Goal: Task Accomplishment & Management: Manage account settings

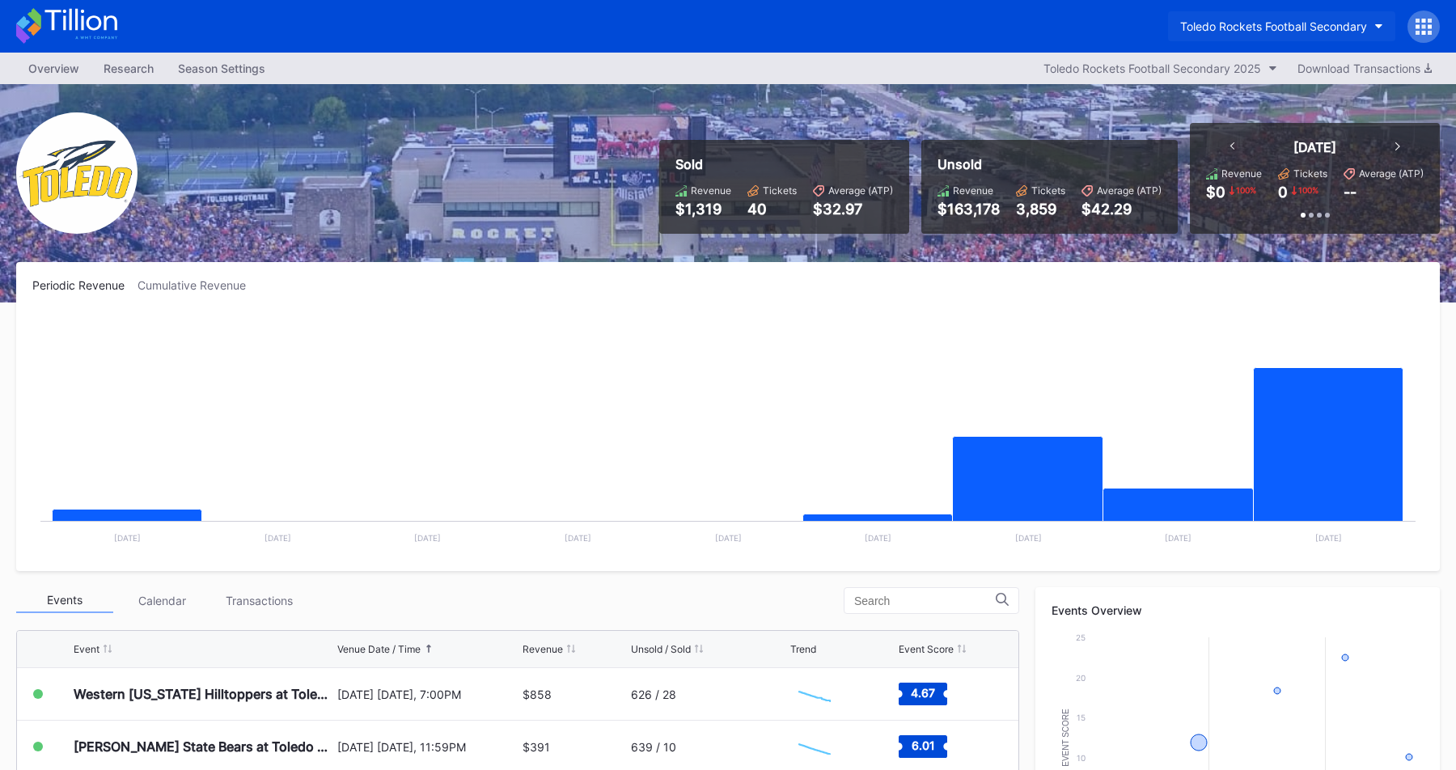
click at [1332, 23] on div "Toledo Rockets Football Secondary" at bounding box center [1273, 26] width 187 height 14
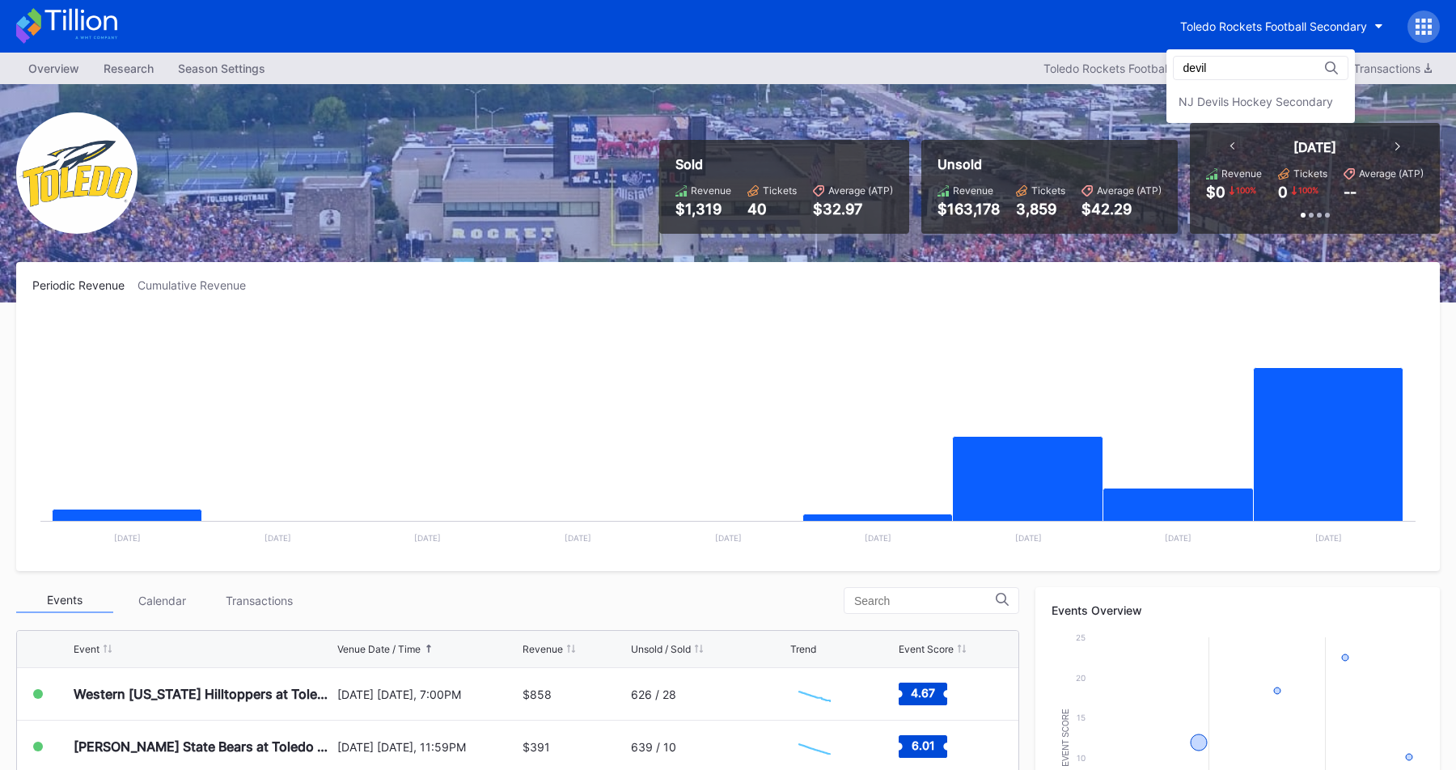
type input "devil"
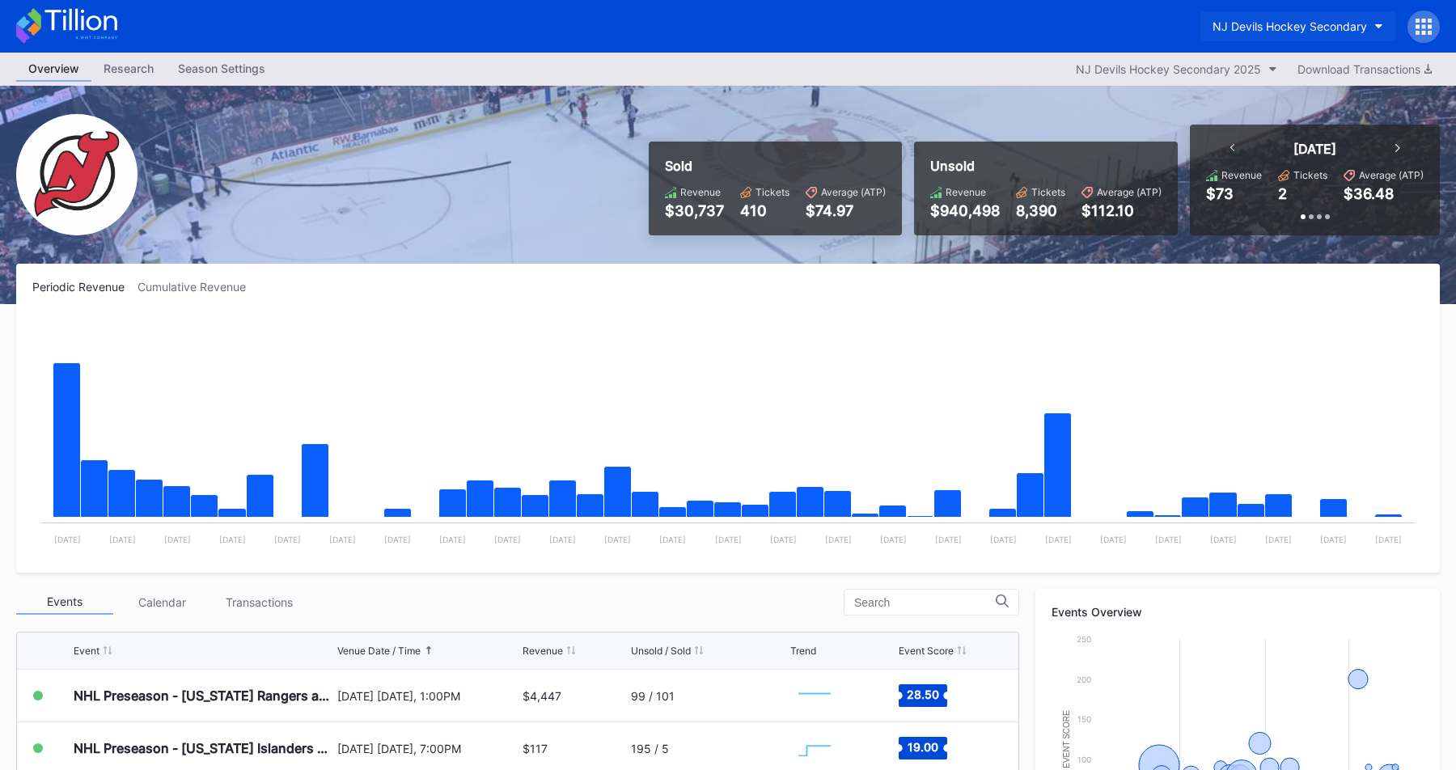
click at [1320, 19] on button "NJ Devils Hockey Secondary" at bounding box center [1297, 26] width 195 height 30
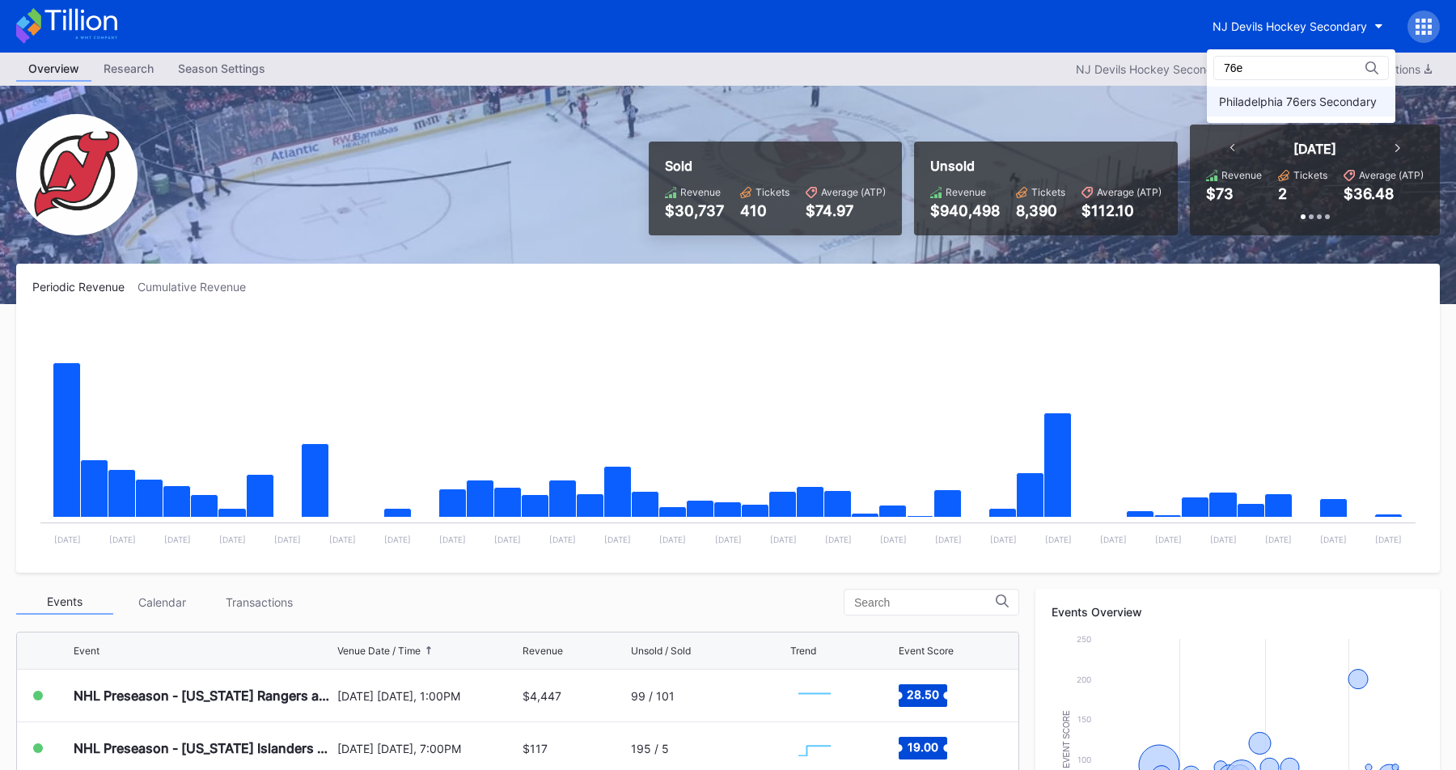
type input "76e"
click at [1246, 93] on div "Philadelphia 76ers Secondary" at bounding box center [1301, 102] width 188 height 30
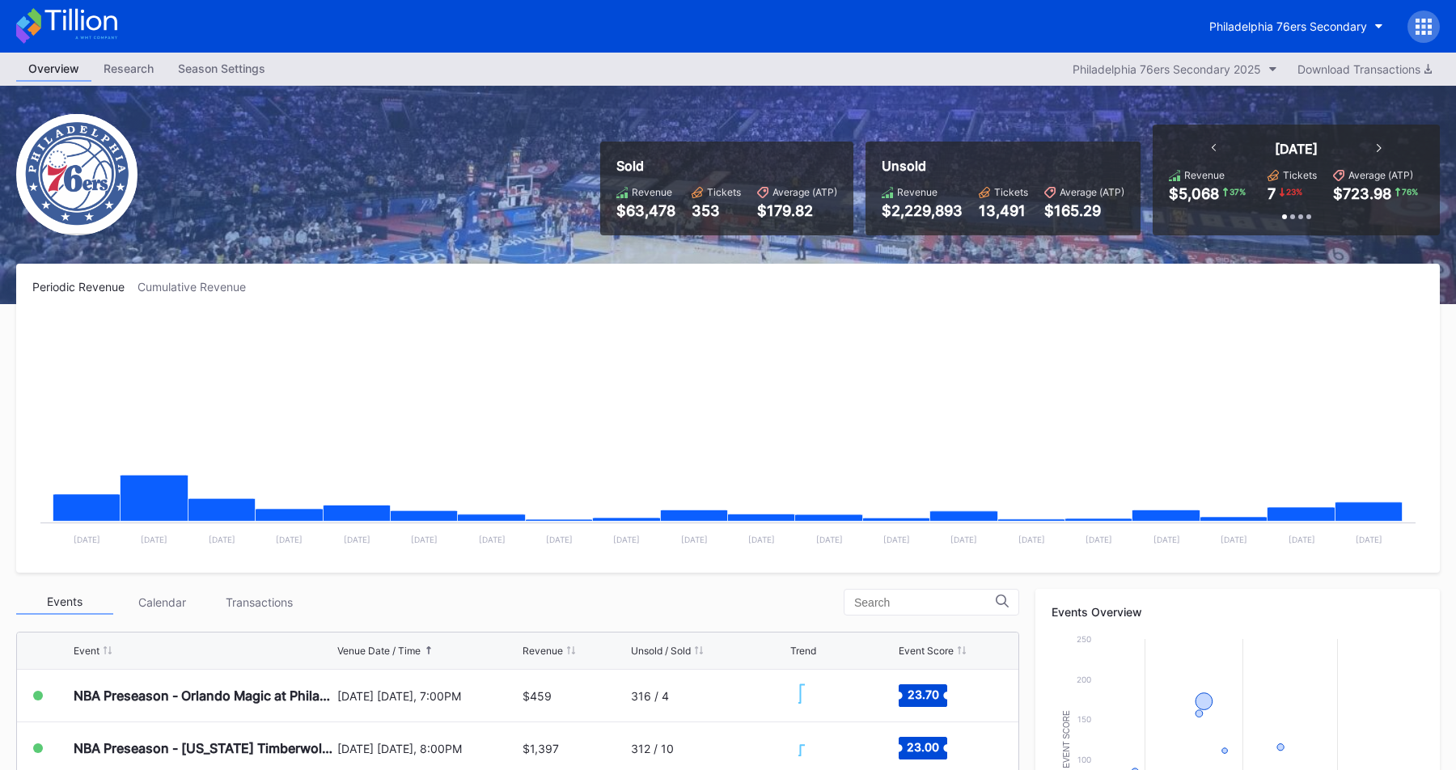
click at [1416, 25] on icon at bounding box center [1417, 26] width 4 height 4
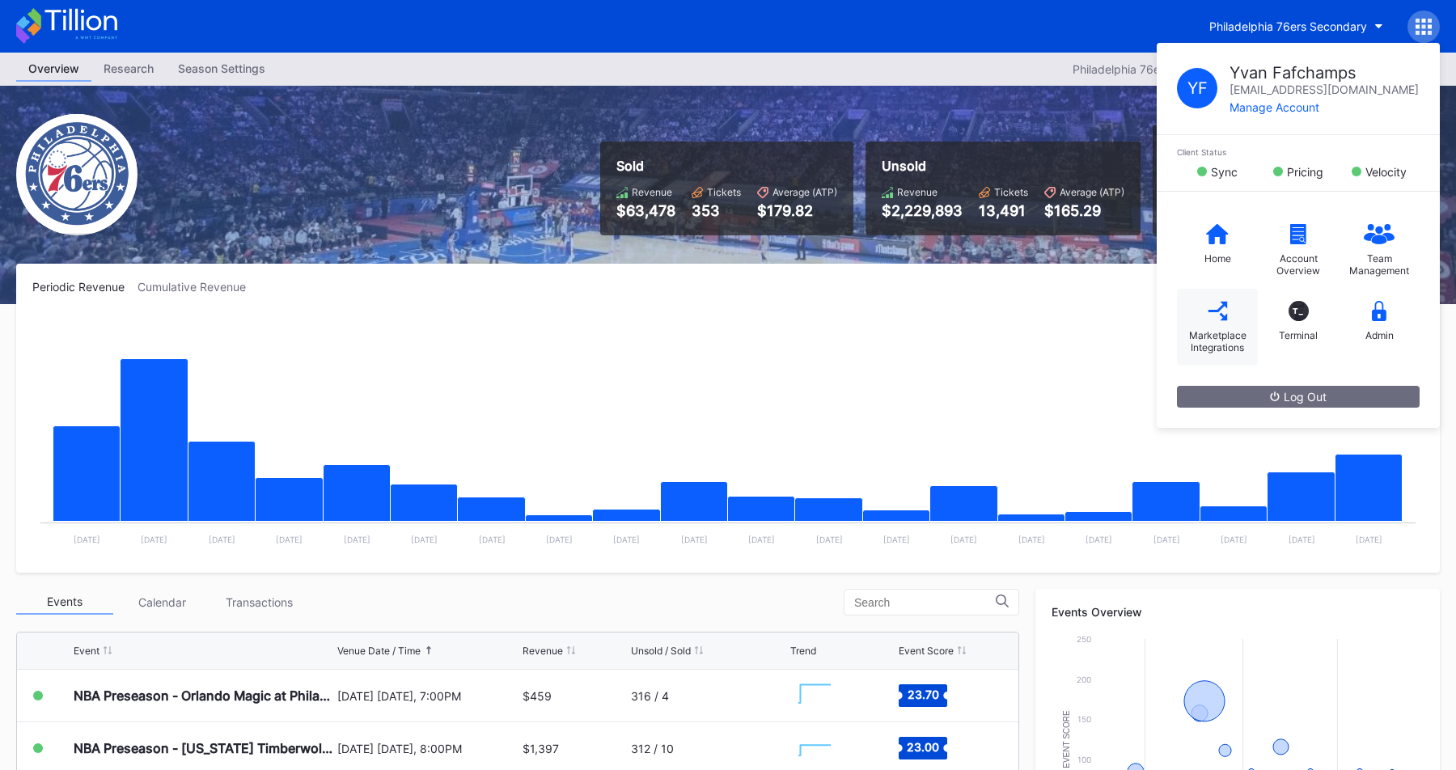
click at [1185, 332] on div "Marketplace Integrations" at bounding box center [1217, 341] width 65 height 24
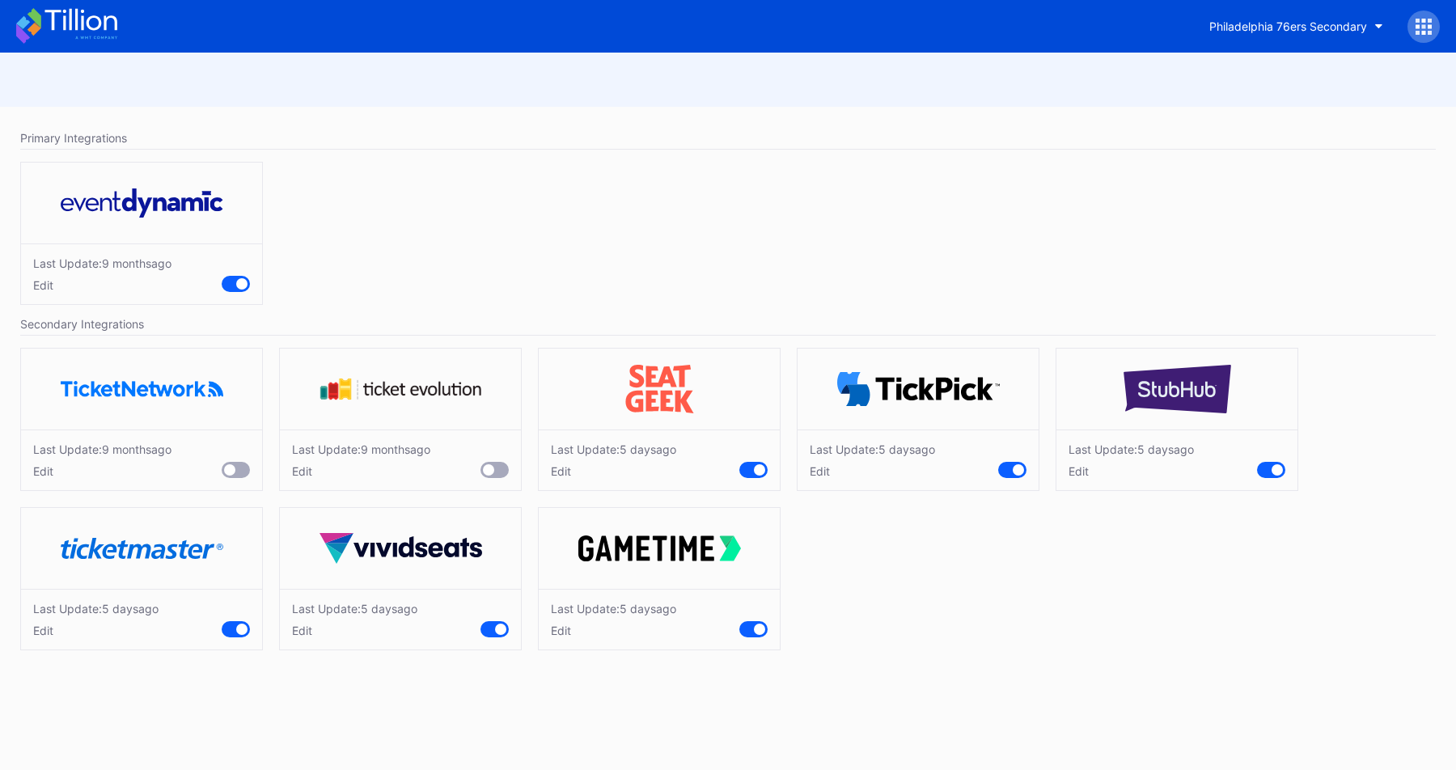
click at [39, 633] on div "Edit" at bounding box center [95, 631] width 125 height 14
drag, startPoint x: 127, startPoint y: 657, endPoint x: 68, endPoint y: 657, distance: 59.0
click at [69, 657] on div "Change prices for all tickets on this marketplace - 0 % + Cancel Save" at bounding box center [141, 655] width 241 height 133
type input "4"
click at [238, 704] on div "Save" at bounding box center [236, 703] width 27 height 14
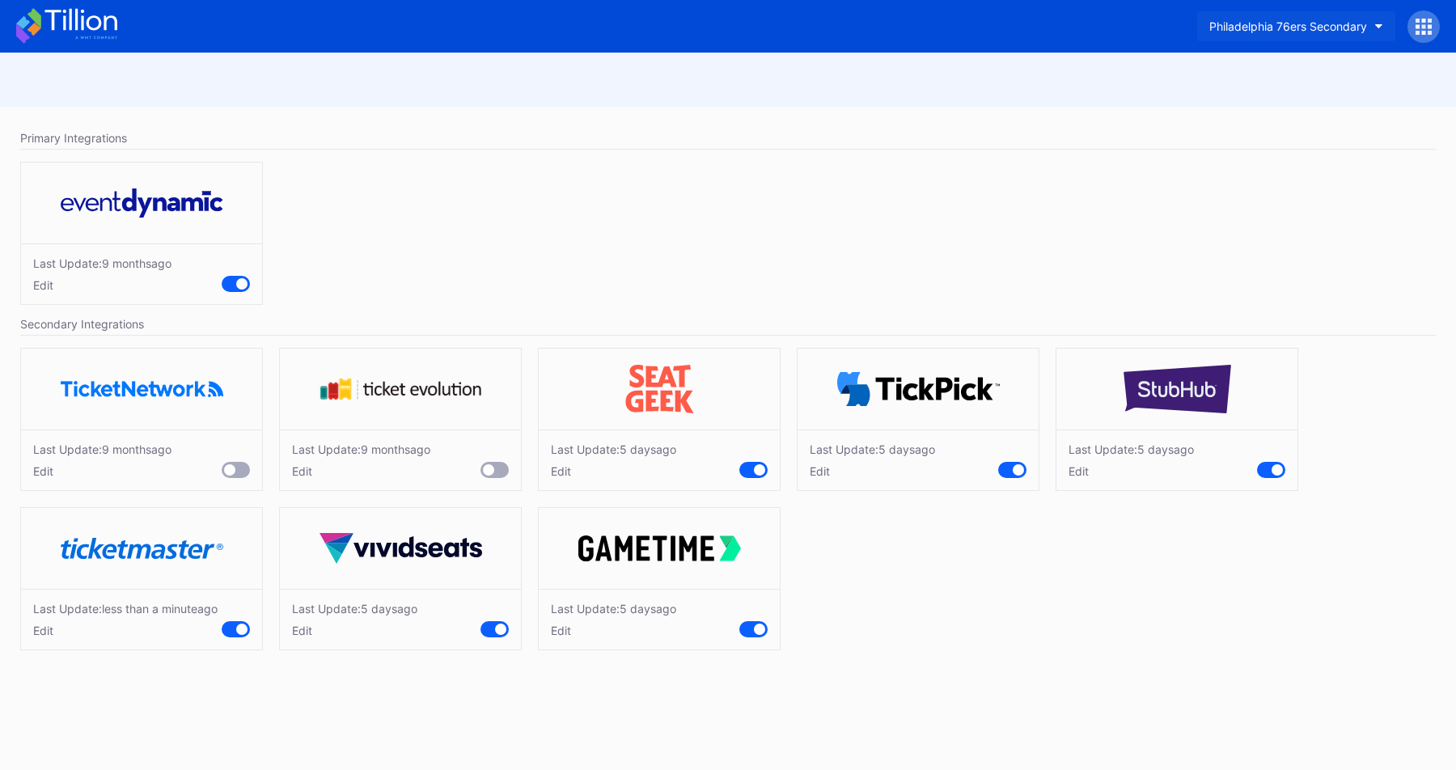
click at [1335, 19] on div "Philadelphia 76ers Secondary" at bounding box center [1288, 26] width 158 height 14
type input "prud"
click at [1248, 102] on div "[GEOGRAPHIC_DATA]" at bounding box center [1275, 102] width 113 height 14
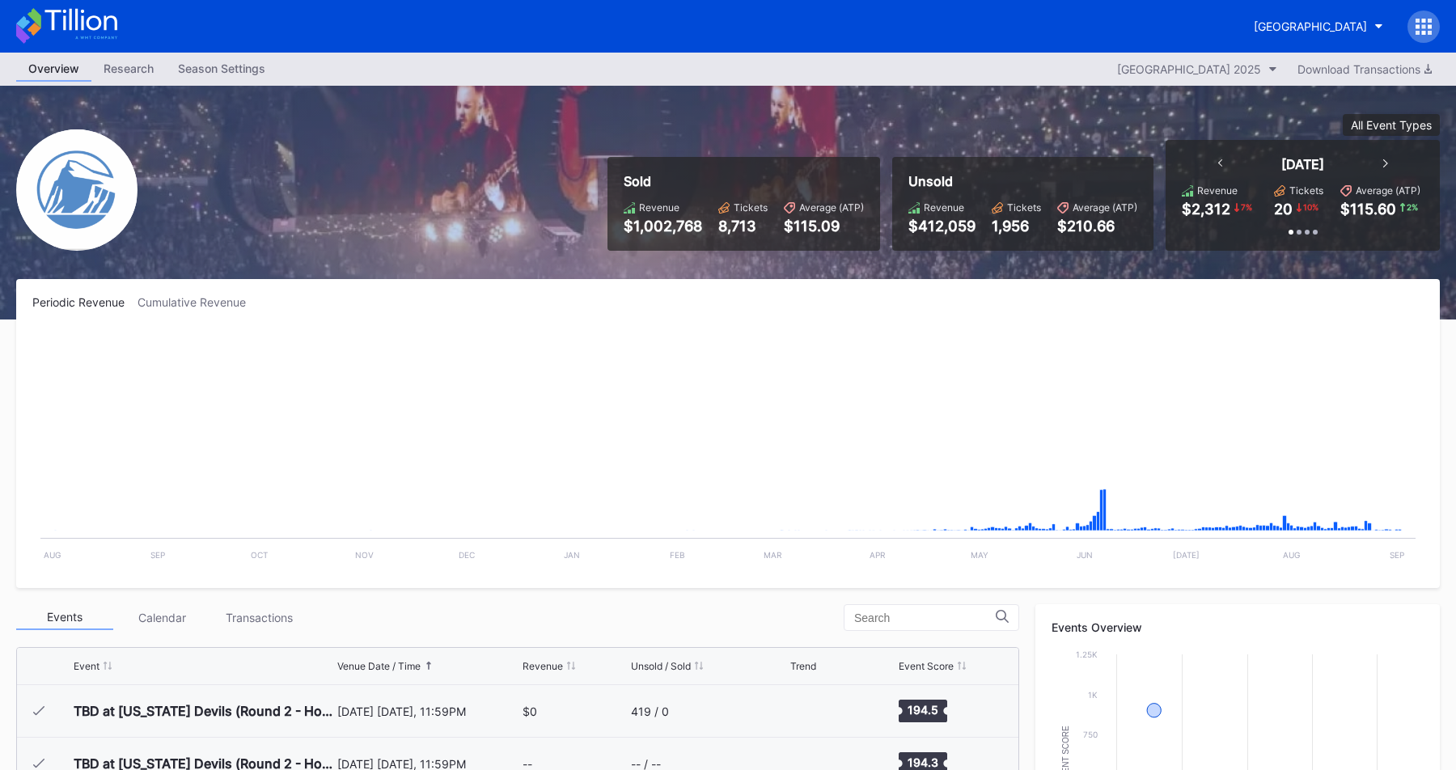
scroll to position [1893, 0]
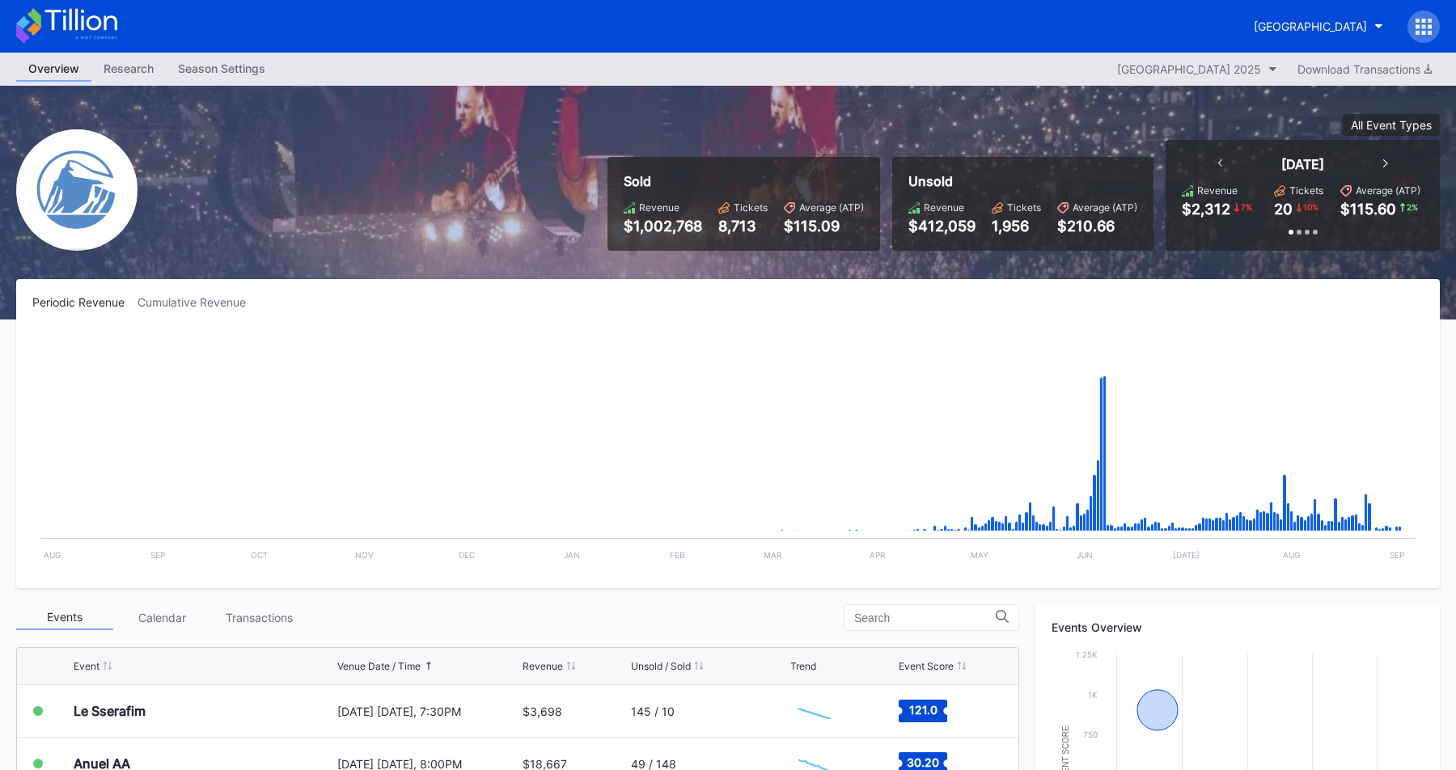
click at [1427, 24] on icon at bounding box center [1423, 27] width 16 height 16
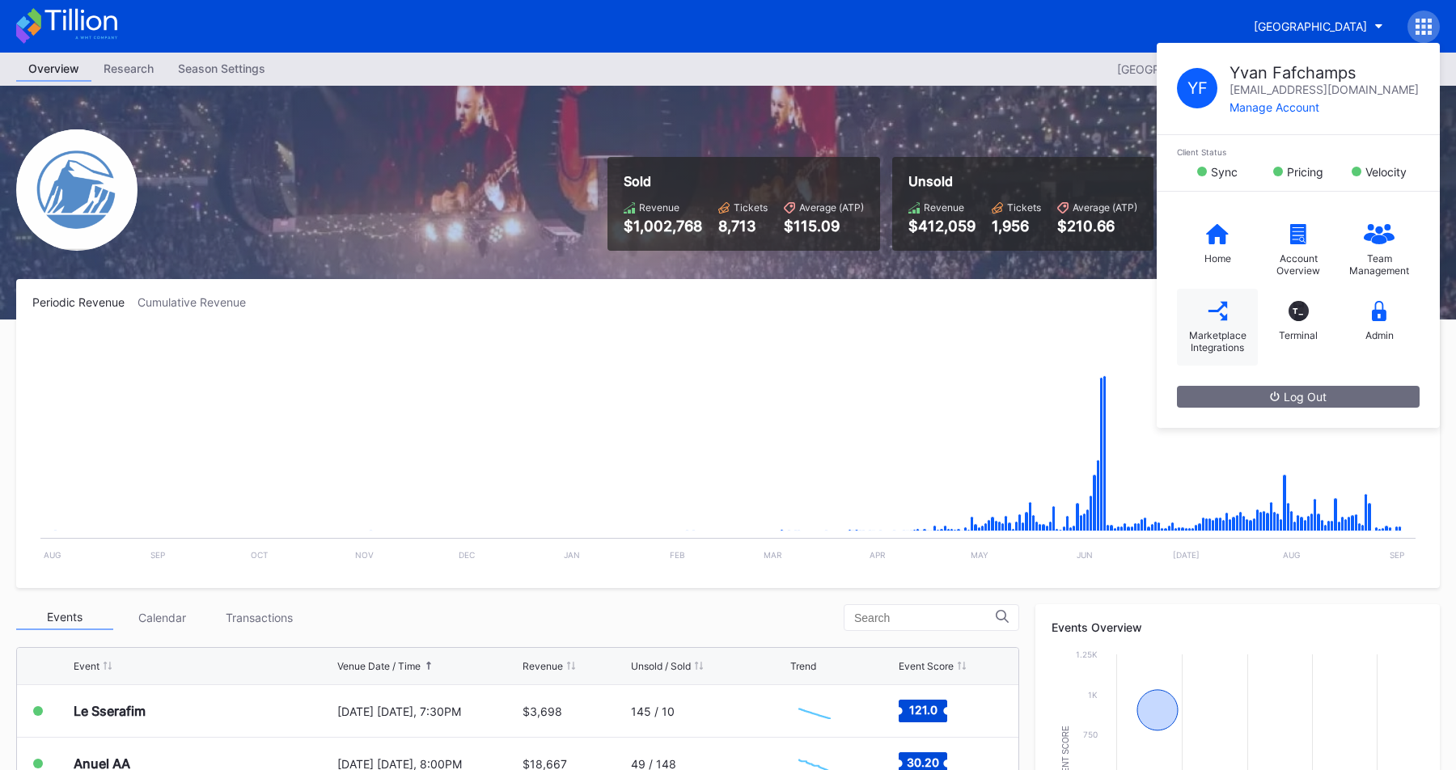
click at [1186, 335] on div "Marketplace Integrations" at bounding box center [1217, 341] width 65 height 24
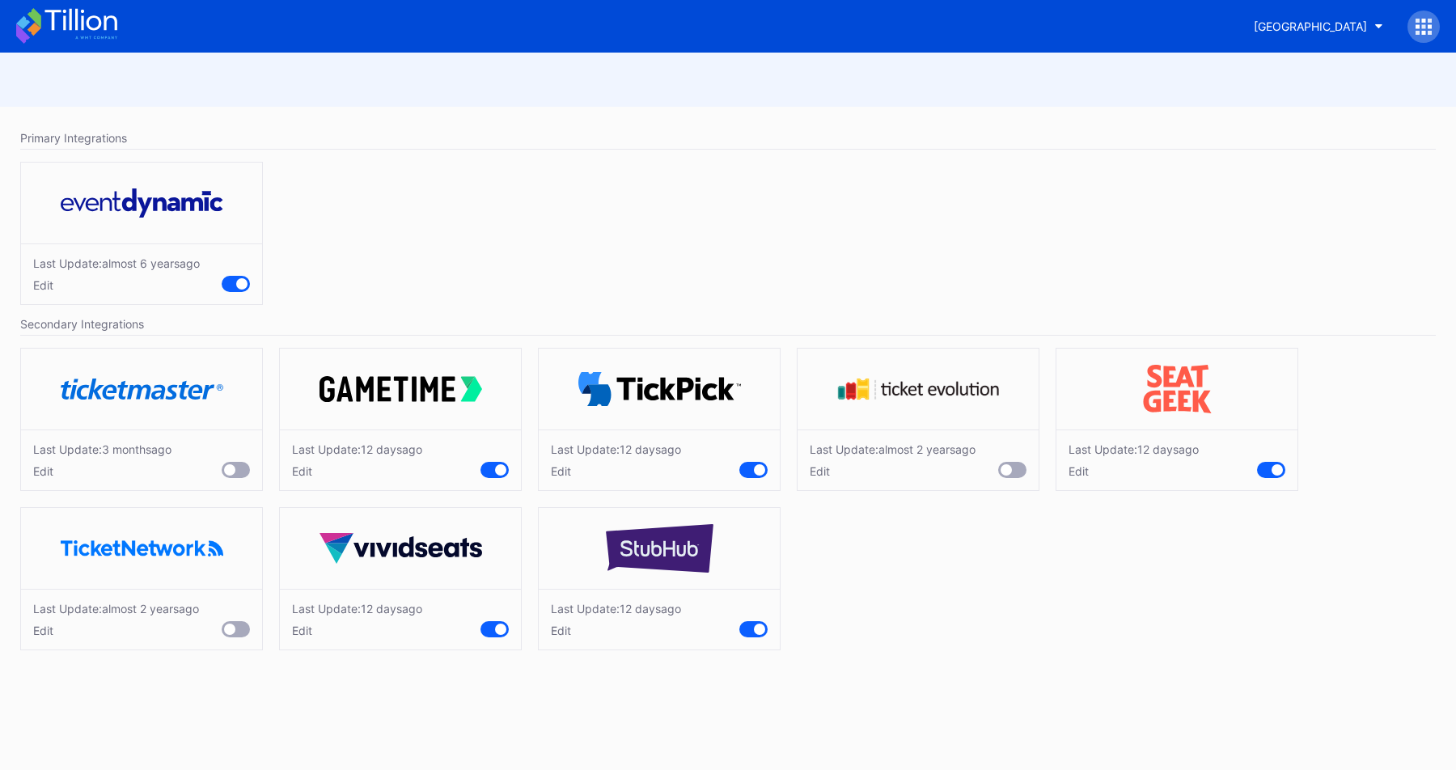
click at [44, 477] on div "Edit" at bounding box center [102, 471] width 138 height 14
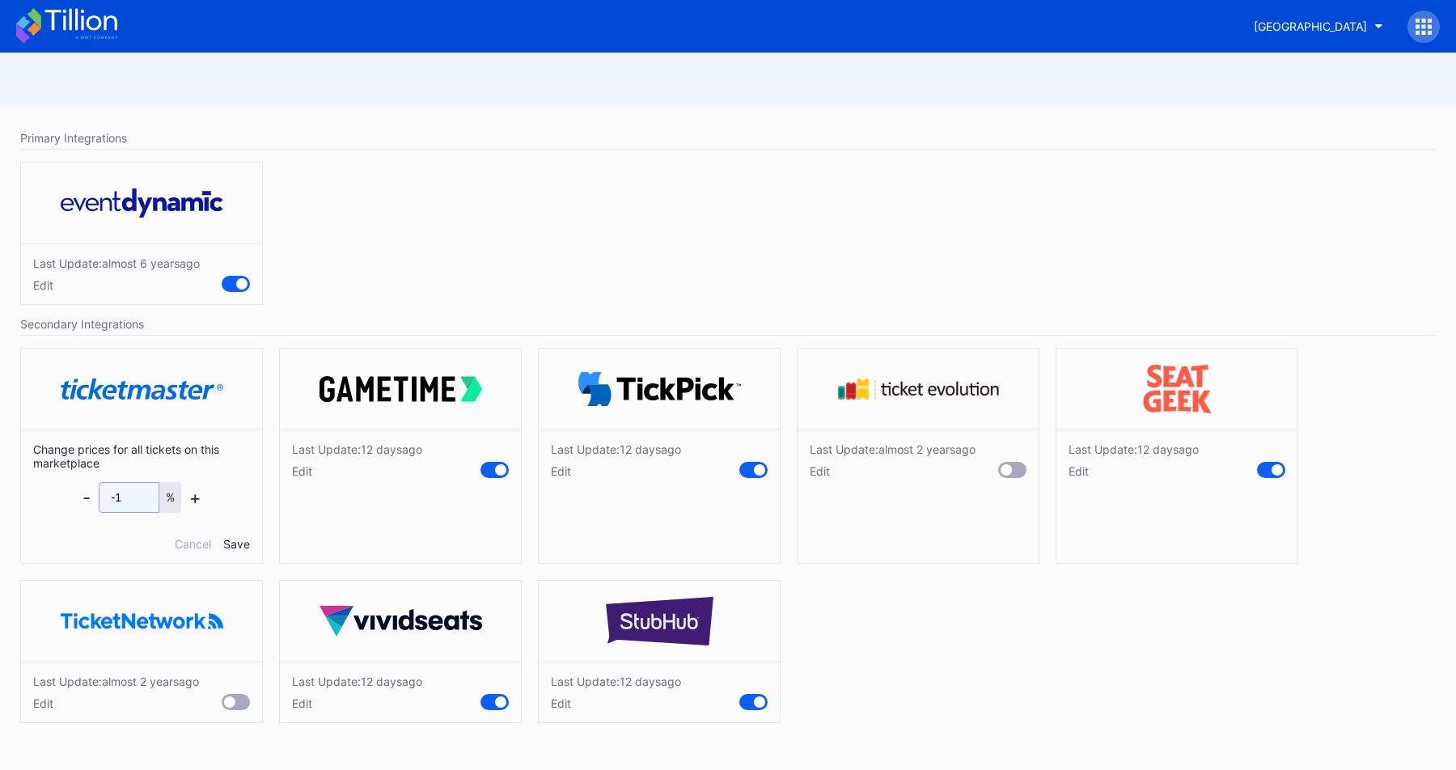
drag, startPoint x: 131, startPoint y: 497, endPoint x: 55, endPoint y: 497, distance: 76.0
click at [57, 497] on div "Change prices for all tickets on this marketplace - -1 % + Cancel Save" at bounding box center [141, 495] width 241 height 133
click at [183, 542] on div "Cancel" at bounding box center [193, 544] width 36 height 14
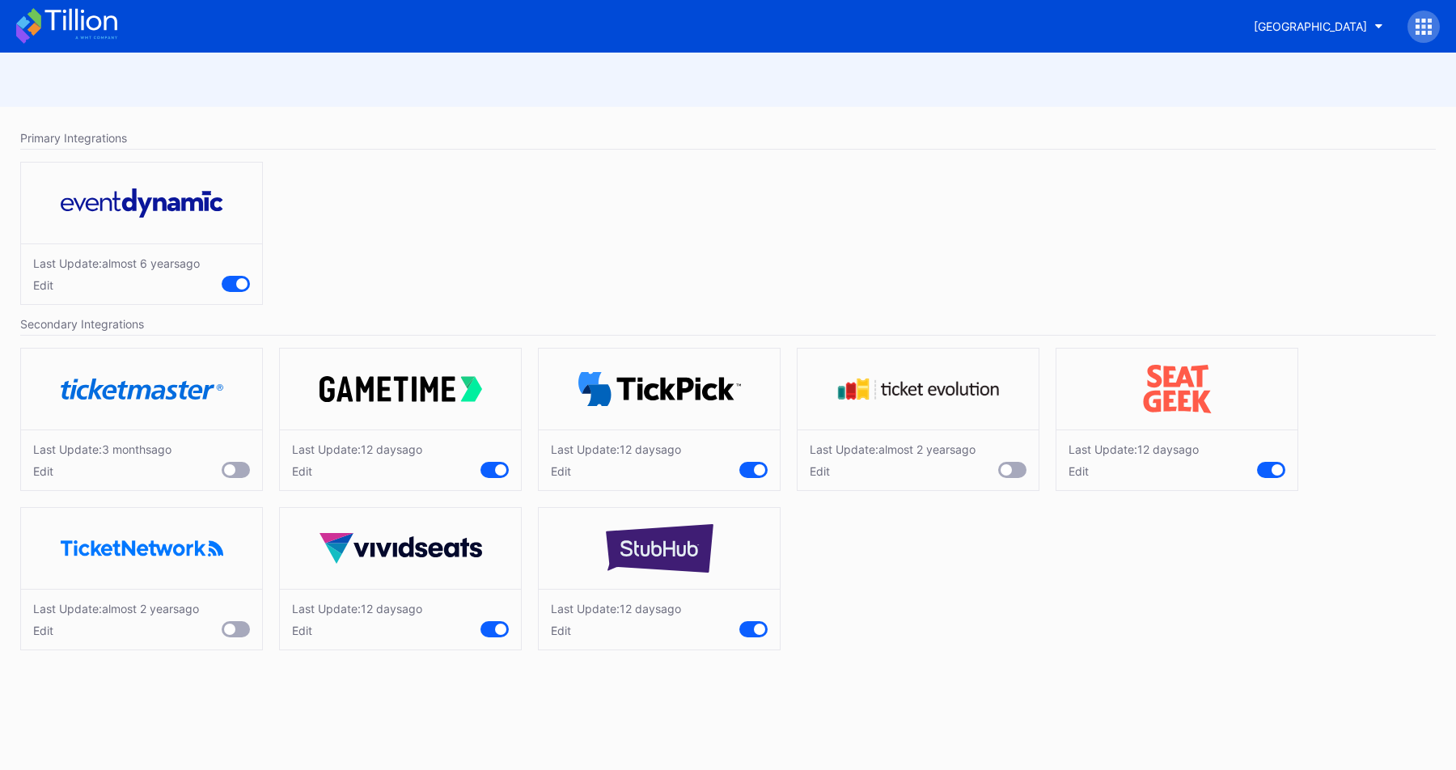
click at [517, 252] on div "Last Update: almost 6 years ago Edit" at bounding box center [728, 237] width 1432 height 167
click at [1317, 39] on button "[GEOGRAPHIC_DATA]" at bounding box center [1319, 26] width 154 height 30
type input "76e"
click at [1288, 93] on div "Philadelphia 76ers Secondary" at bounding box center [1301, 102] width 188 height 30
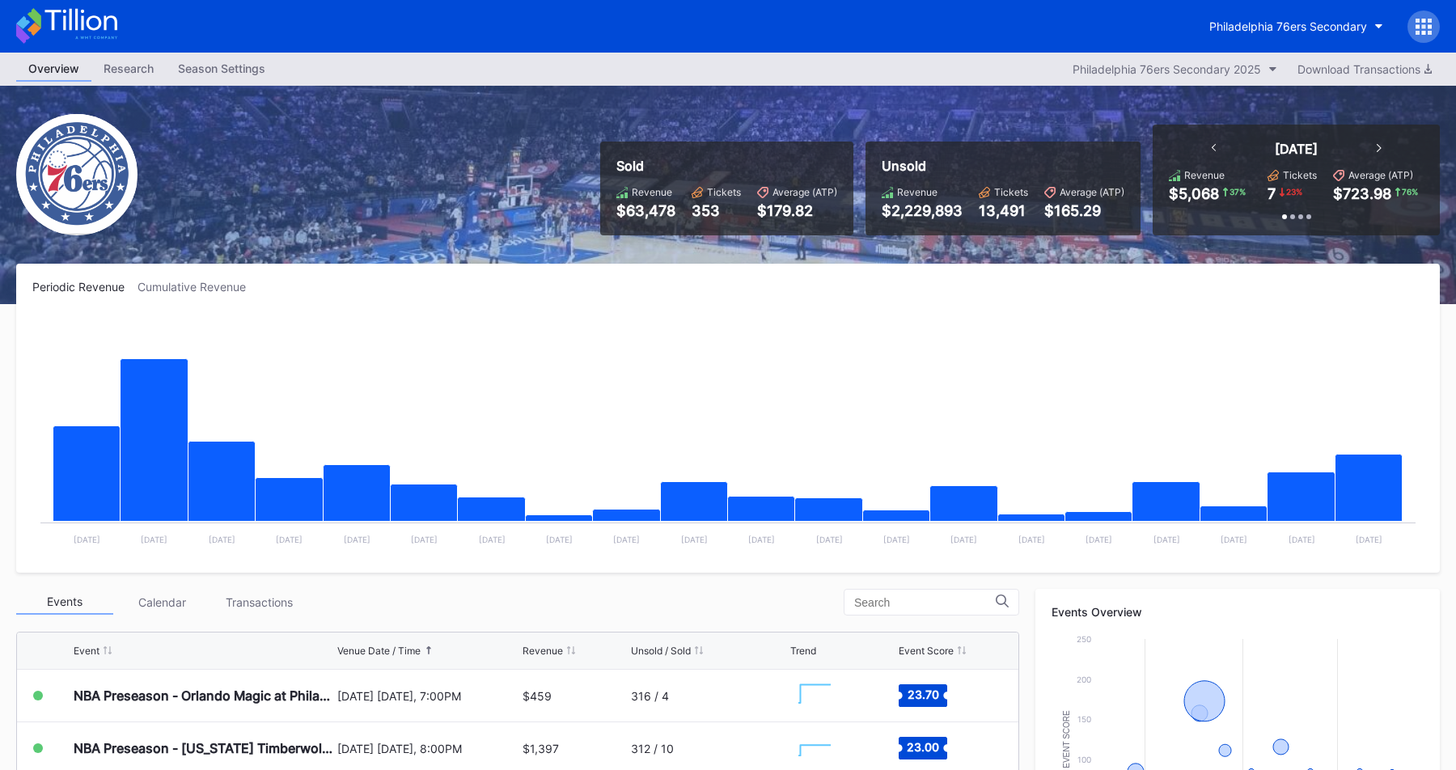
click at [1418, 21] on icon at bounding box center [1417, 21] width 4 height 4
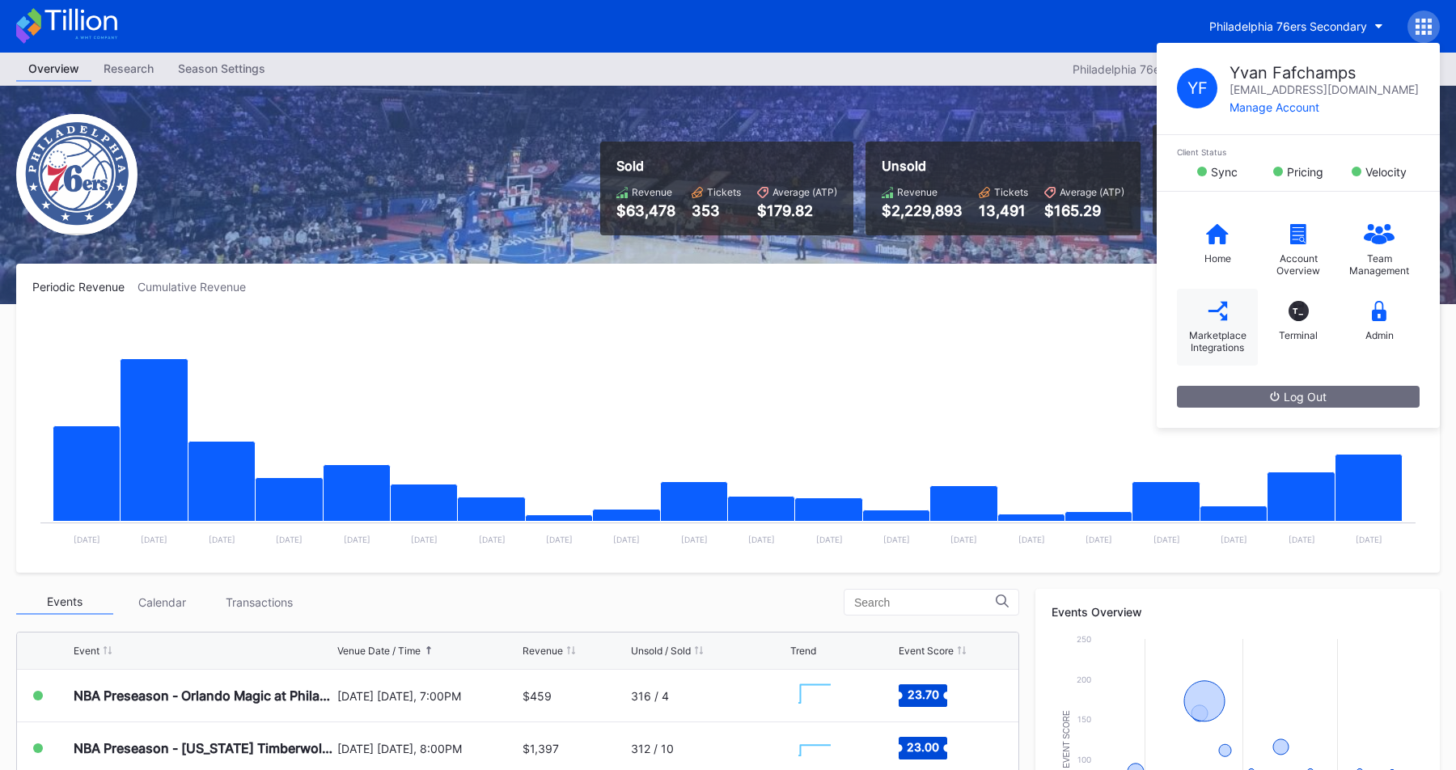
click at [1177, 345] on div "Marketplace Integrations" at bounding box center [1217, 327] width 81 height 77
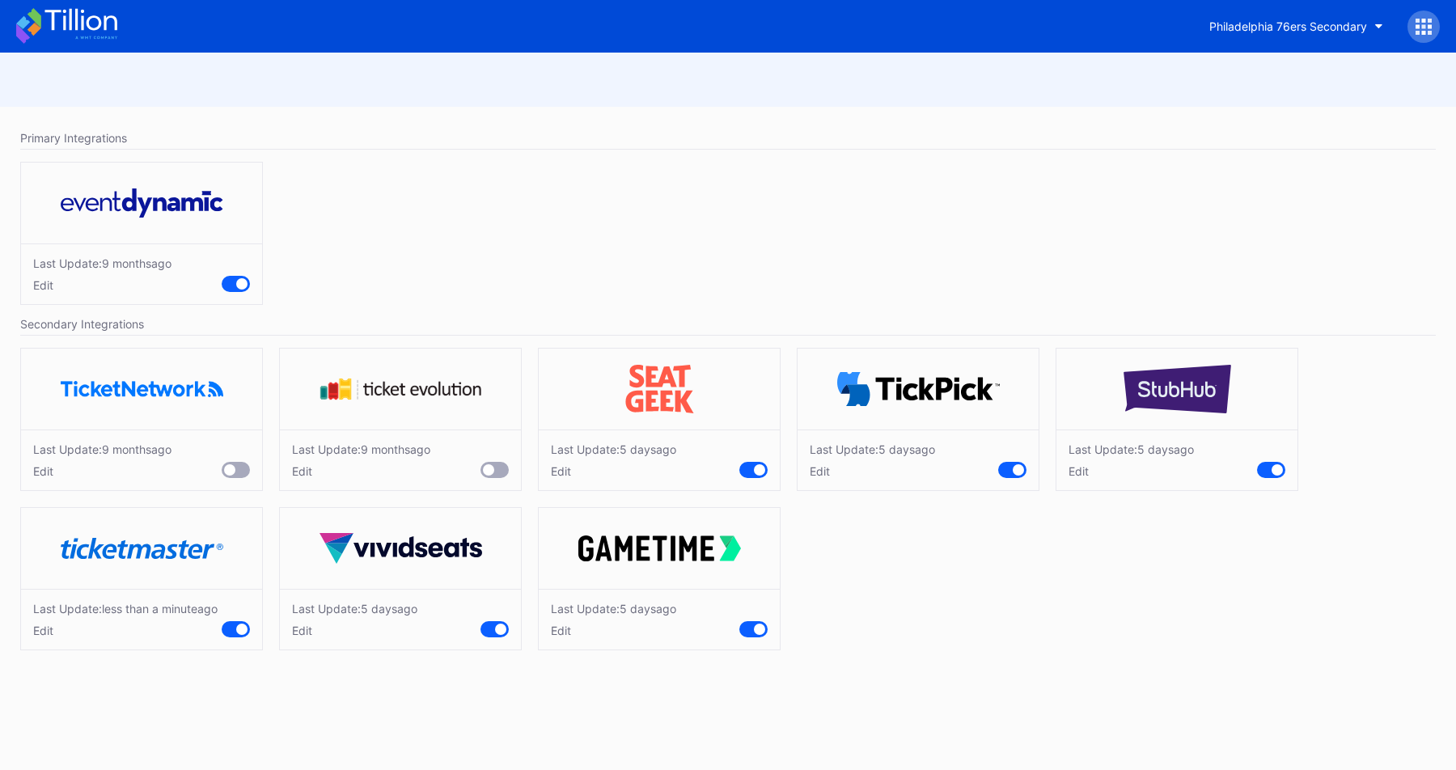
click at [49, 637] on div "Edit" at bounding box center [125, 631] width 184 height 14
drag, startPoint x: 133, startPoint y: 653, endPoint x: 85, endPoint y: 653, distance: 48.5
click at [92, 653] on div "- 4 % +" at bounding box center [141, 656] width 119 height 31
type input "0"
click at [239, 704] on div "Save" at bounding box center [236, 703] width 27 height 14
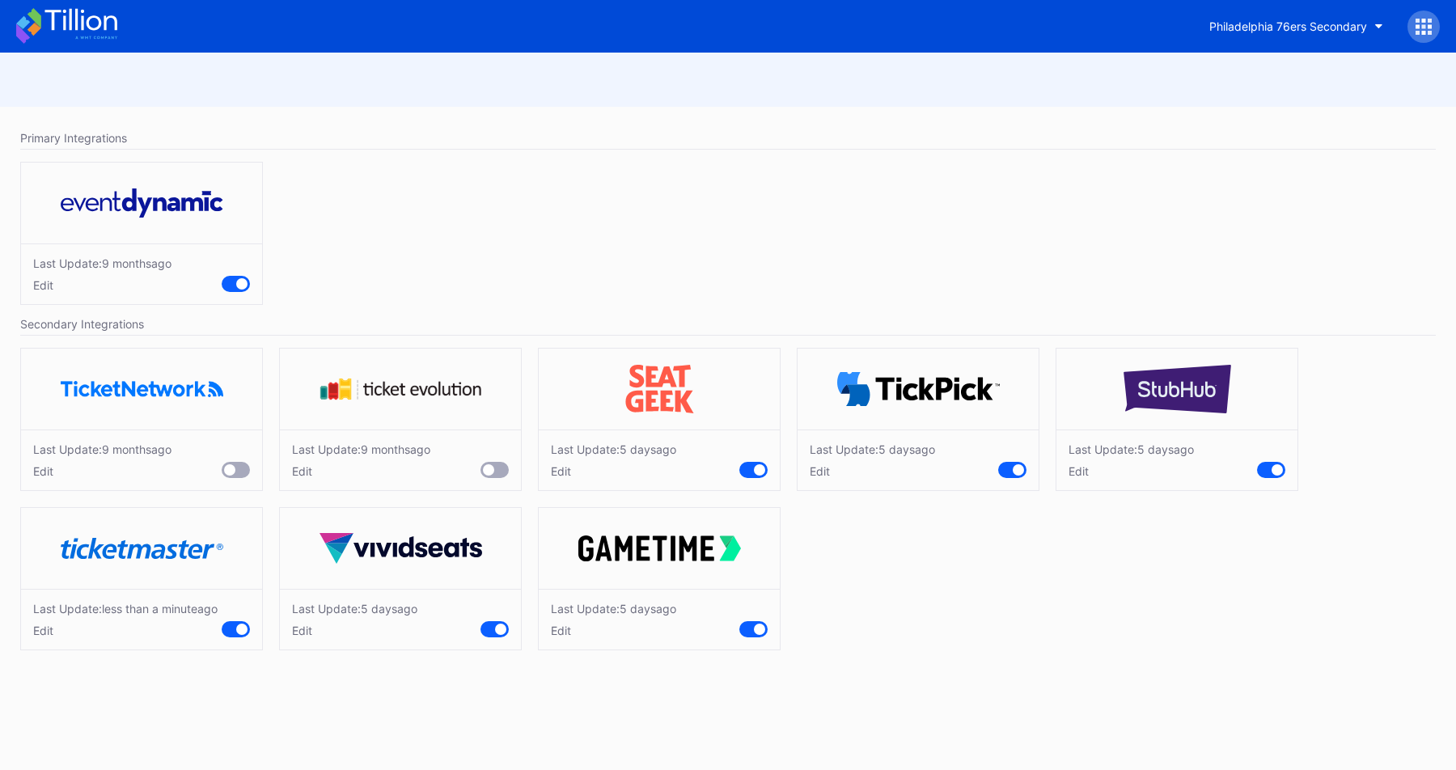
click at [520, 195] on div "Last Update: 9 months ago Edit" at bounding box center [728, 237] width 1432 height 167
click at [631, 189] on div "Last Update: 9 months ago Edit" at bounding box center [728, 237] width 1432 height 167
click at [690, 192] on div "Last Update: 9 months ago Edit" at bounding box center [728, 237] width 1432 height 167
click at [1422, 31] on icon at bounding box center [1424, 33] width 4 height 4
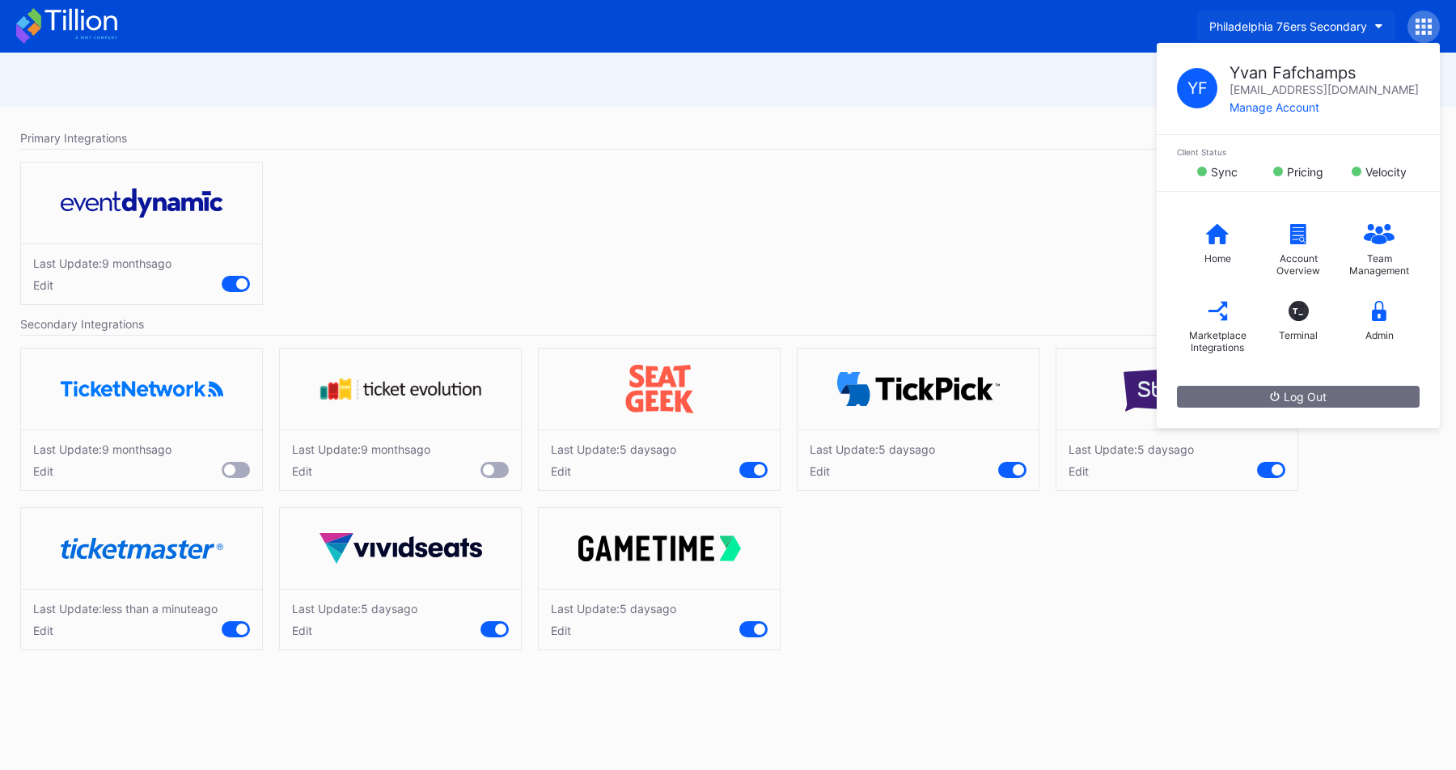
click at [1336, 24] on div "Philadelphia 76ers Secondary" at bounding box center [1288, 26] width 158 height 14
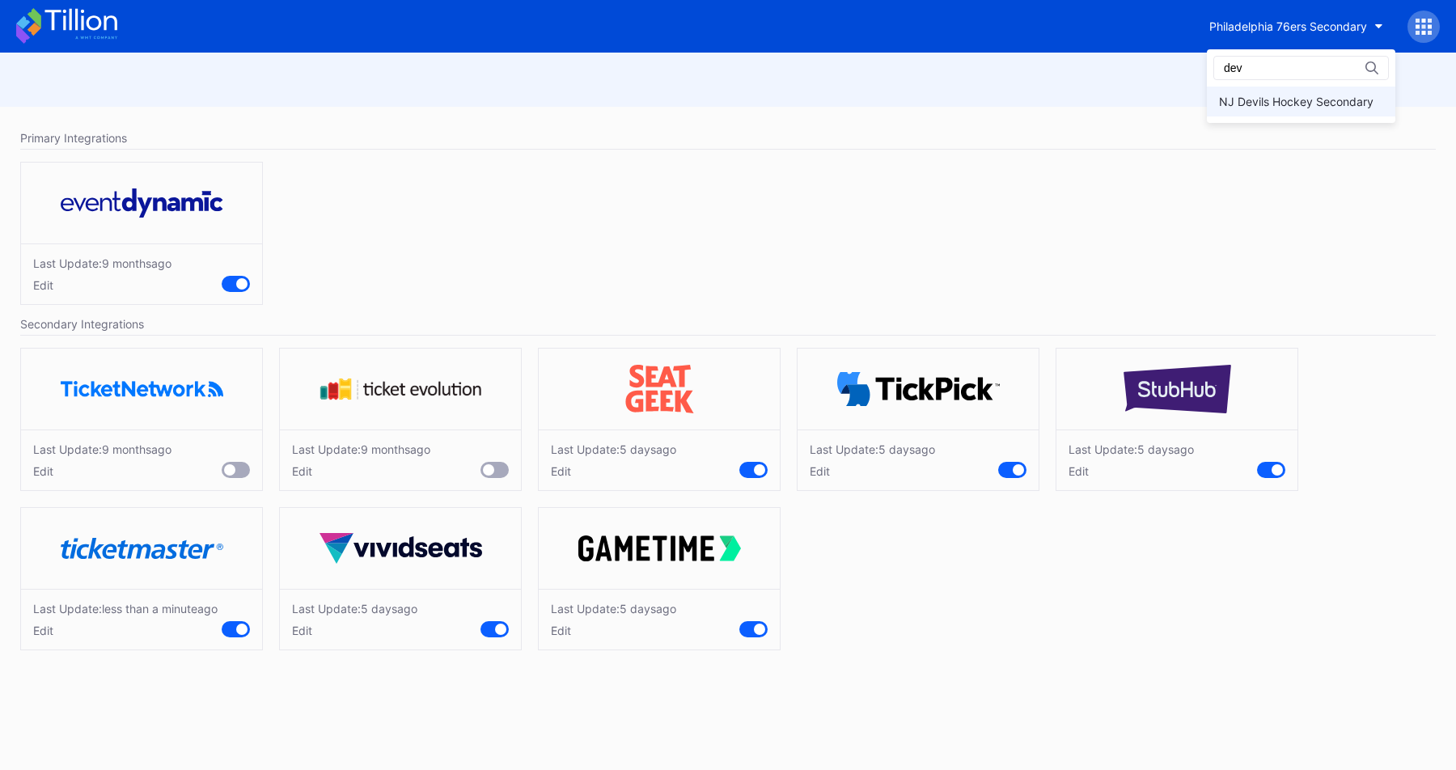
type input "dev"
click at [1237, 98] on div "NJ Devils Hockey Secondary" at bounding box center [1296, 102] width 154 height 14
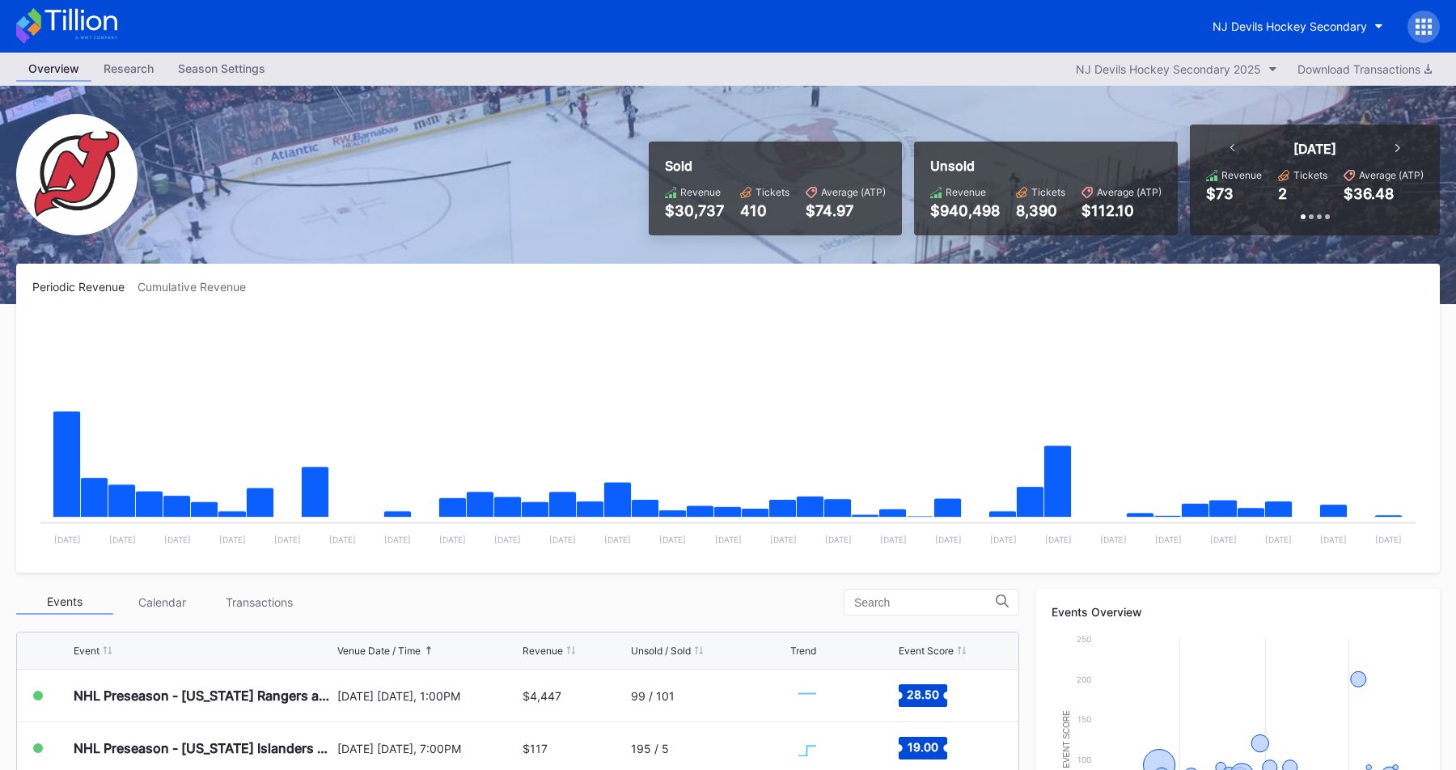
click at [1425, 32] on icon at bounding box center [1423, 27] width 16 height 16
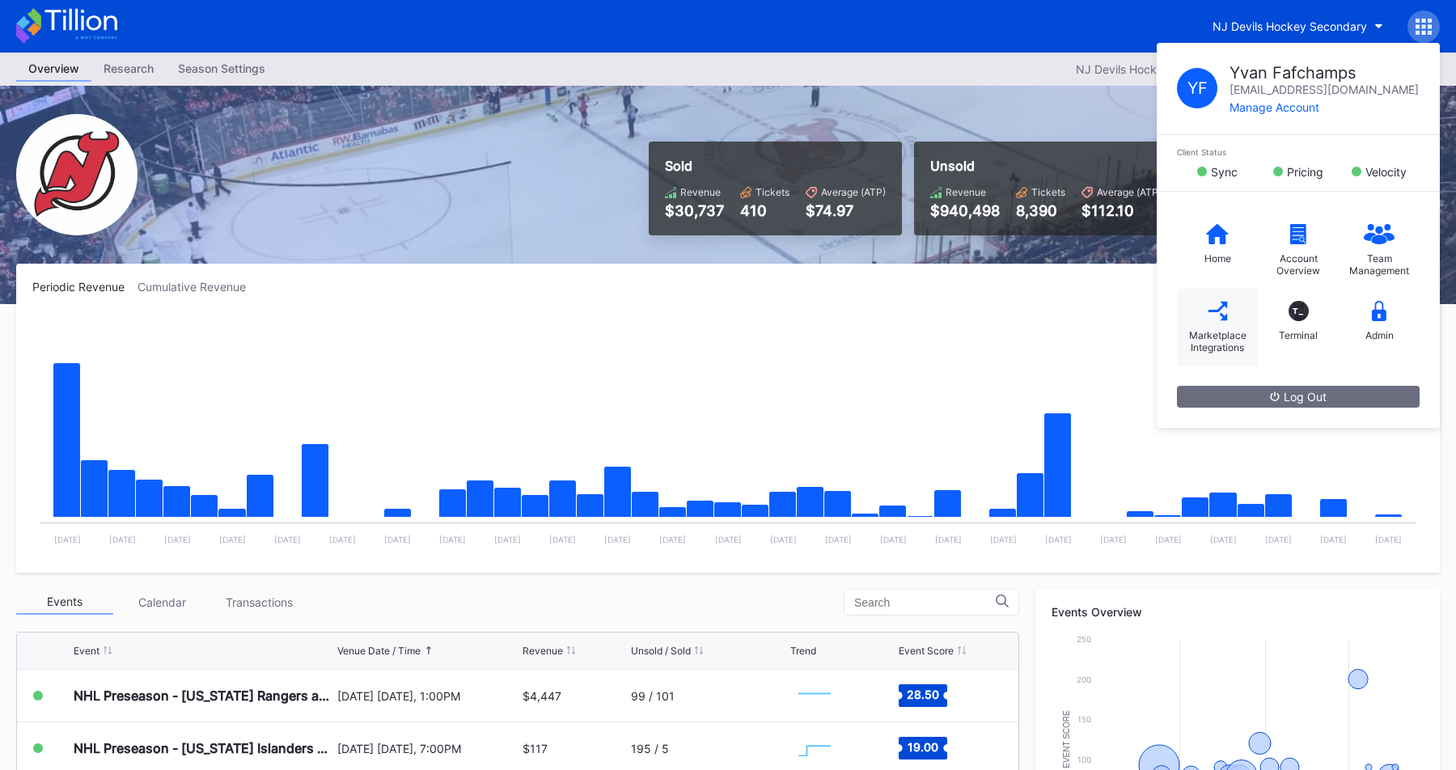
click at [1185, 341] on div "Marketplace Integrations" at bounding box center [1217, 341] width 65 height 24
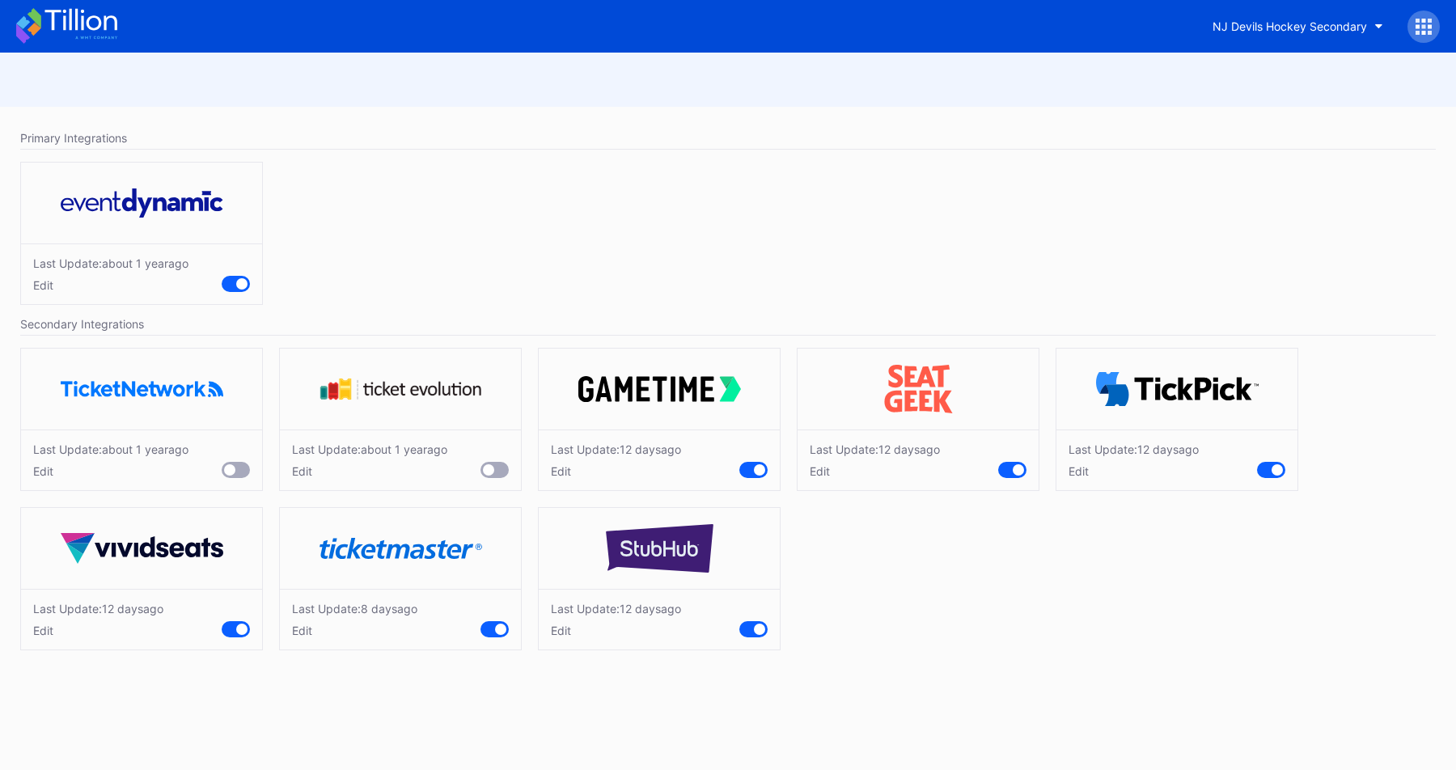
click at [306, 626] on div "Edit" at bounding box center [354, 631] width 125 height 14
click at [440, 703] on div "Cancel" at bounding box center [452, 703] width 36 height 14
click at [814, 468] on div "Edit" at bounding box center [875, 471] width 130 height 14
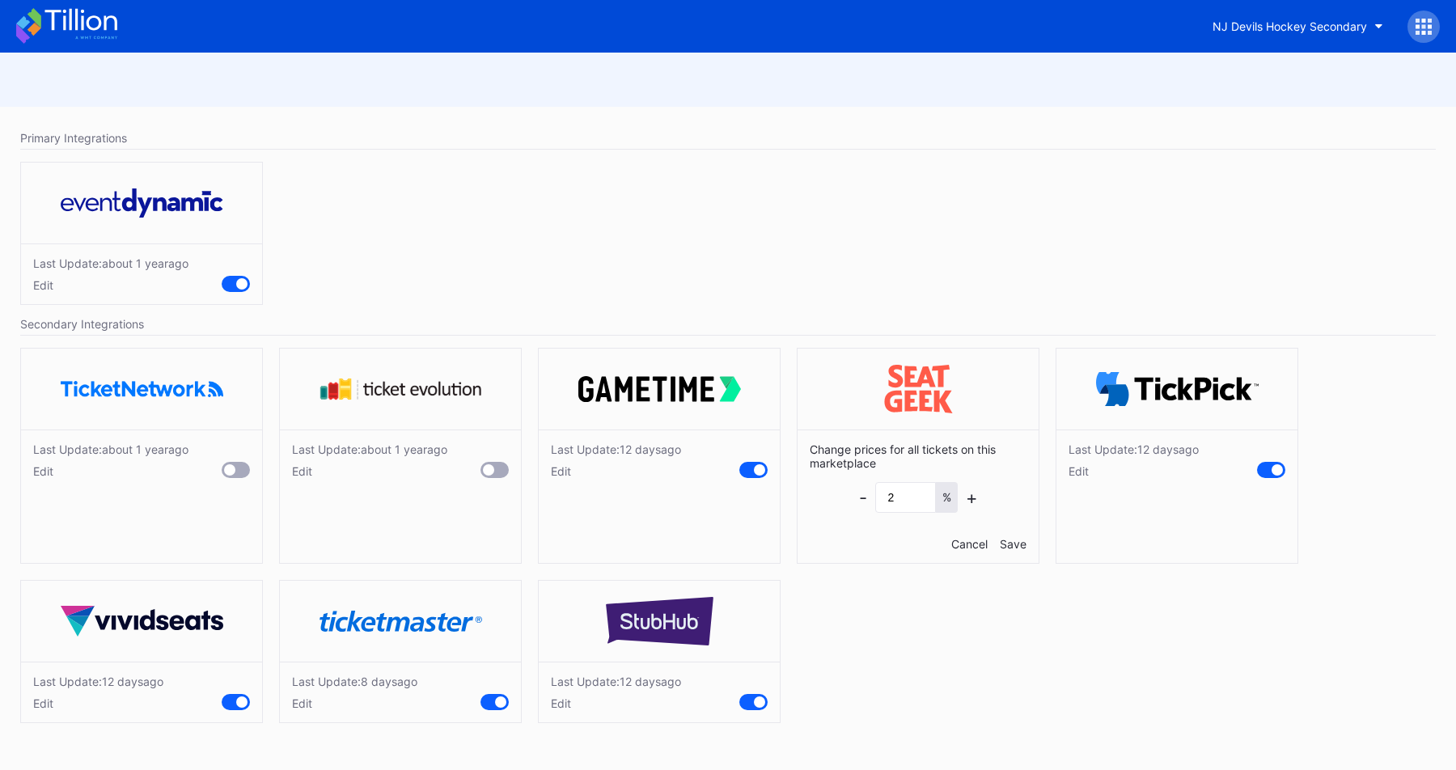
click at [952, 542] on div "Cancel" at bounding box center [969, 544] width 36 height 14
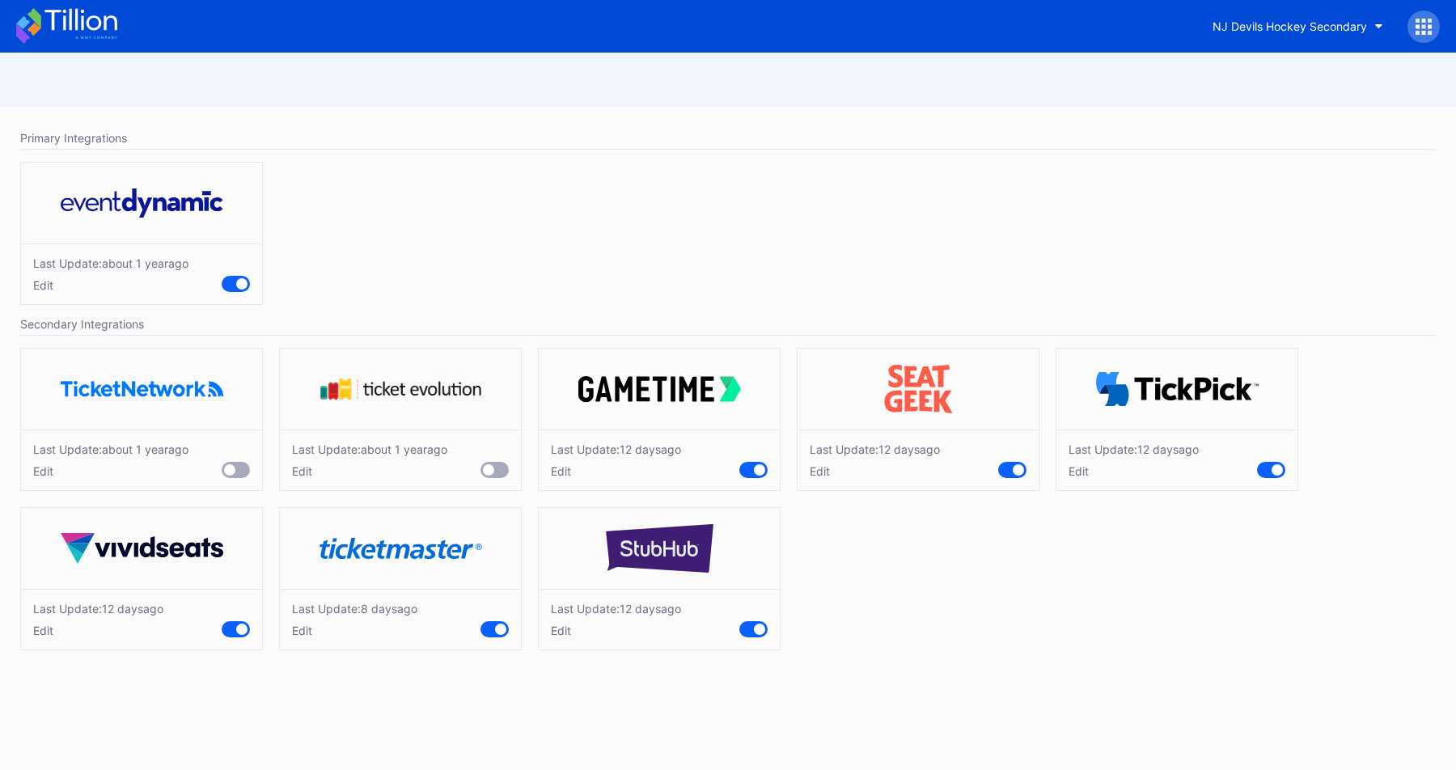
click at [558, 469] on div "Edit" at bounding box center [616, 471] width 130 height 14
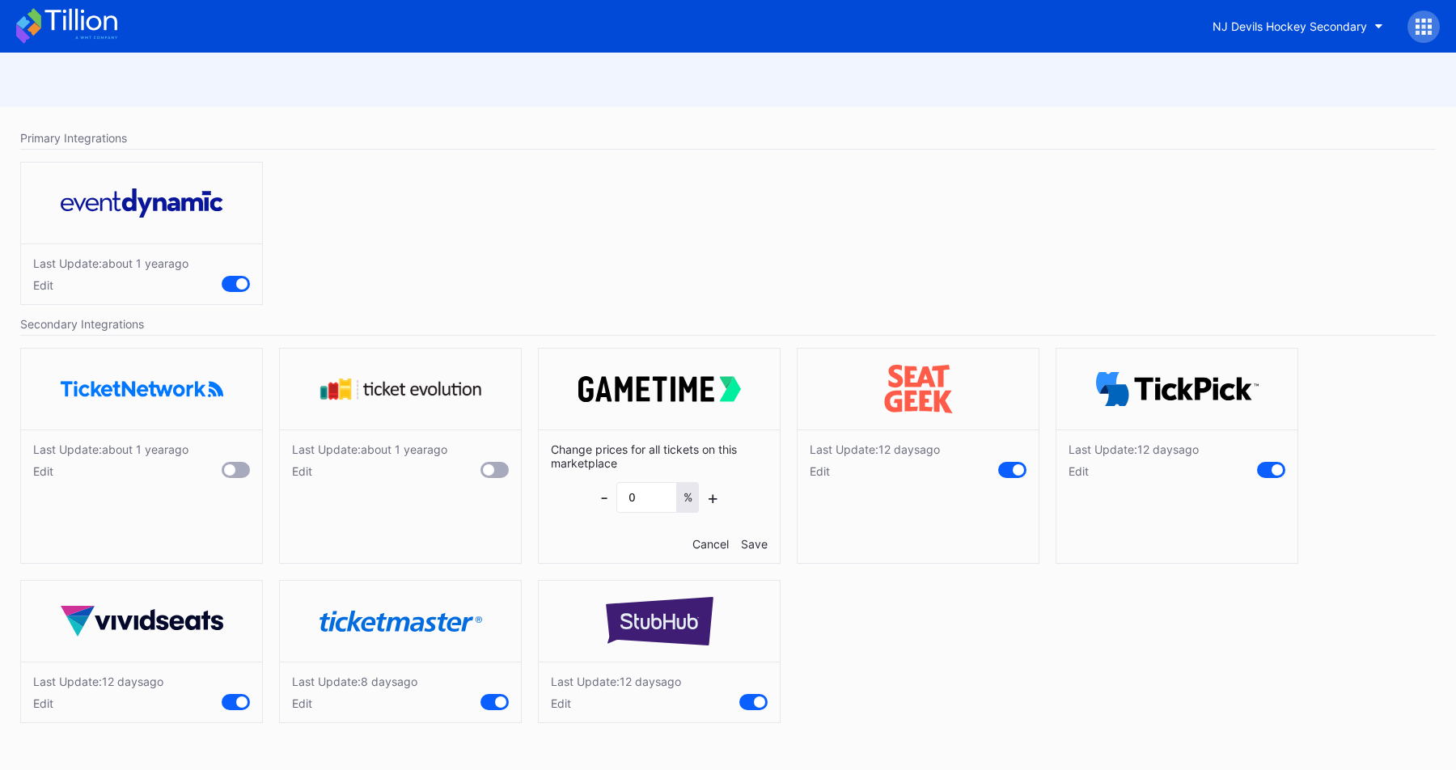
click at [704, 540] on div "Cancel" at bounding box center [710, 544] width 36 height 14
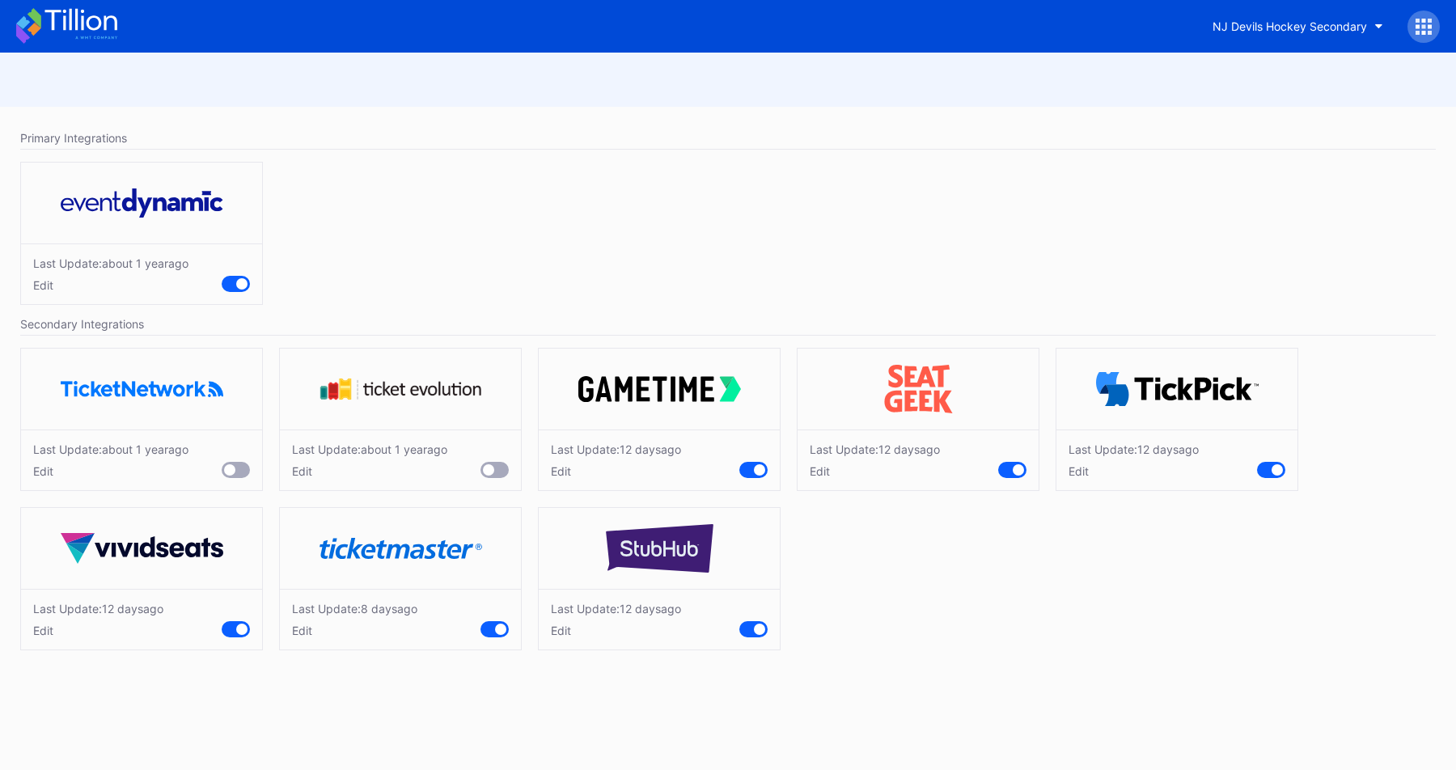
click at [302, 476] on div "Edit" at bounding box center [369, 471] width 155 height 14
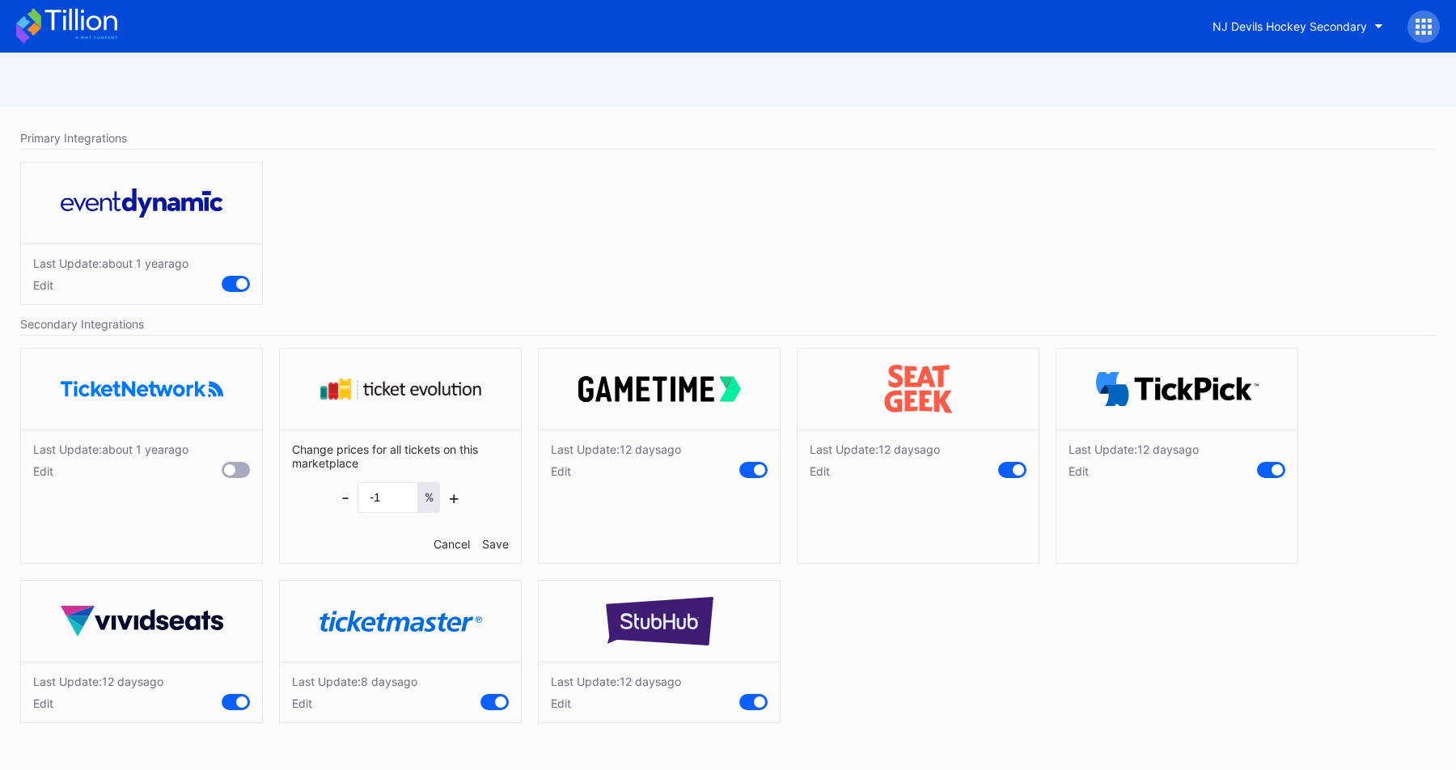
click at [454, 541] on div "Cancel" at bounding box center [452, 544] width 36 height 14
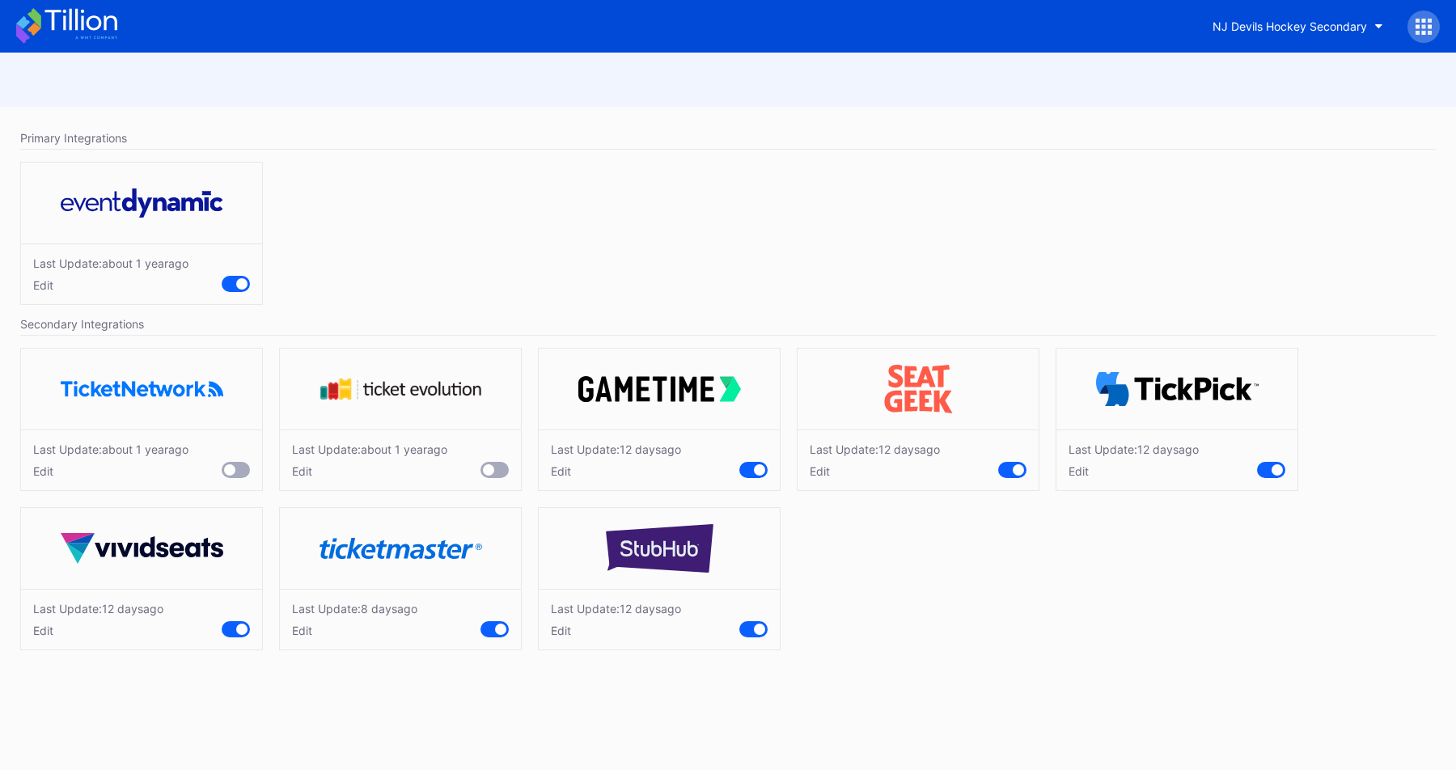
click at [38, 472] on div "Edit" at bounding box center [110, 471] width 155 height 14
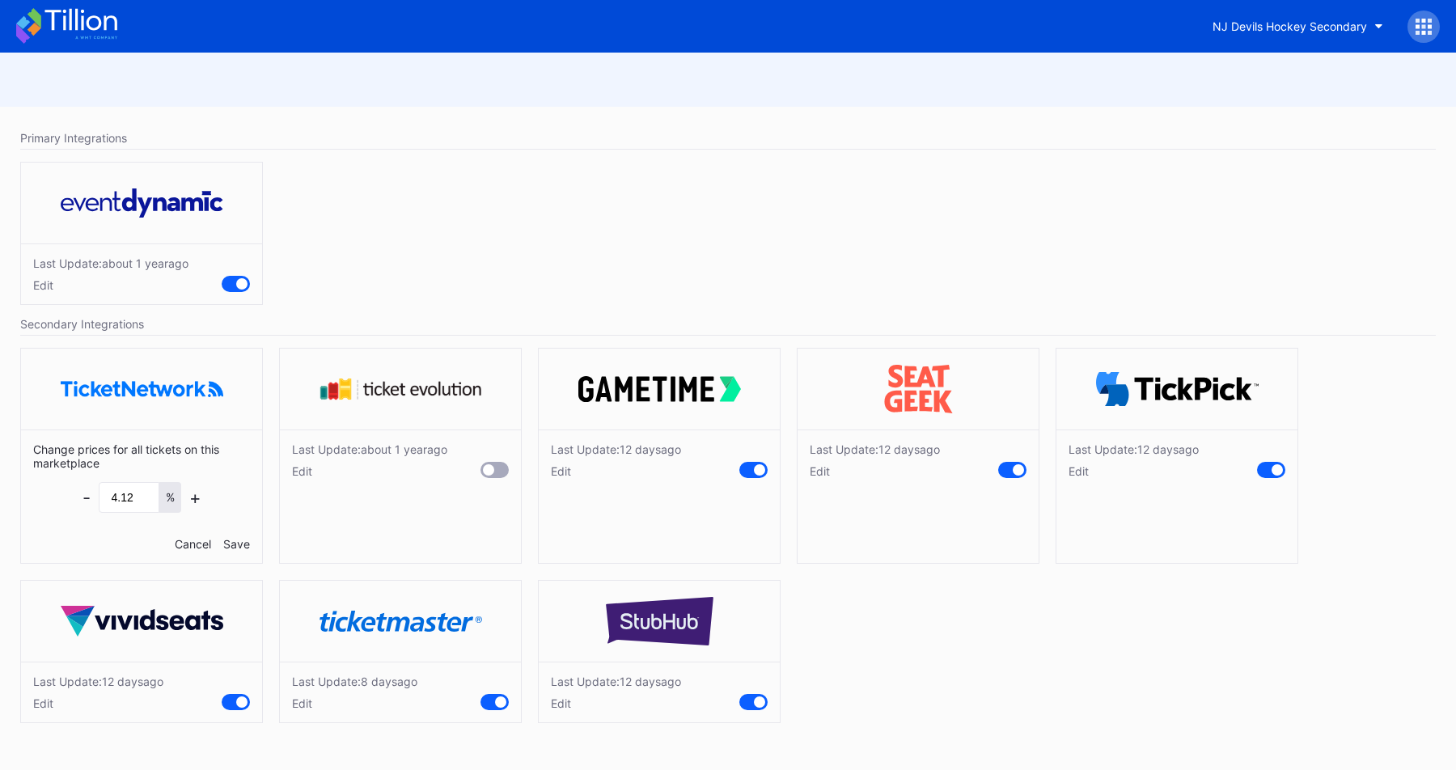
click at [191, 545] on div "Cancel" at bounding box center [193, 544] width 36 height 14
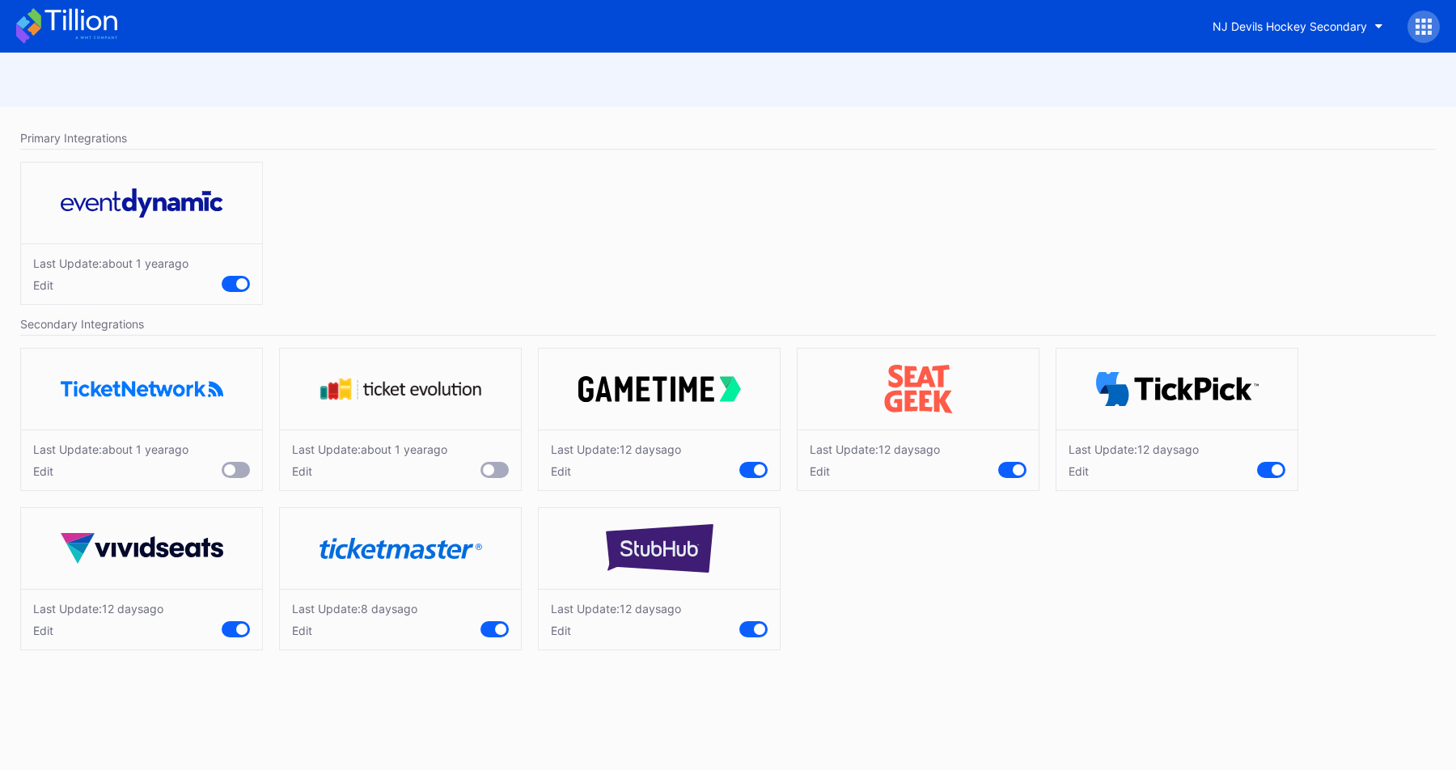
click at [44, 634] on div "Edit" at bounding box center [98, 631] width 130 height 14
click at [183, 701] on div "Cancel" at bounding box center [193, 703] width 36 height 14
click at [562, 632] on div "Edit" at bounding box center [616, 631] width 130 height 14
click at [698, 706] on div "Cancel" at bounding box center [710, 703] width 36 height 14
click at [306, 472] on div "Edit" at bounding box center [369, 471] width 155 height 14
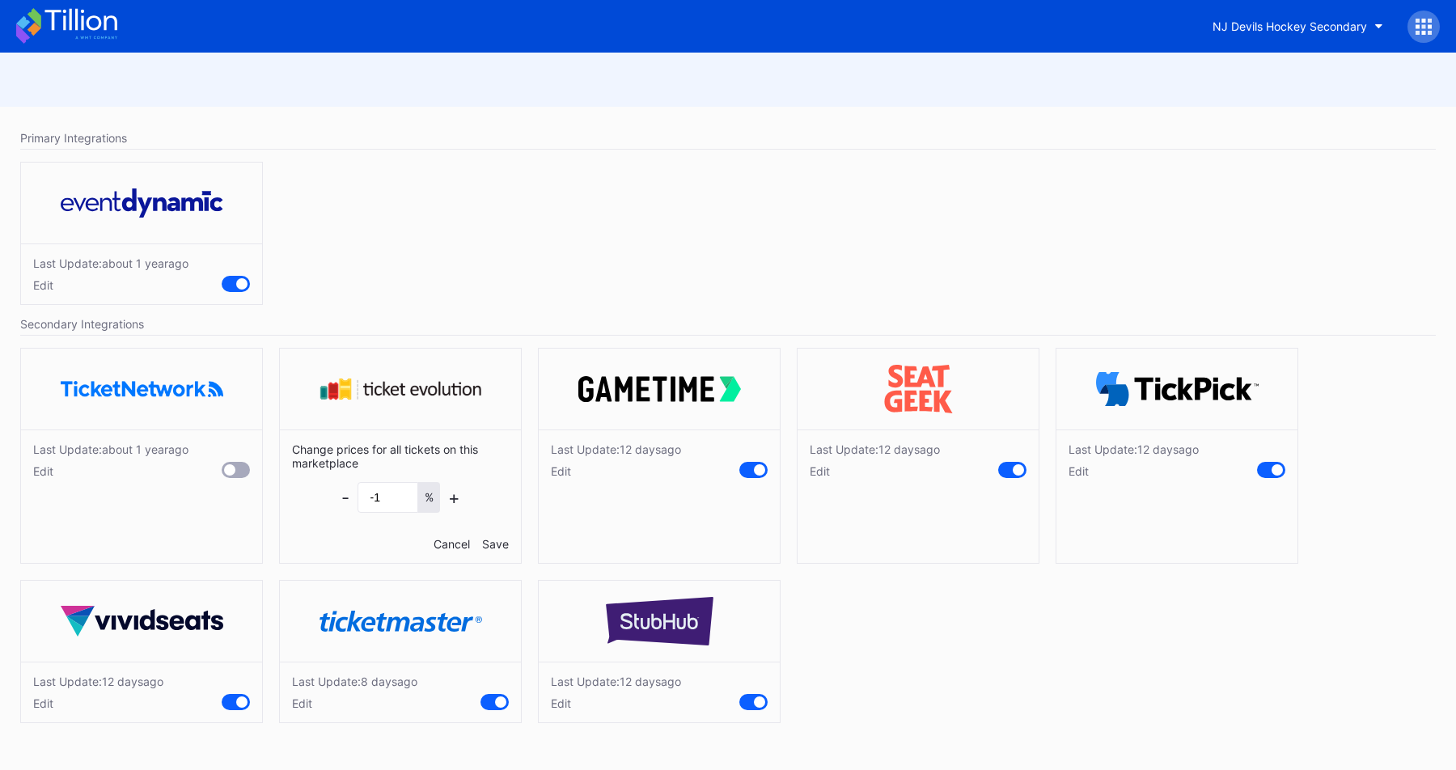
click at [441, 544] on div "Cancel" at bounding box center [452, 544] width 36 height 14
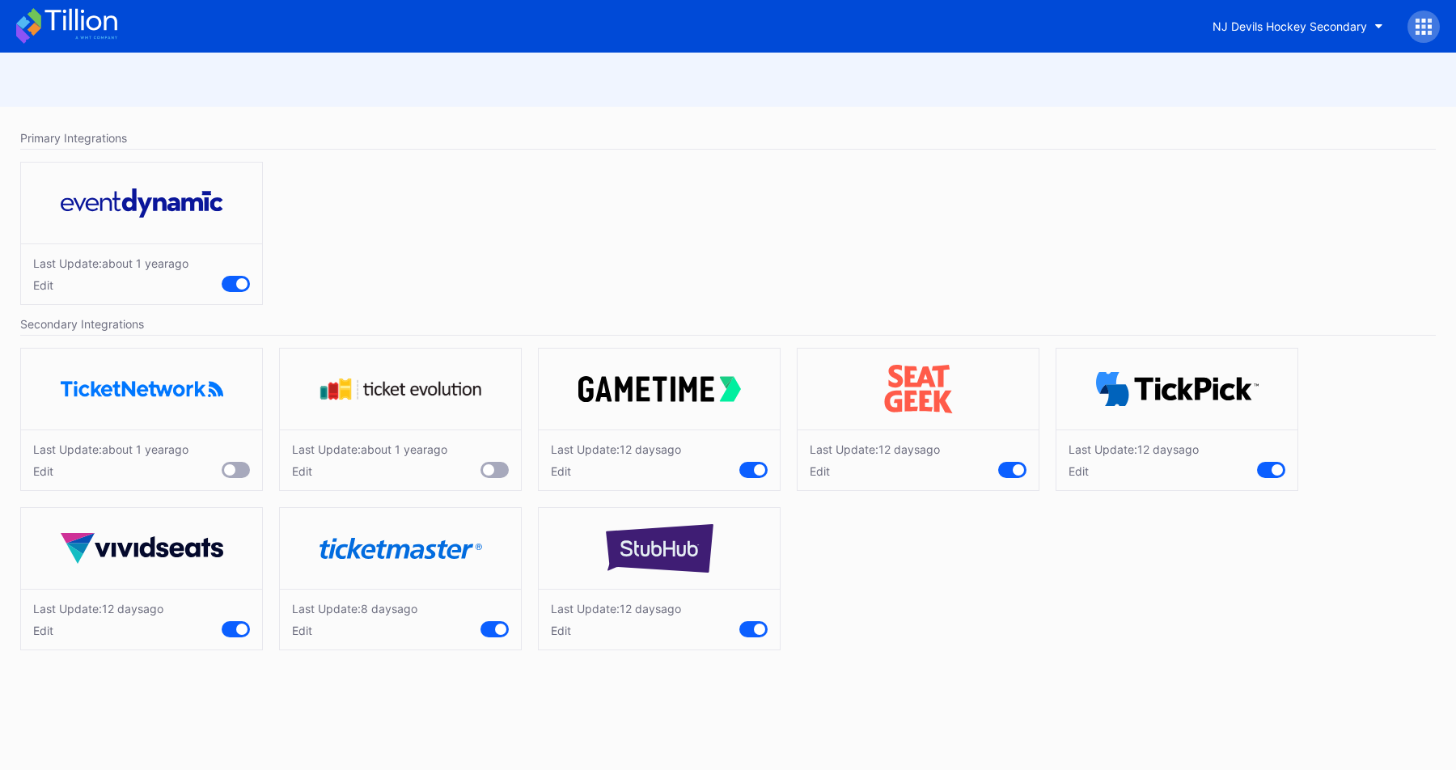
click at [731, 278] on div "Last Update: about 1 year ago Edit" at bounding box center [728, 237] width 1432 height 167
click at [1350, 23] on div "NJ Devils Hockey Secondary" at bounding box center [1289, 26] width 154 height 14
type input "prud"
click at [1241, 99] on div "[GEOGRAPHIC_DATA]" at bounding box center [1275, 102] width 113 height 14
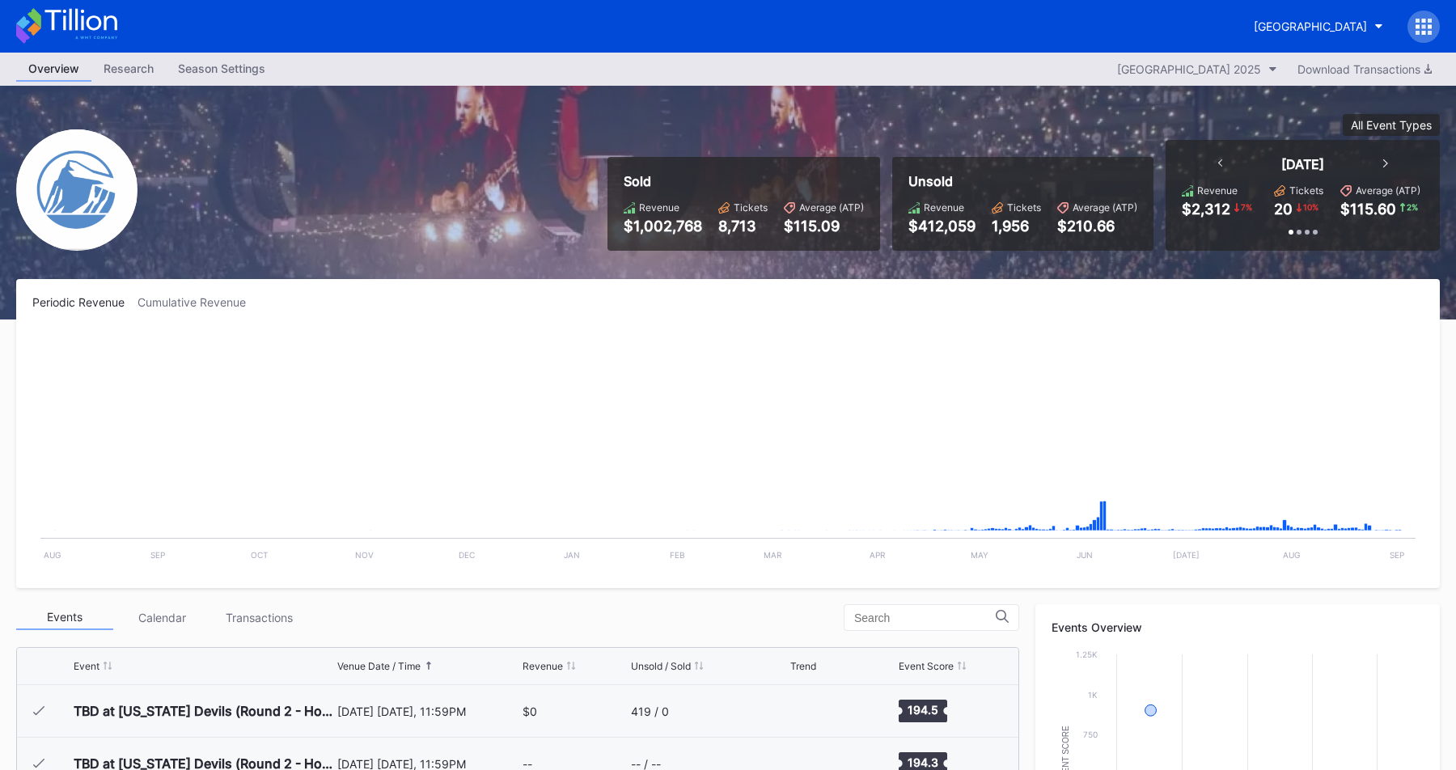
scroll to position [1893, 0]
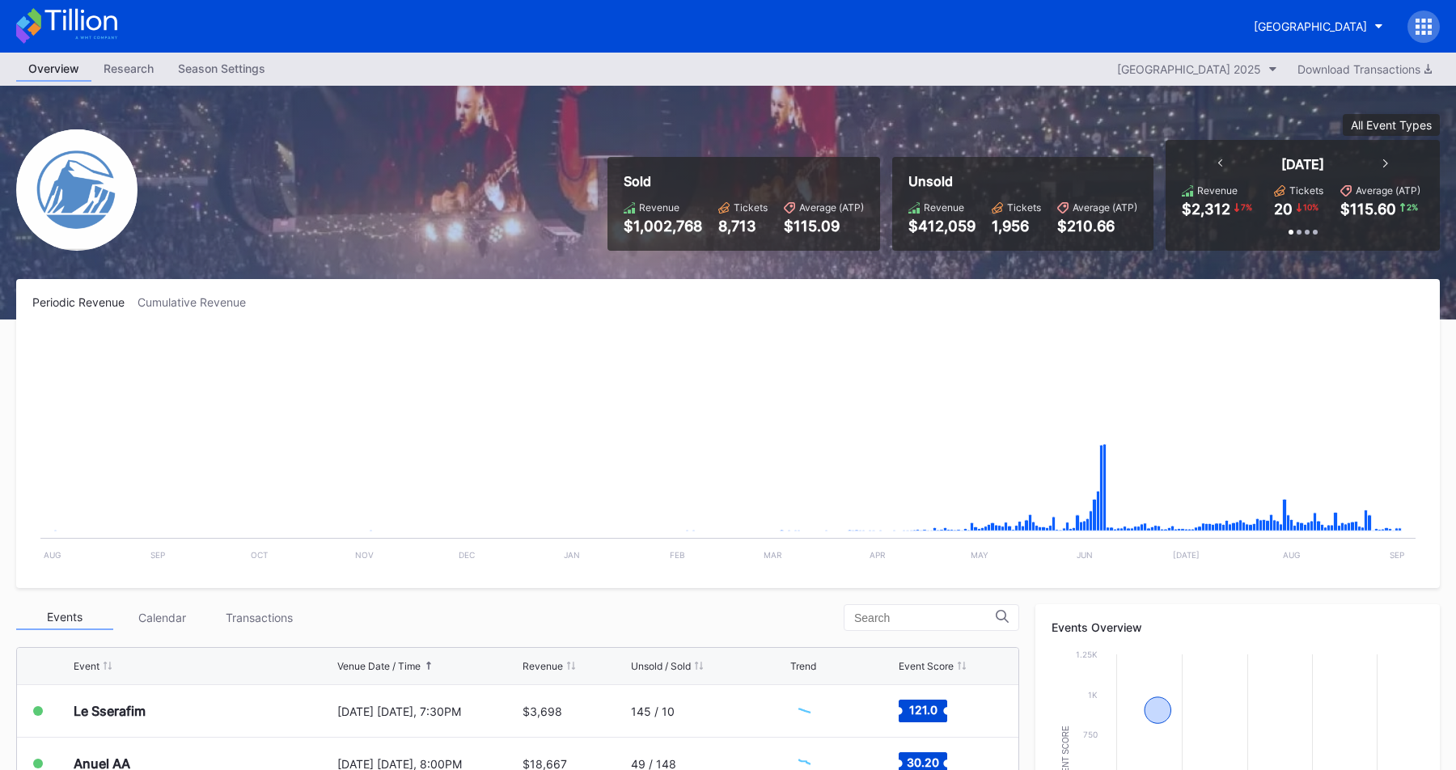
click at [1428, 19] on icon at bounding box center [1430, 21] width 4 height 4
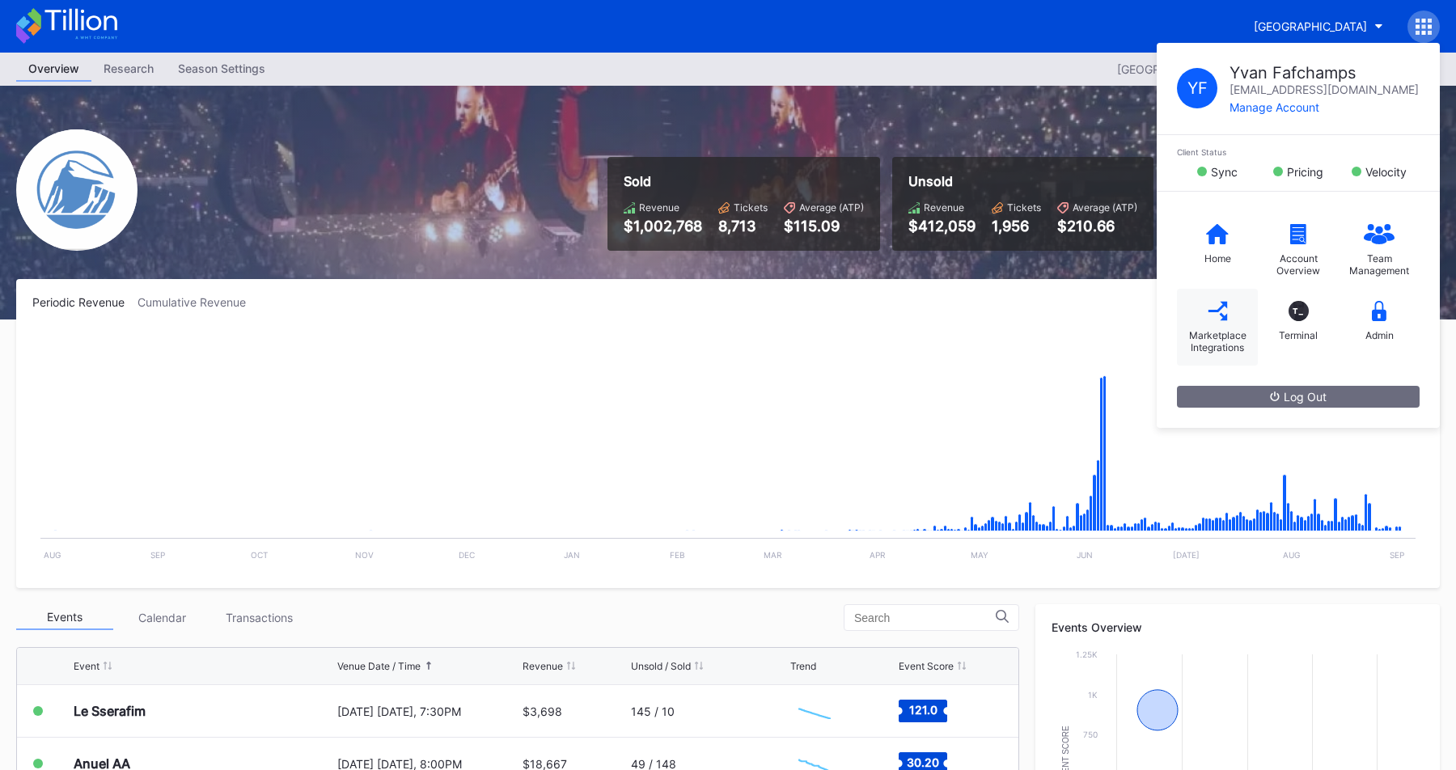
click at [1187, 318] on div "Marketplace Integrations" at bounding box center [1217, 327] width 81 height 77
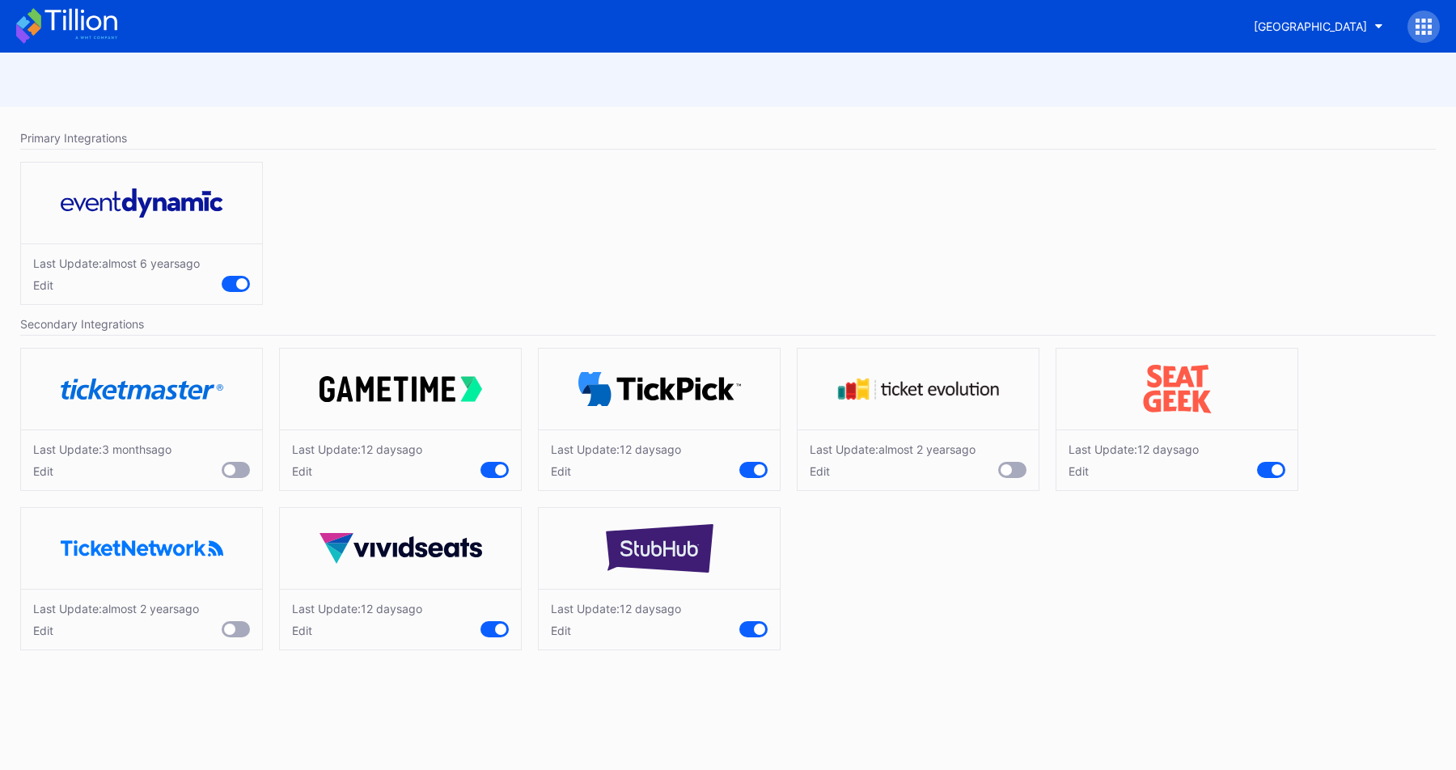
click at [40, 470] on div "Edit" at bounding box center [102, 471] width 138 height 14
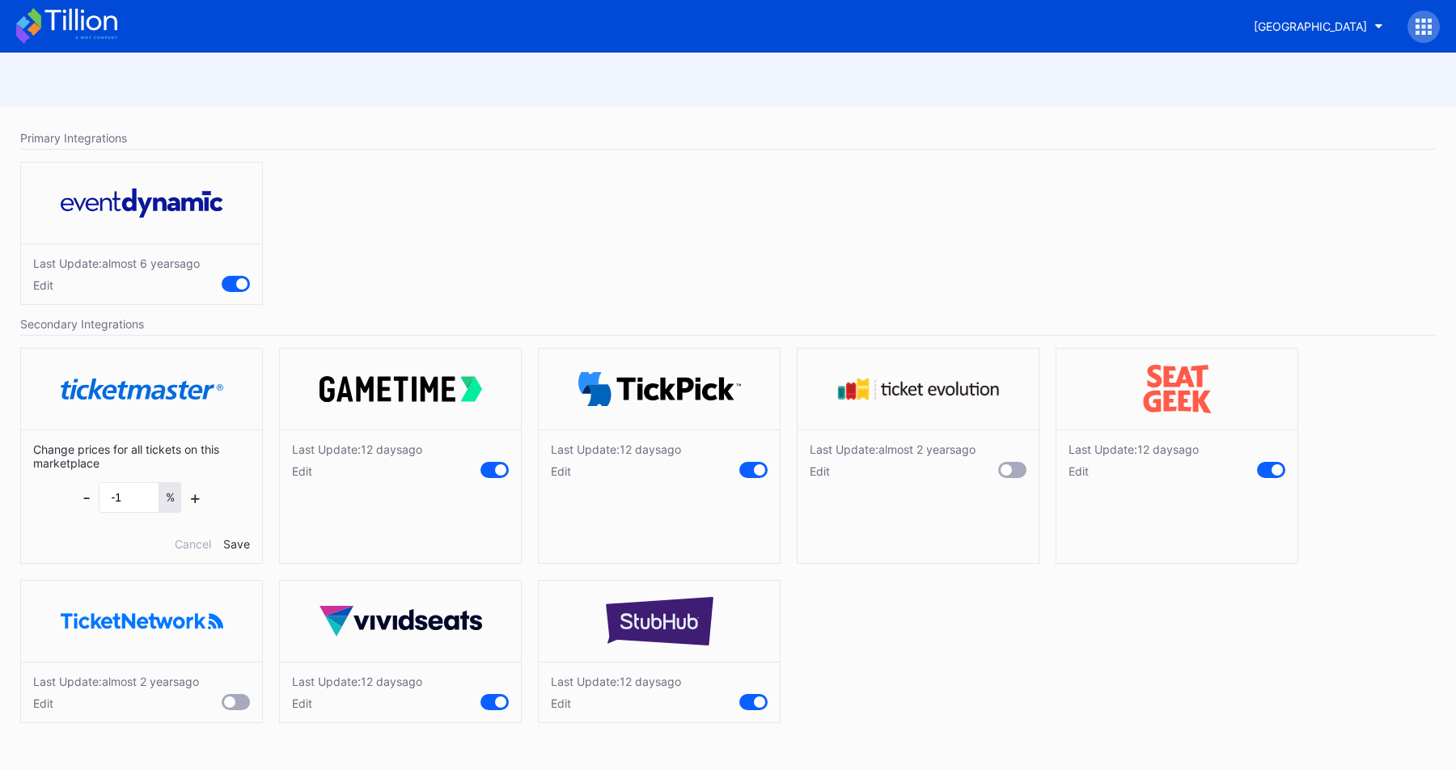
click at [297, 472] on div "Edit" at bounding box center [357, 471] width 130 height 14
click at [558, 470] on div "Edit" at bounding box center [616, 471] width 130 height 14
click at [813, 473] on div "Edit" at bounding box center [893, 471] width 166 height 14
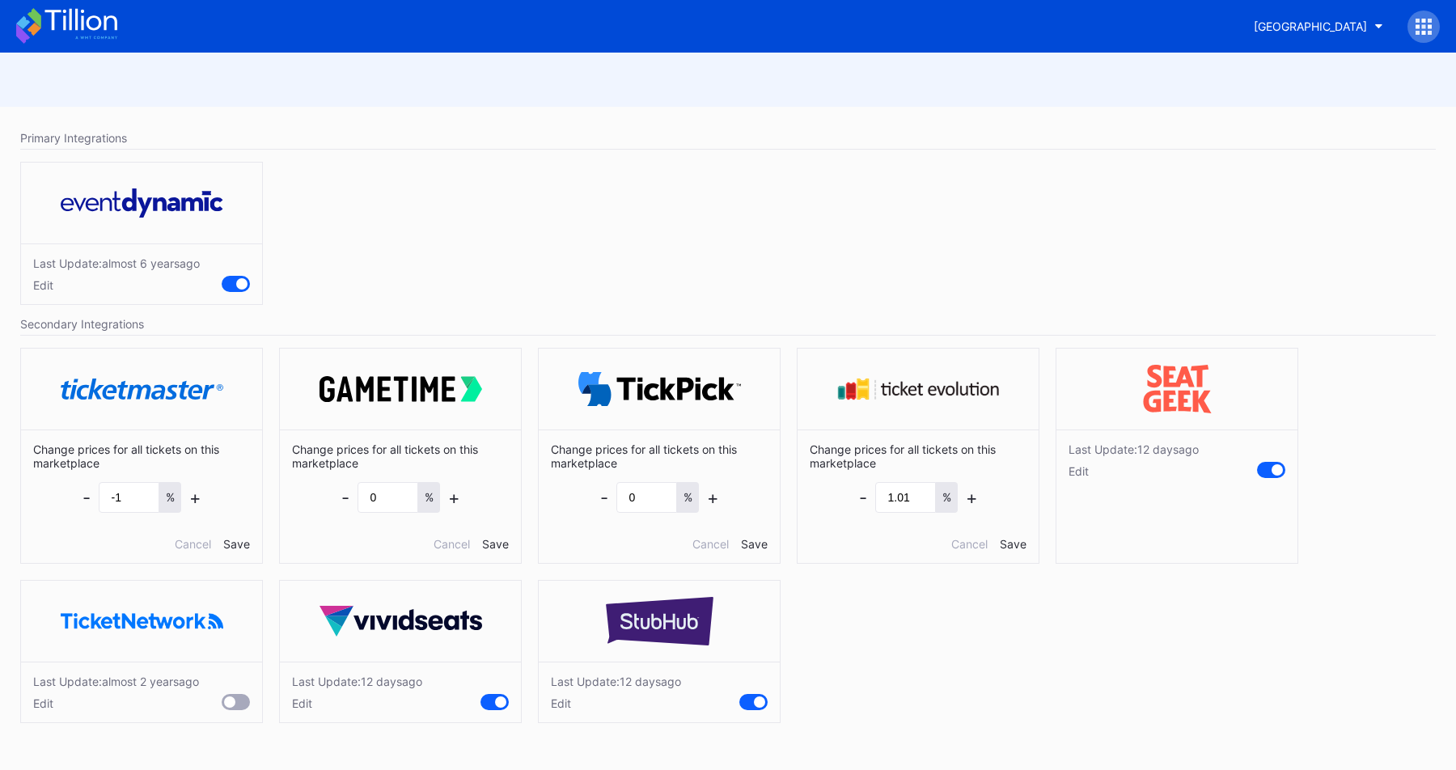
click at [1075, 472] on div "Edit" at bounding box center [1133, 471] width 130 height 14
click at [37, 706] on div "Edit" at bounding box center [116, 703] width 166 height 14
click at [302, 701] on div "Edit" at bounding box center [357, 703] width 130 height 14
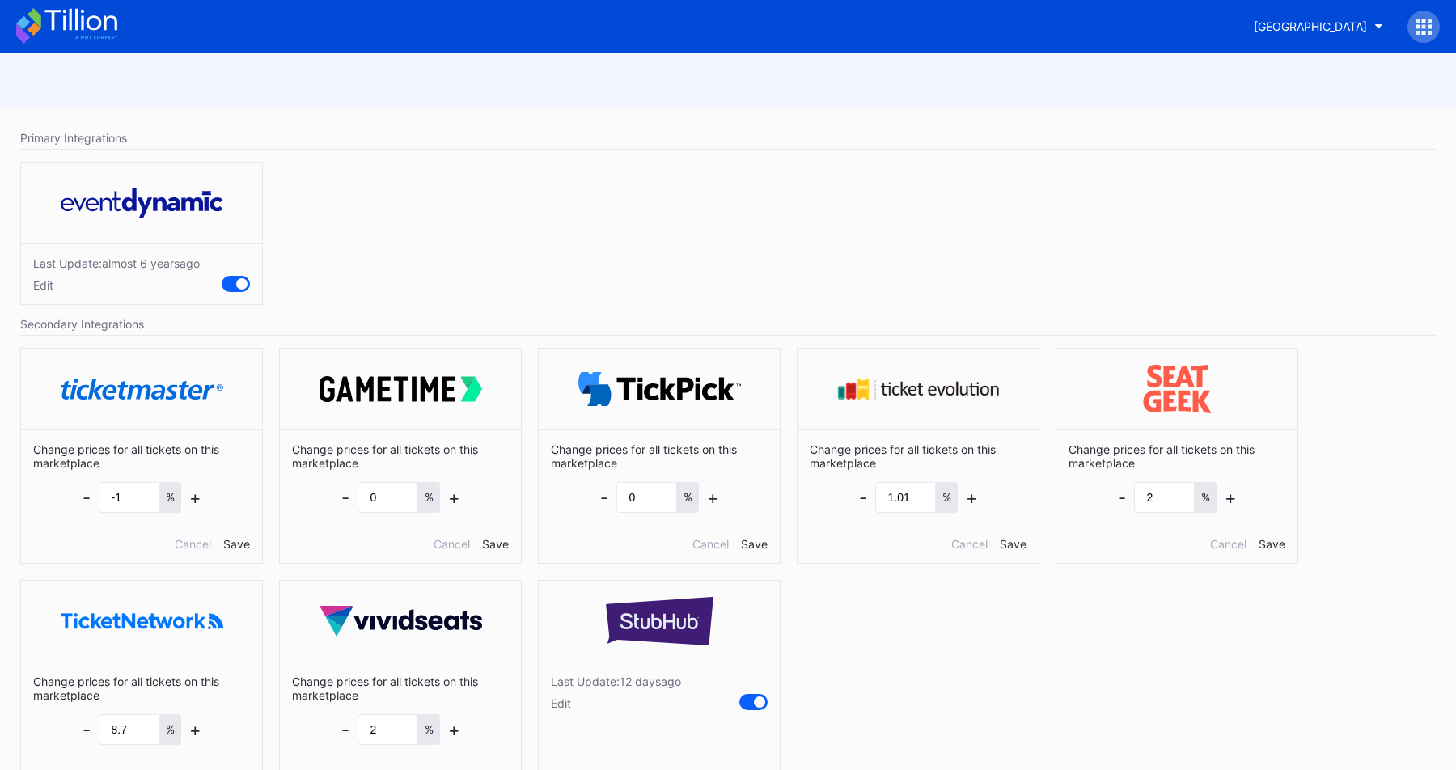
click at [560, 707] on div "Edit" at bounding box center [616, 703] width 130 height 14
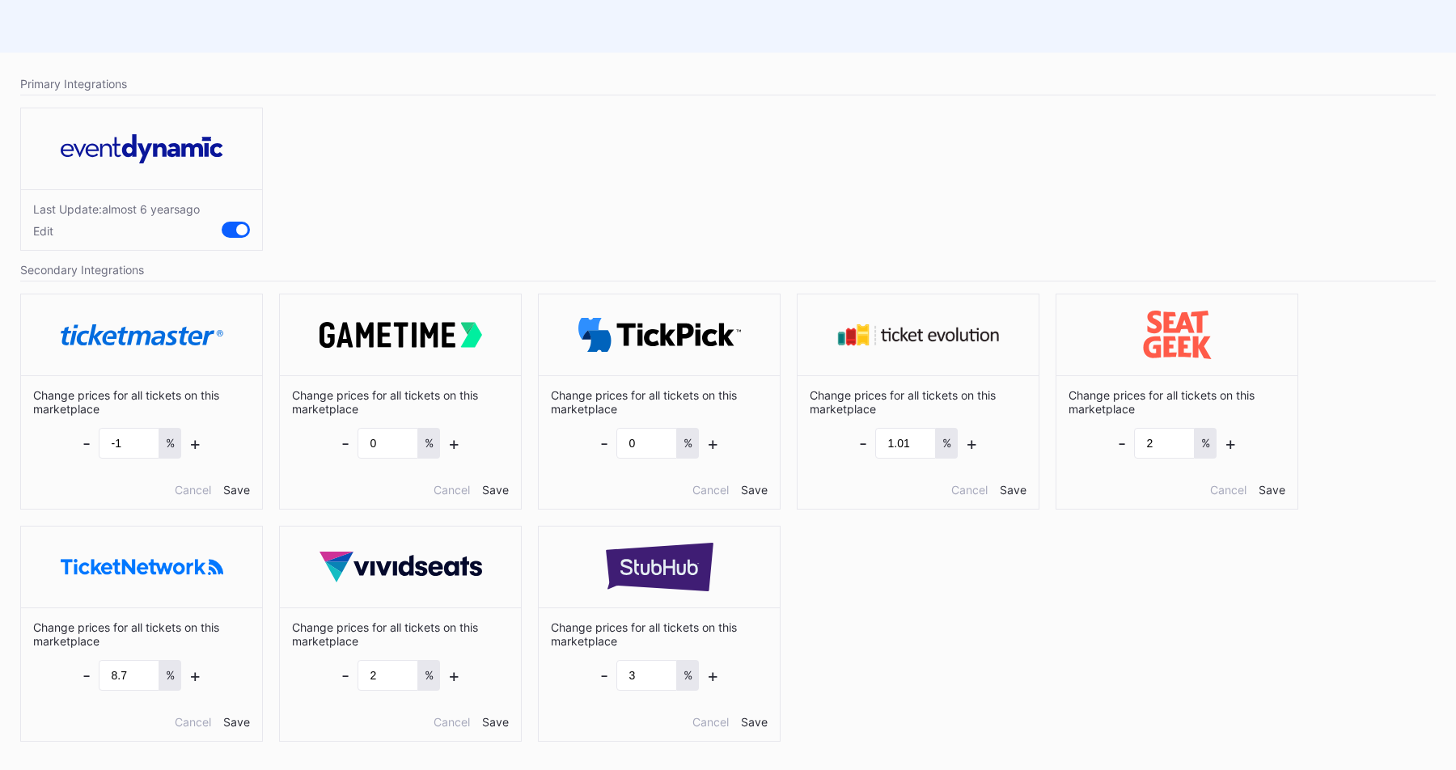
click at [734, 182] on div "Last Update: almost 6 years ago Edit" at bounding box center [728, 182] width 1432 height 167
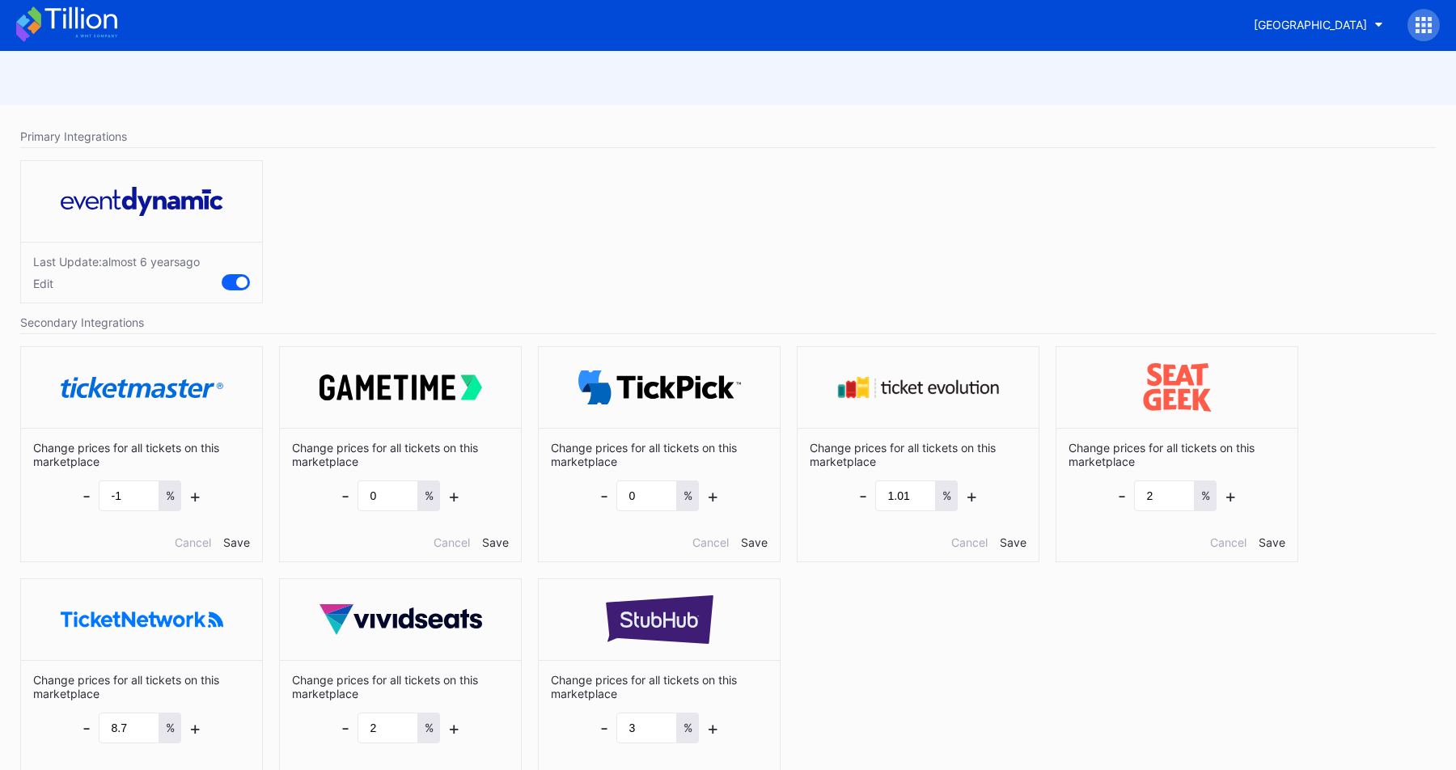
scroll to position [0, 0]
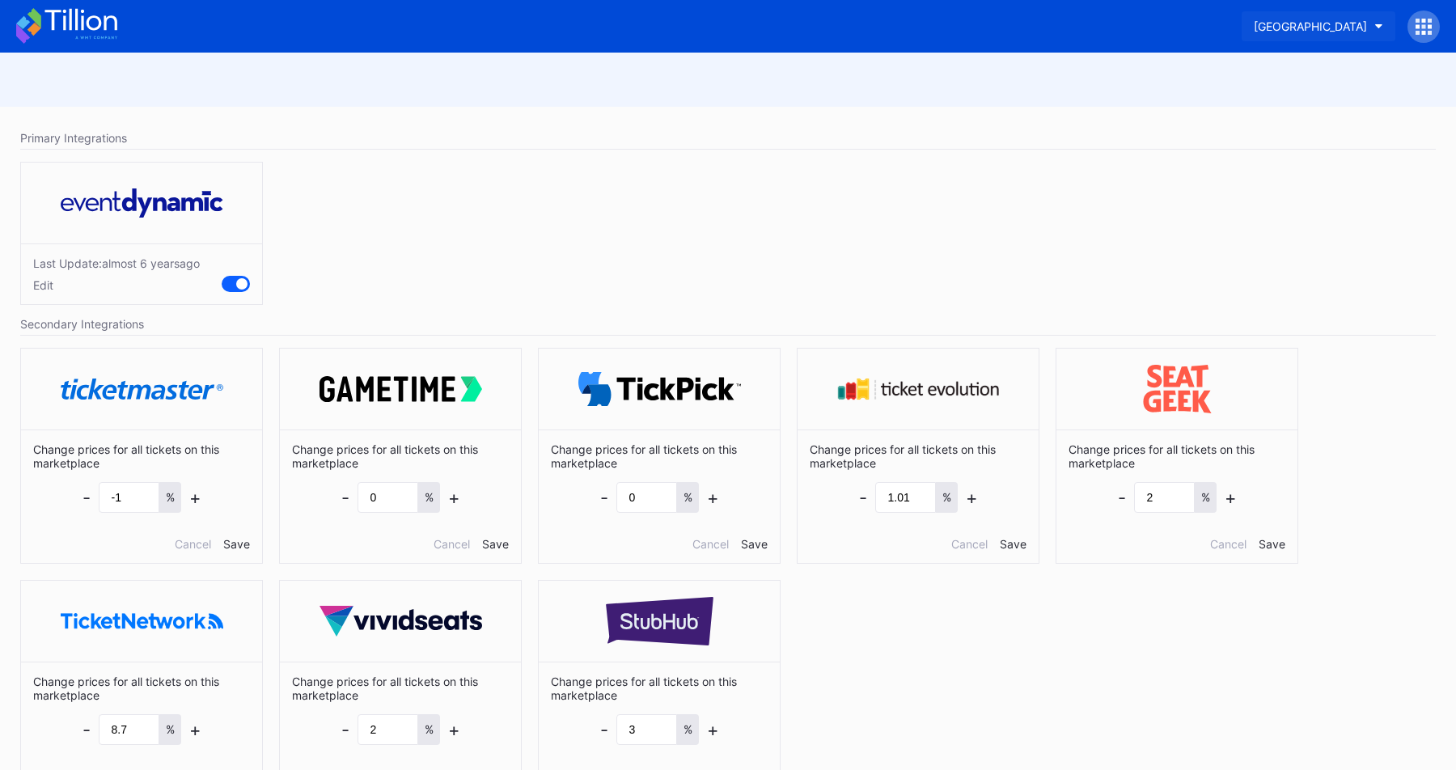
click at [1262, 27] on div "[GEOGRAPHIC_DATA]" at bounding box center [1310, 26] width 113 height 14
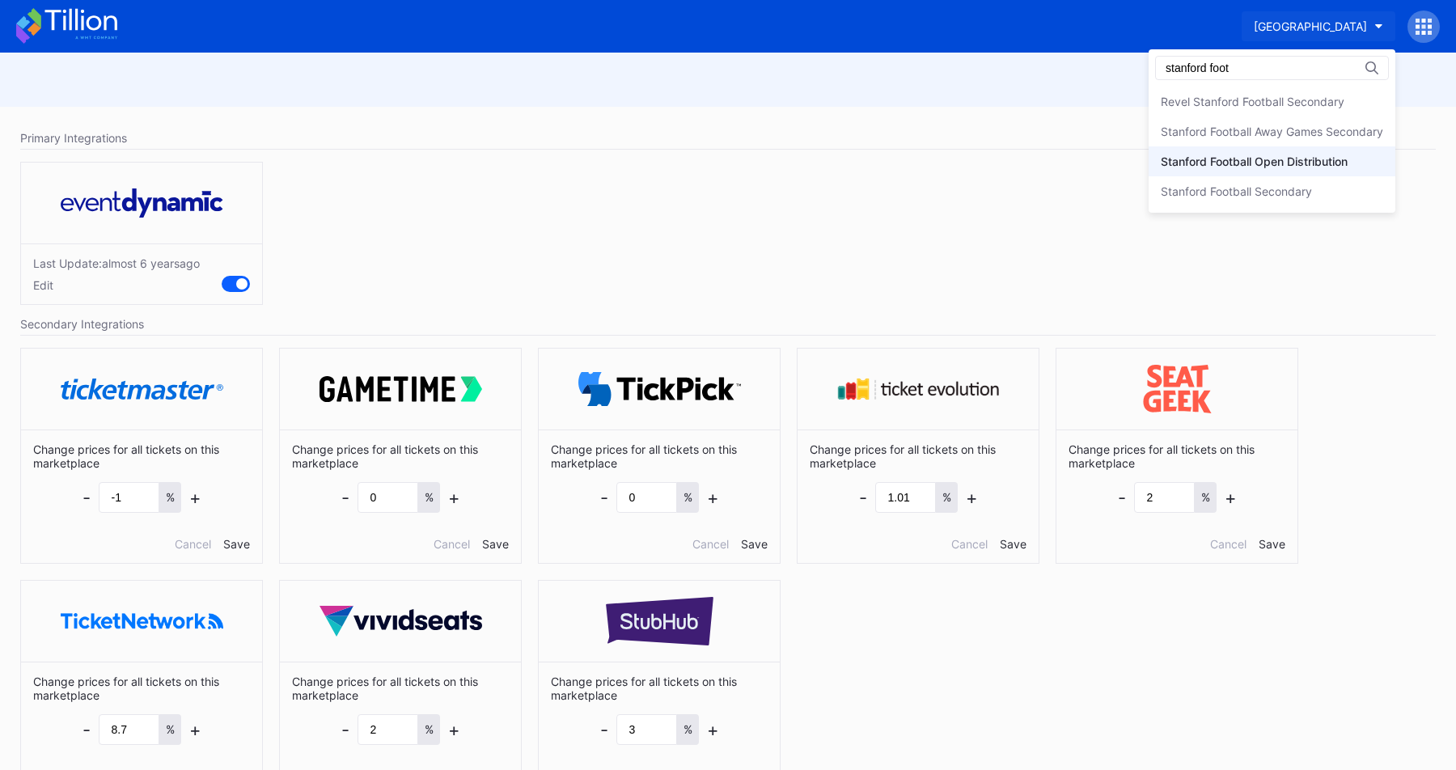
type input "stanford foot"
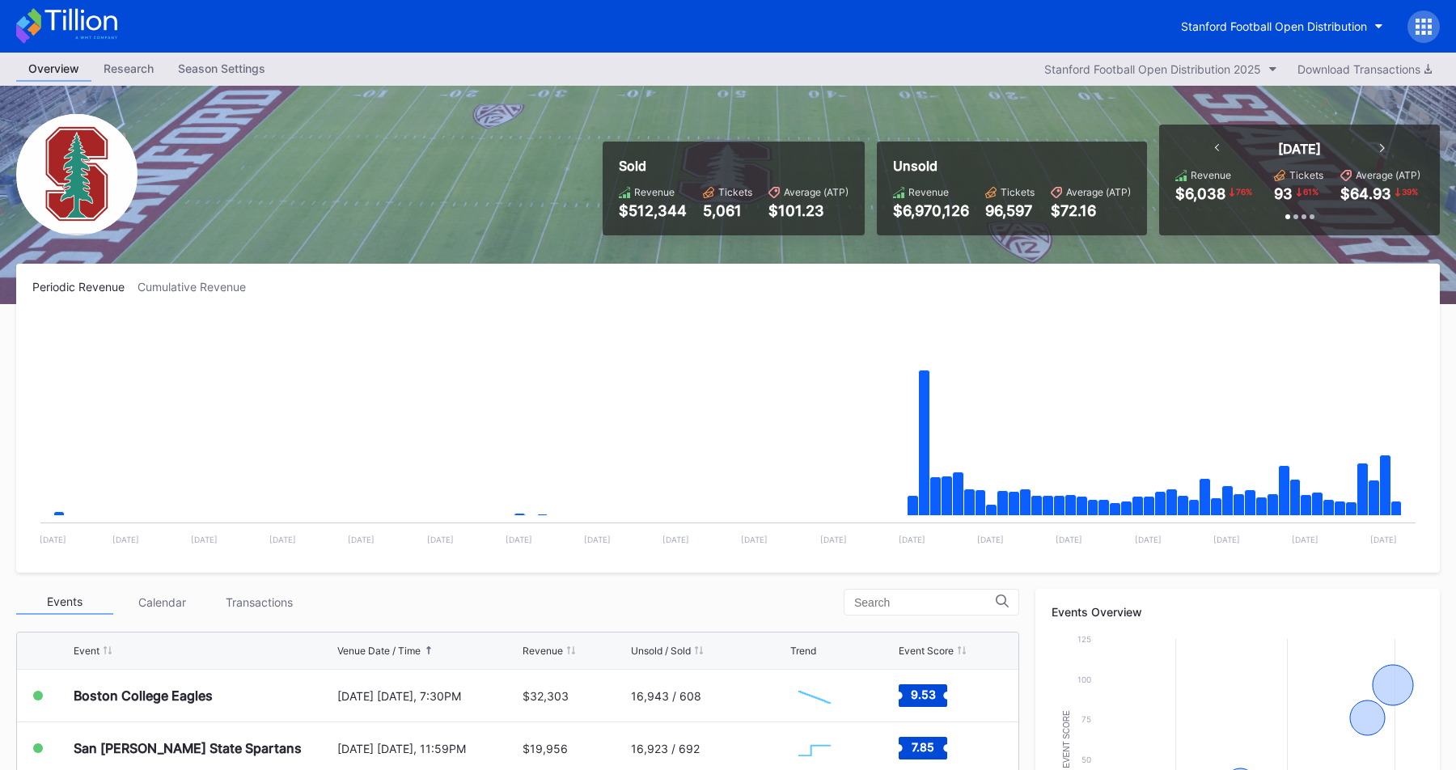
click at [1425, 15] on div at bounding box center [1423, 27] width 32 height 32
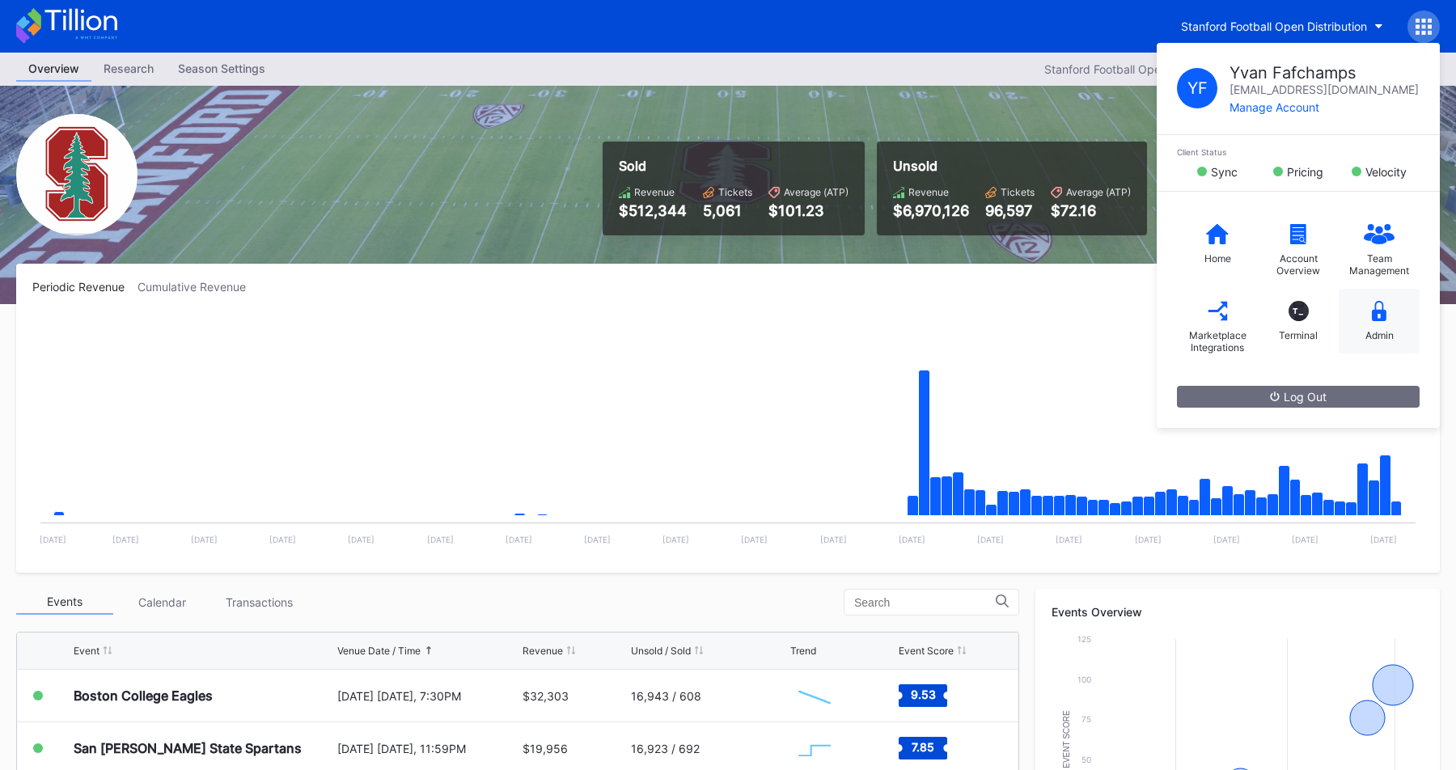
click at [1373, 295] on div "Admin" at bounding box center [1379, 321] width 81 height 65
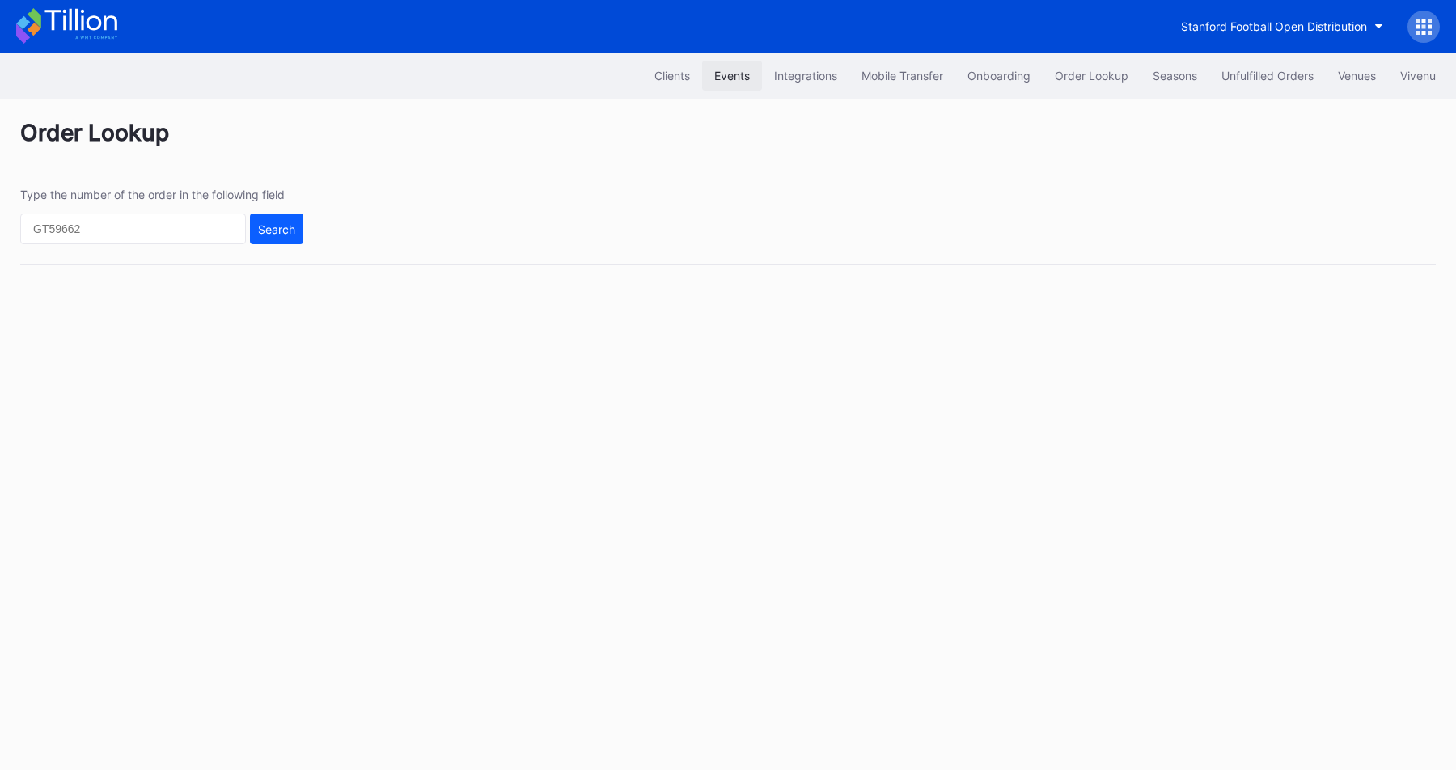
click at [722, 80] on div "Events" at bounding box center [732, 76] width 36 height 14
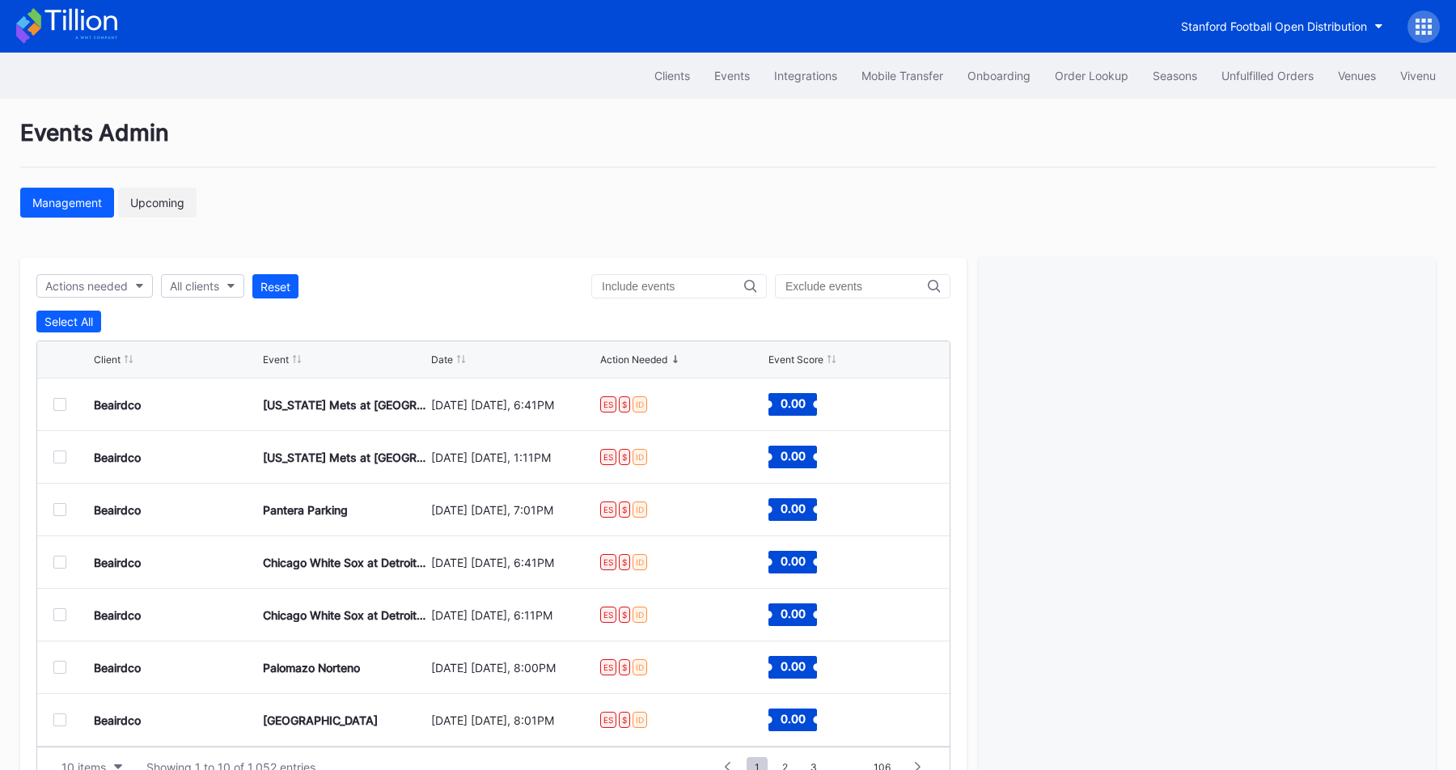
click at [177, 201] on div "Upcoming" at bounding box center [157, 203] width 54 height 14
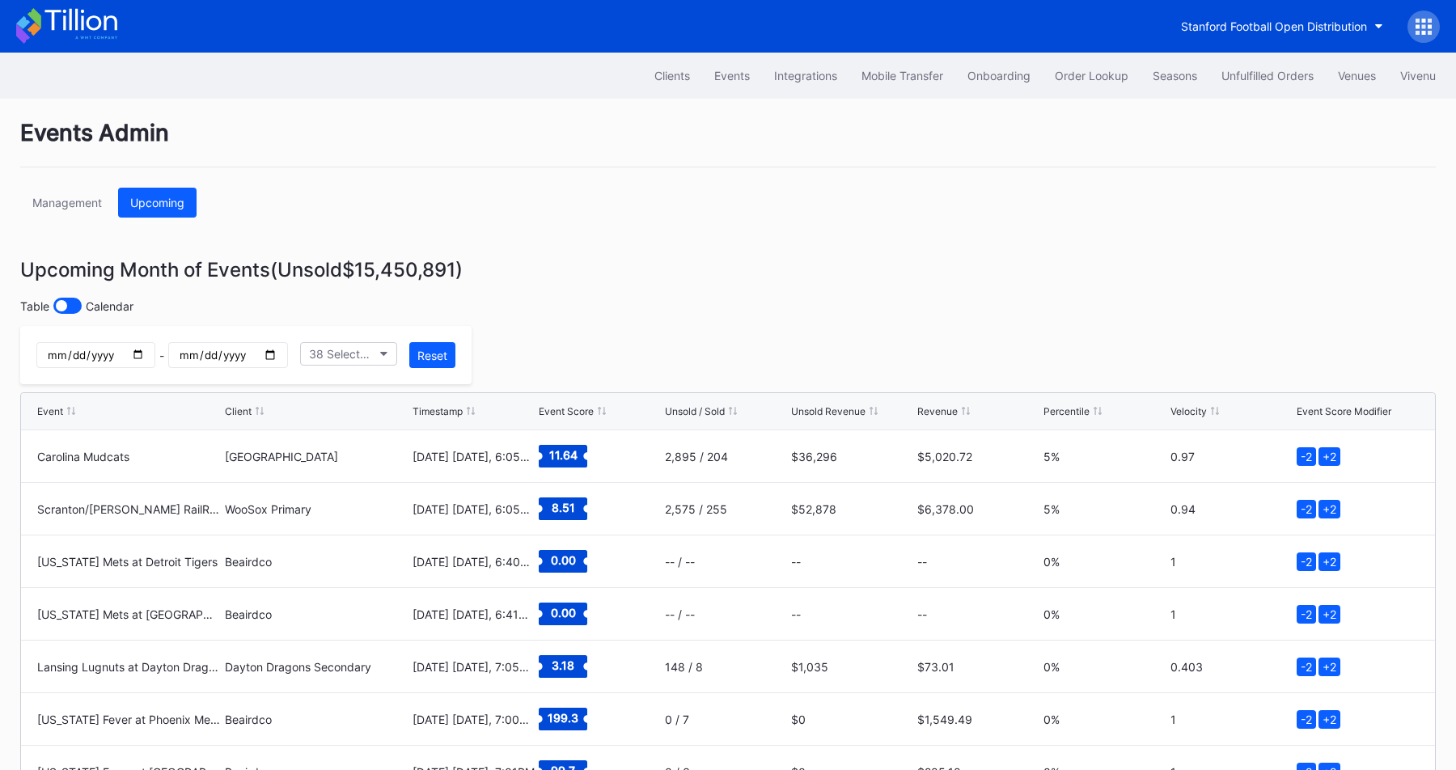
click at [272, 355] on input "date" at bounding box center [227, 355] width 119 height 26
type input "2025-09-14"
click at [379, 357] on button "38 Selected" at bounding box center [348, 353] width 97 height 23
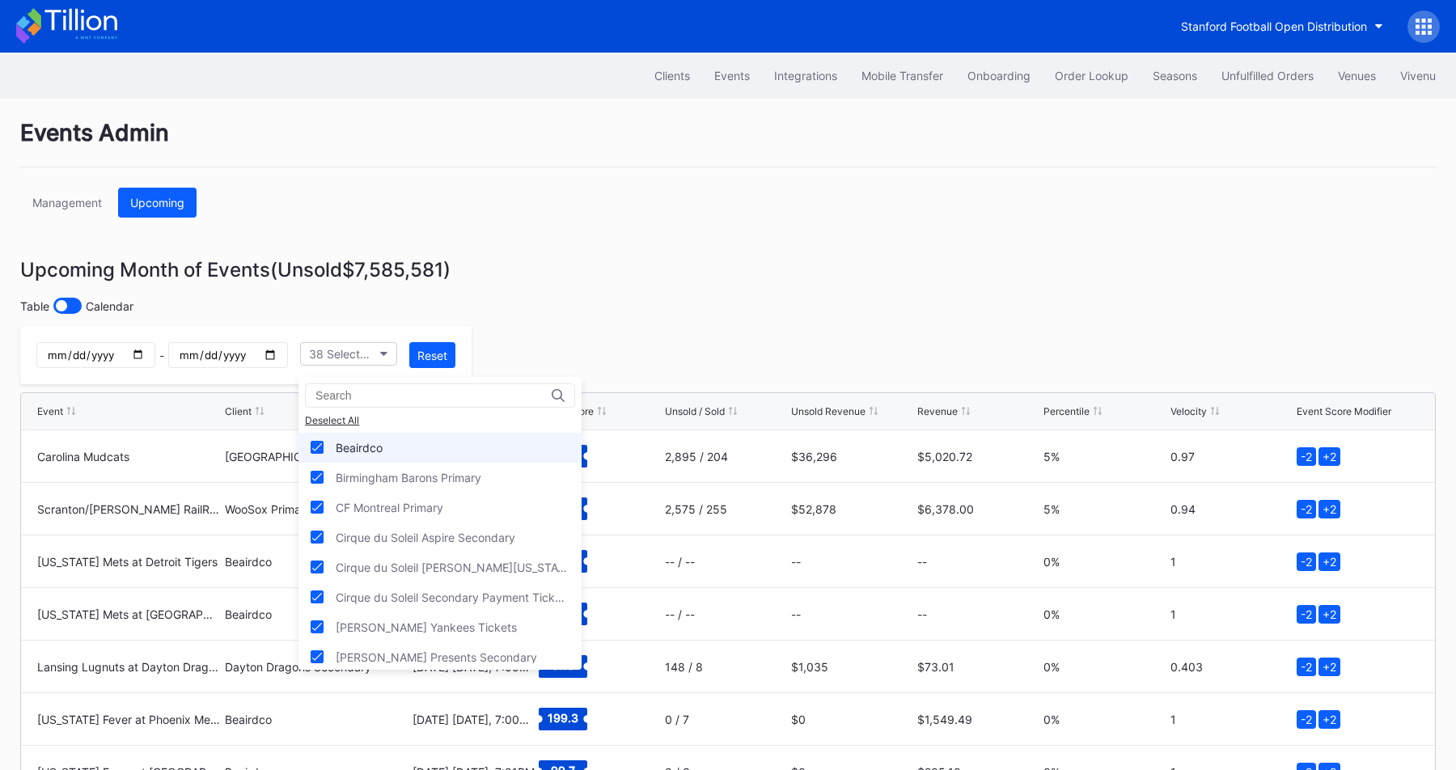
click at [438, 457] on div "Beairdco" at bounding box center [439, 448] width 283 height 30
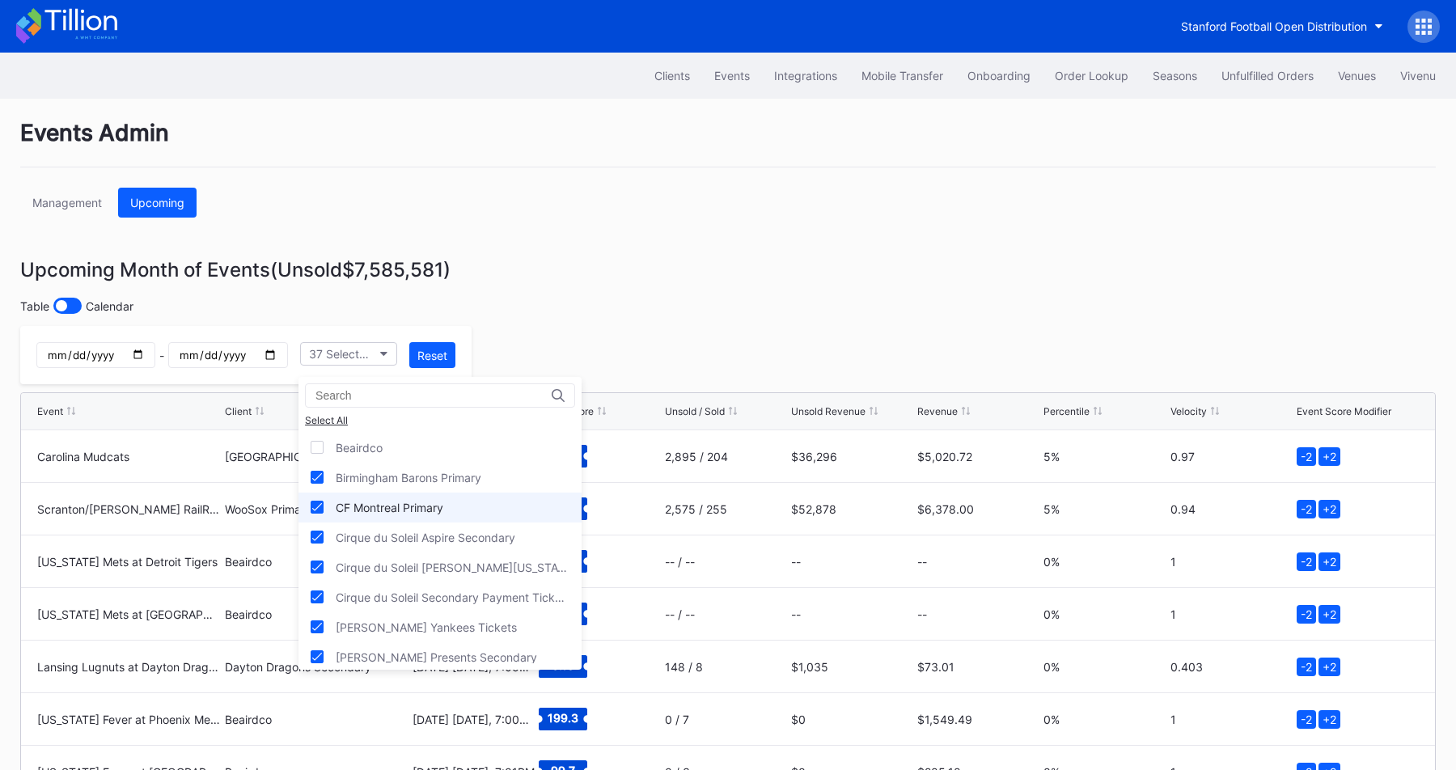
click at [508, 507] on div "CF Montreal Primary" at bounding box center [439, 508] width 283 height 30
click at [526, 569] on div "Cirque du Soleil [PERSON_NAME][US_STATE] Primary" at bounding box center [453, 567] width 234 height 14
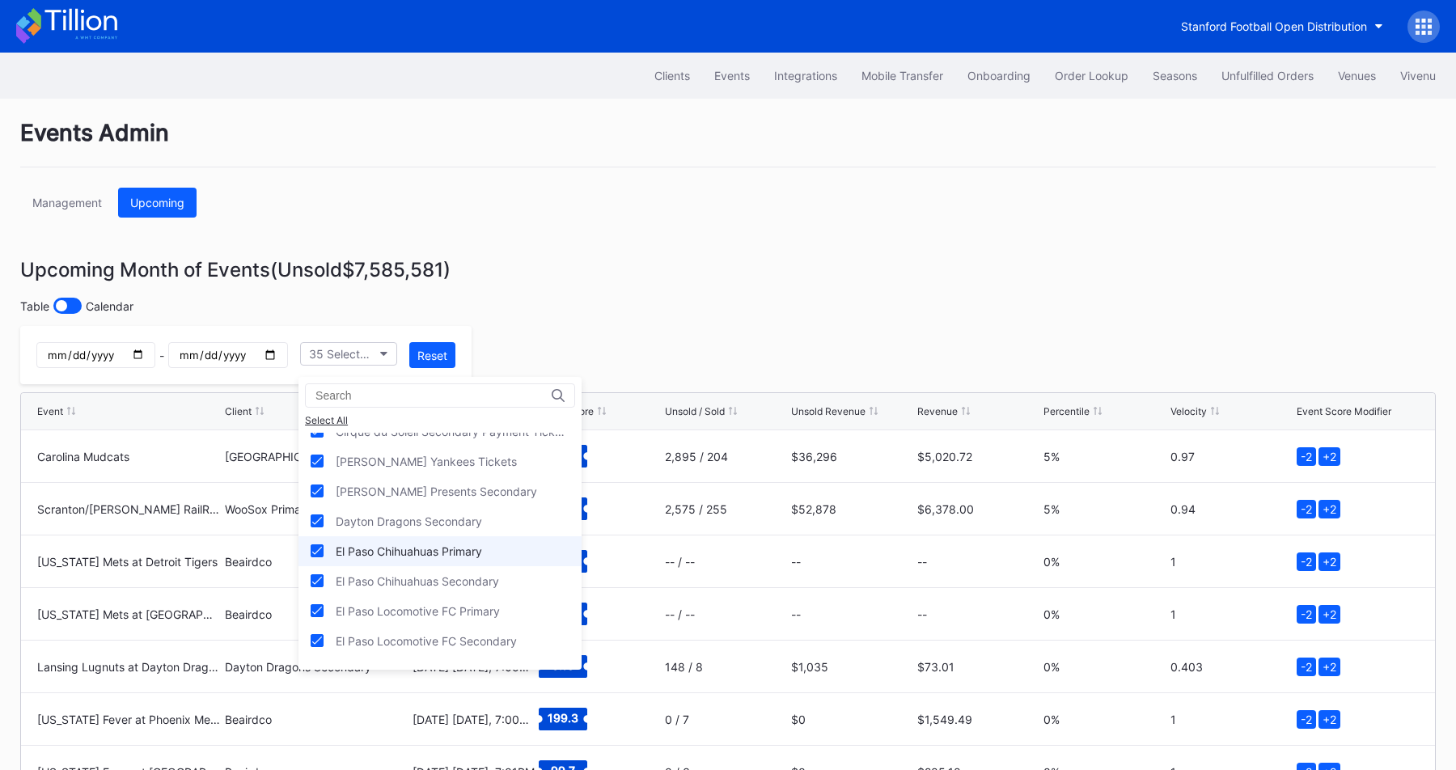
click at [501, 555] on div "El Paso Chihuahuas Primary" at bounding box center [439, 551] width 283 height 30
click at [501, 567] on div "El Paso Chihuahuas Secondary" at bounding box center [439, 581] width 283 height 30
click at [503, 601] on div "El Paso Locomotive FC Primary" at bounding box center [439, 611] width 283 height 30
click at [503, 632] on div "El Paso Locomotive FC Secondary" at bounding box center [439, 641] width 283 height 30
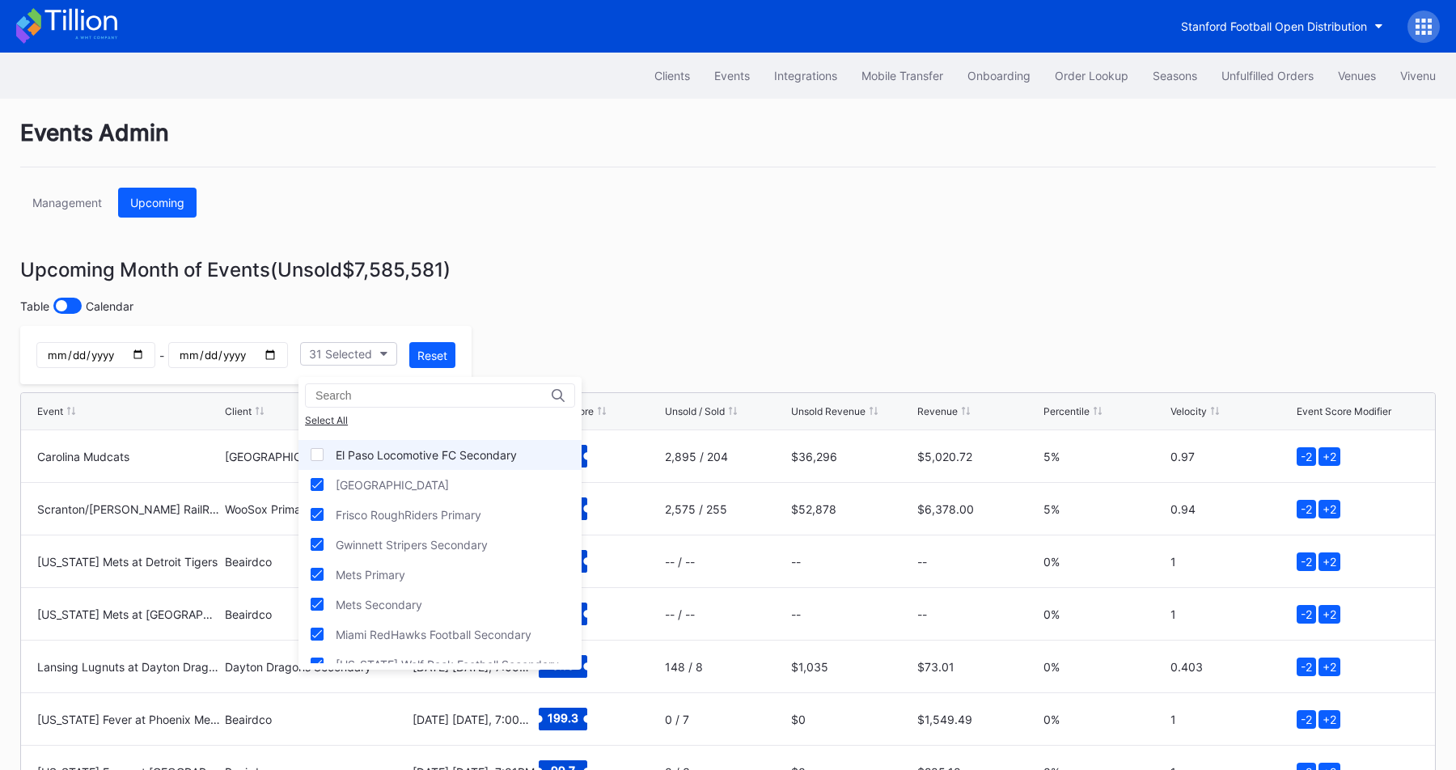
scroll to position [358, 0]
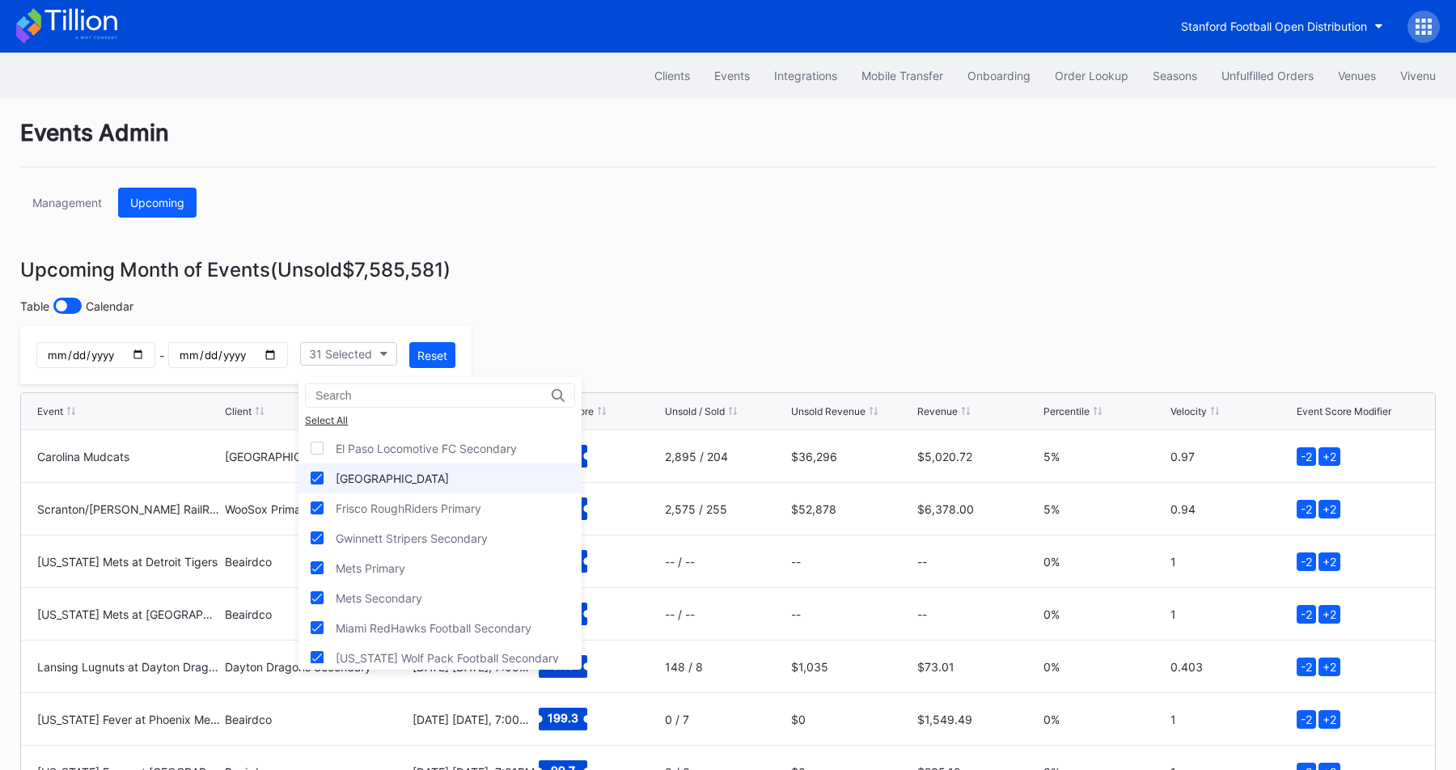
click at [449, 480] on div "[GEOGRAPHIC_DATA]" at bounding box center [392, 479] width 113 height 14
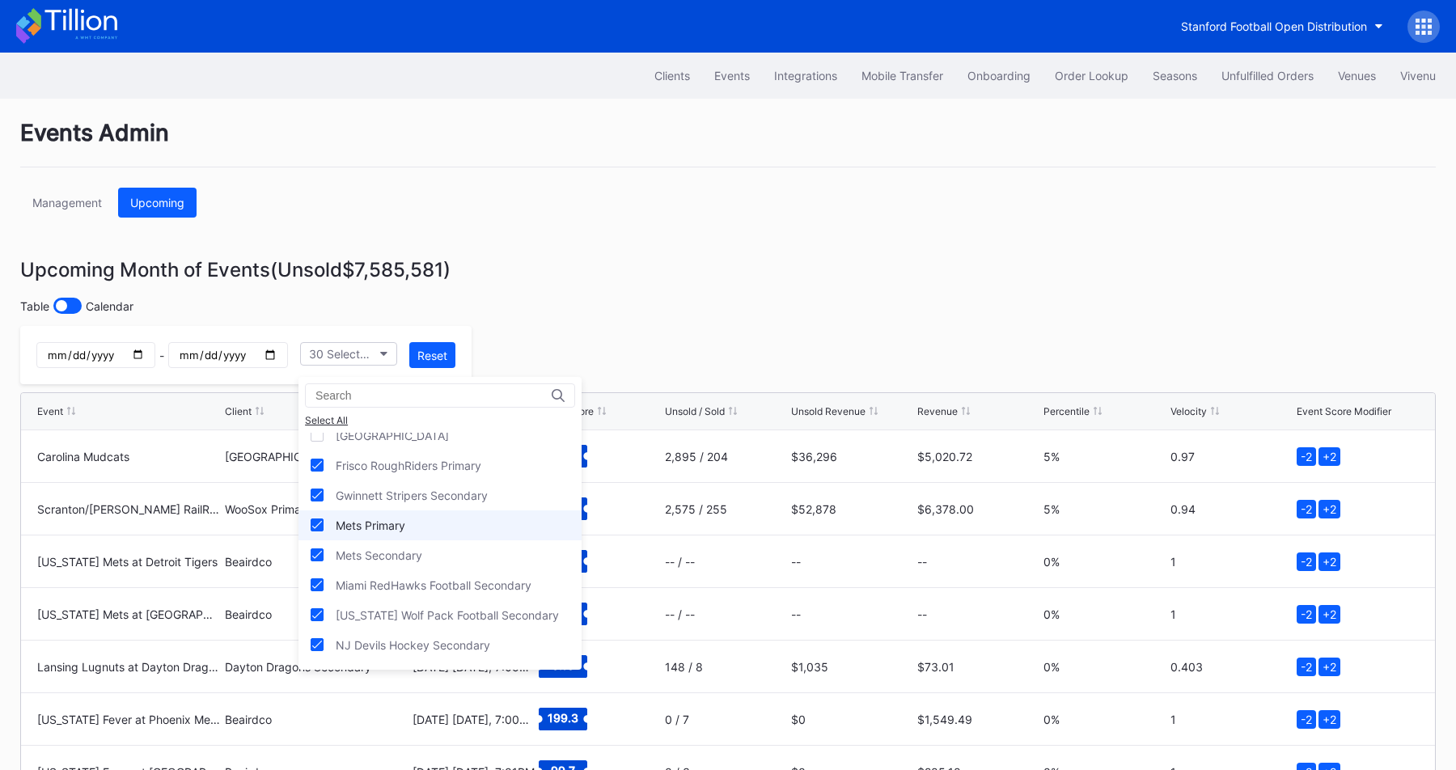
scroll to position [408, 0]
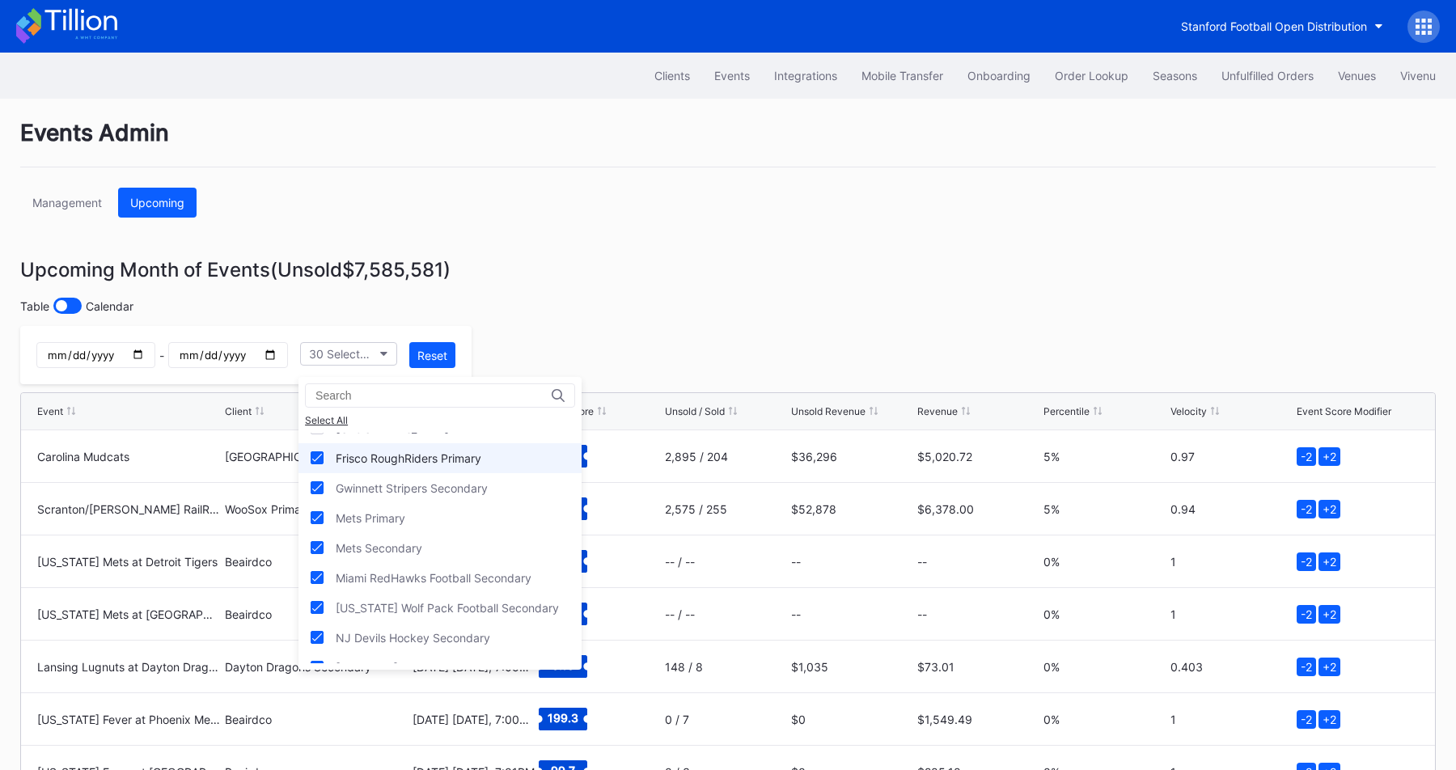
click at [473, 464] on div "Frisco RoughRiders Primary" at bounding box center [439, 458] width 283 height 30
click at [472, 522] on div "Mets Primary" at bounding box center [439, 518] width 283 height 30
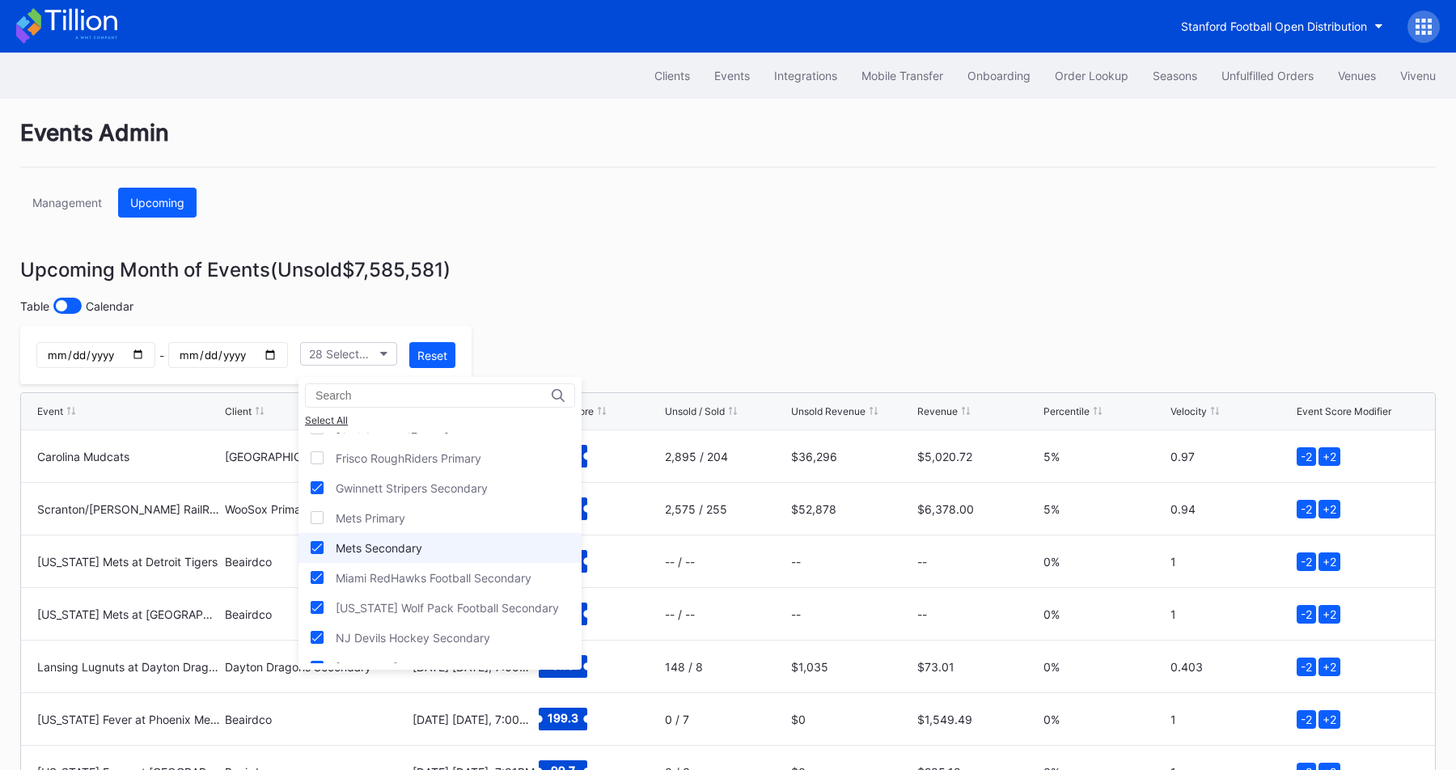
click at [472, 552] on div "Mets Secondary" at bounding box center [439, 548] width 283 height 30
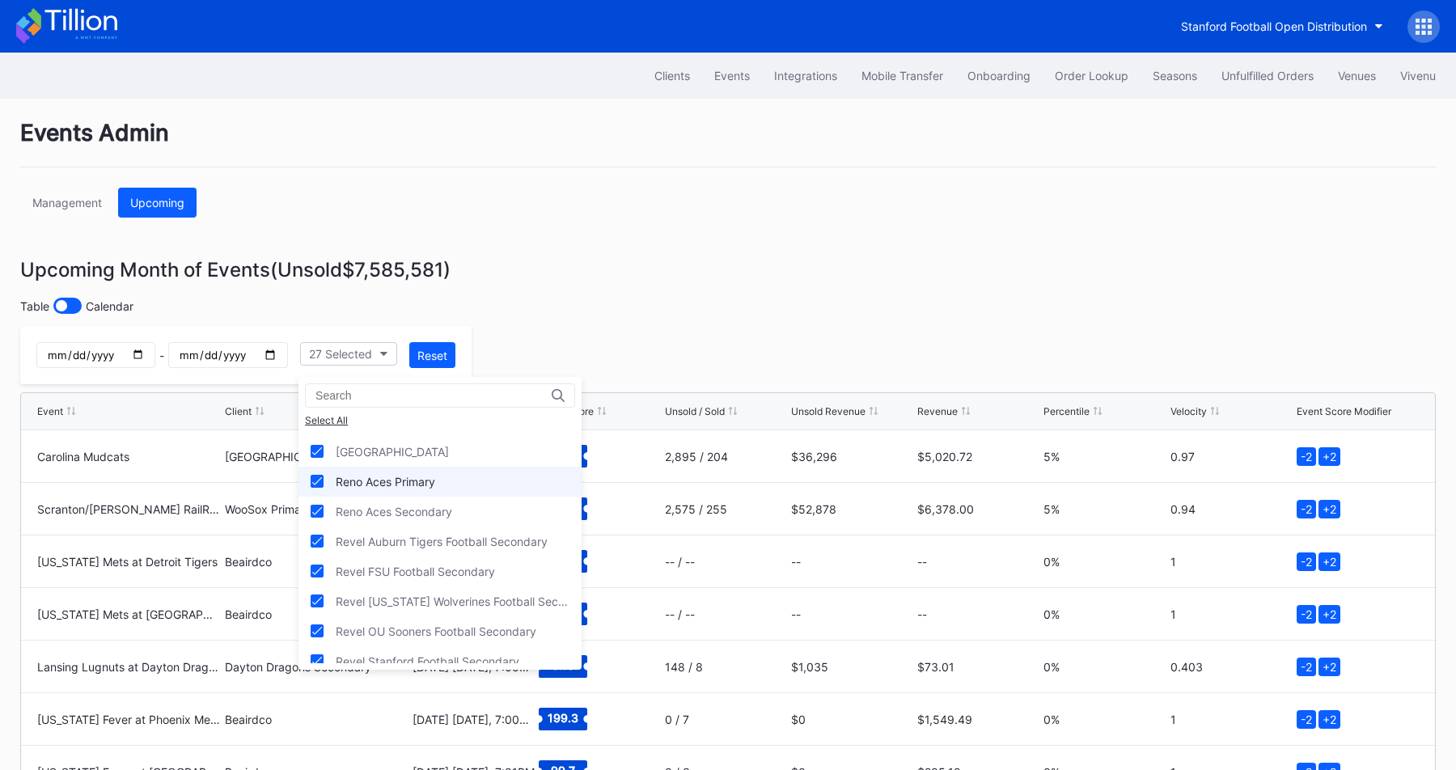
click at [484, 493] on div "Reno Aces Primary" at bounding box center [439, 482] width 283 height 30
click at [484, 514] on div "Reno Aces Secondary" at bounding box center [439, 512] width 283 height 30
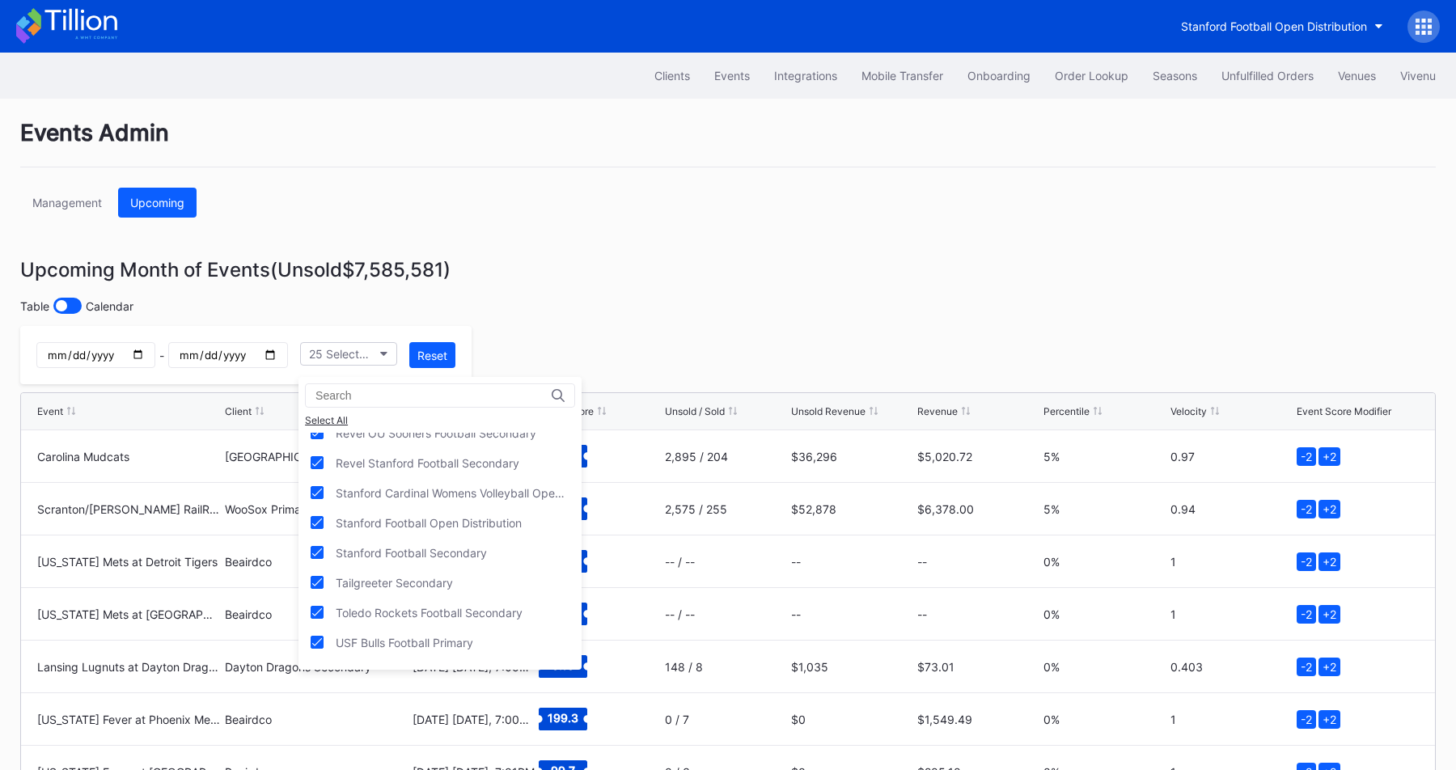
scroll to position [854, 0]
click at [472, 519] on div "Stanford Football Open Distribution" at bounding box center [429, 521] width 186 height 14
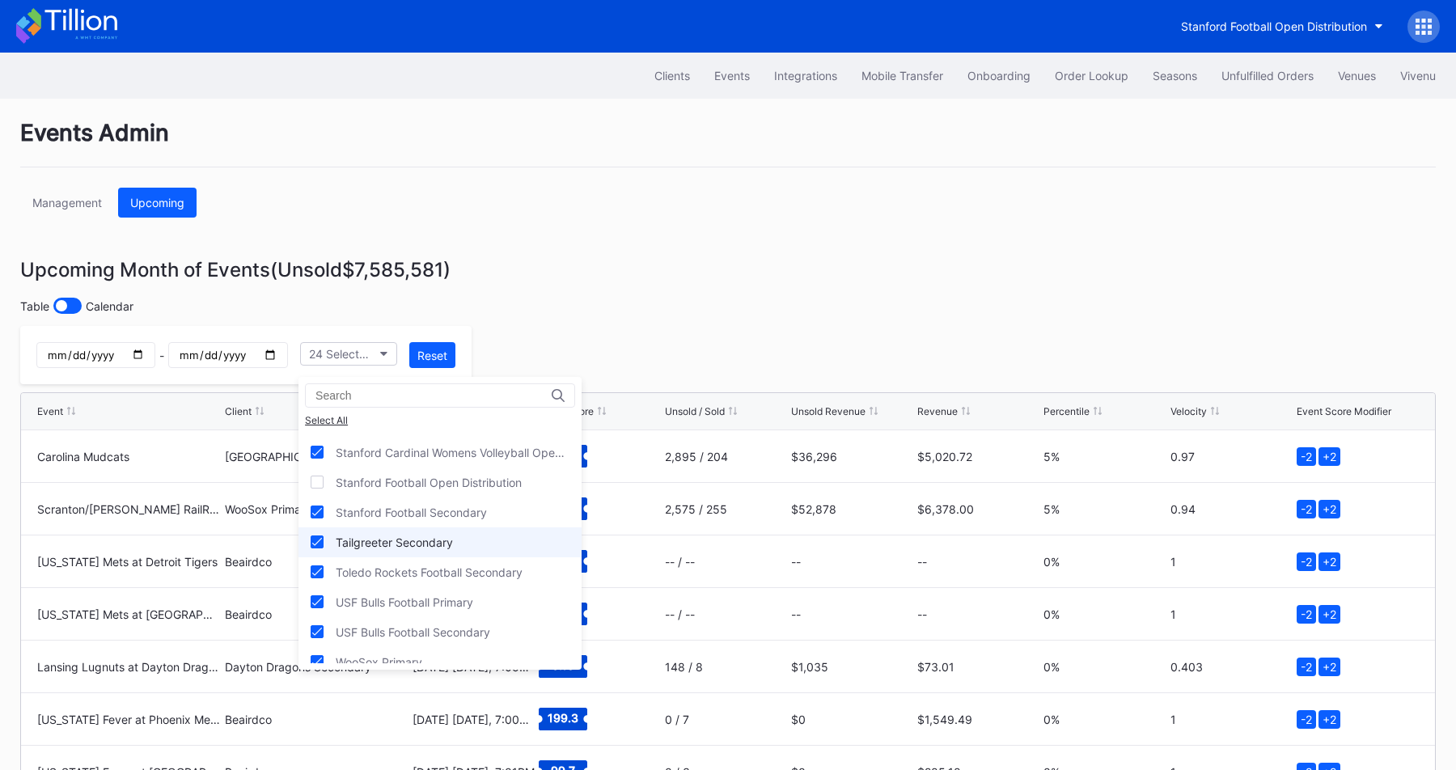
scroll to position [906, 0]
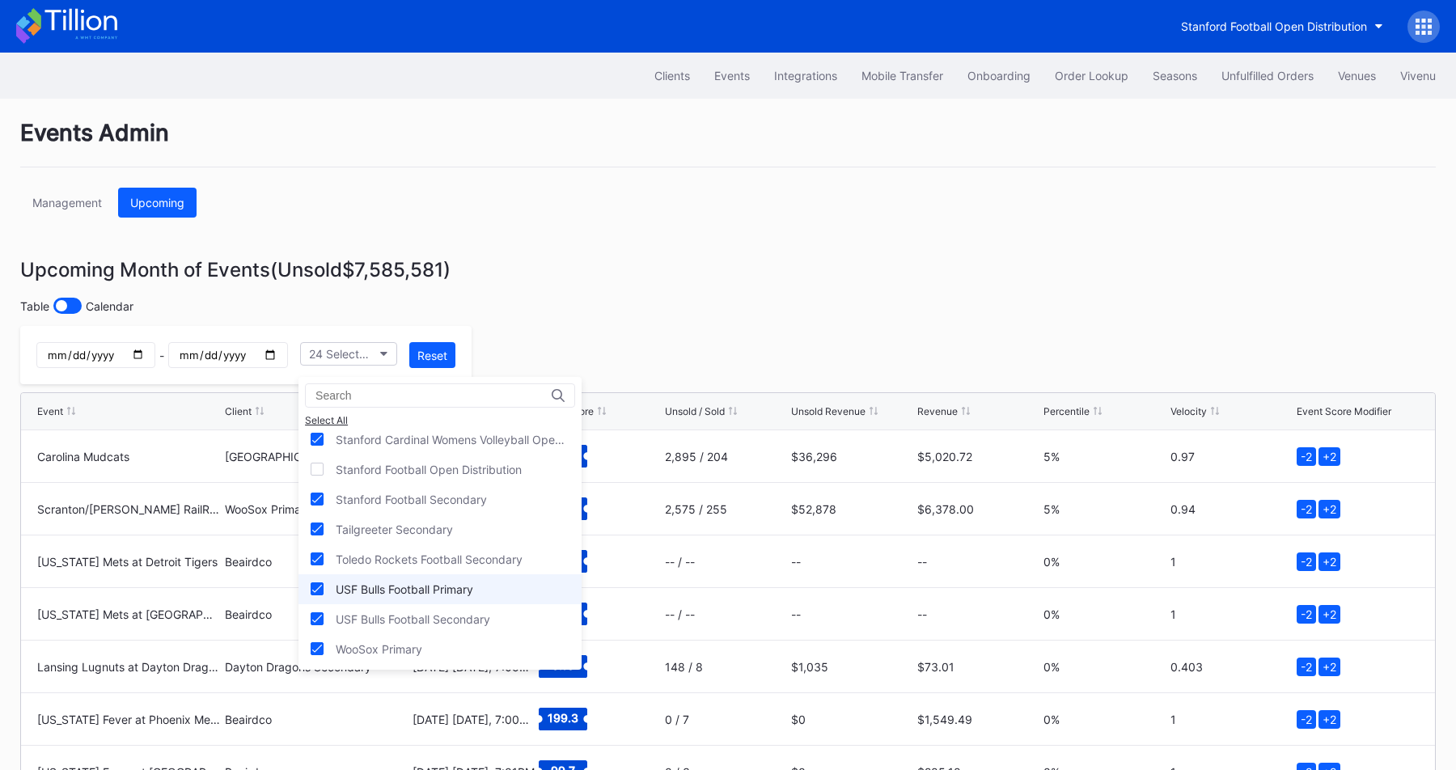
click at [462, 587] on div "USF Bulls Football Primary" at bounding box center [404, 589] width 137 height 14
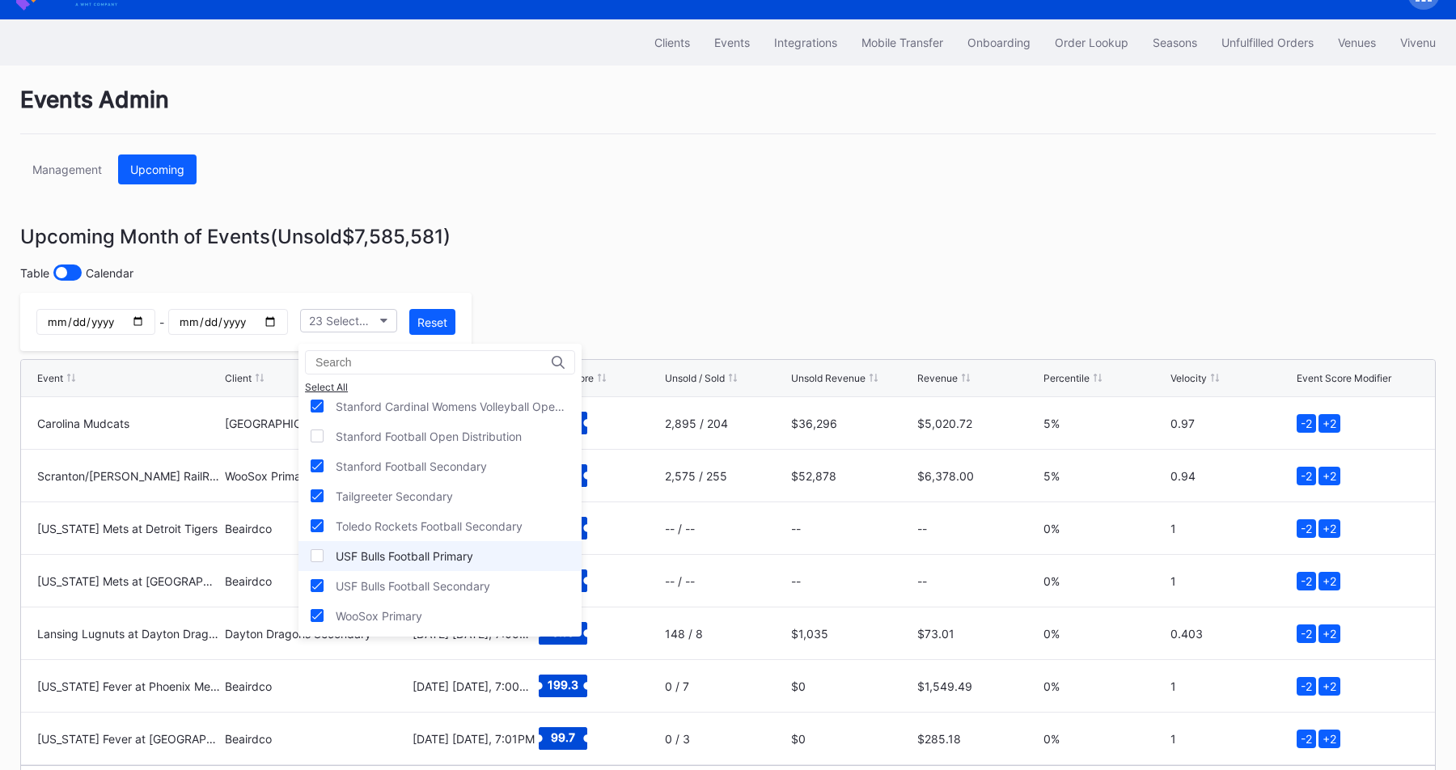
scroll to position [47, 0]
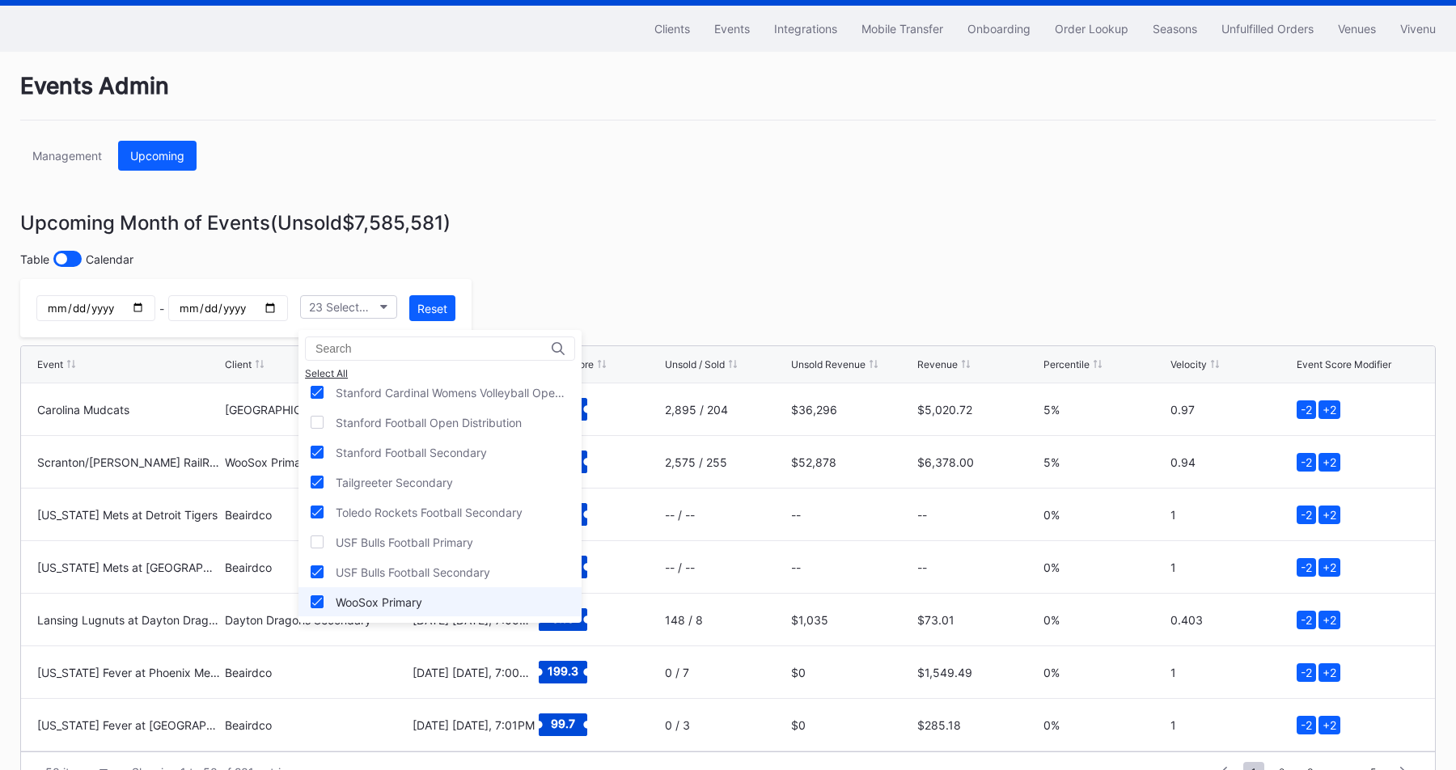
click at [409, 607] on div "WooSox Primary" at bounding box center [439, 602] width 283 height 30
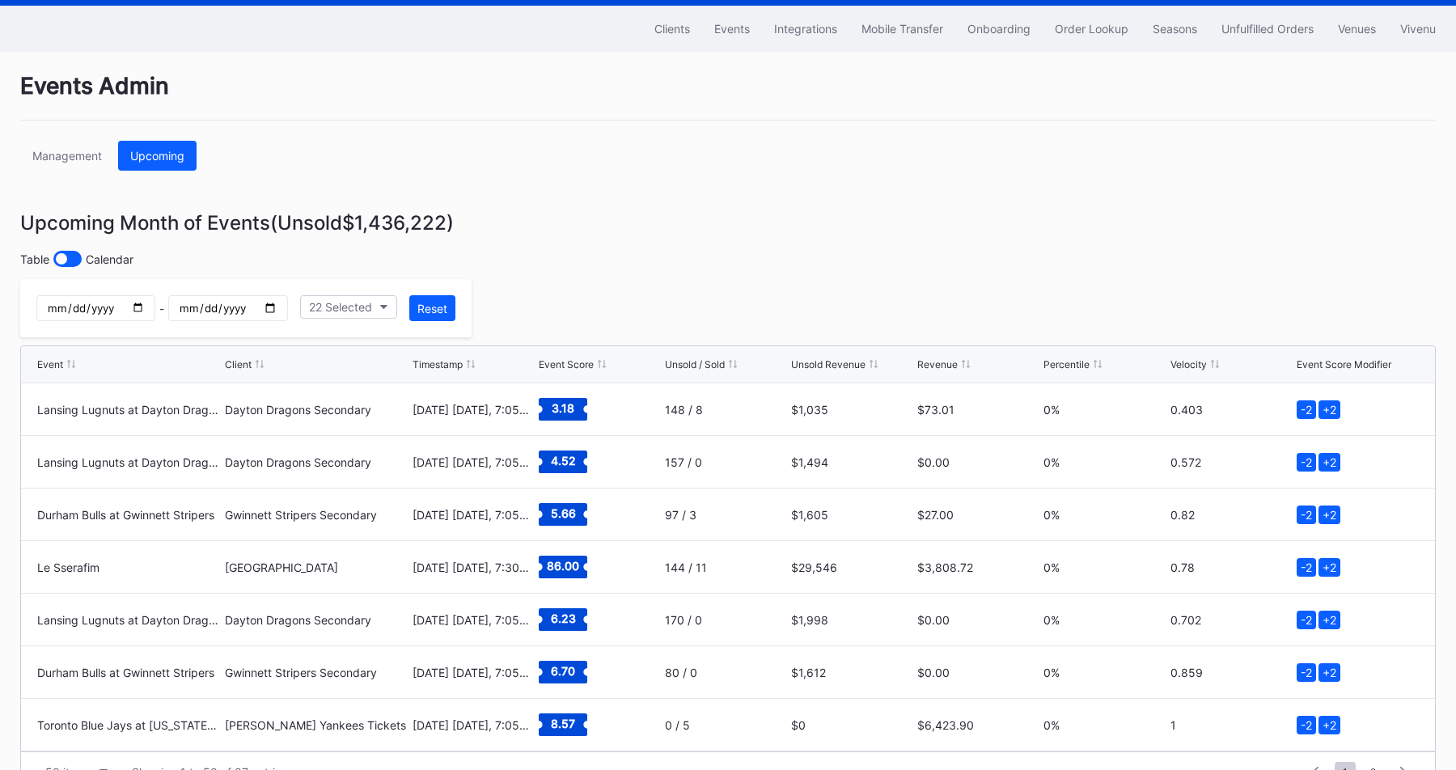
scroll to position [89, 0]
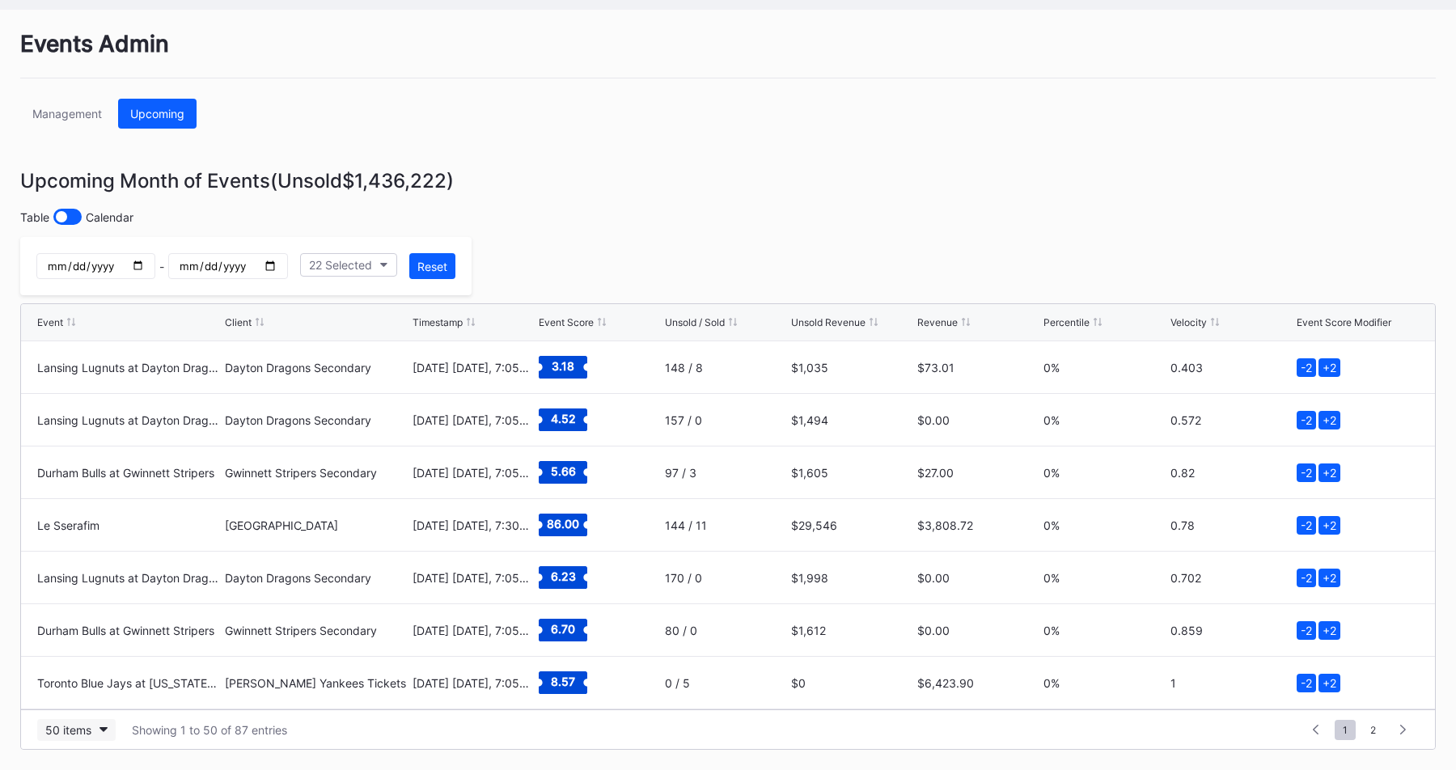
click at [92, 725] on button "50 items" at bounding box center [76, 730] width 78 height 22
click at [85, 699] on div "200 items" at bounding box center [75, 690] width 77 height 30
click at [625, 101] on div "Management Upcoming" at bounding box center [727, 114] width 1415 height 30
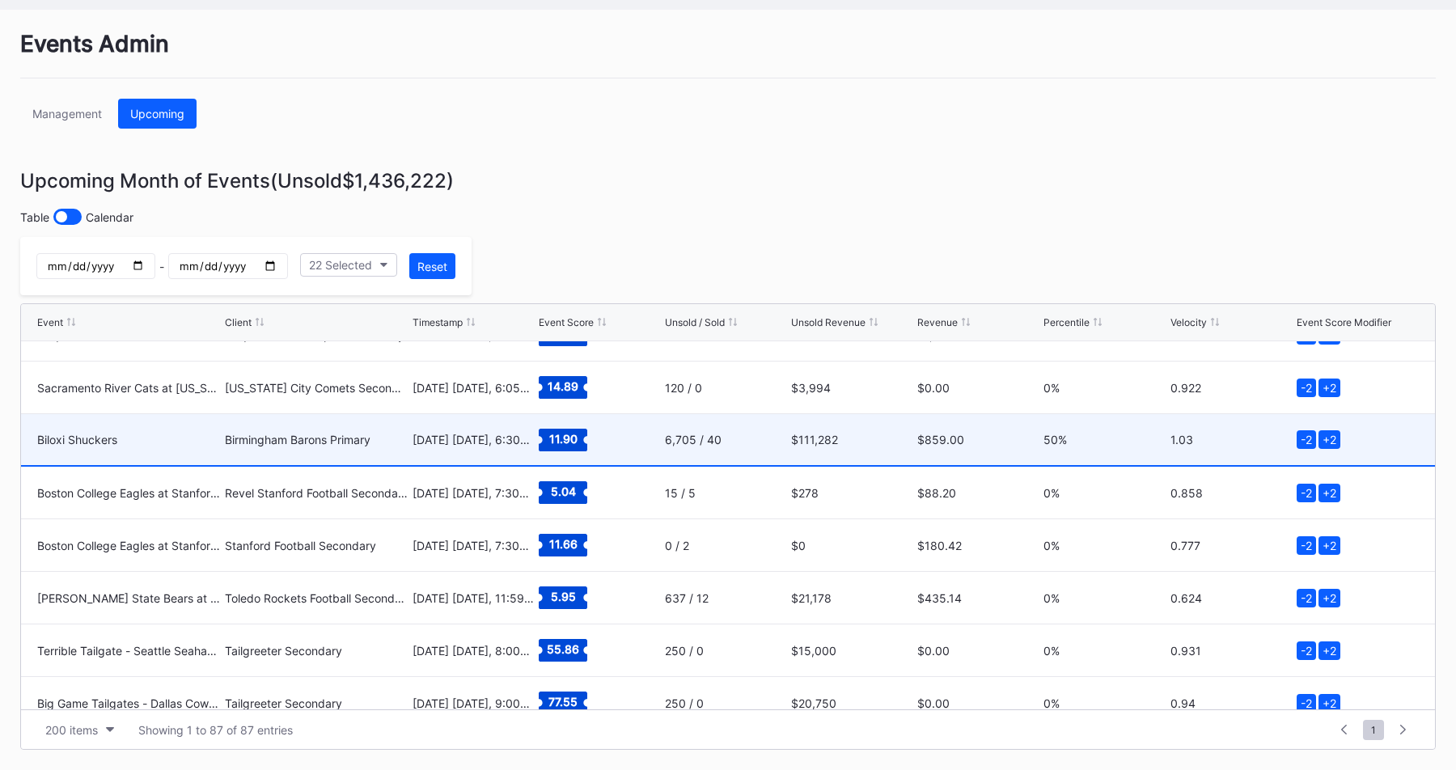
scroll to position [3395, 0]
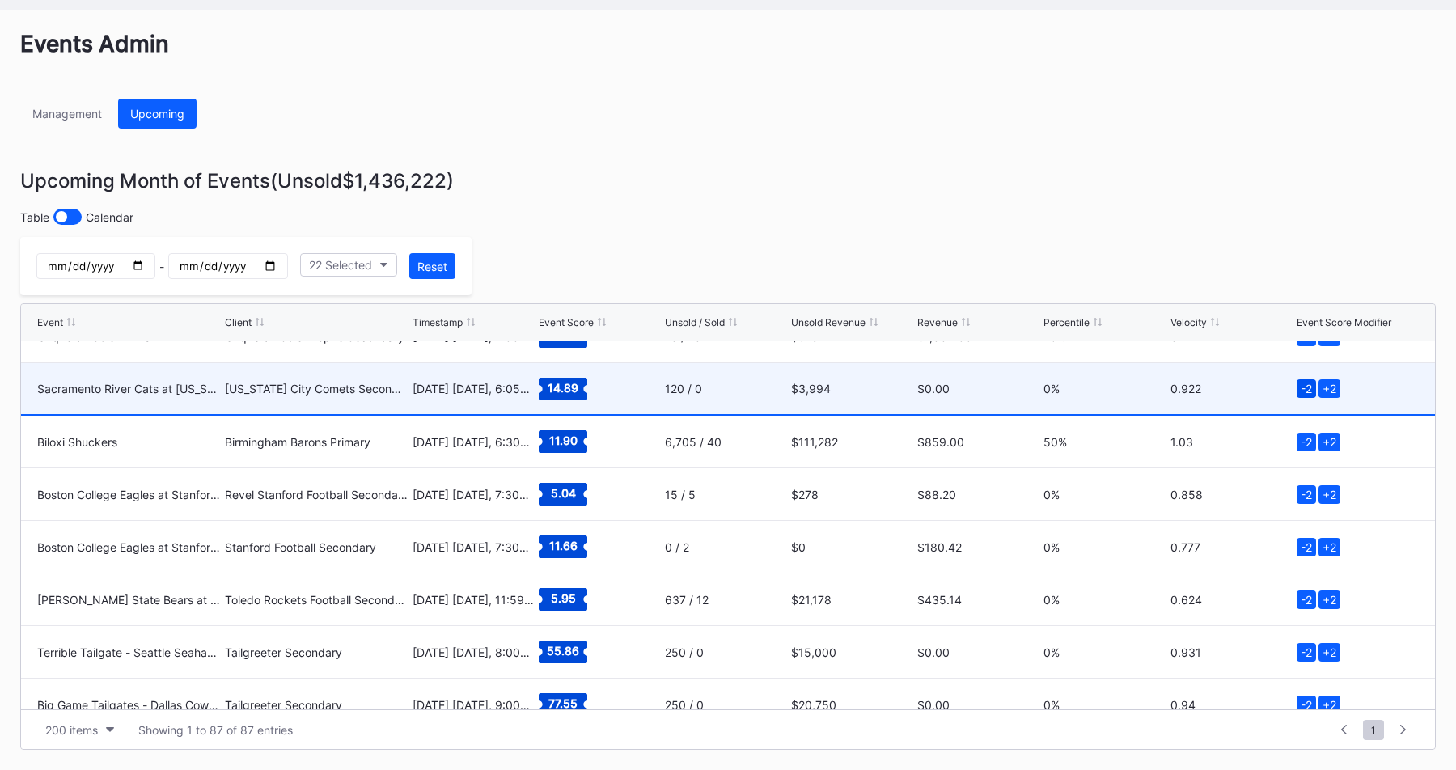
click at [1305, 387] on div "-2" at bounding box center [1306, 388] width 19 height 19
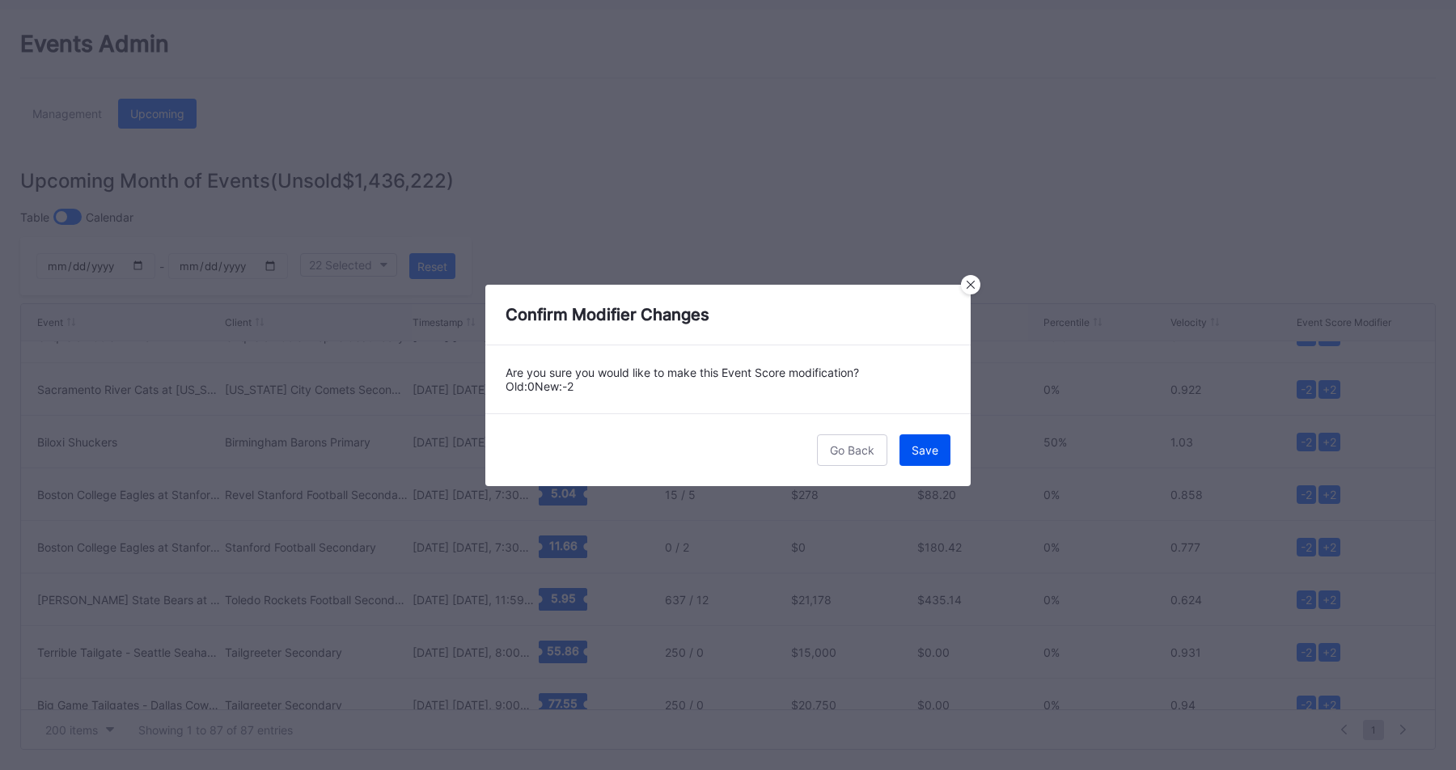
click at [917, 451] on div "Save" at bounding box center [925, 450] width 27 height 14
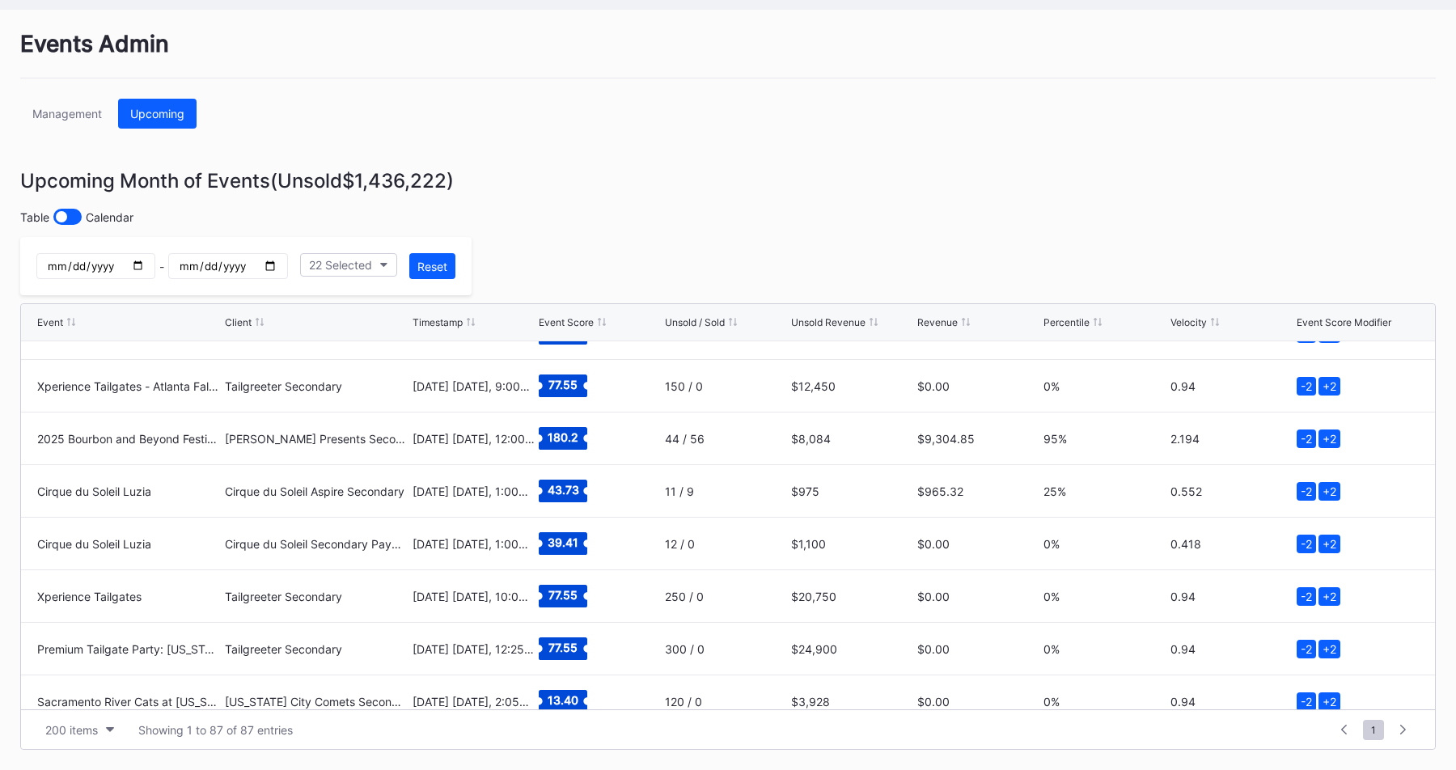
scroll to position [3860, 0]
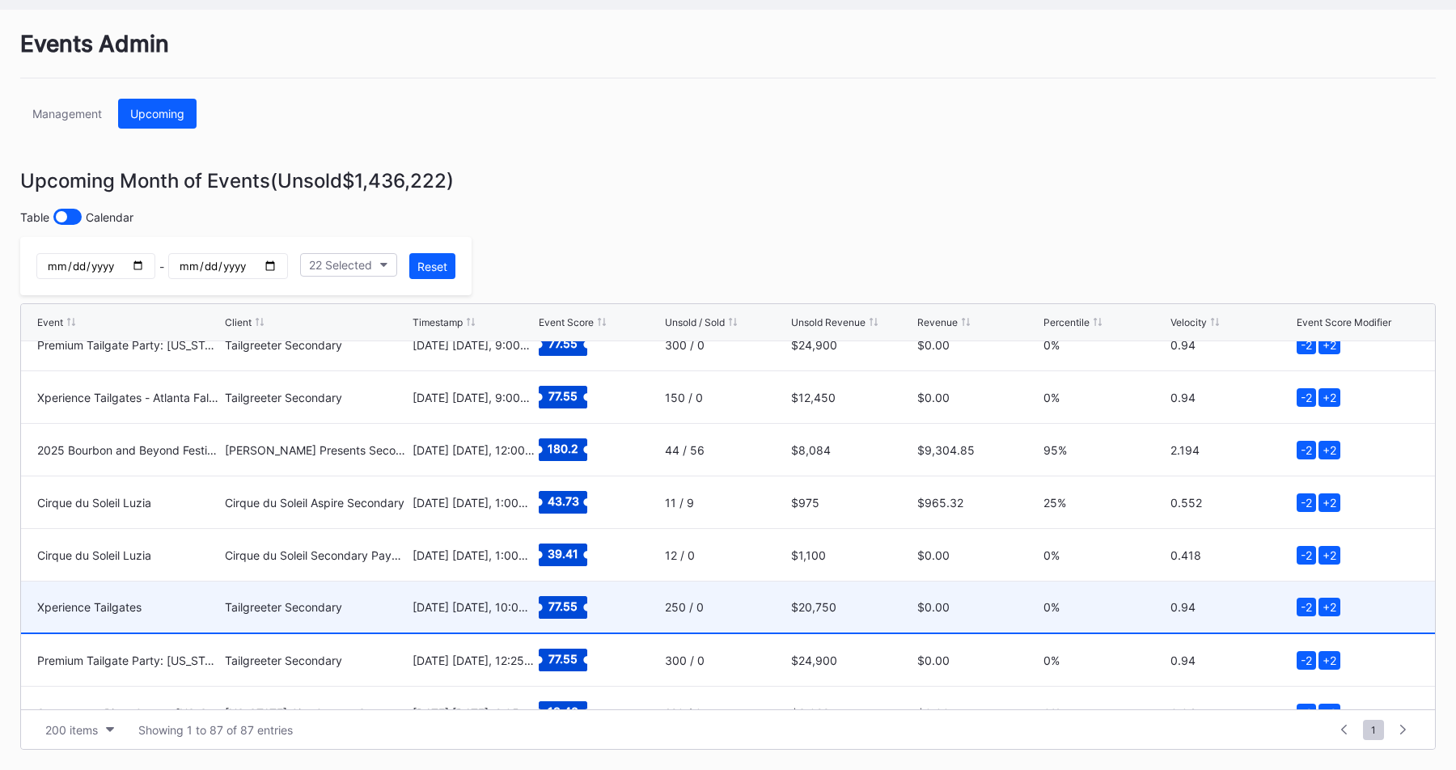
click at [295, 607] on div "Tailgreeter Secondary" at bounding box center [317, 607] width 184 height 14
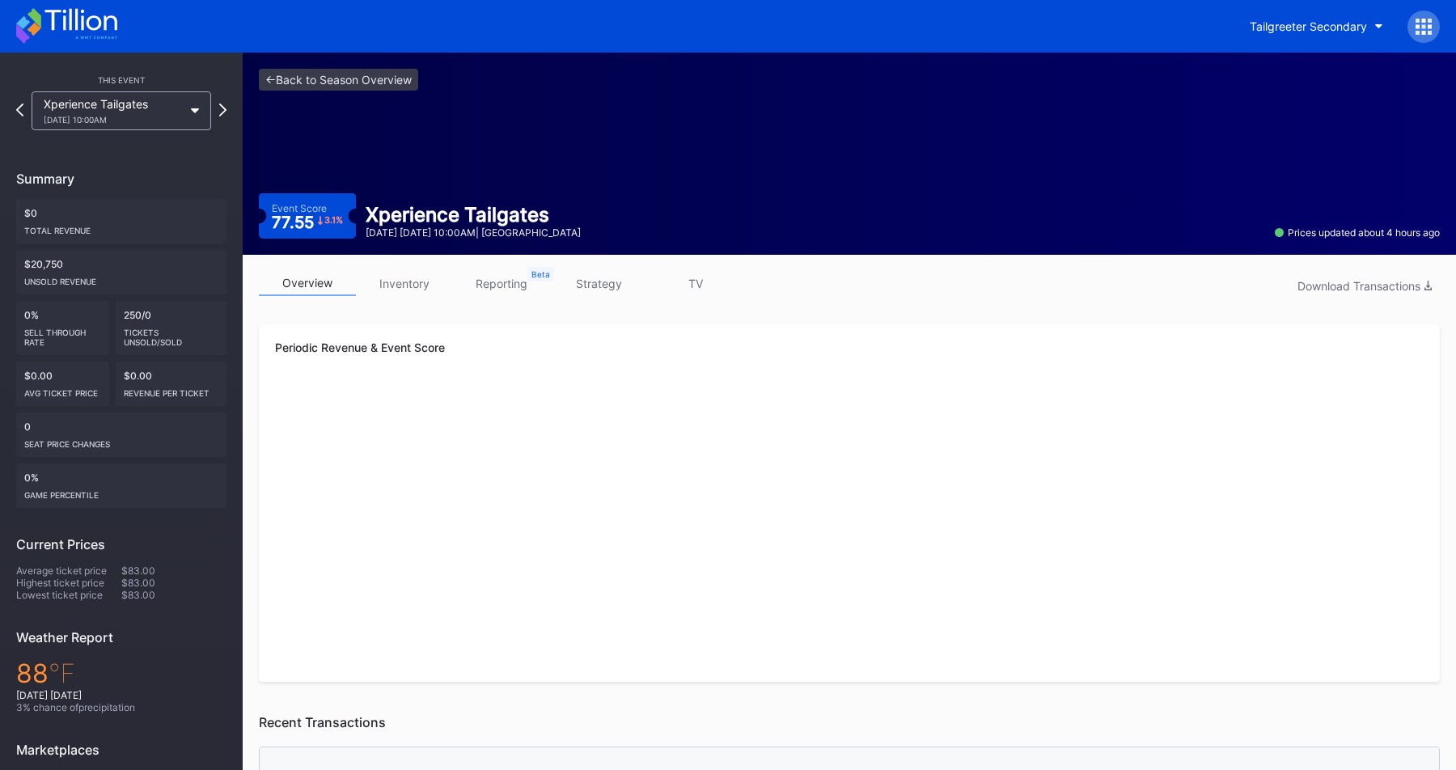
click at [1430, 19] on icon at bounding box center [1423, 27] width 16 height 16
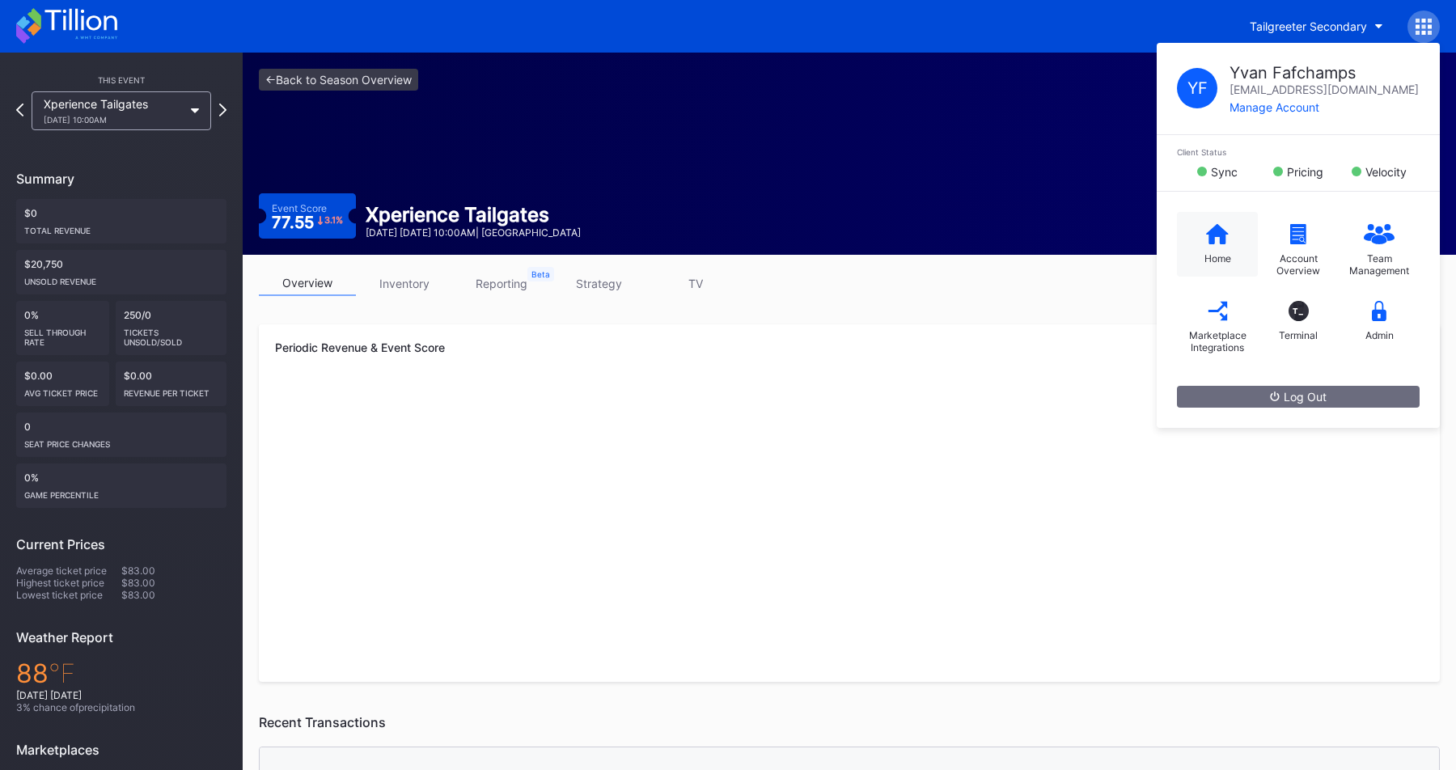
click at [1199, 248] on div "Home" at bounding box center [1217, 244] width 81 height 65
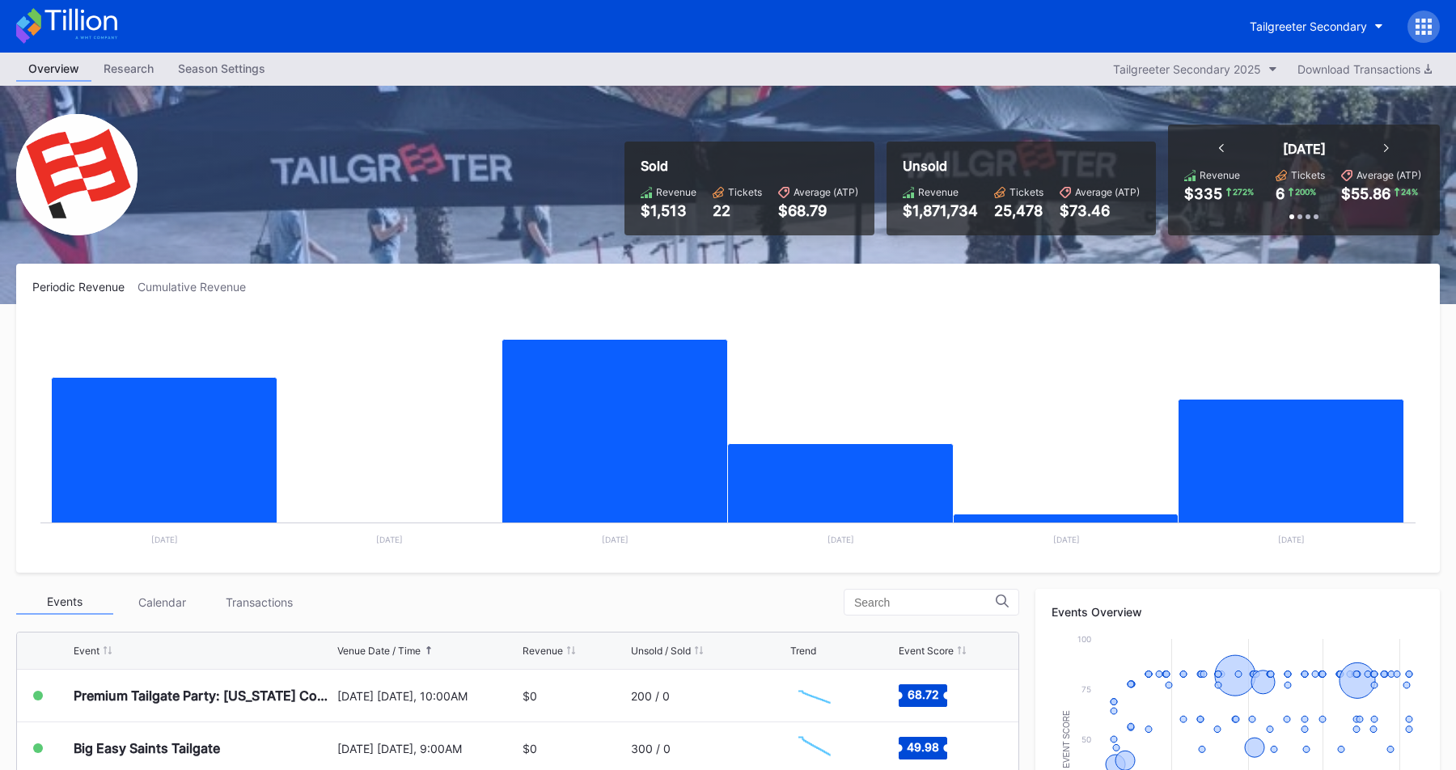
click at [1409, 33] on div at bounding box center [1423, 27] width 32 height 32
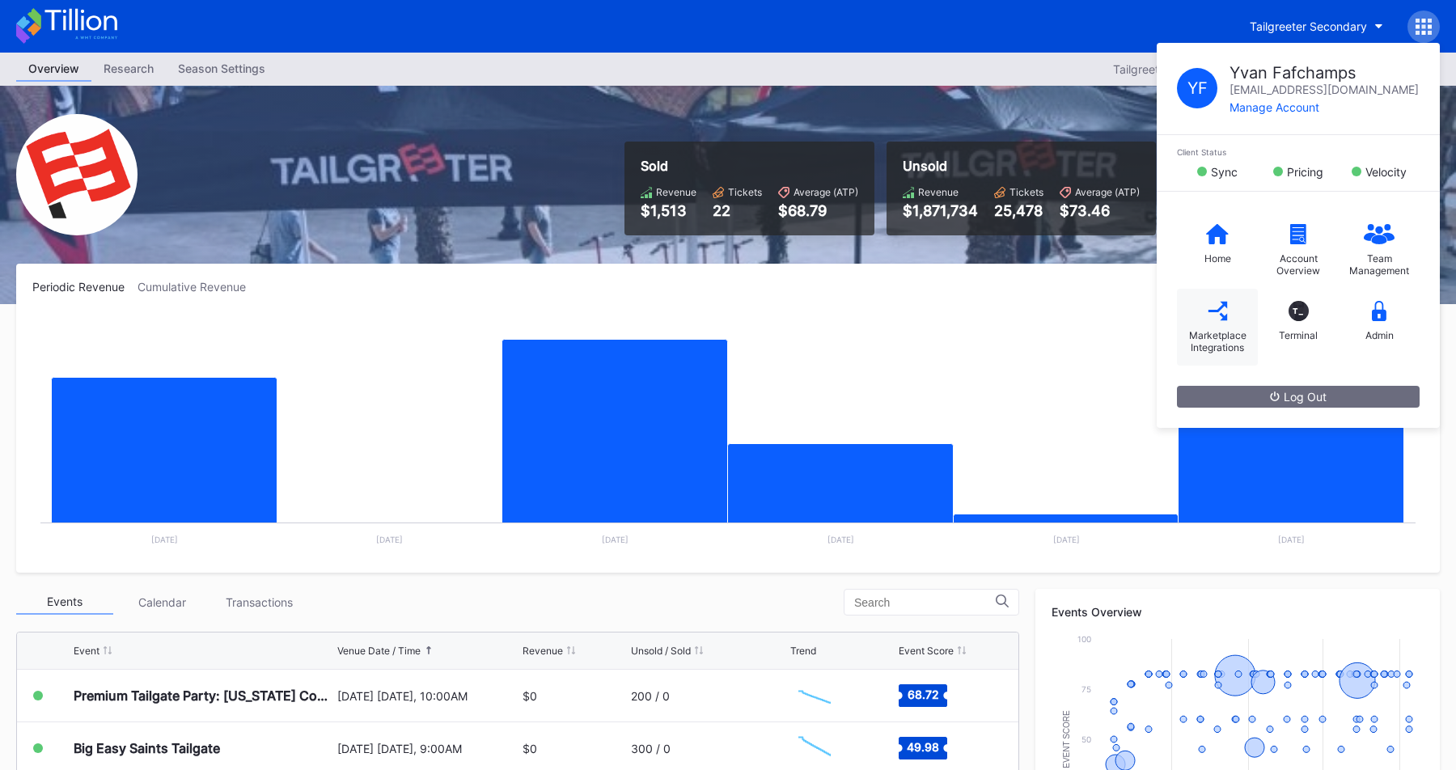
click at [1242, 316] on div "Marketplace Integrations" at bounding box center [1217, 327] width 81 height 77
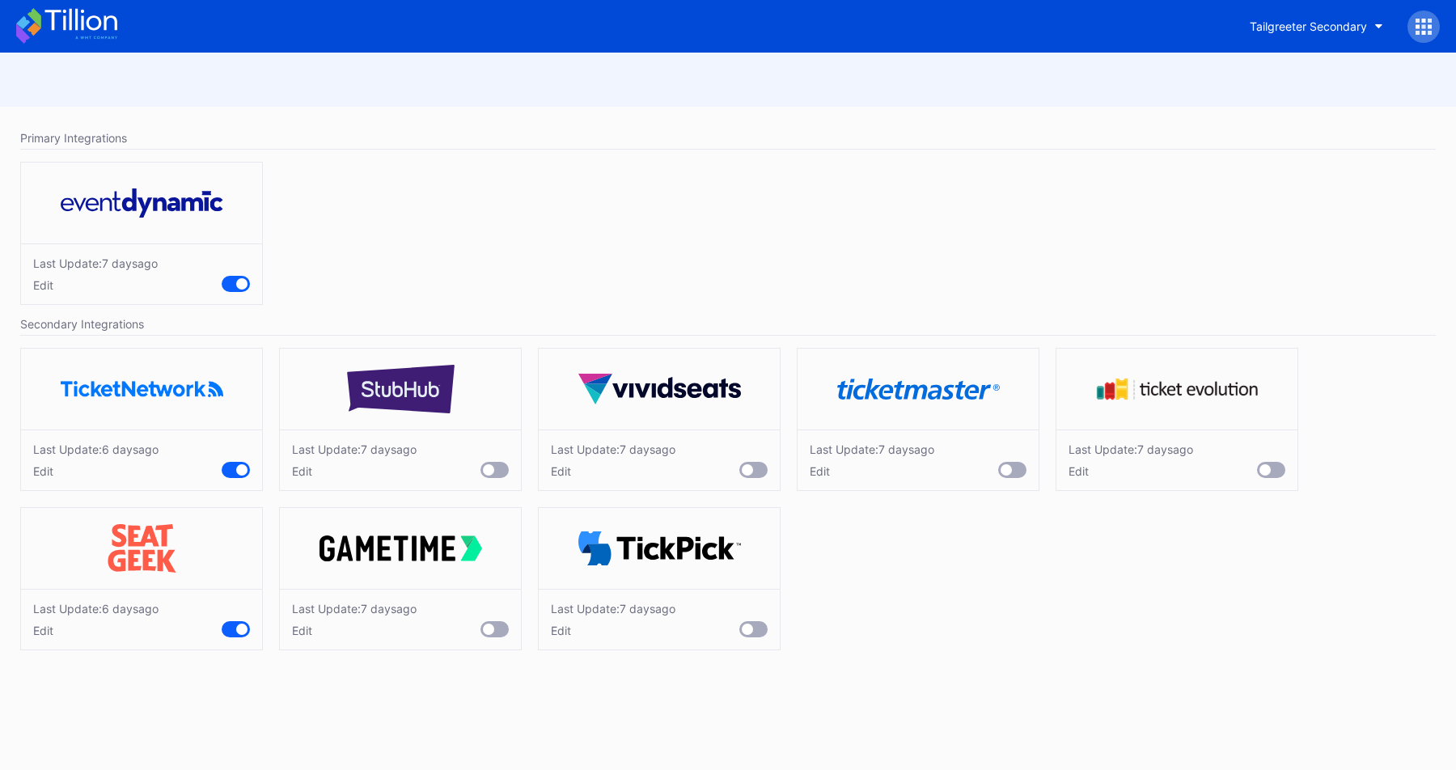
click at [46, 475] on div "Edit" at bounding box center [95, 471] width 125 height 14
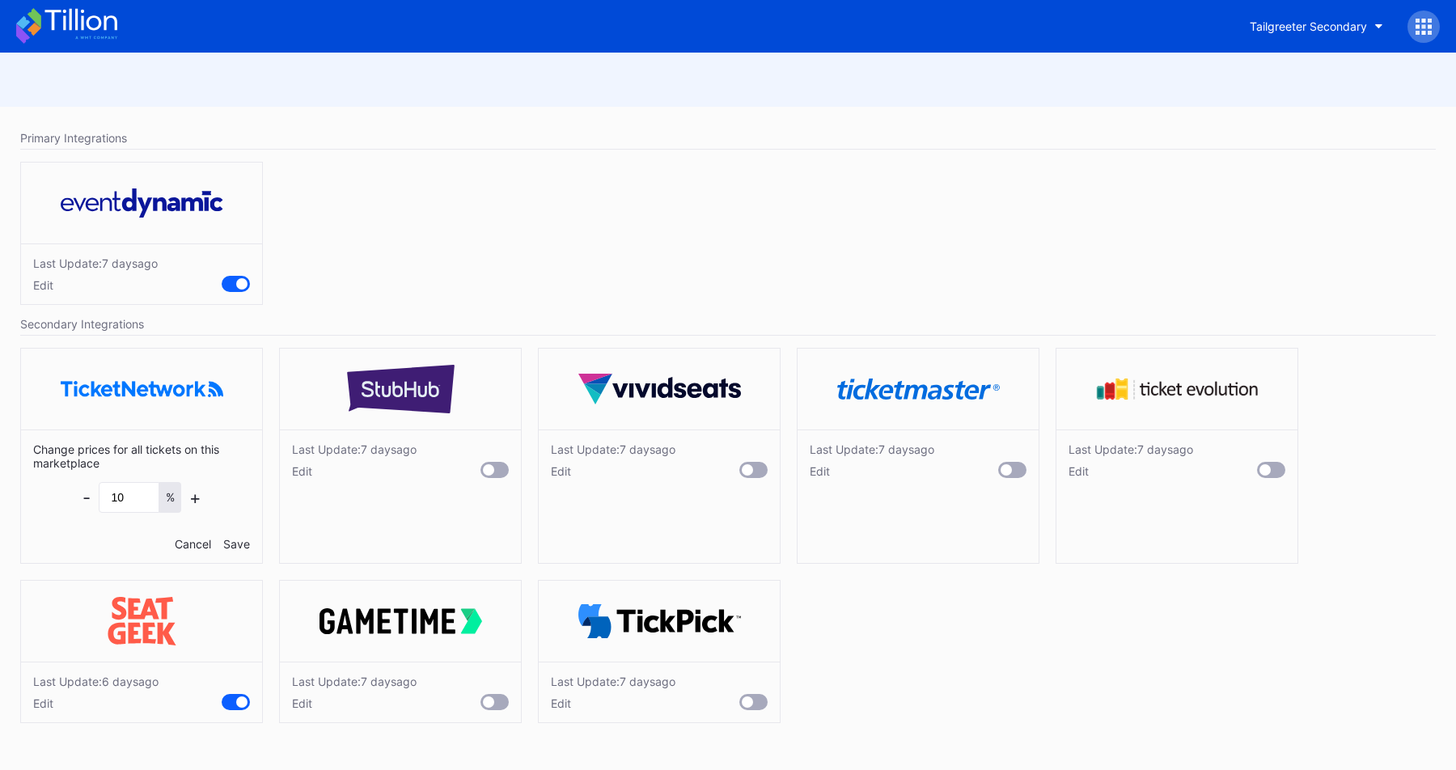
click at [182, 543] on div "Cancel" at bounding box center [193, 544] width 36 height 14
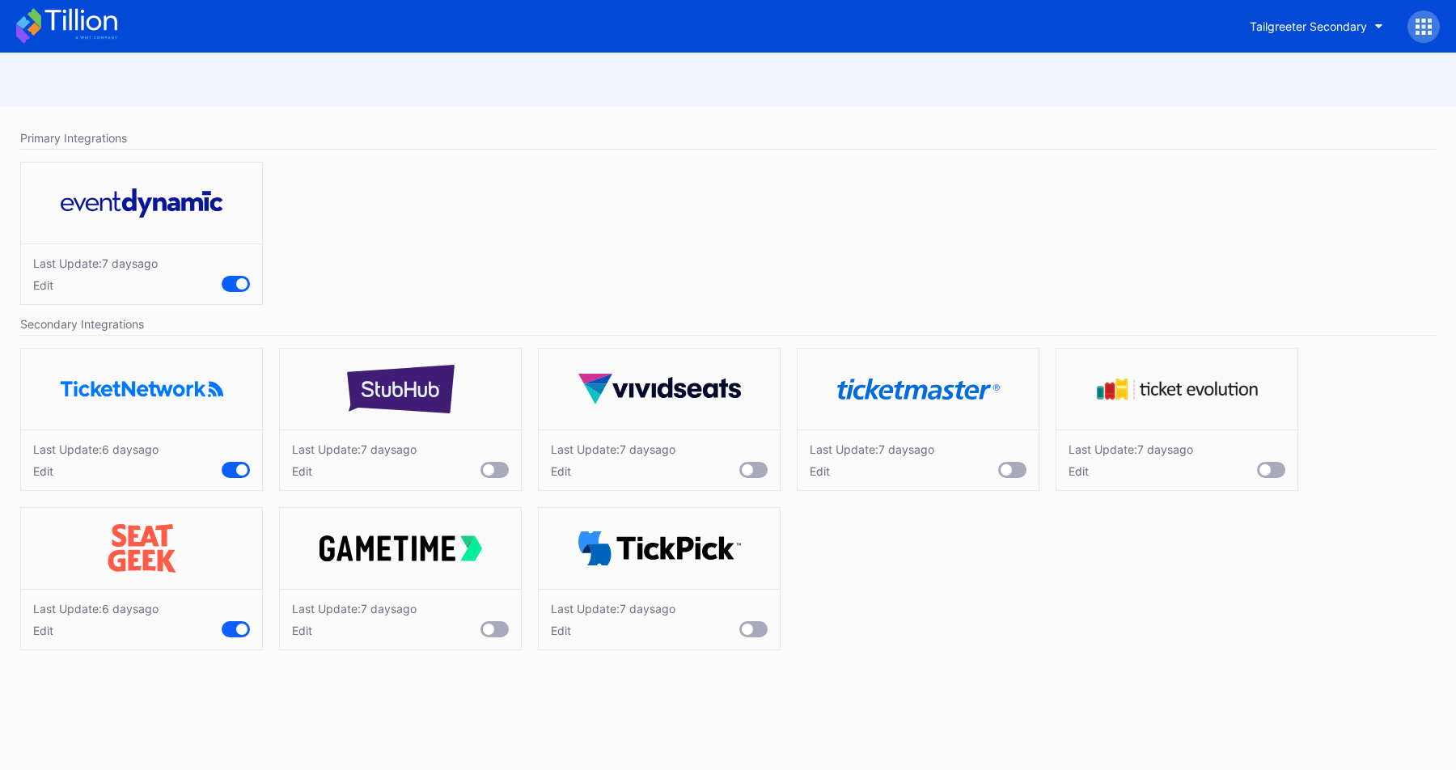
click at [40, 632] on div "Edit" at bounding box center [95, 631] width 125 height 14
click at [200, 705] on div "Cancel" at bounding box center [193, 703] width 36 height 14
click at [1410, 32] on div at bounding box center [1423, 27] width 32 height 32
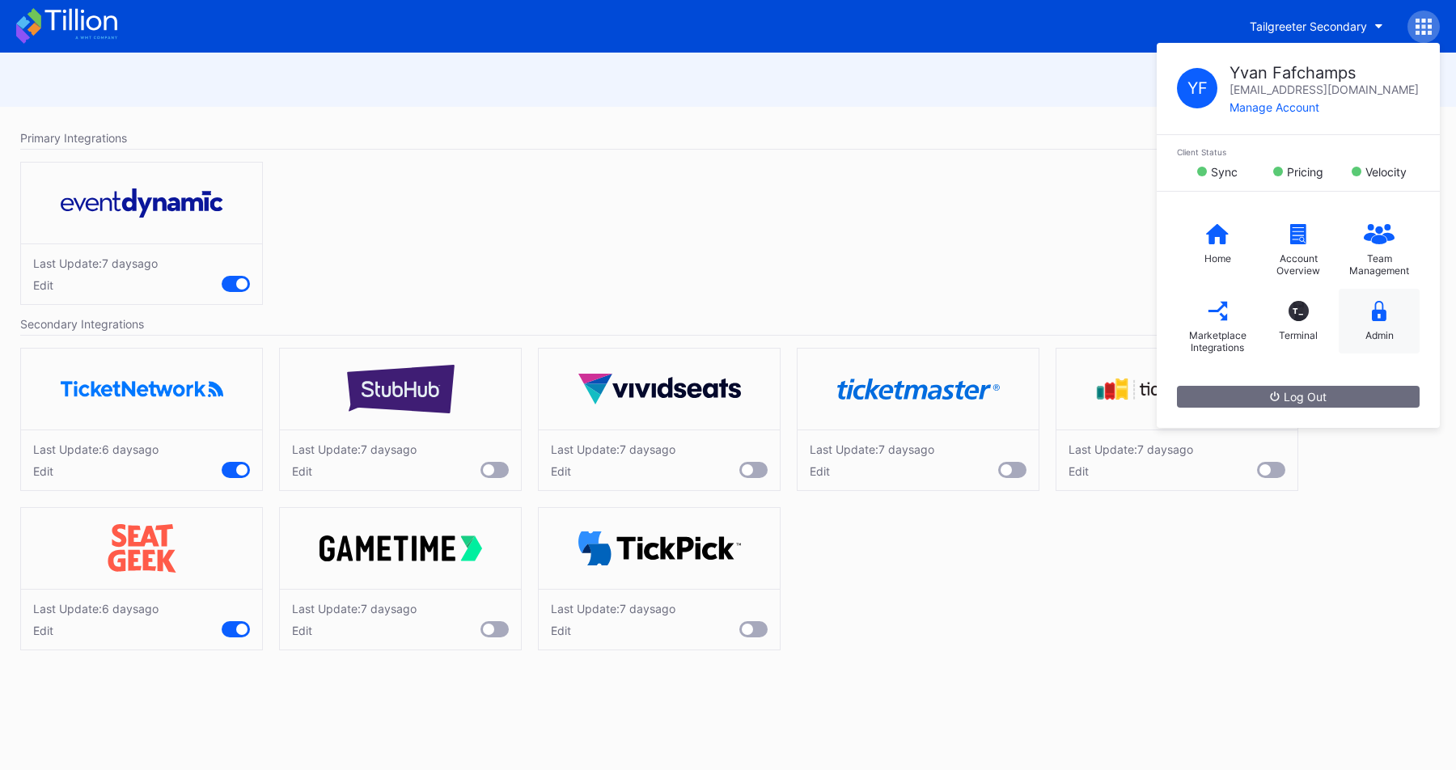
click at [1365, 332] on div "Admin" at bounding box center [1379, 335] width 28 height 12
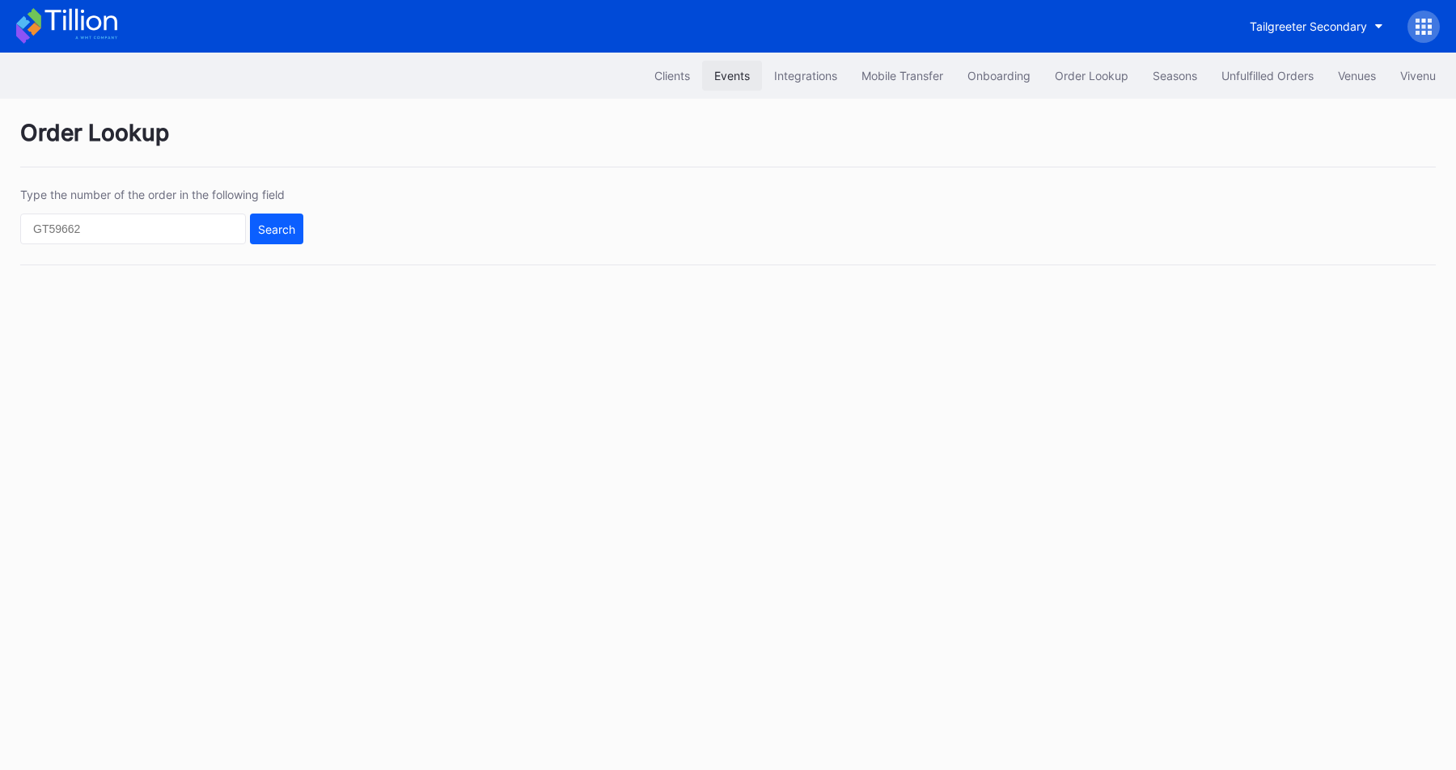
click at [716, 78] on div "Events" at bounding box center [732, 76] width 36 height 14
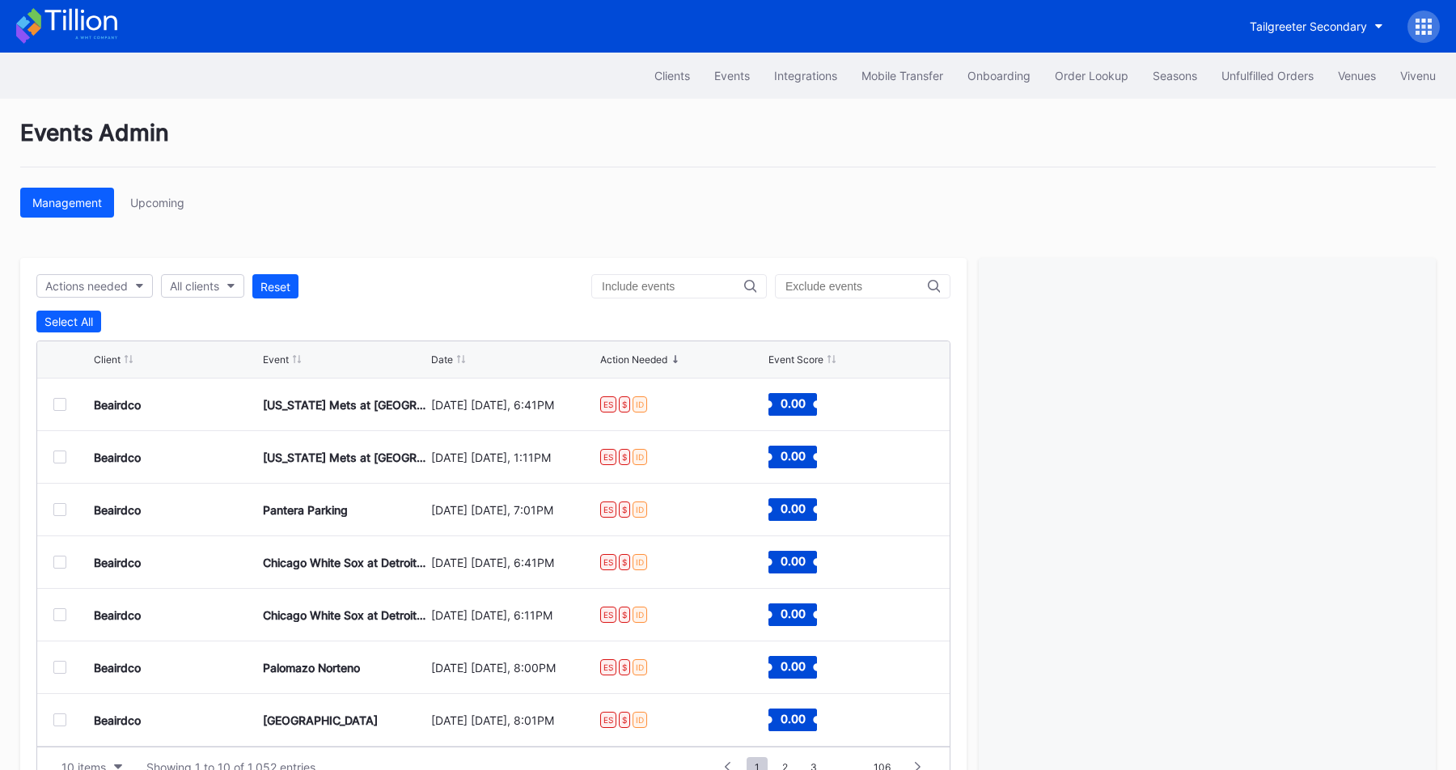
click at [222, 298] on div "All clients" at bounding box center [202, 286] width 83 height 24
type input "5"
type input "tailg"
click at [178, 368] on div "Tailgreeter Secondary" at bounding box center [257, 359] width 188 height 30
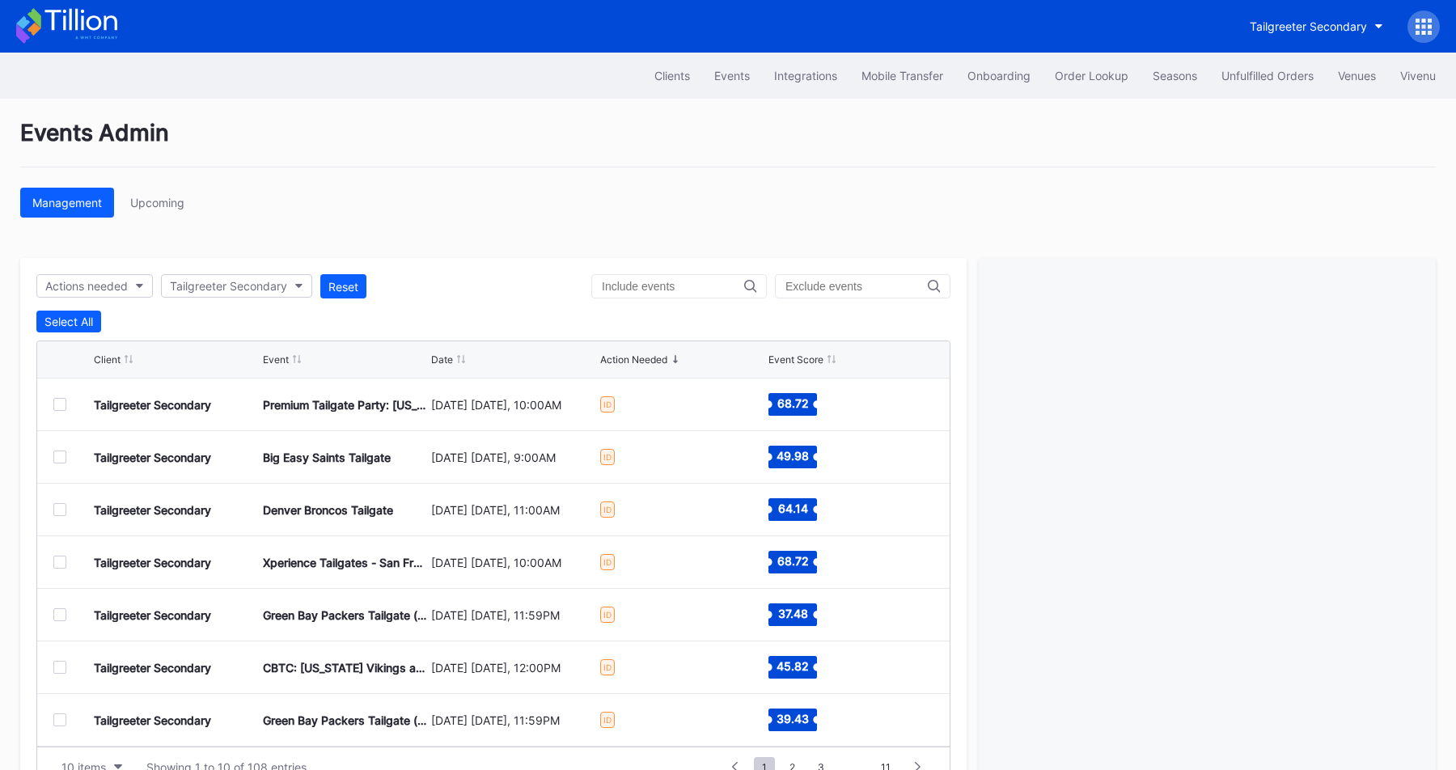
click at [61, 402] on div at bounding box center [59, 404] width 13 height 13
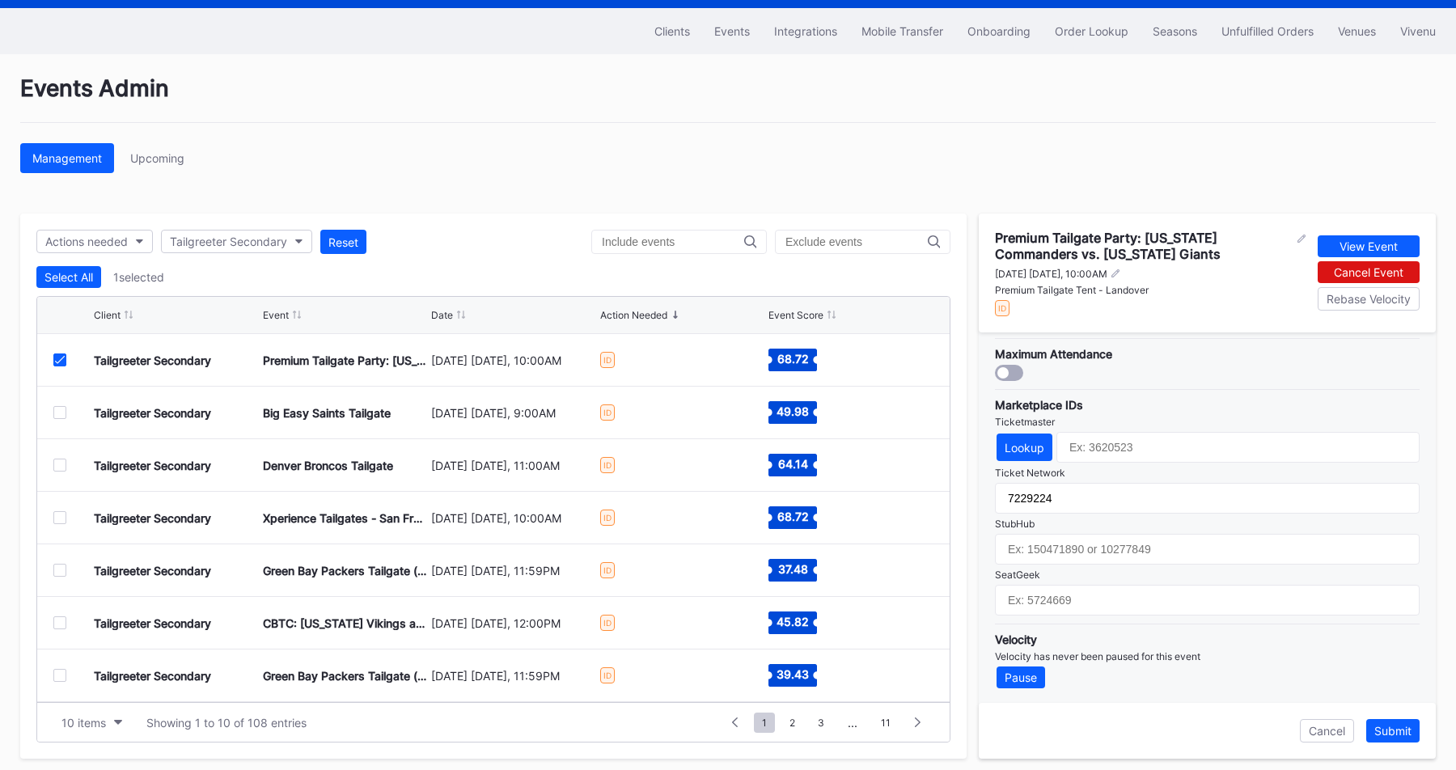
scroll to position [48, 0]
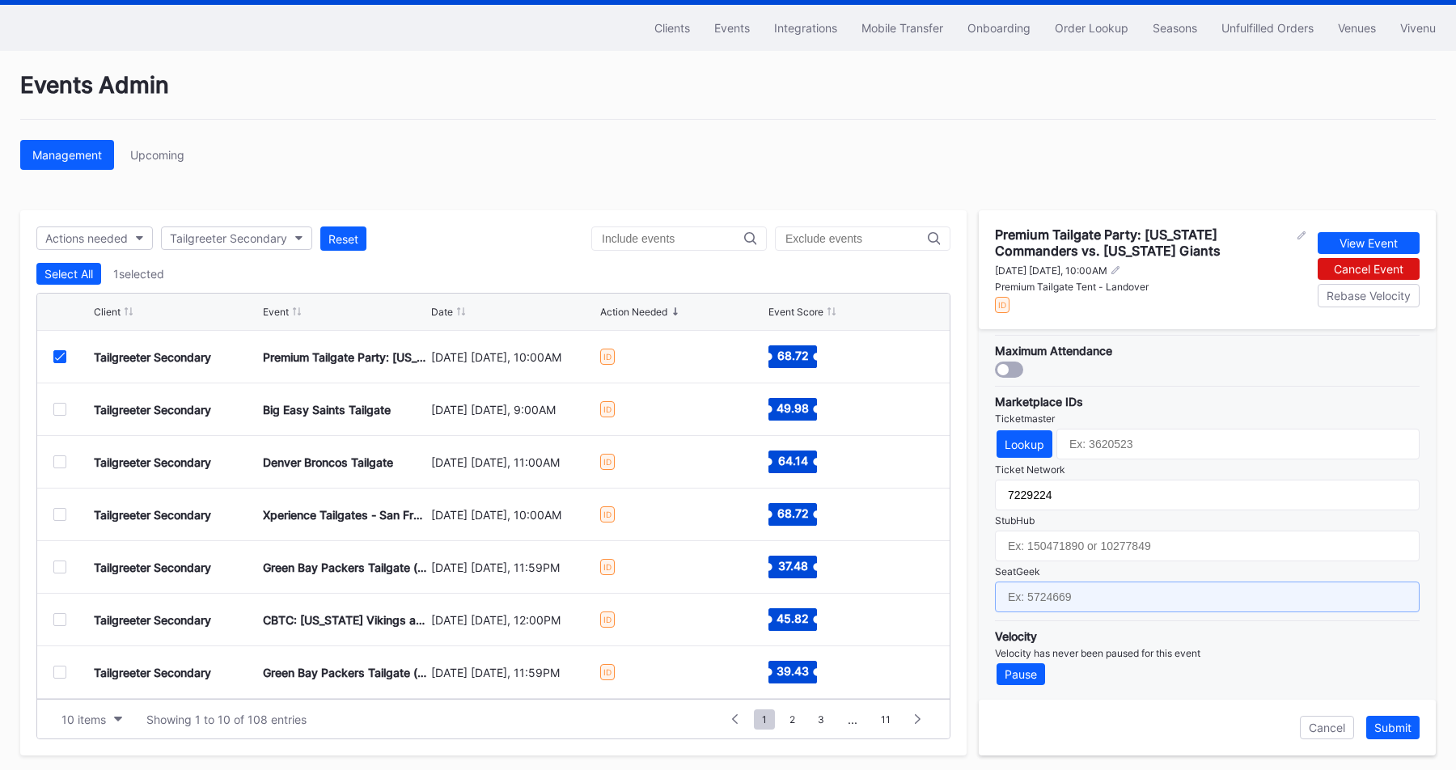
click at [1055, 592] on input "text" at bounding box center [1207, 597] width 425 height 31
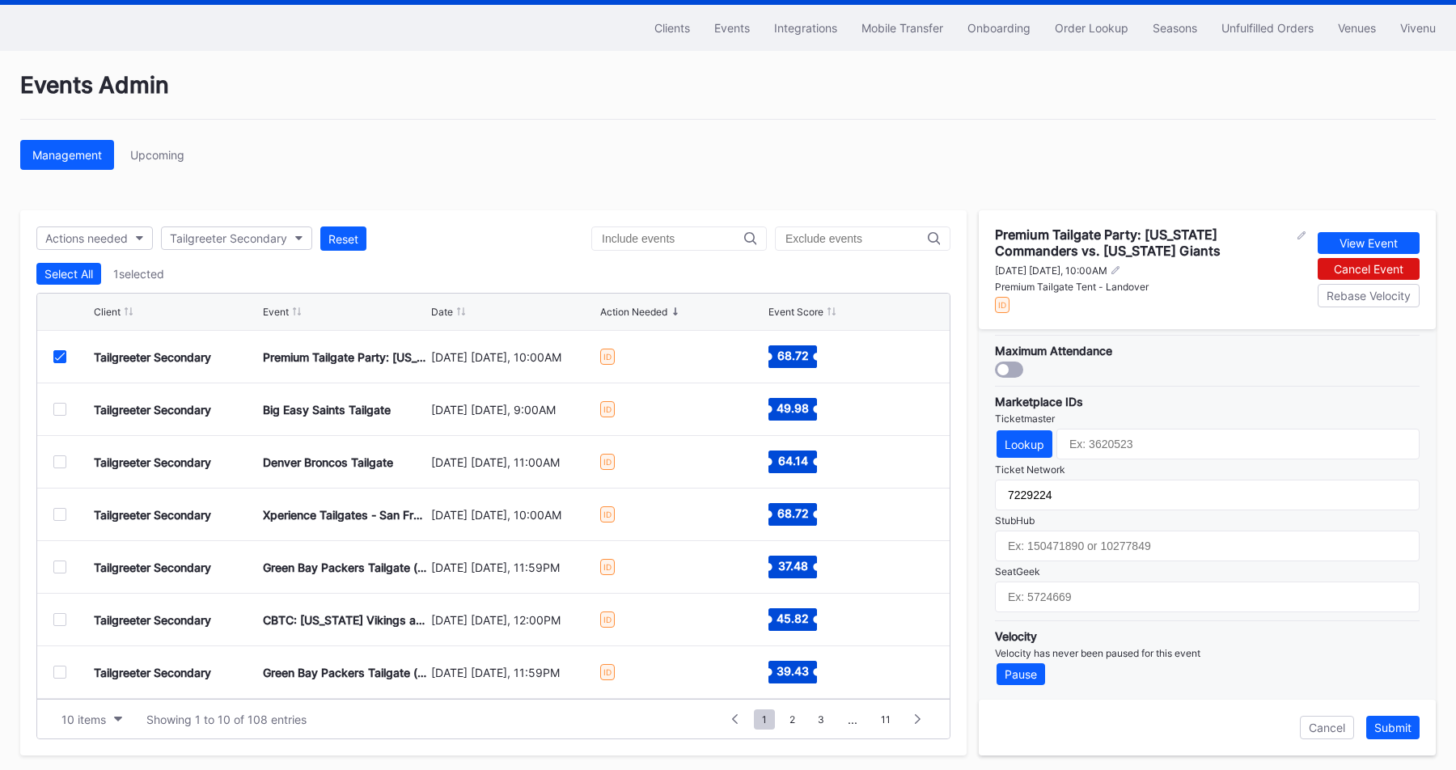
click at [958, 141] on div "Management Upcoming" at bounding box center [727, 155] width 1415 height 30
click at [58, 360] on icon at bounding box center [60, 357] width 10 height 8
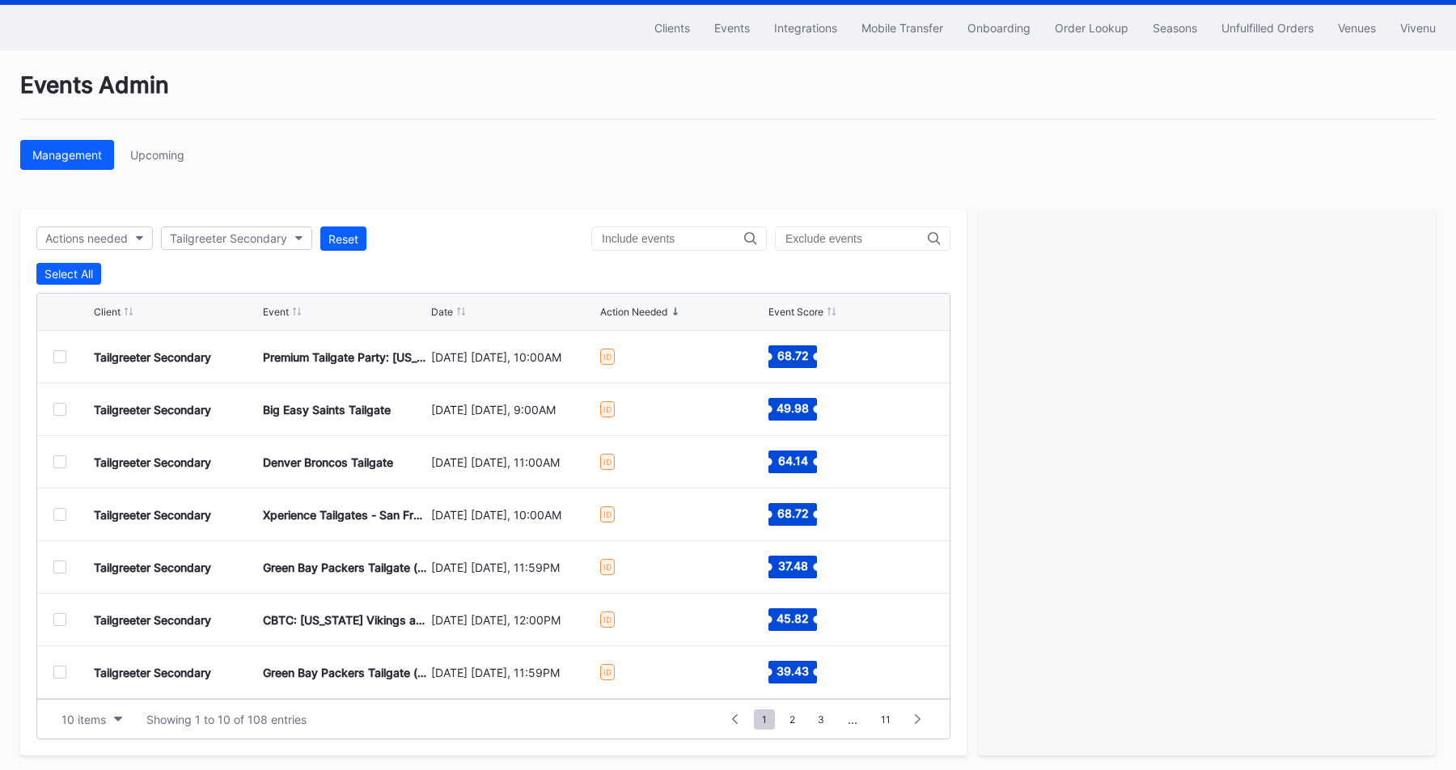
click at [59, 405] on div at bounding box center [59, 409] width 13 height 13
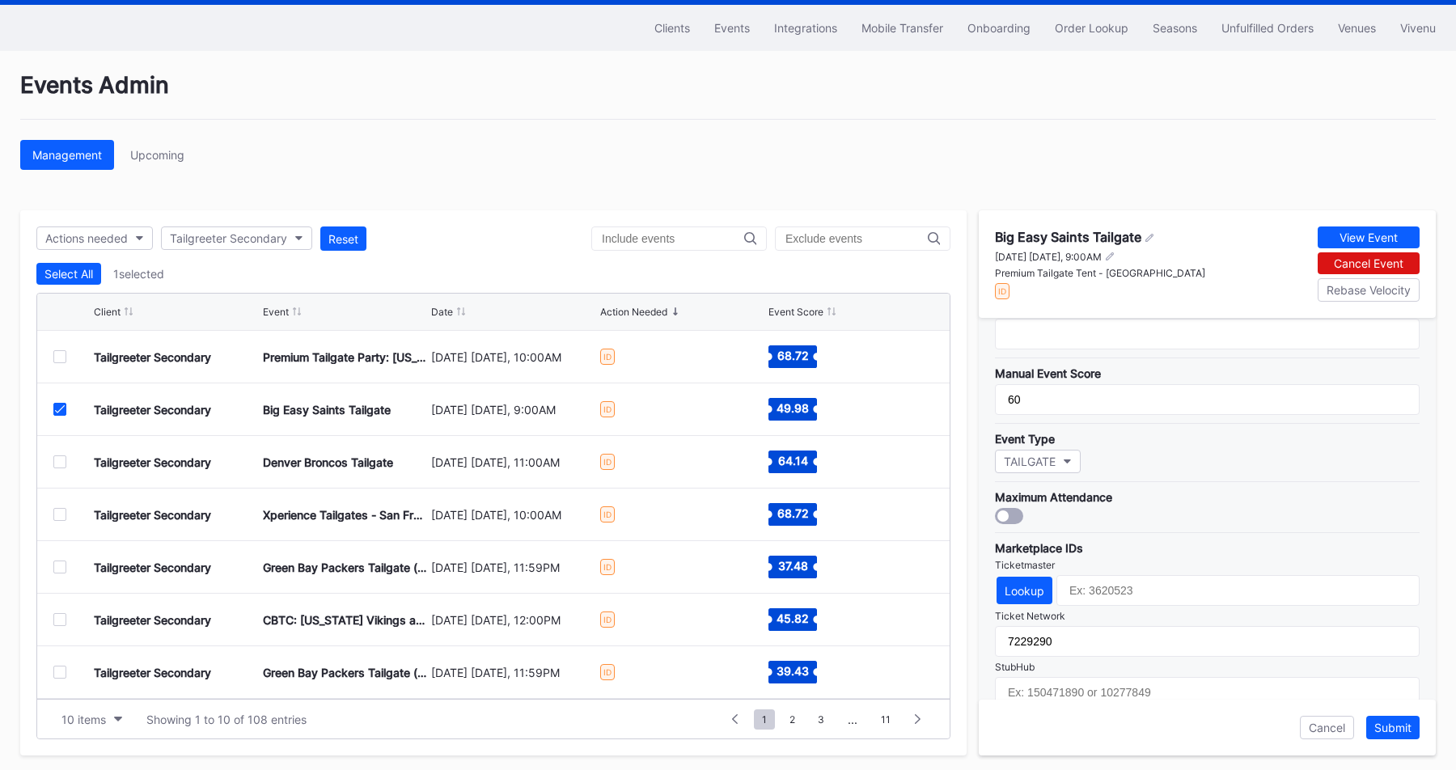
scroll to position [472, 0]
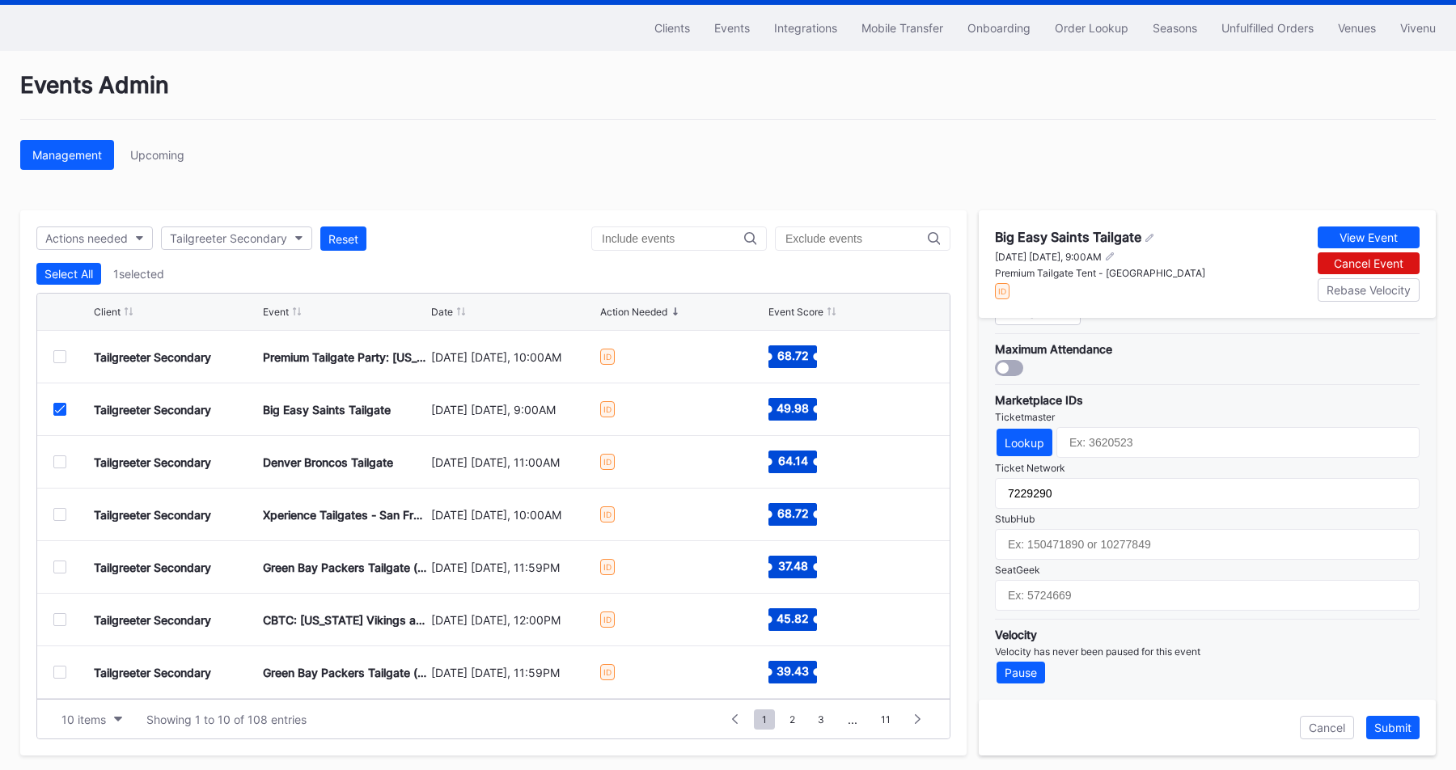
click at [579, 112] on div "Events Admin" at bounding box center [727, 95] width 1415 height 49
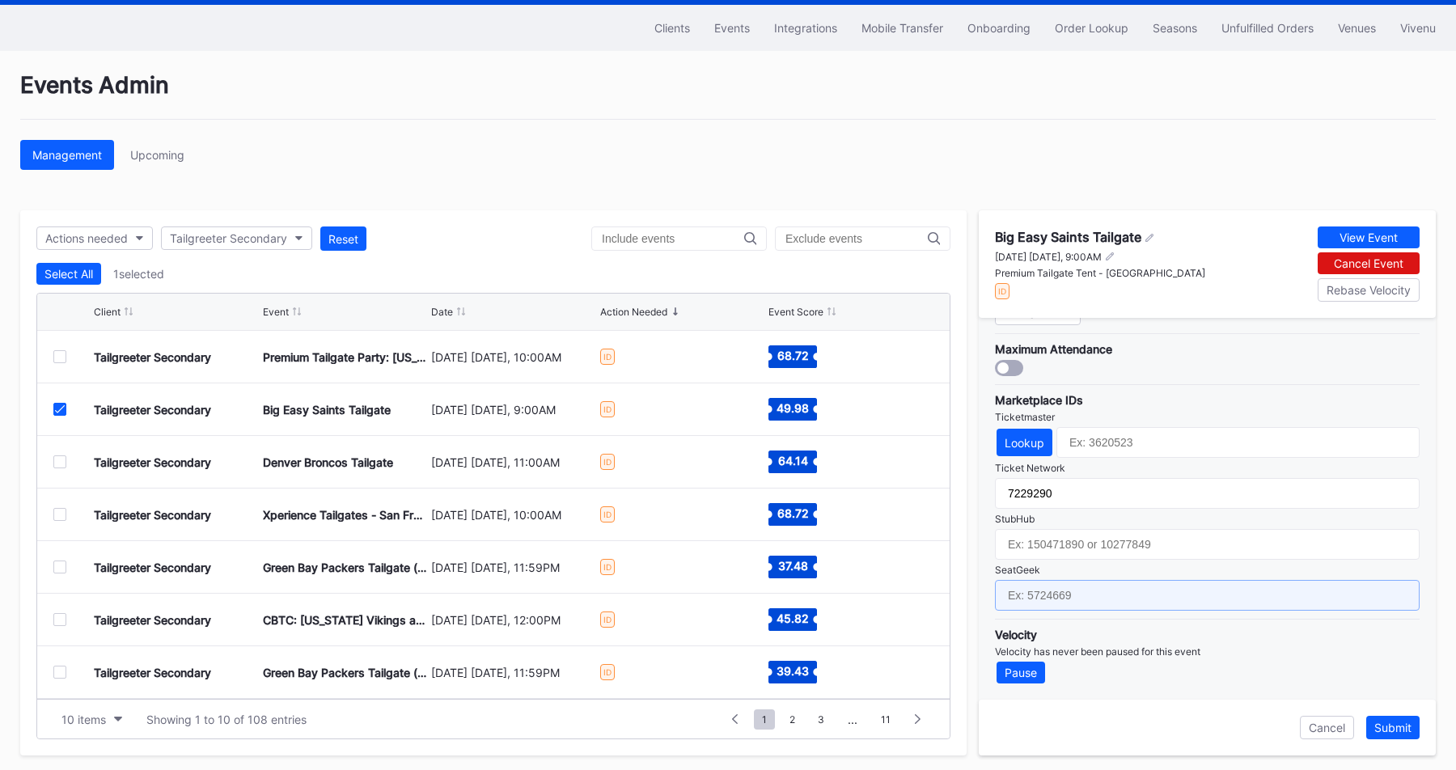
click at [1055, 590] on input "text" at bounding box center [1207, 595] width 425 height 31
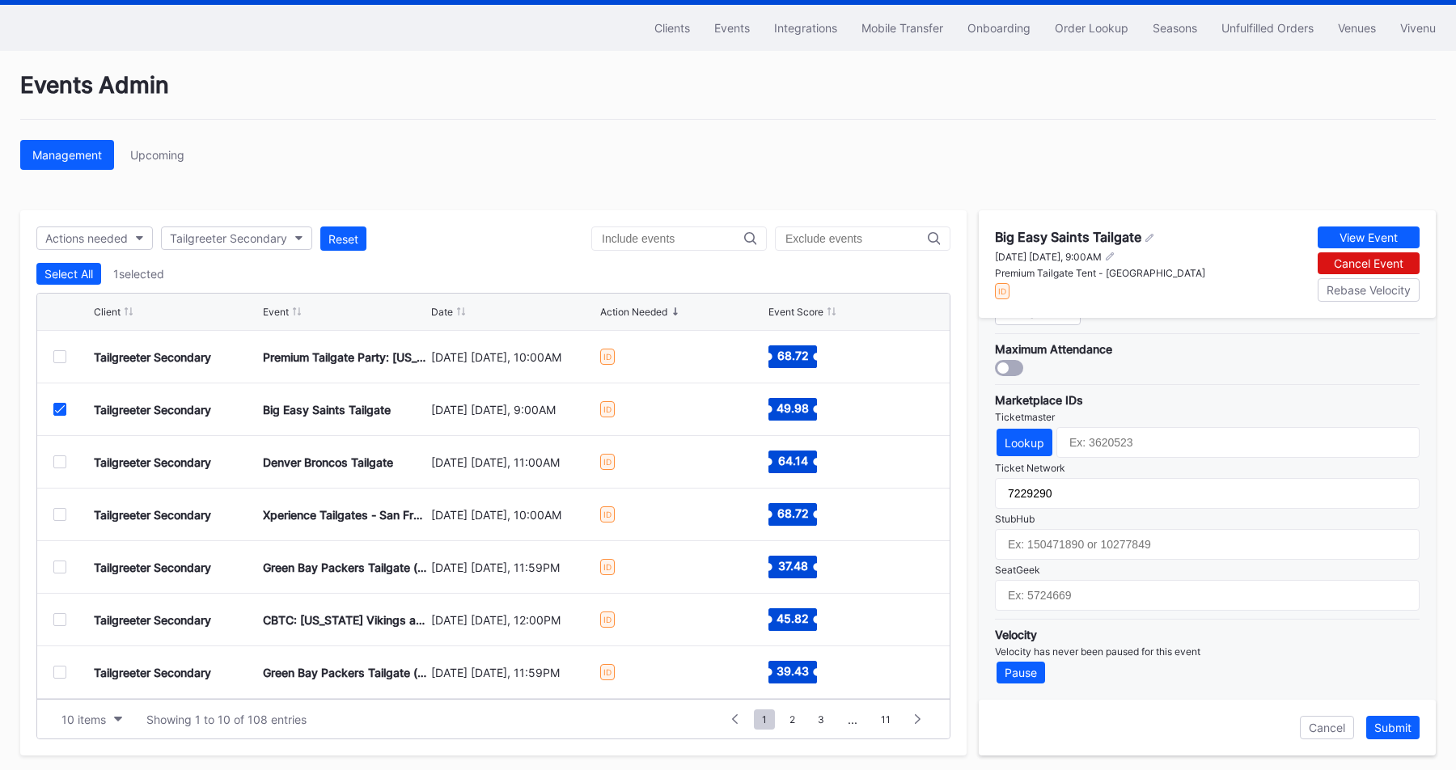
click at [558, 175] on div "Events Admin Management Upcoming Actions needed Tailgreeter Secondary Reset Sel…" at bounding box center [728, 413] width 1456 height 725
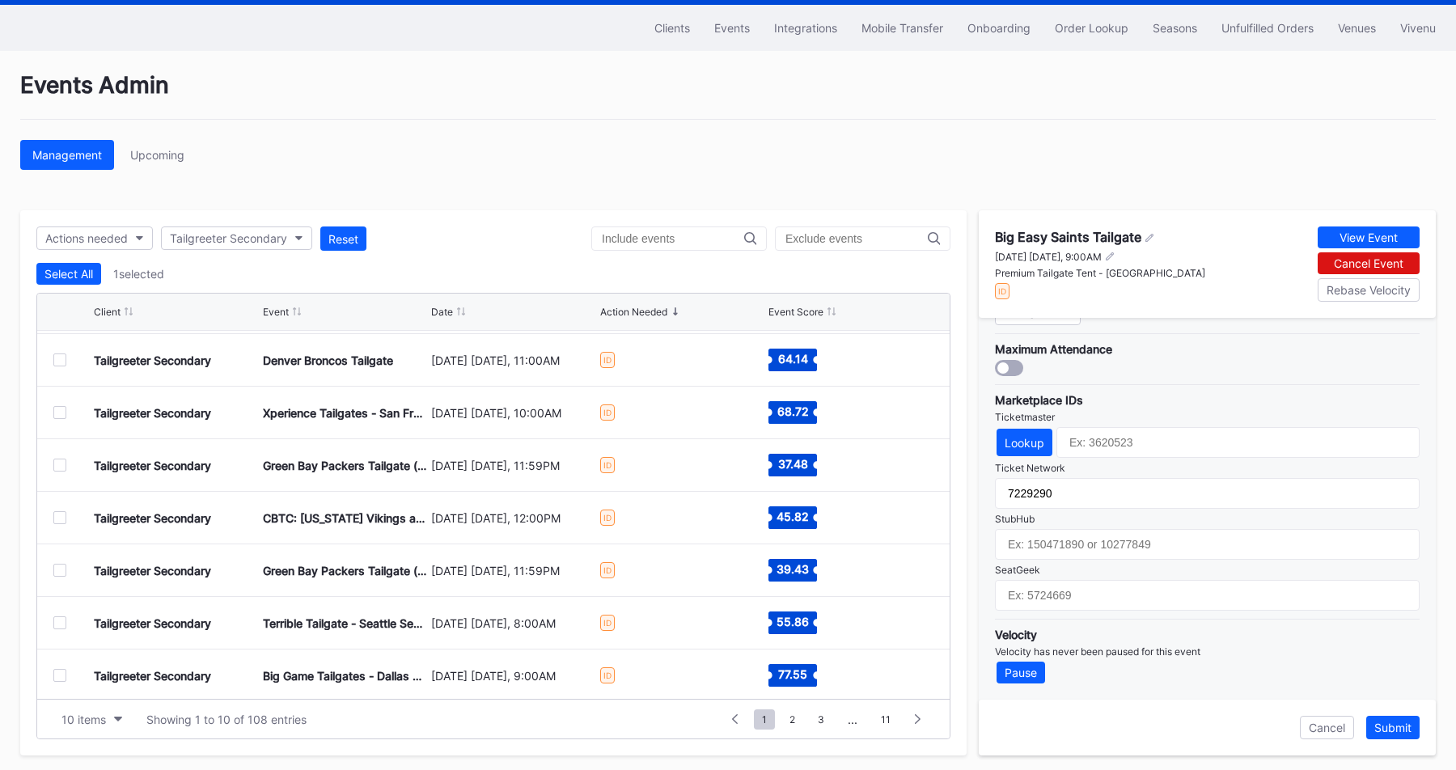
scroll to position [158, 0]
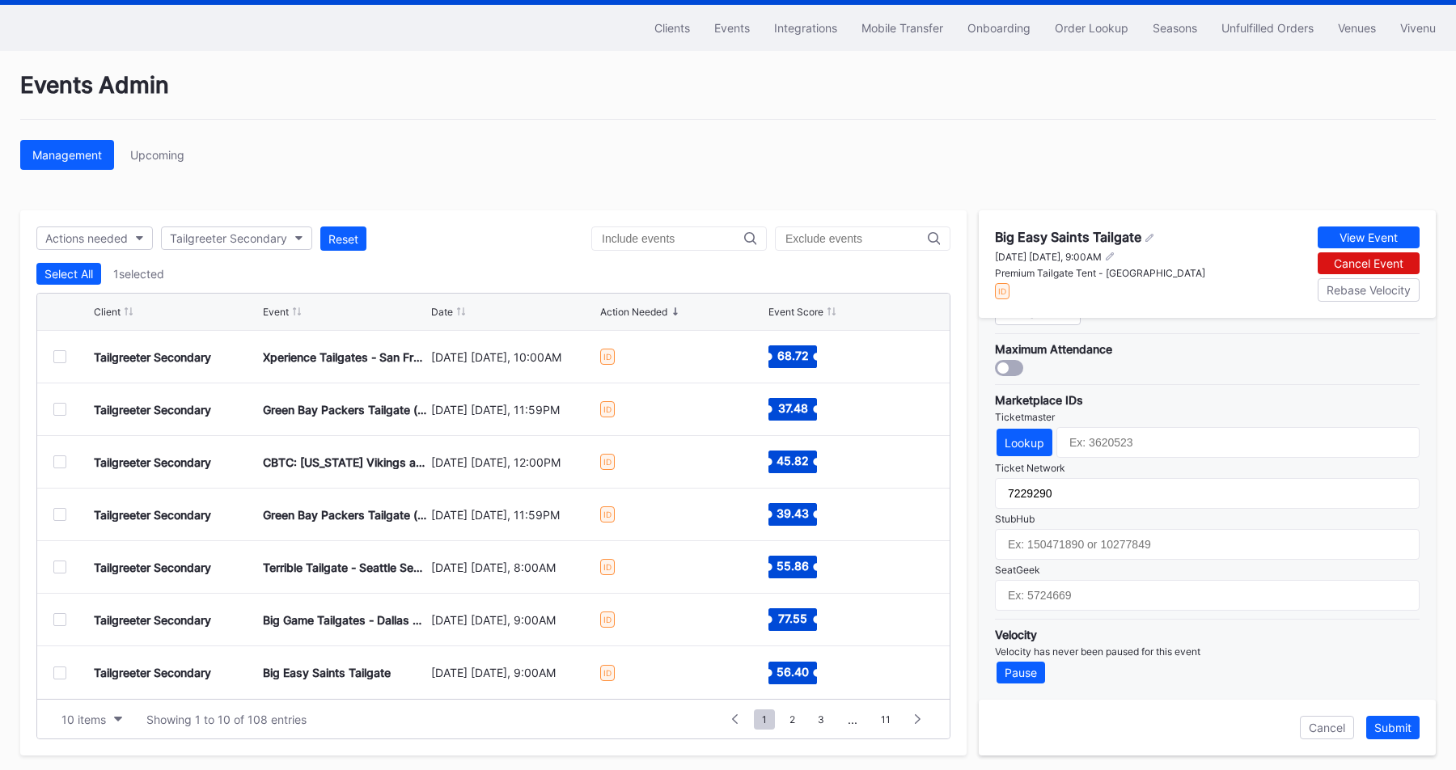
click at [57, 669] on div at bounding box center [59, 672] width 13 height 13
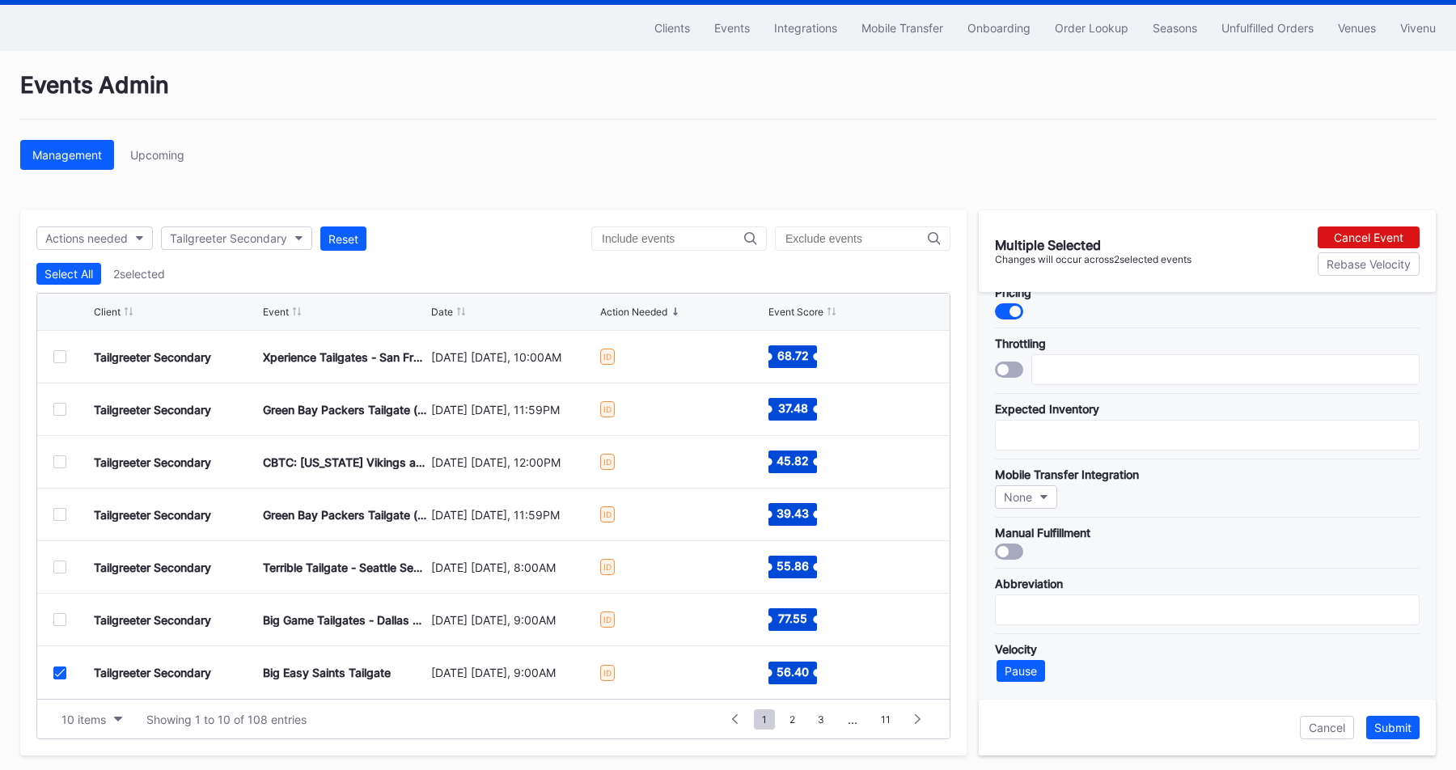
click at [57, 669] on icon at bounding box center [60, 673] width 10 height 8
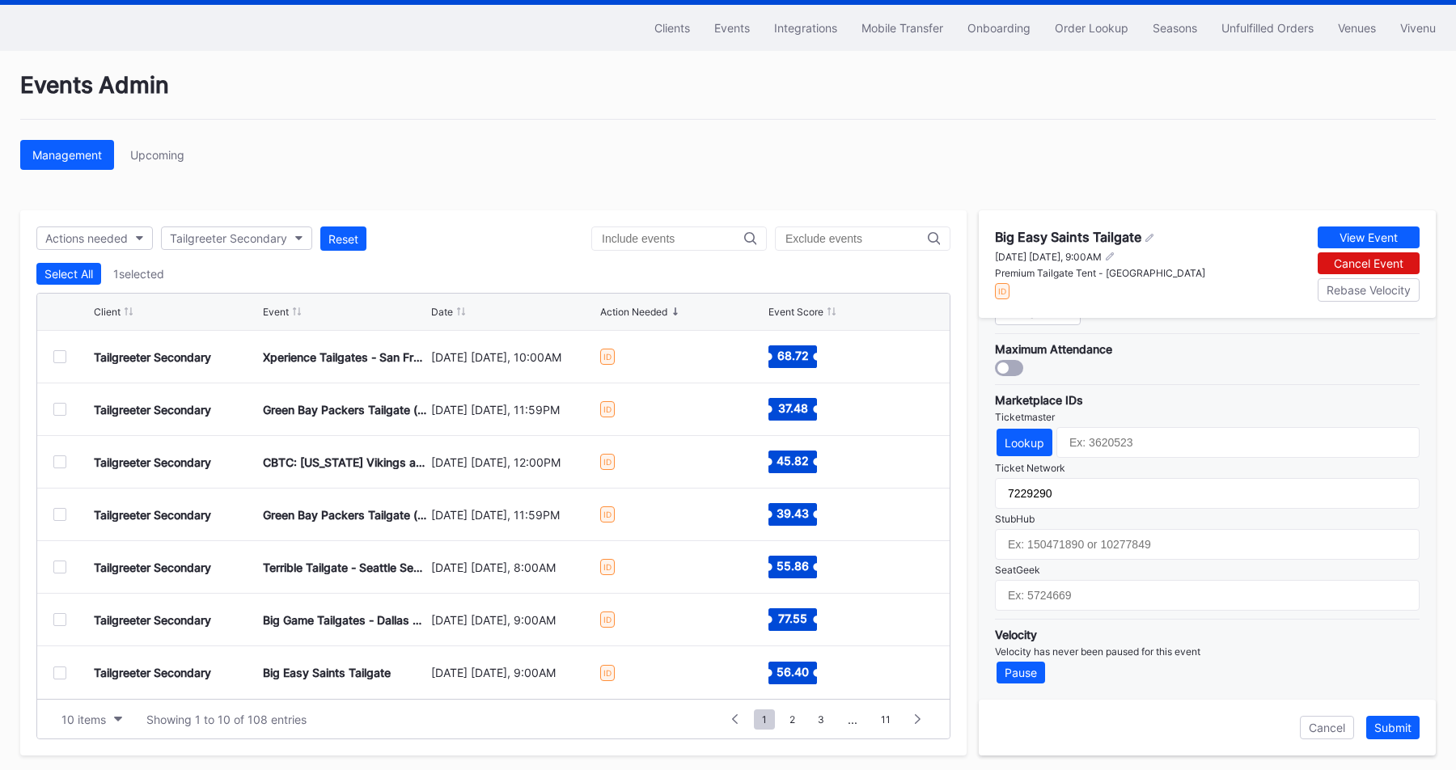
click at [711, 108] on div "Events Admin" at bounding box center [727, 95] width 1415 height 49
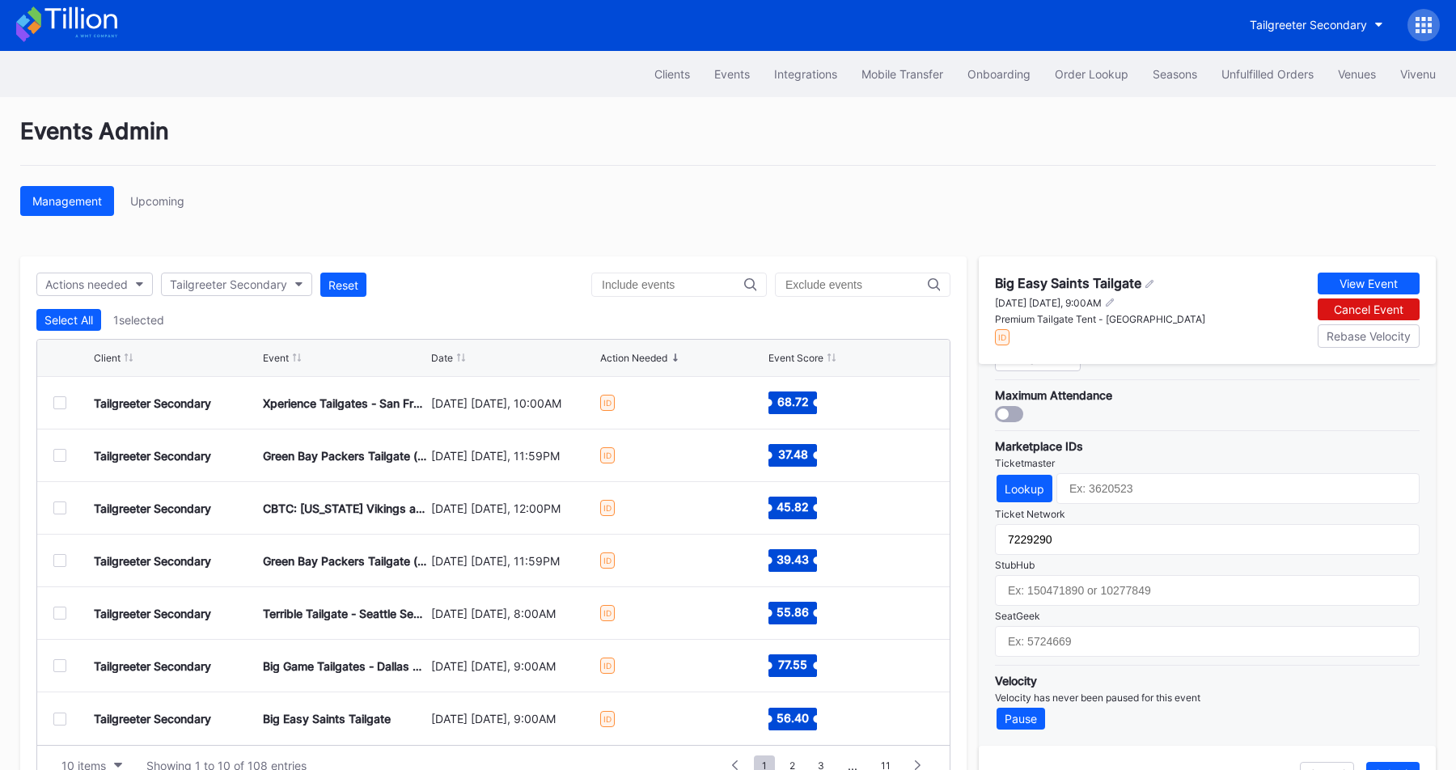
scroll to position [0, 0]
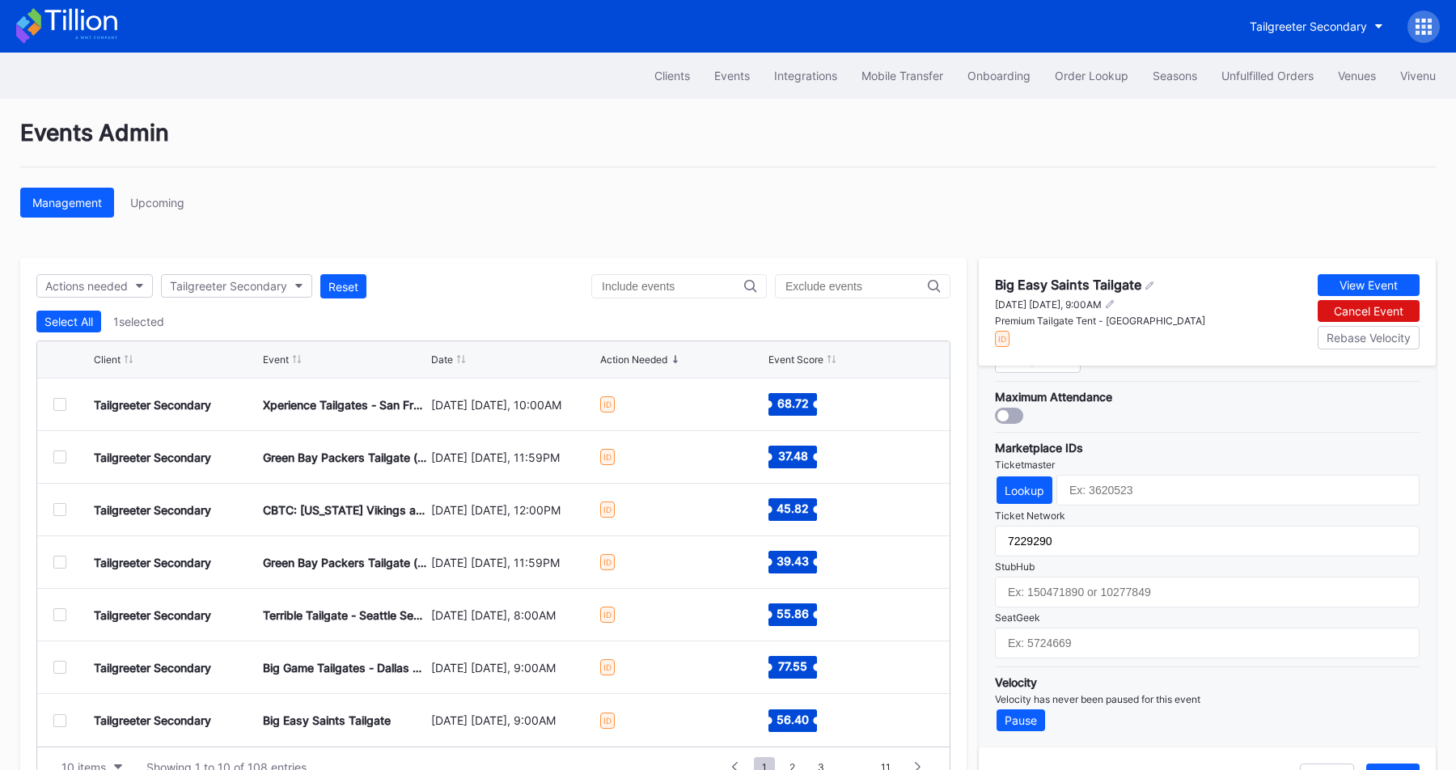
click at [1410, 30] on div at bounding box center [1423, 27] width 32 height 32
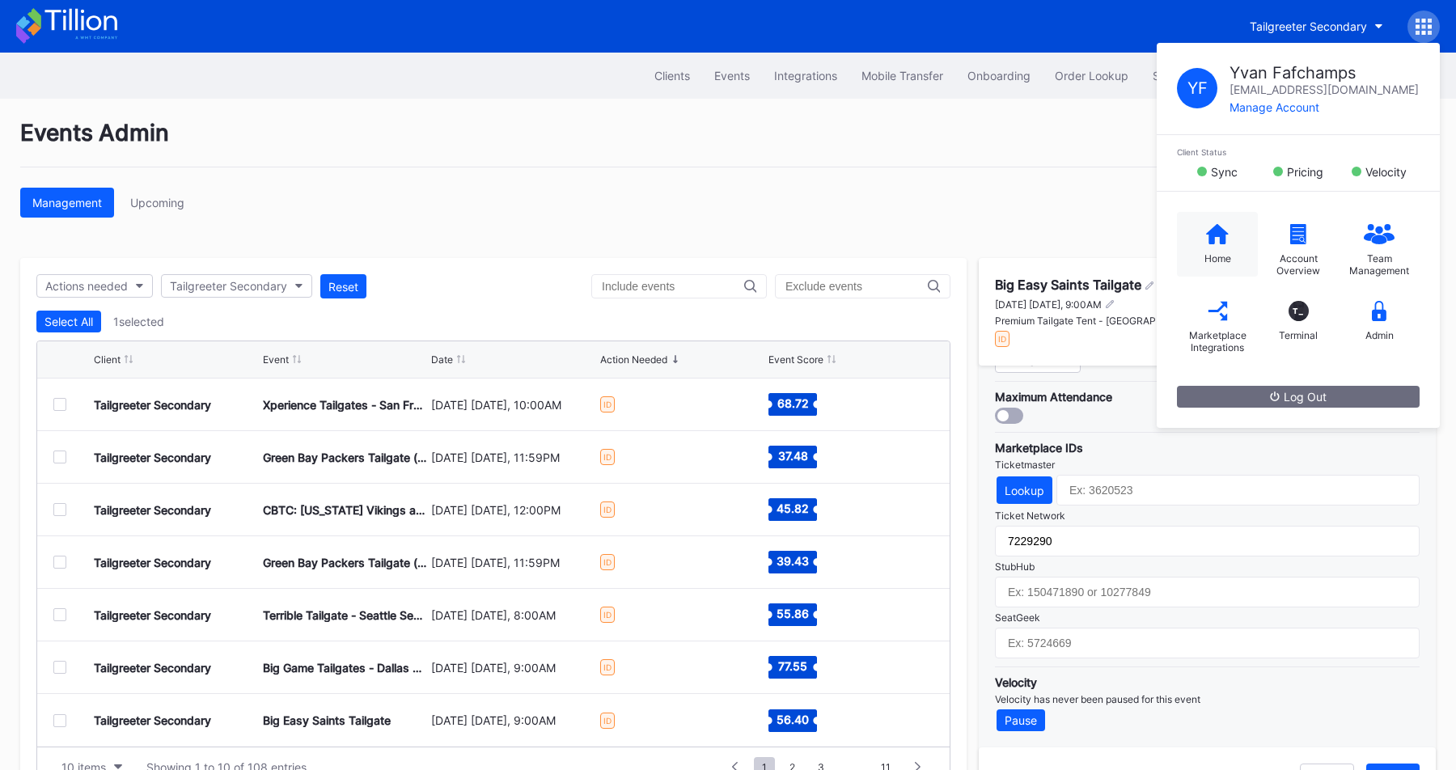
click at [1228, 238] on div "Home" at bounding box center [1217, 244] width 81 height 65
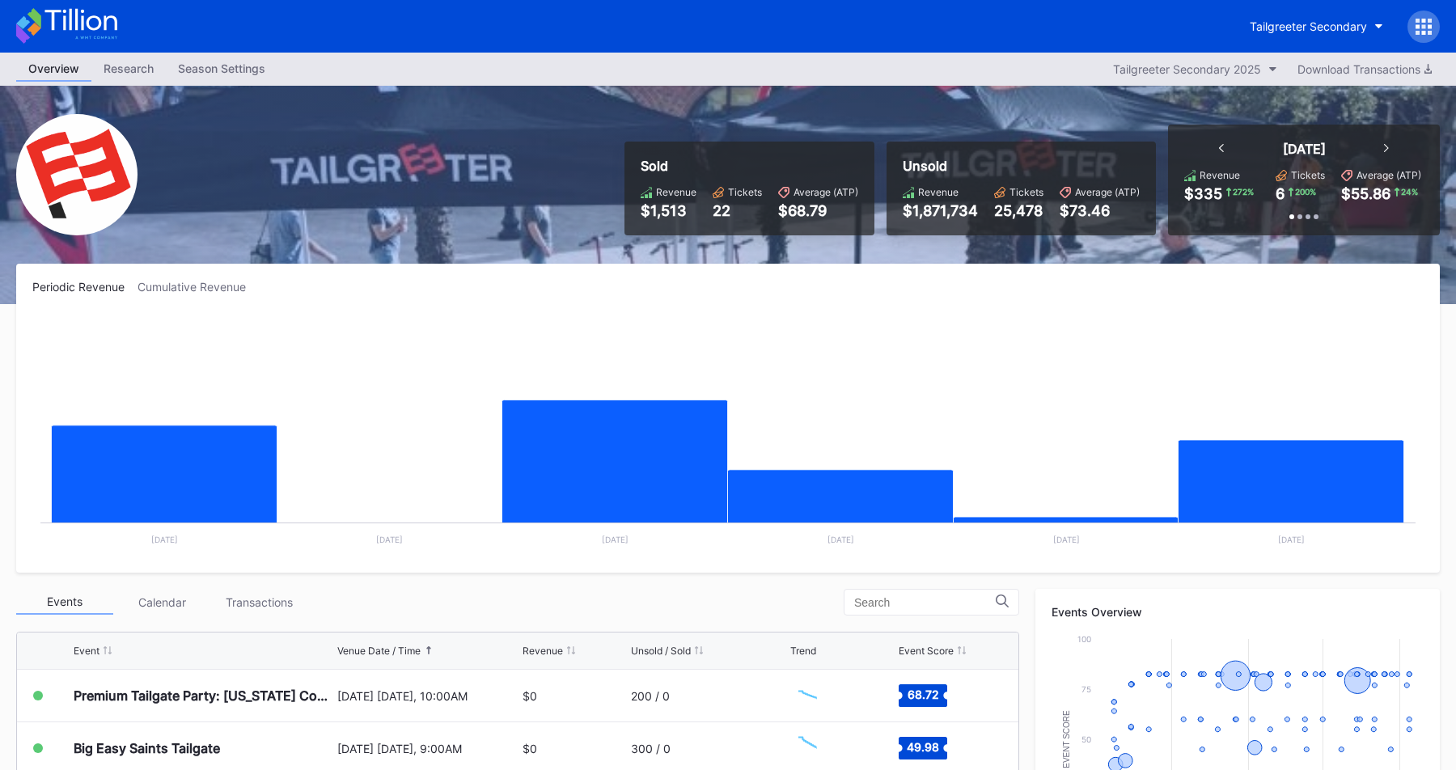
scroll to position [453, 0]
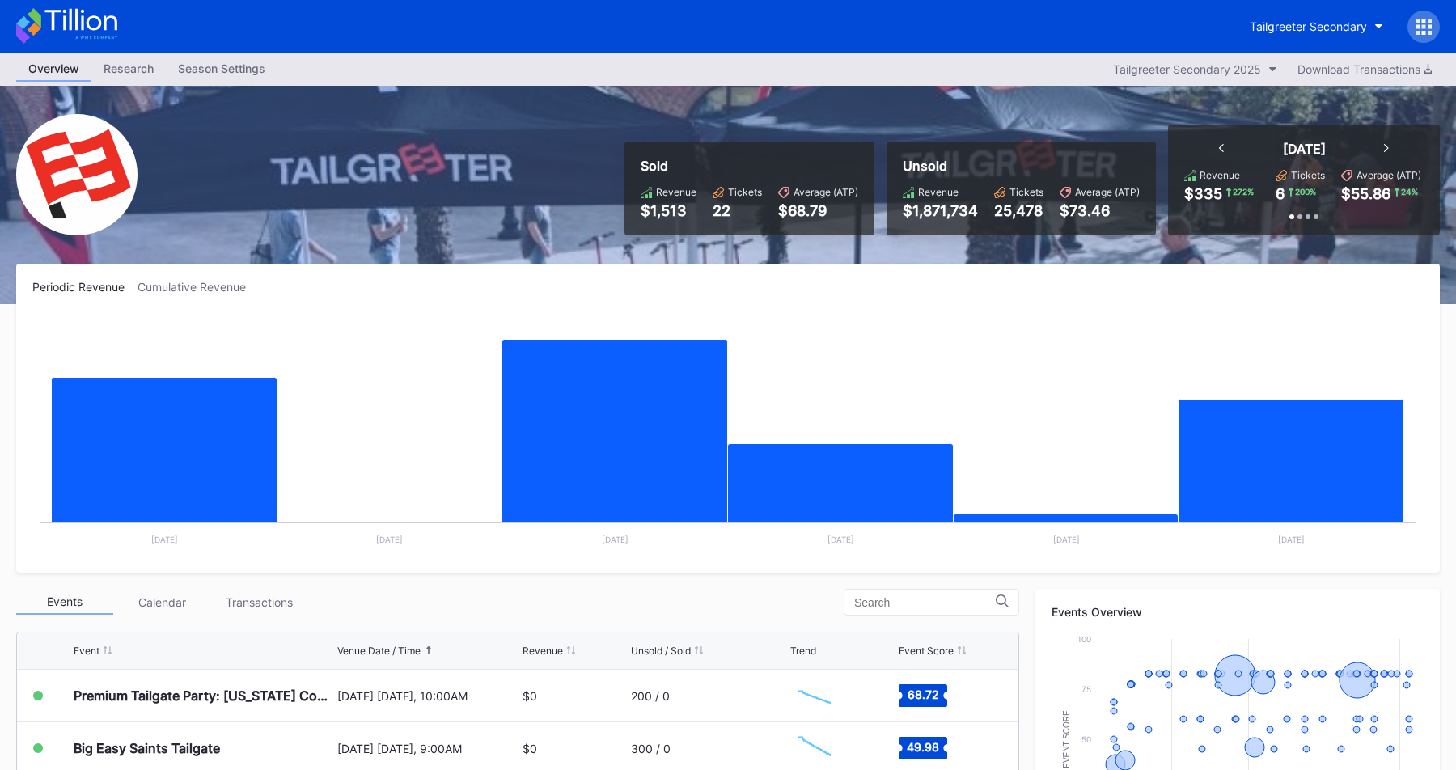
click at [1416, 19] on icon at bounding box center [1417, 21] width 4 height 4
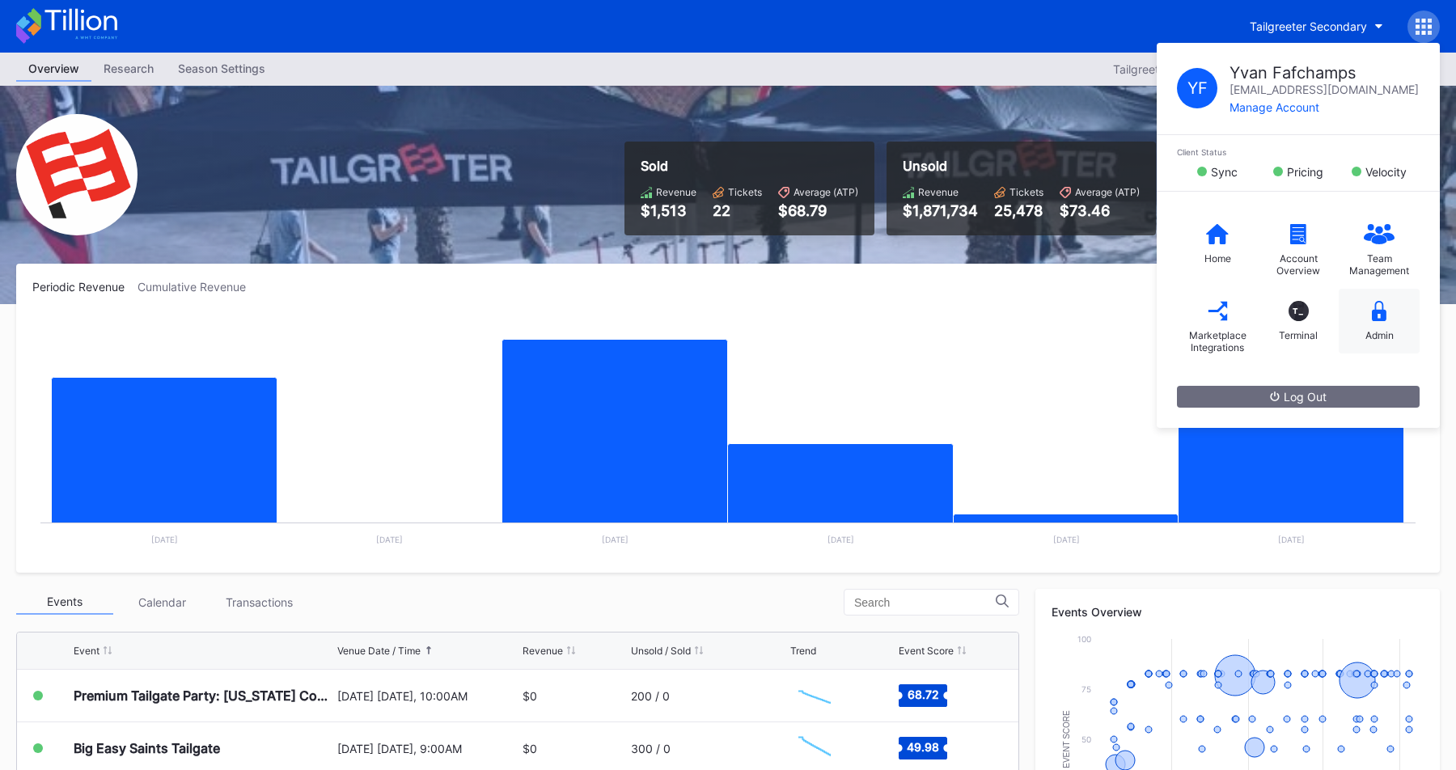
click at [1364, 311] on div "Admin" at bounding box center [1379, 321] width 81 height 65
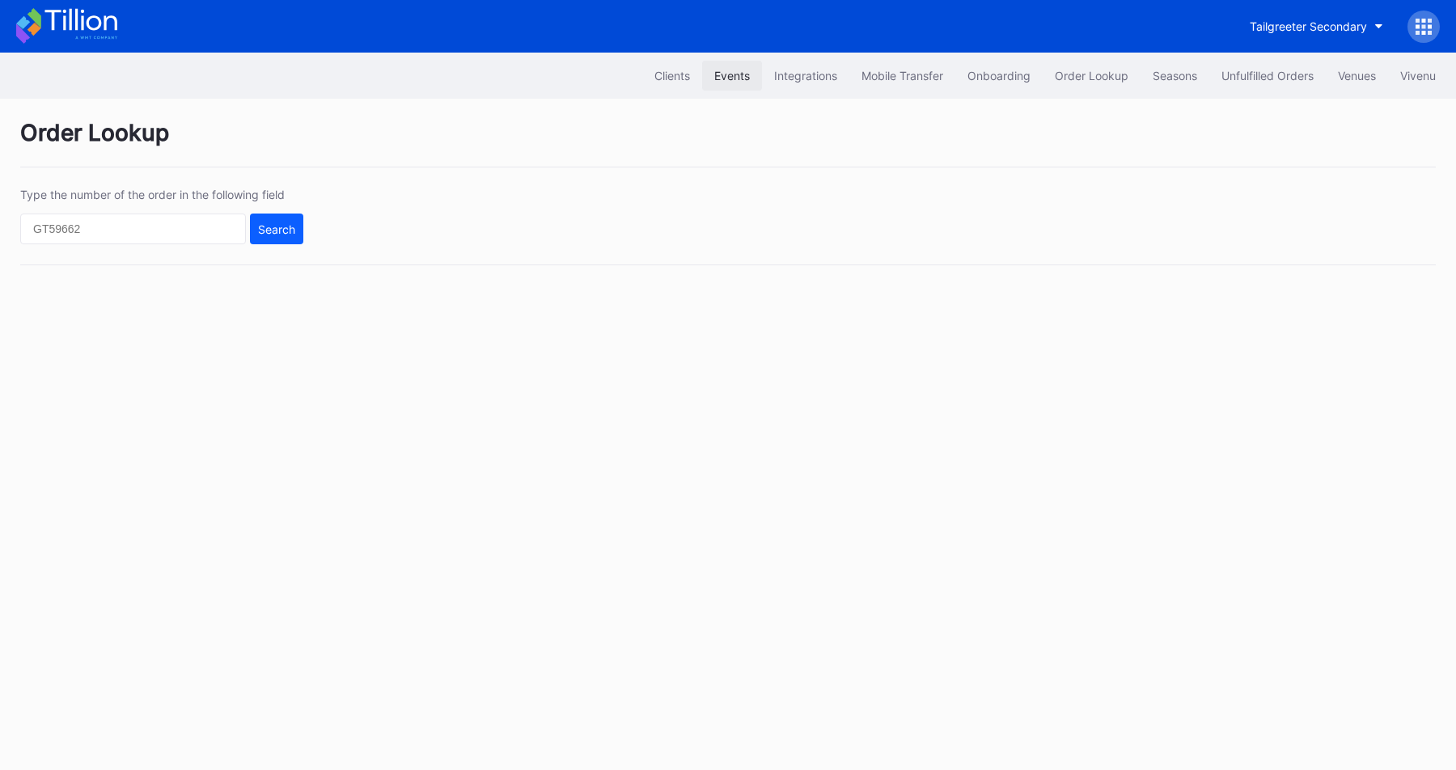
click at [726, 80] on div "Events" at bounding box center [732, 76] width 36 height 14
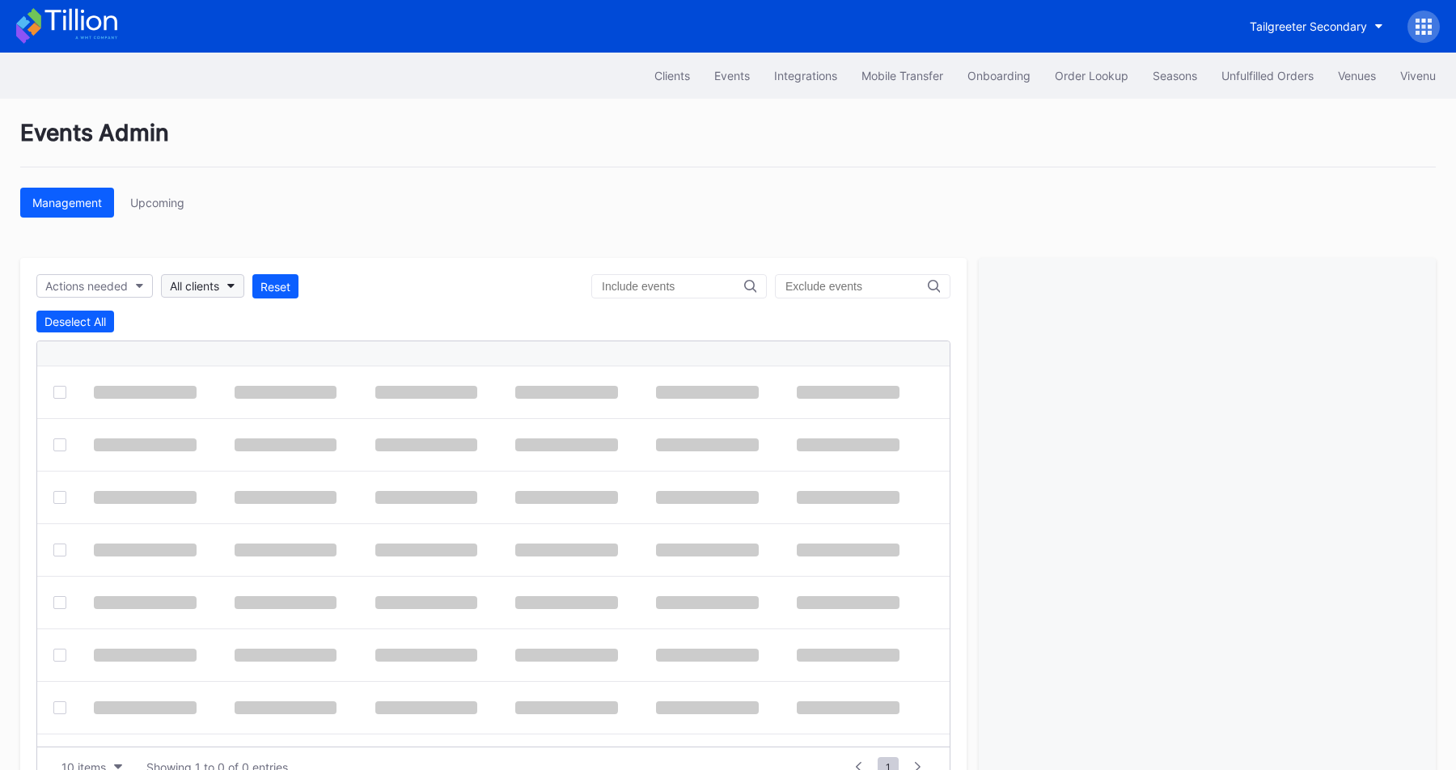
click at [217, 290] on div "All clients" at bounding box center [194, 286] width 49 height 14
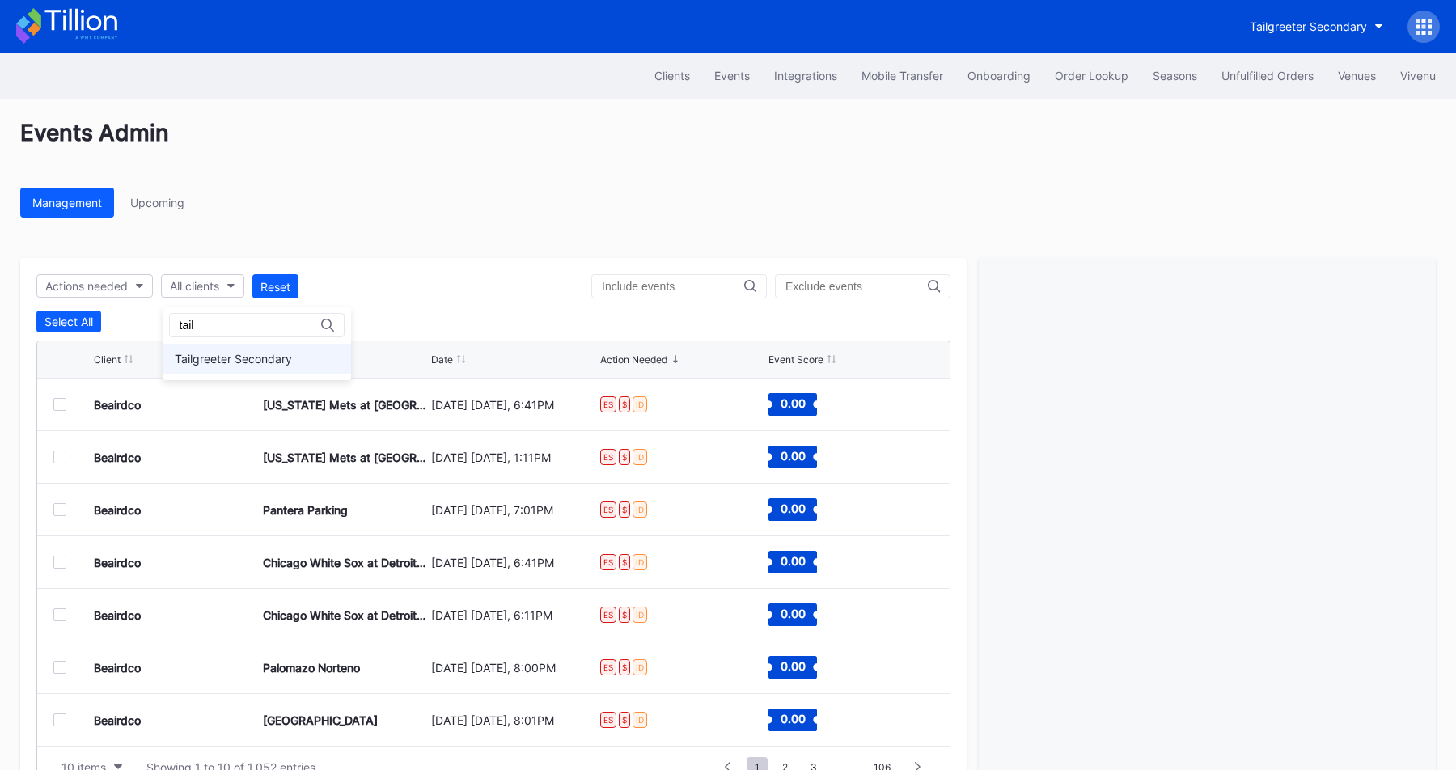
type input "tail"
click at [205, 365] on div "Tailgreeter Secondary" at bounding box center [233, 359] width 117 height 14
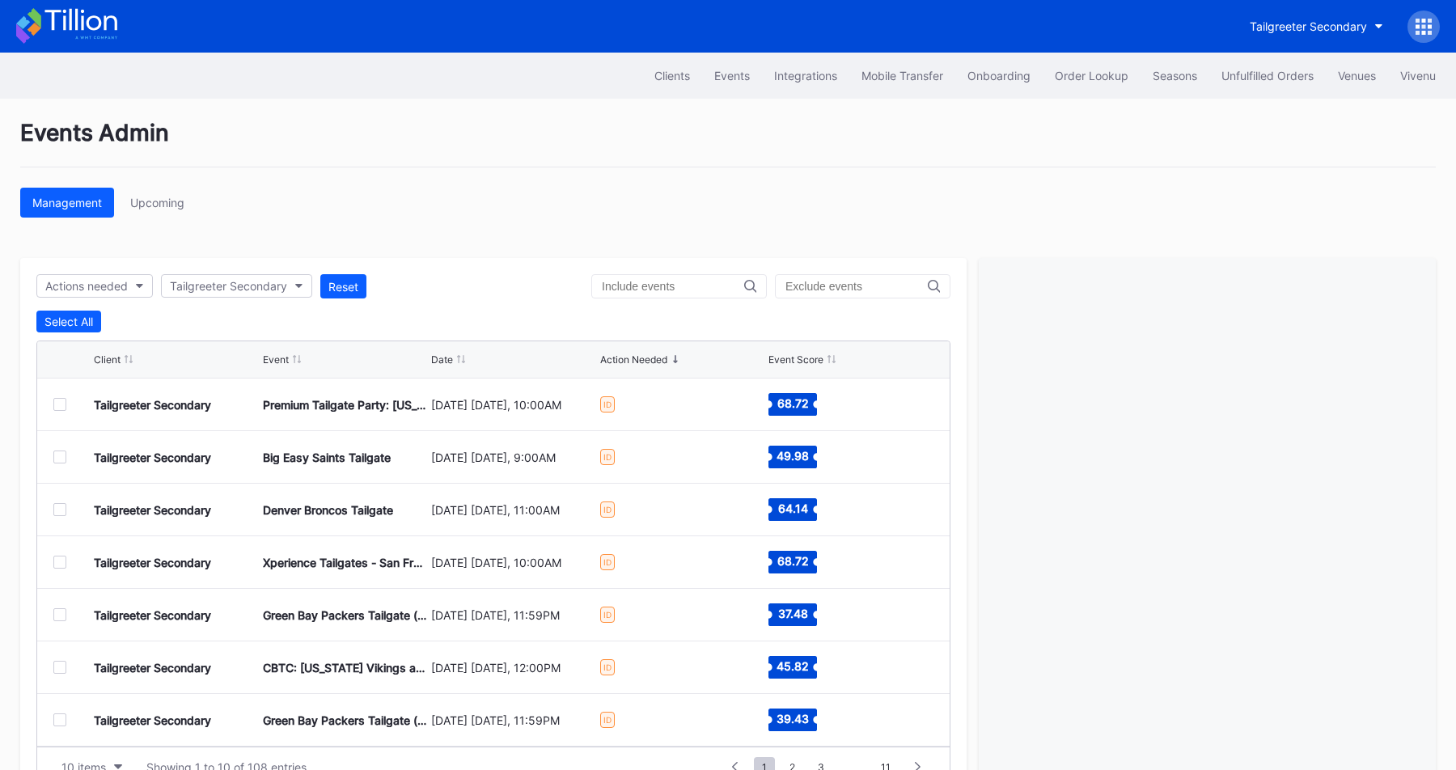
click at [395, 259] on div "Actions needed Tailgreeter Secondary Reset Select All Client Event Date Action …" at bounding box center [493, 530] width 946 height 545
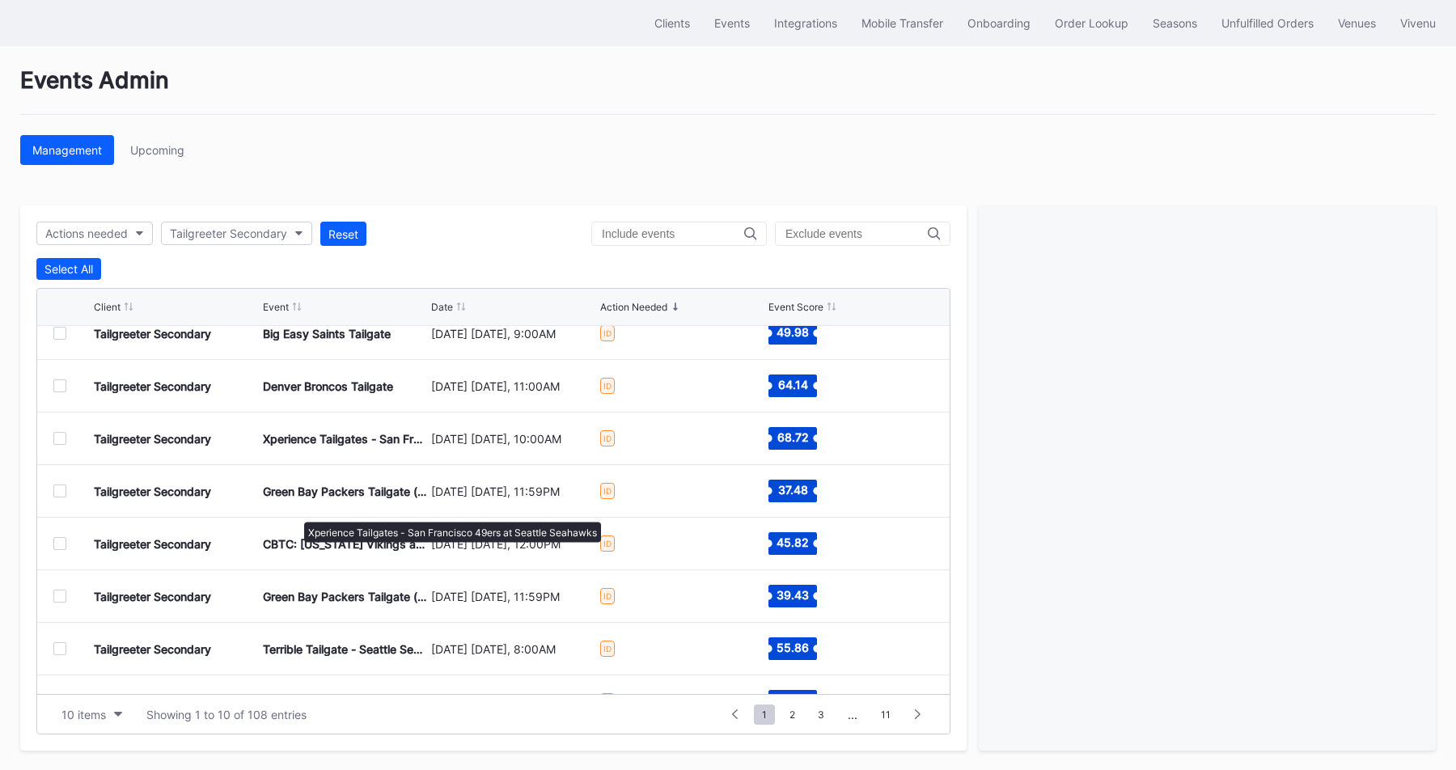
scroll to position [158, 0]
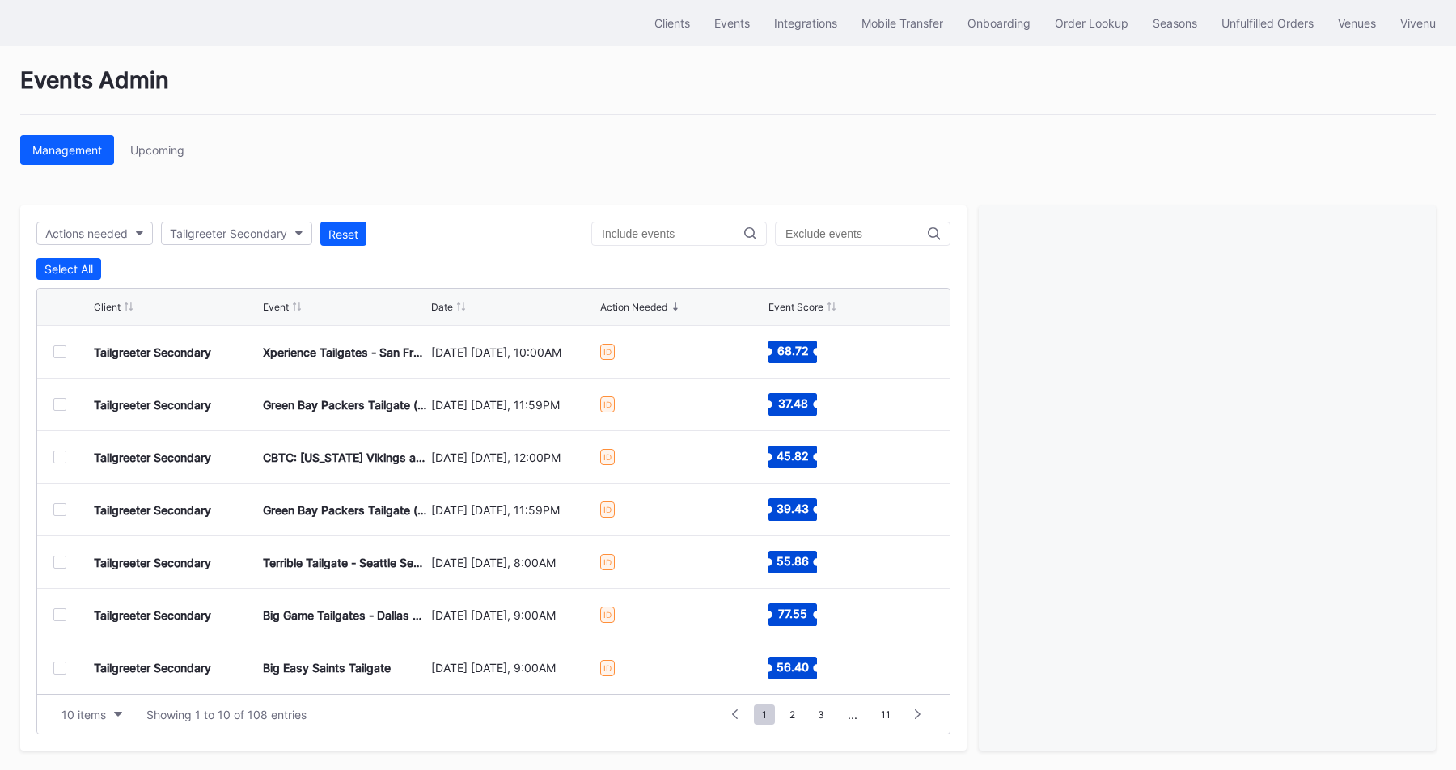
click at [63, 459] on div at bounding box center [59, 457] width 13 height 13
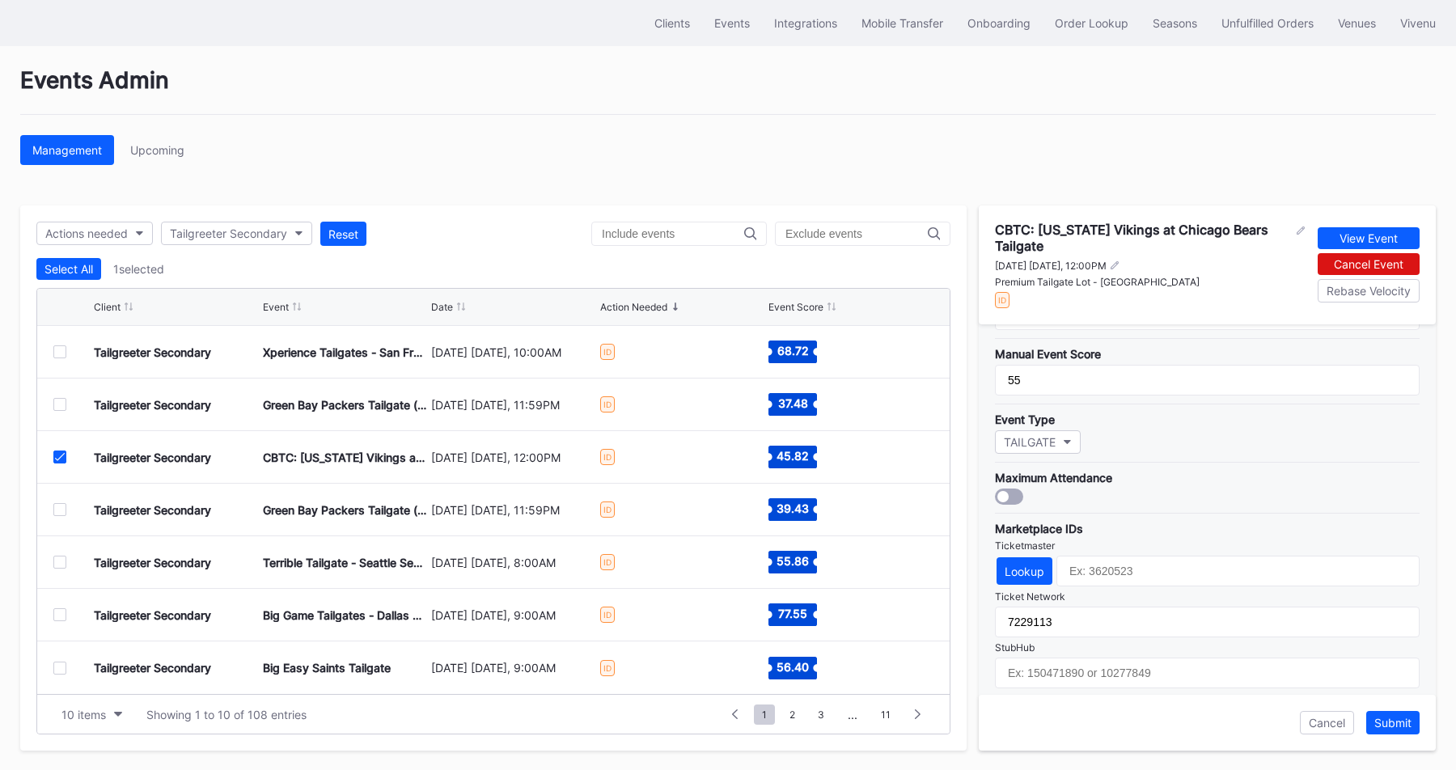
scroll to position [482, 0]
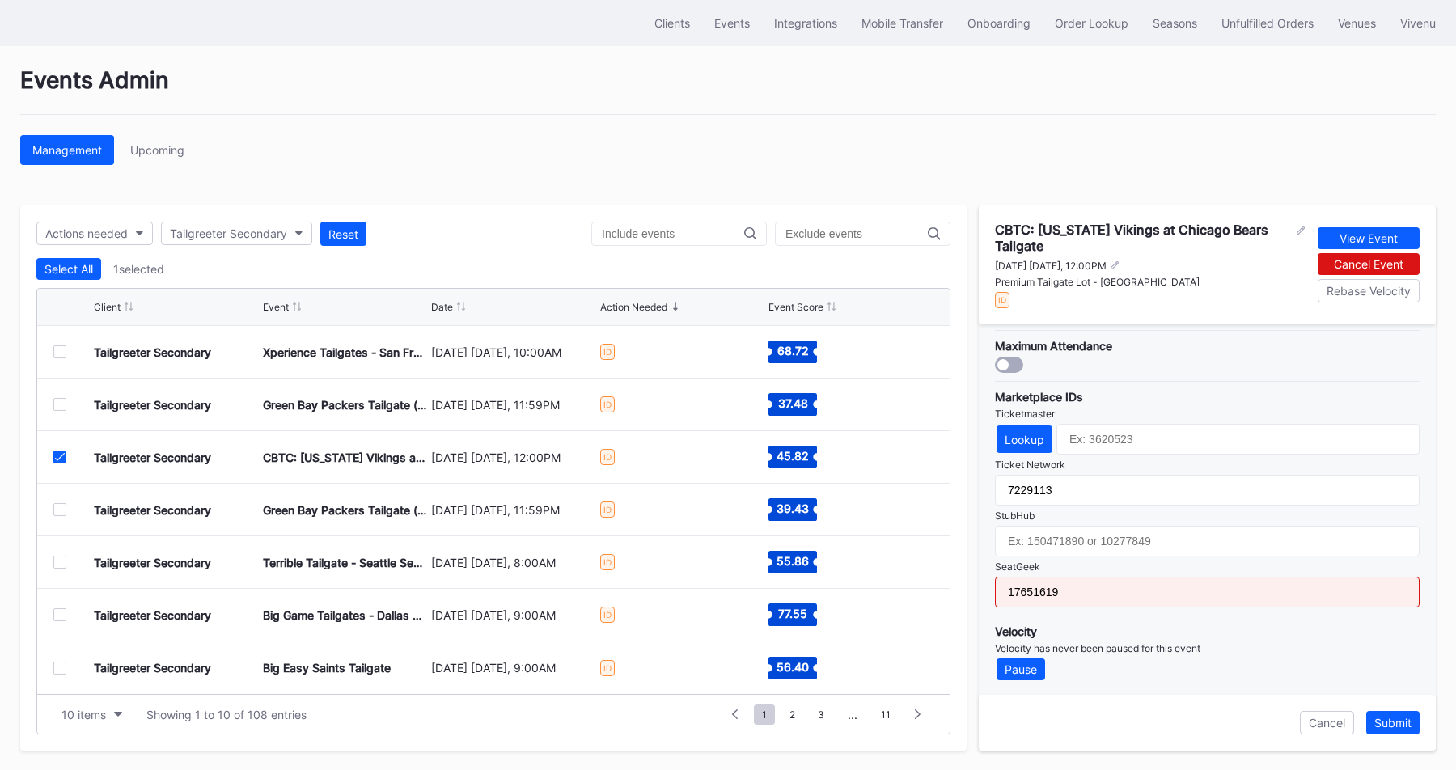
click at [1080, 594] on input "17651619" at bounding box center [1207, 592] width 425 height 31
click at [1102, 620] on div "Velocity Velocity has never been paused for this event Pause" at bounding box center [1207, 647] width 425 height 65
click at [1022, 565] on div "SeatGeek" at bounding box center [1207, 566] width 425 height 12
click at [986, 611] on div "Pricing Throttling Expected Inventory Mobile Transfer Integration None Manual F…" at bounding box center [1207, 509] width 457 height 370
click at [535, 61] on div "Events Admin Management Upcoming Actions needed Tailgreeter Secondary Reset Sel…" at bounding box center [728, 408] width 1456 height 725
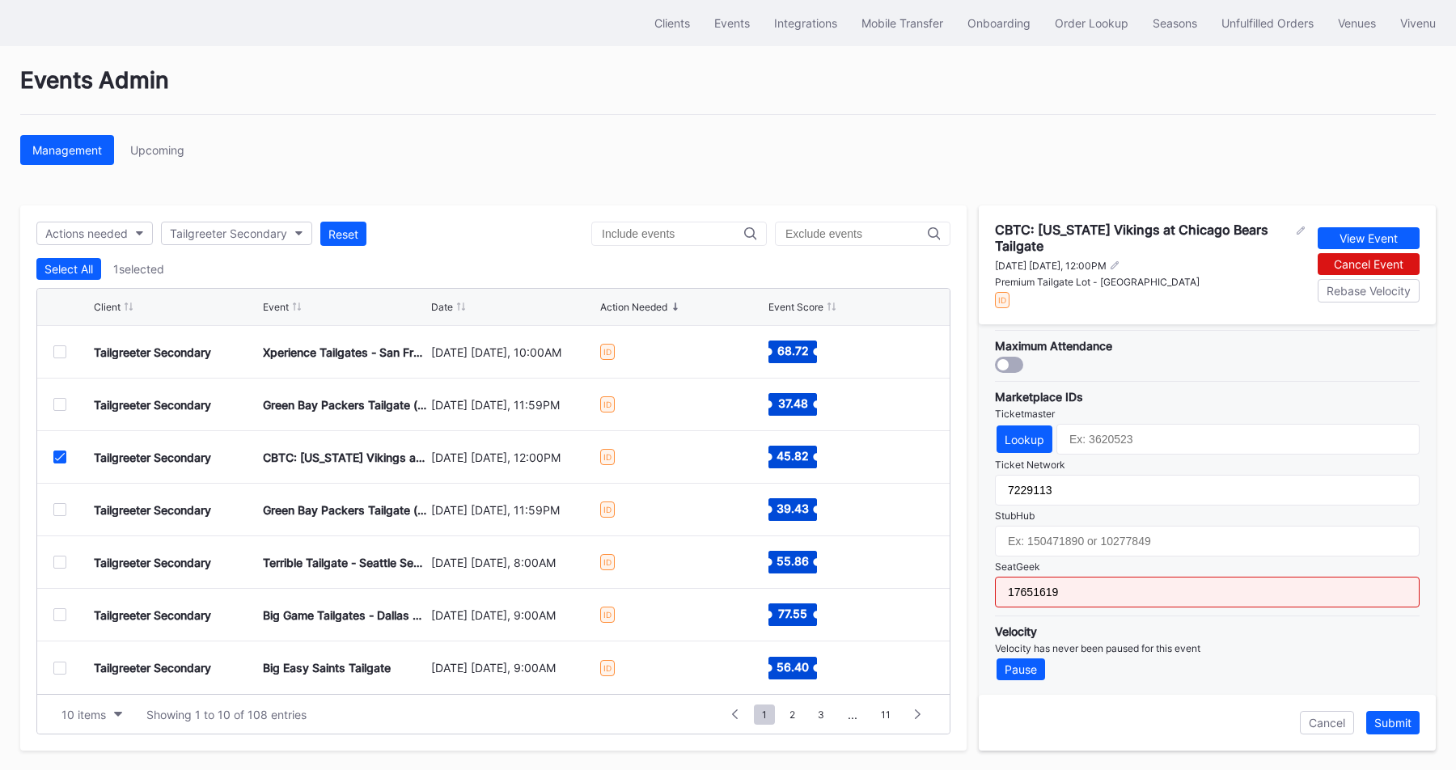
scroll to position [0, 0]
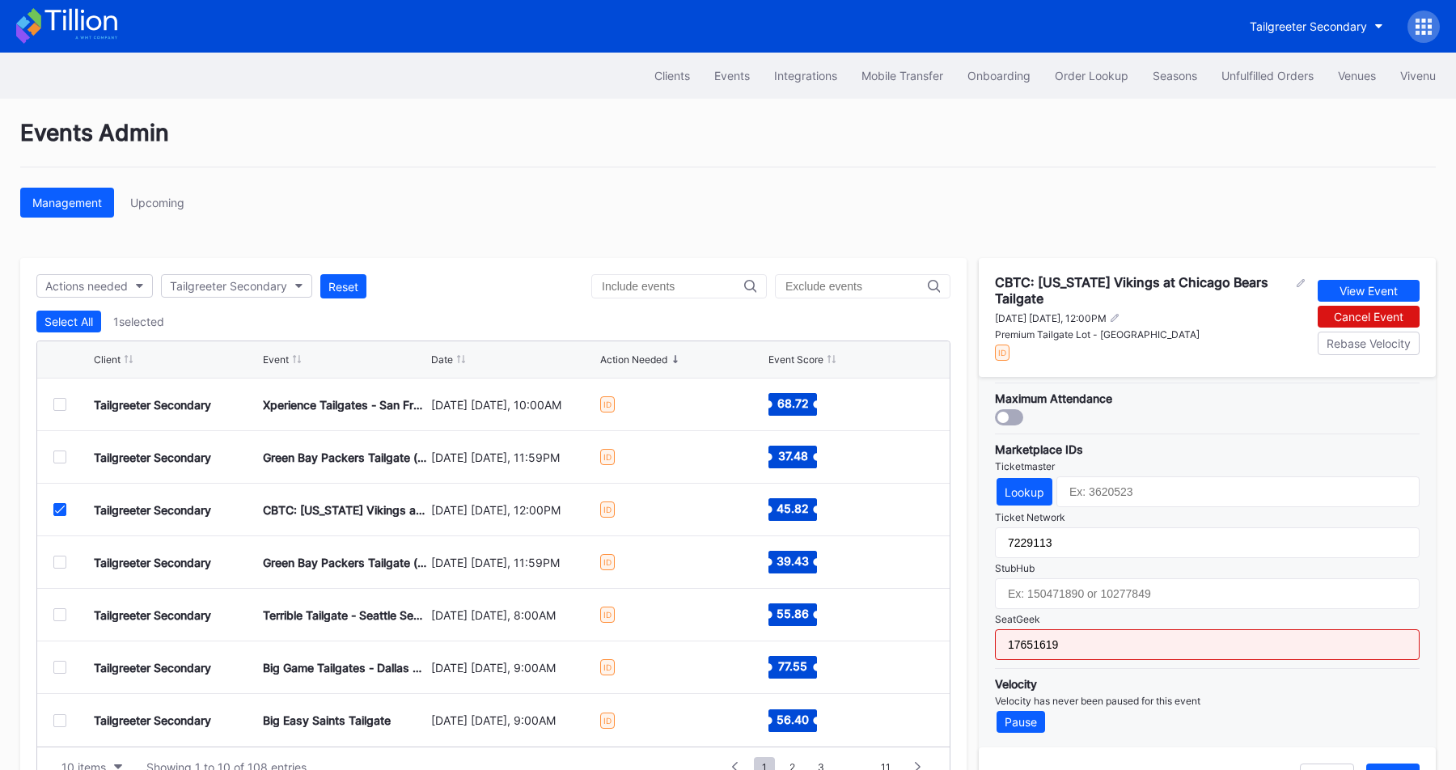
click at [1436, 33] on div at bounding box center [1423, 27] width 32 height 32
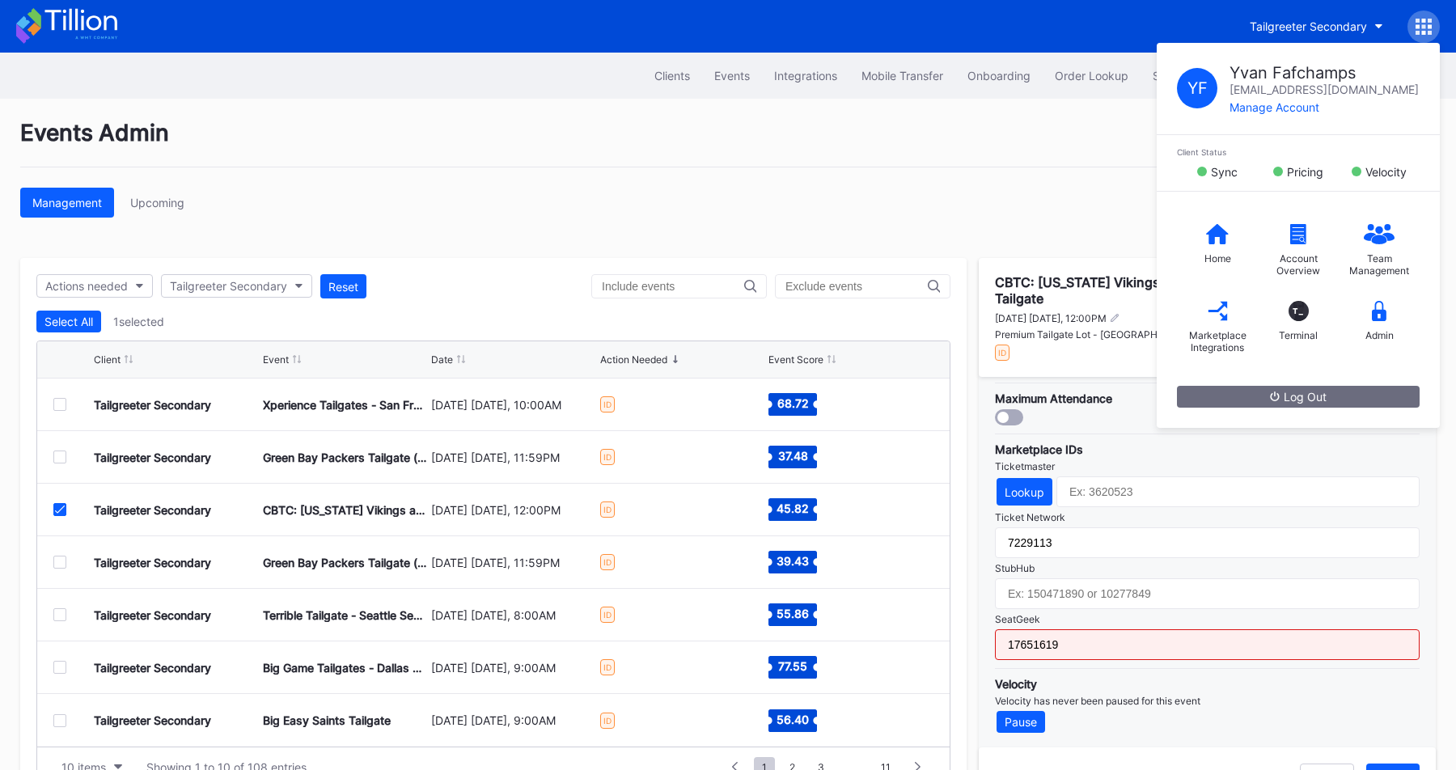
click at [1062, 614] on div "SeatGeek" at bounding box center [1207, 619] width 425 height 12
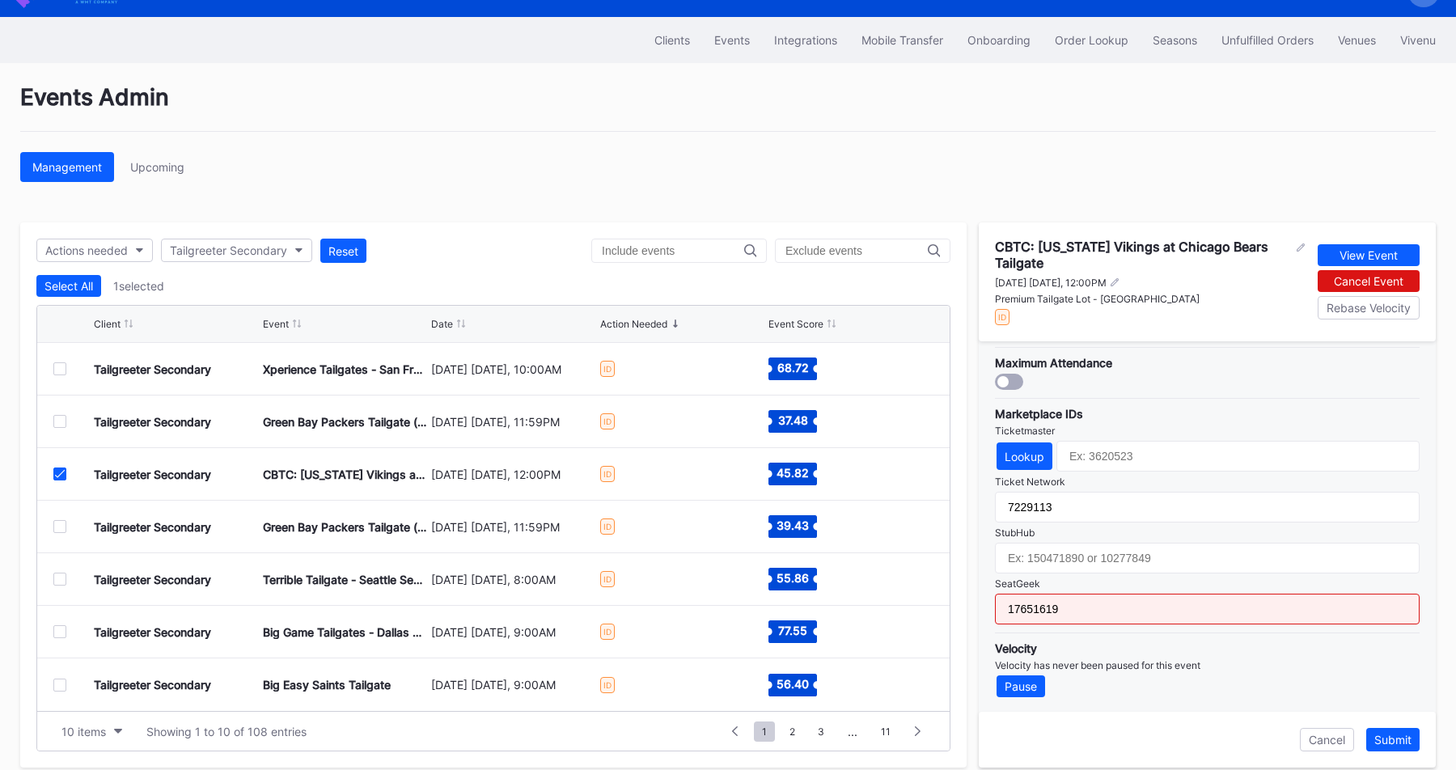
scroll to position [44, 0]
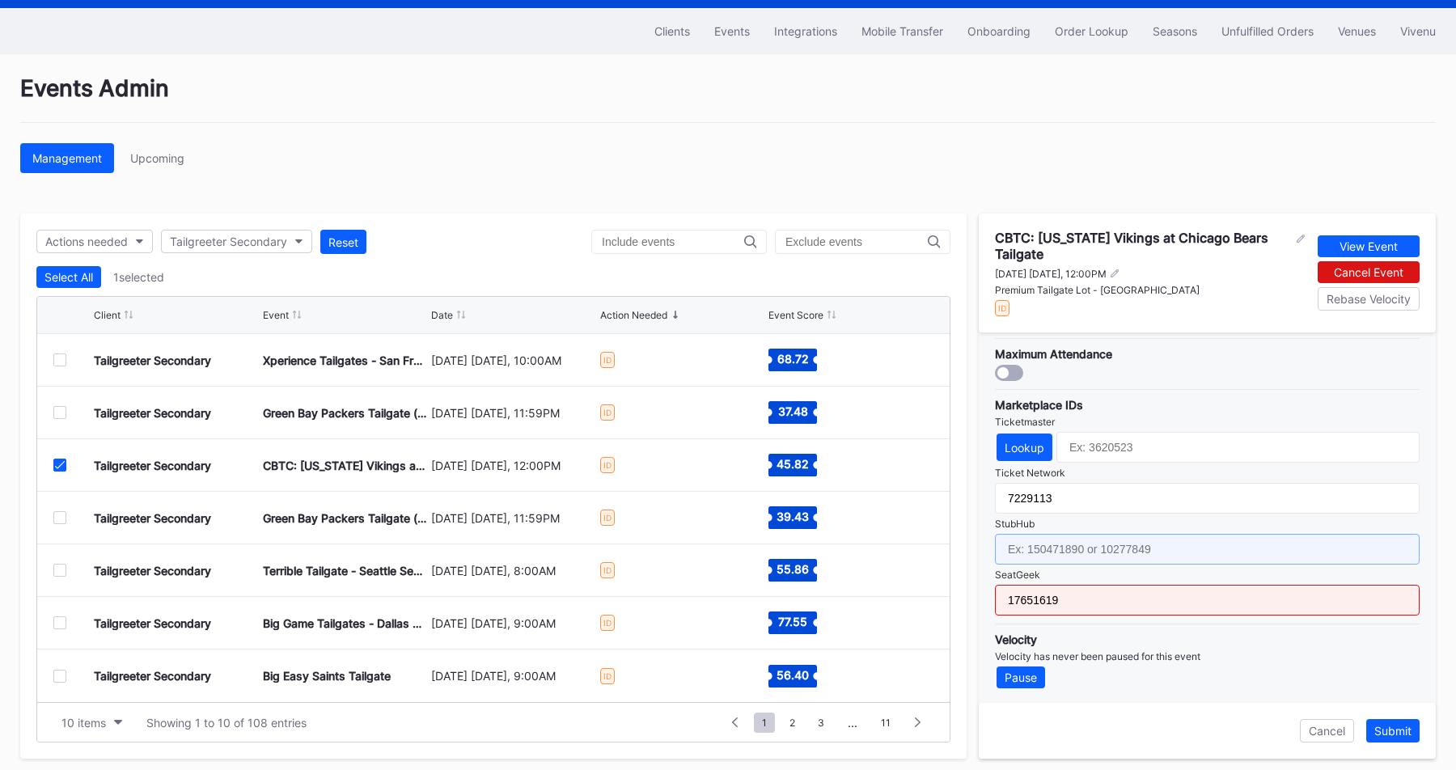
click at [1103, 551] on input "text" at bounding box center [1207, 549] width 425 height 31
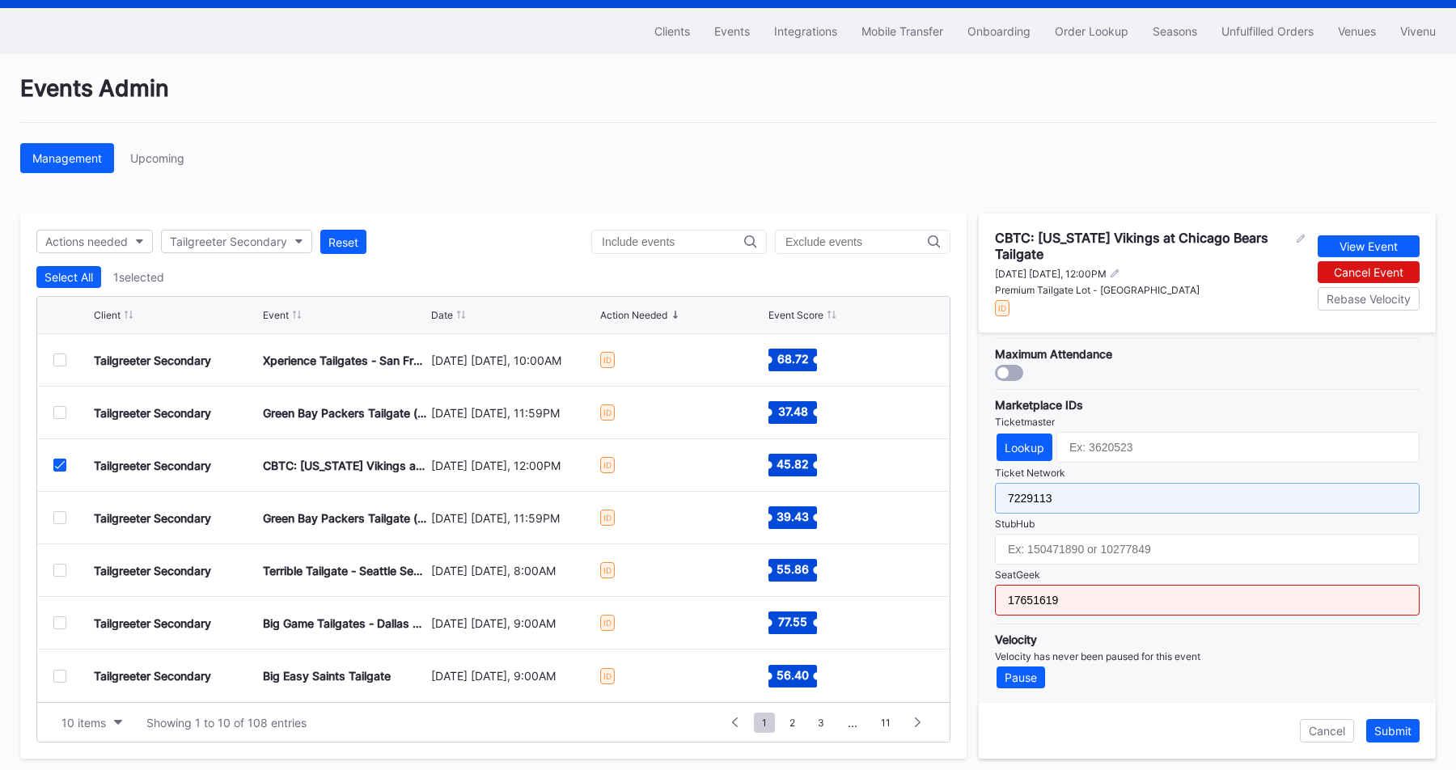
click at [1075, 497] on input "7229113" at bounding box center [1207, 498] width 425 height 31
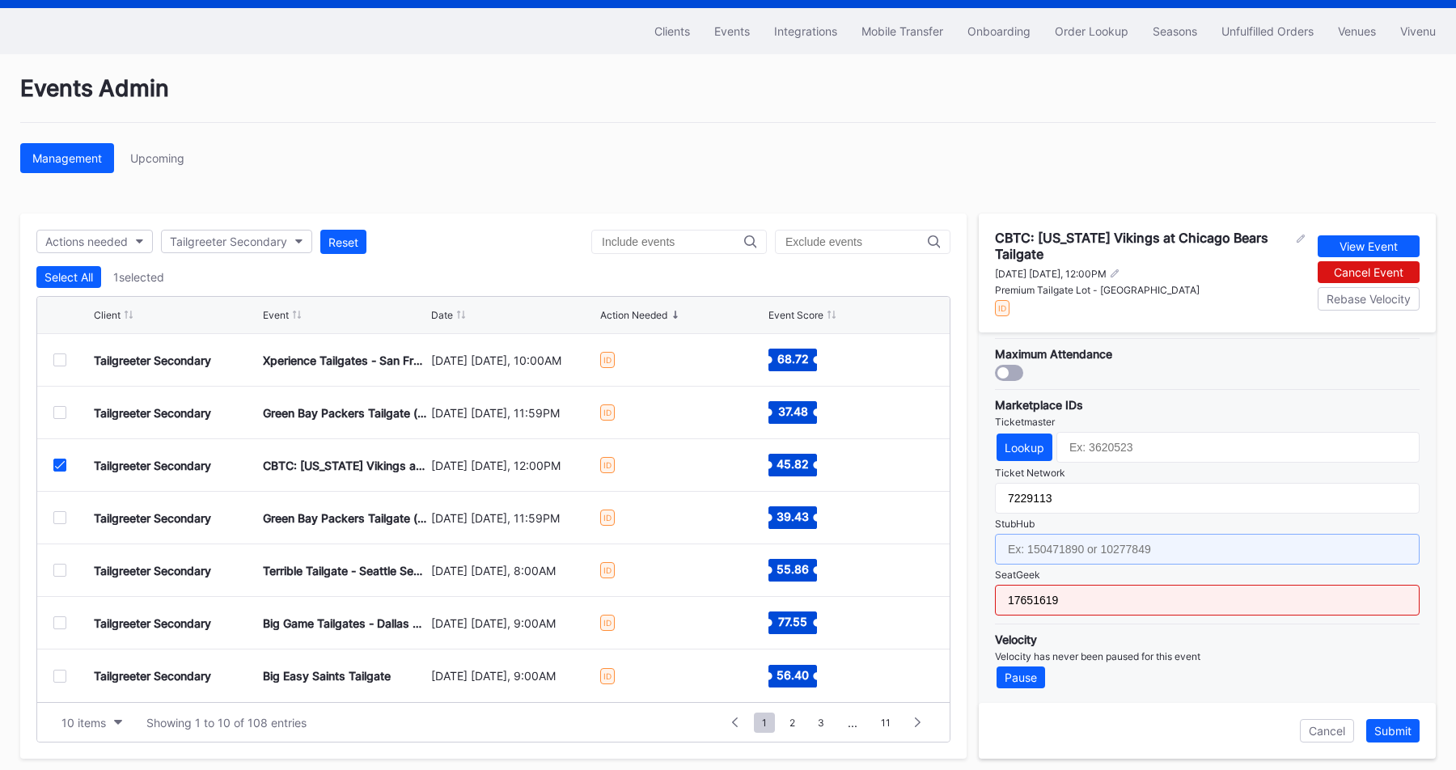
click at [1075, 556] on input "text" at bounding box center [1207, 549] width 425 height 31
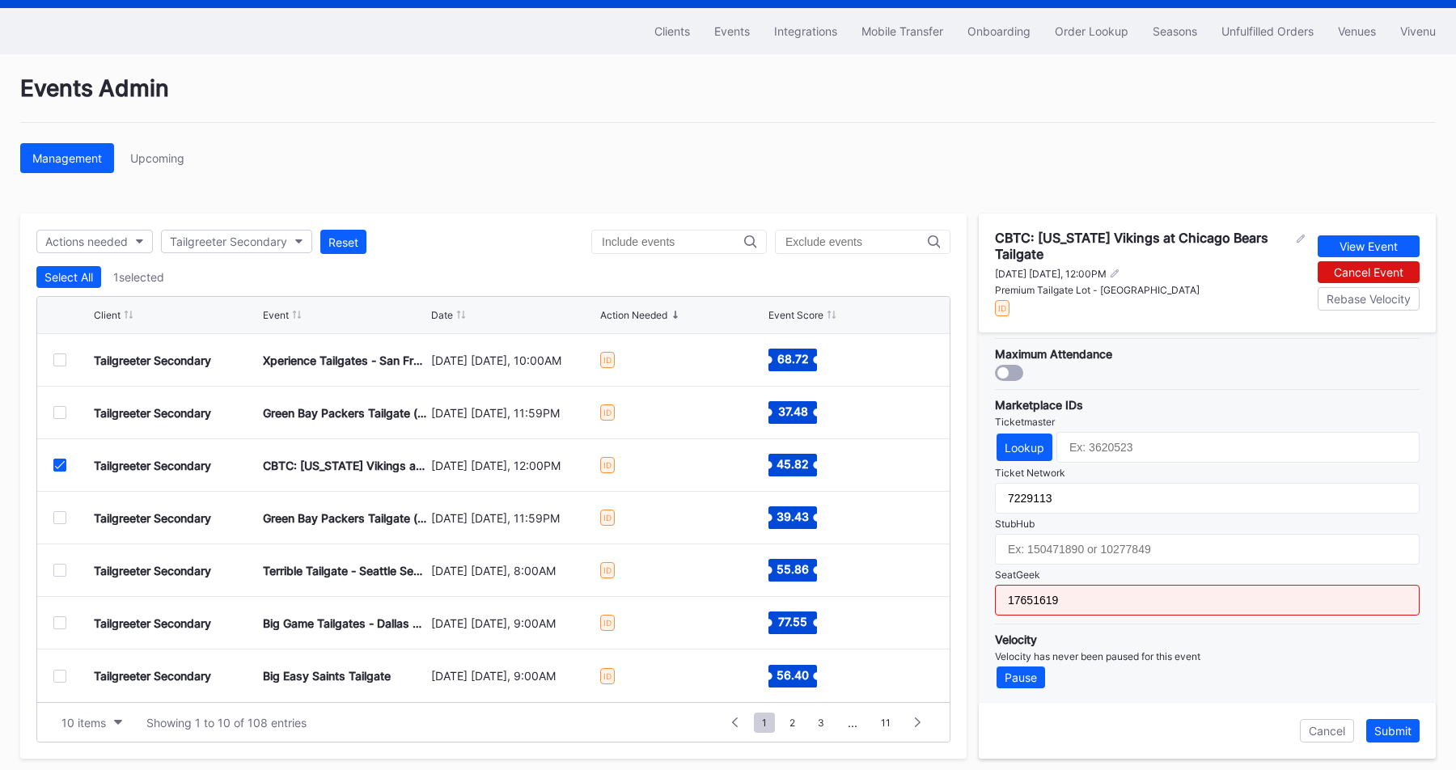
click at [1075, 613] on div "Pricing Throttling Expected Inventory Mobile Transfer Integration None Manual F…" at bounding box center [1207, 517] width 457 height 370
click at [1081, 606] on input "17651619" at bounding box center [1207, 600] width 425 height 31
click at [1121, 142] on div "Events Admin Management Upcoming Actions needed Tailgreeter Secondary Reset Sel…" at bounding box center [728, 416] width 1456 height 725
click at [1028, 604] on input "17651619" at bounding box center [1207, 600] width 425 height 31
click at [1110, 593] on input "17651619" at bounding box center [1207, 600] width 425 height 31
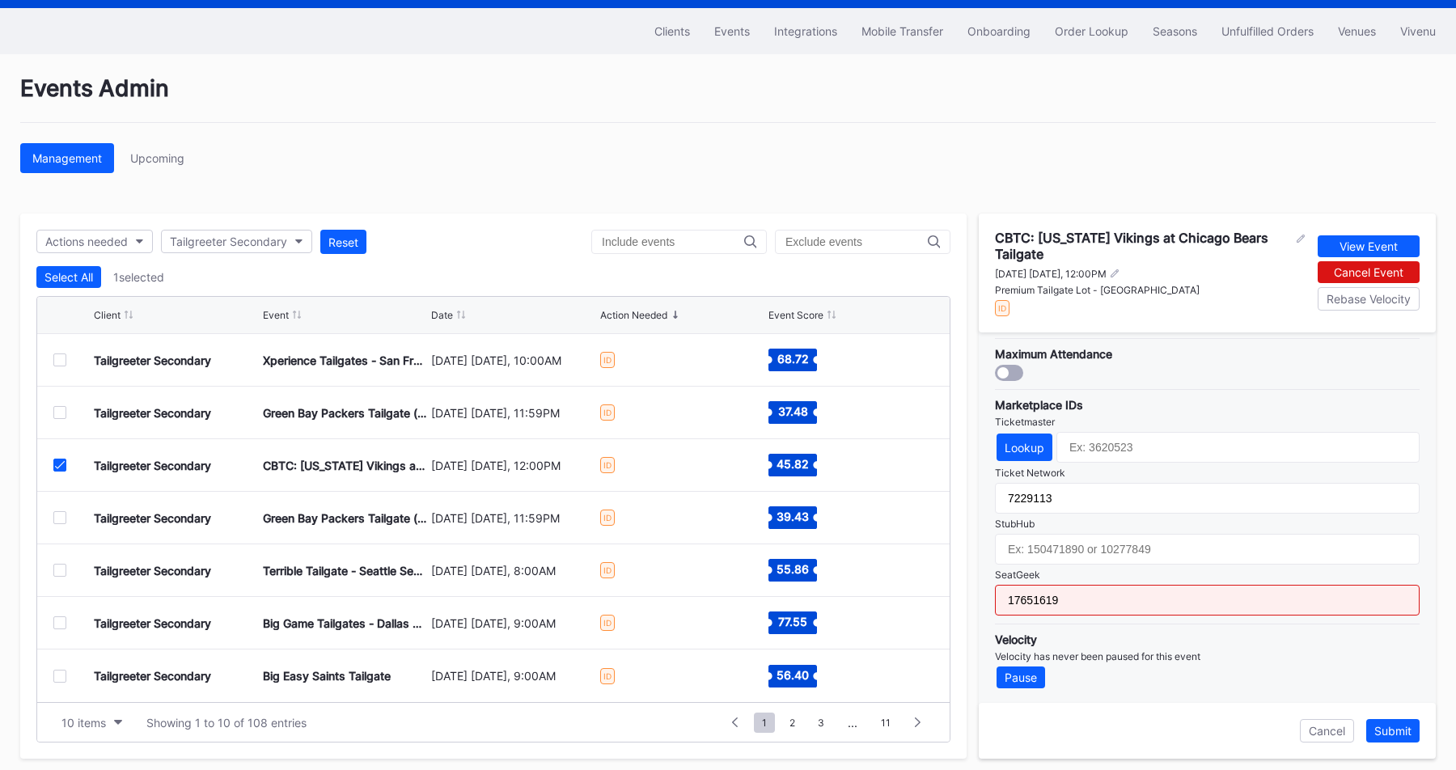
click at [1129, 146] on div "Management Upcoming" at bounding box center [727, 158] width 1415 height 30
click at [1016, 601] on input "17651619" at bounding box center [1207, 600] width 425 height 31
click at [1092, 139] on div "Events Admin Management Upcoming Actions needed Tailgreeter Secondary Reset Sel…" at bounding box center [728, 416] width 1456 height 725
click at [1093, 175] on div "Events Admin Management Upcoming Actions needed Tailgreeter Secondary Reset Sel…" at bounding box center [728, 416] width 1456 height 725
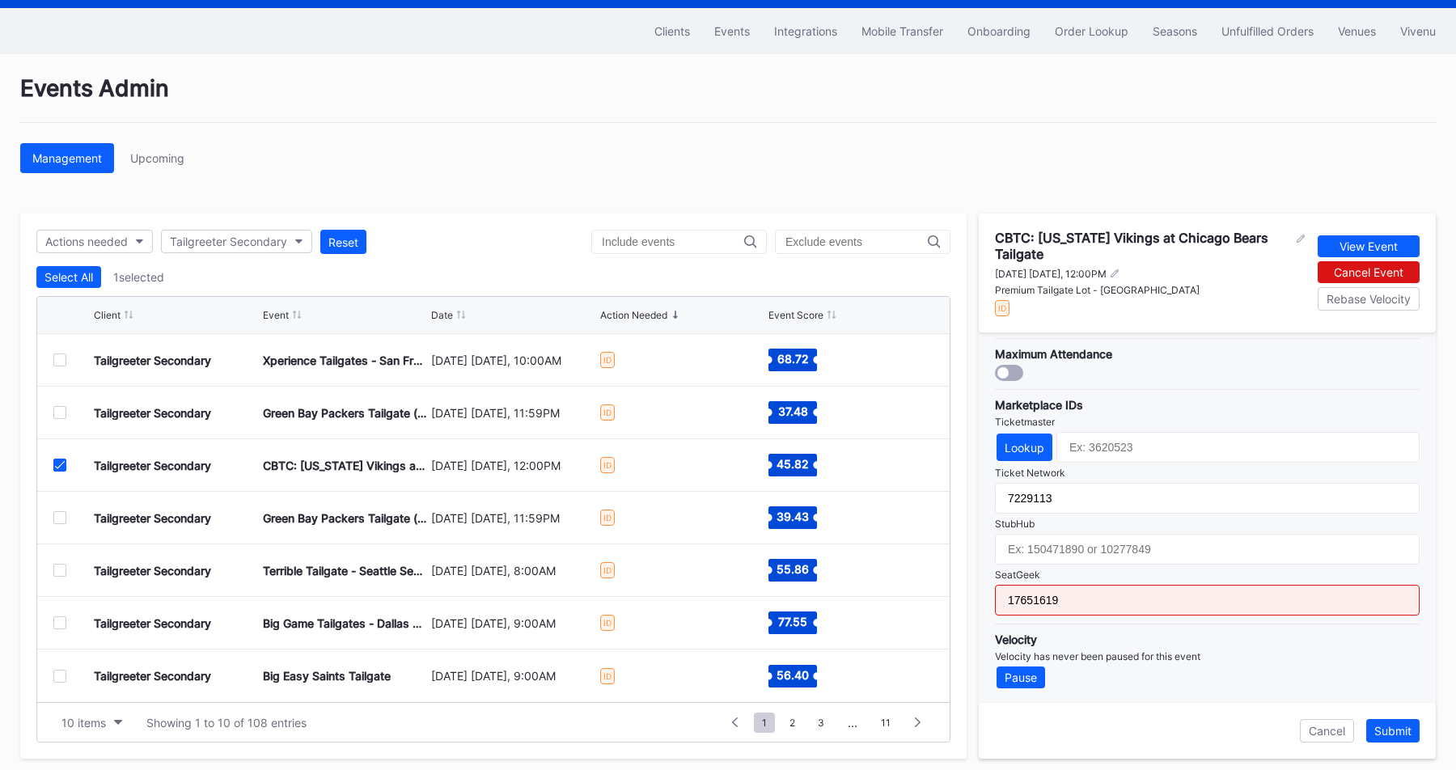
scroll to position [0, 0]
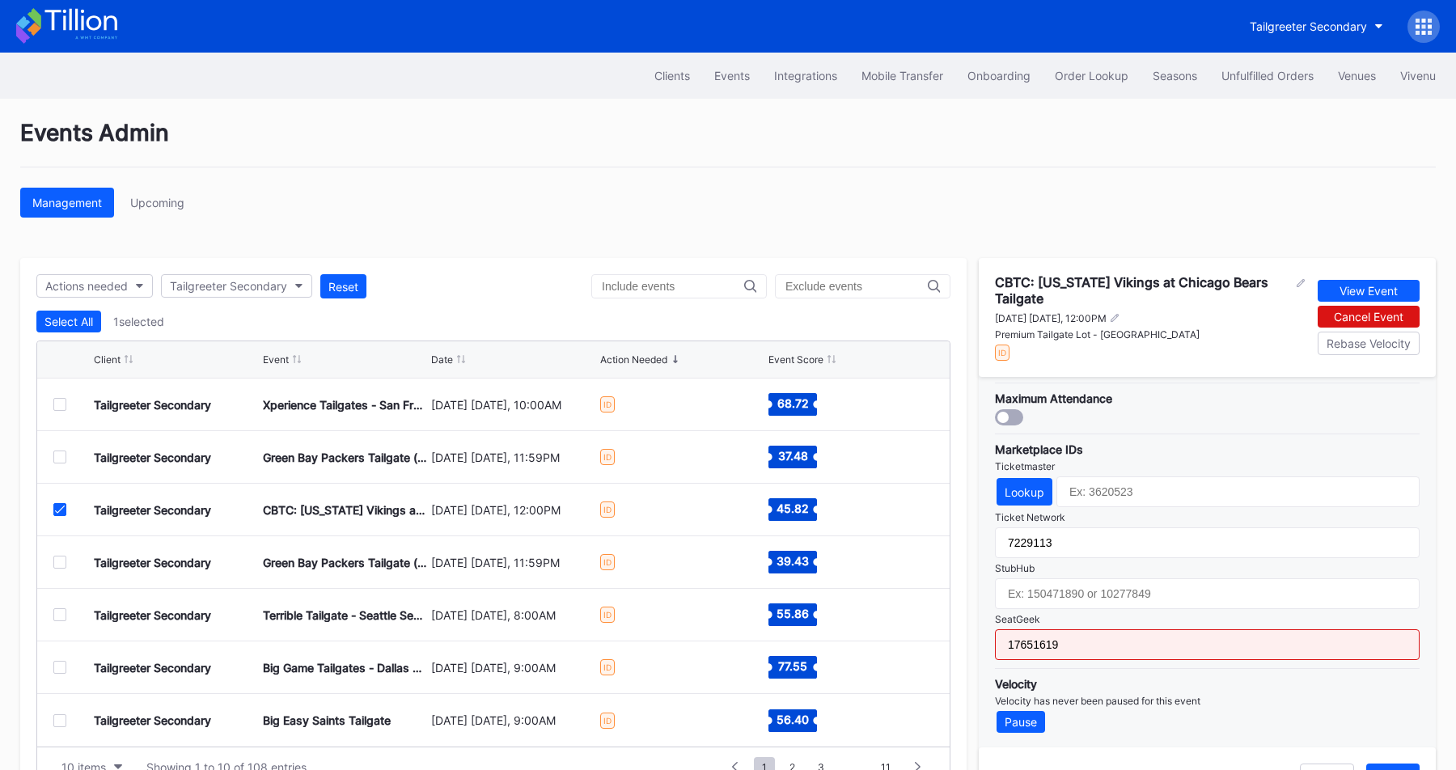
click at [1423, 31] on icon at bounding box center [1424, 33] width 4 height 4
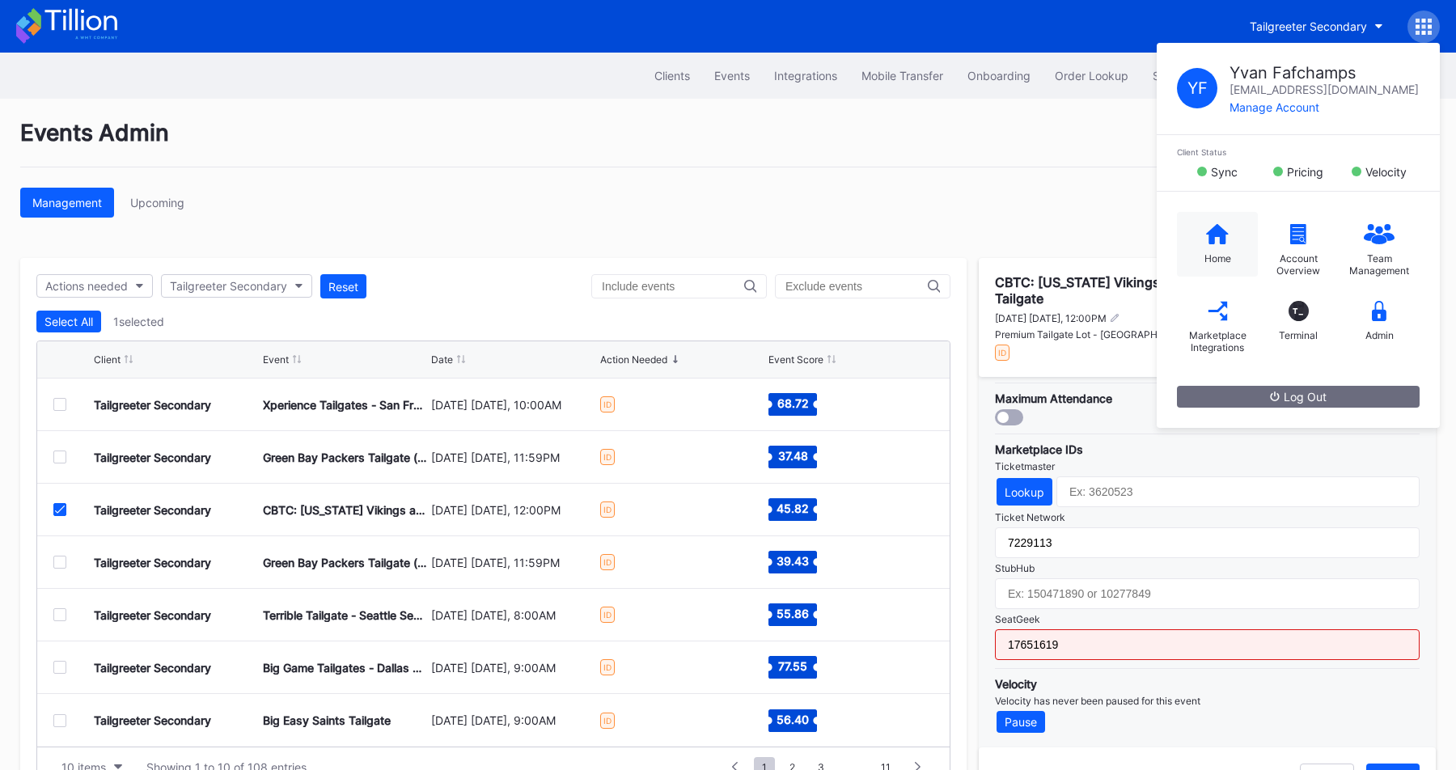
click at [1199, 249] on div "Home" at bounding box center [1217, 244] width 81 height 65
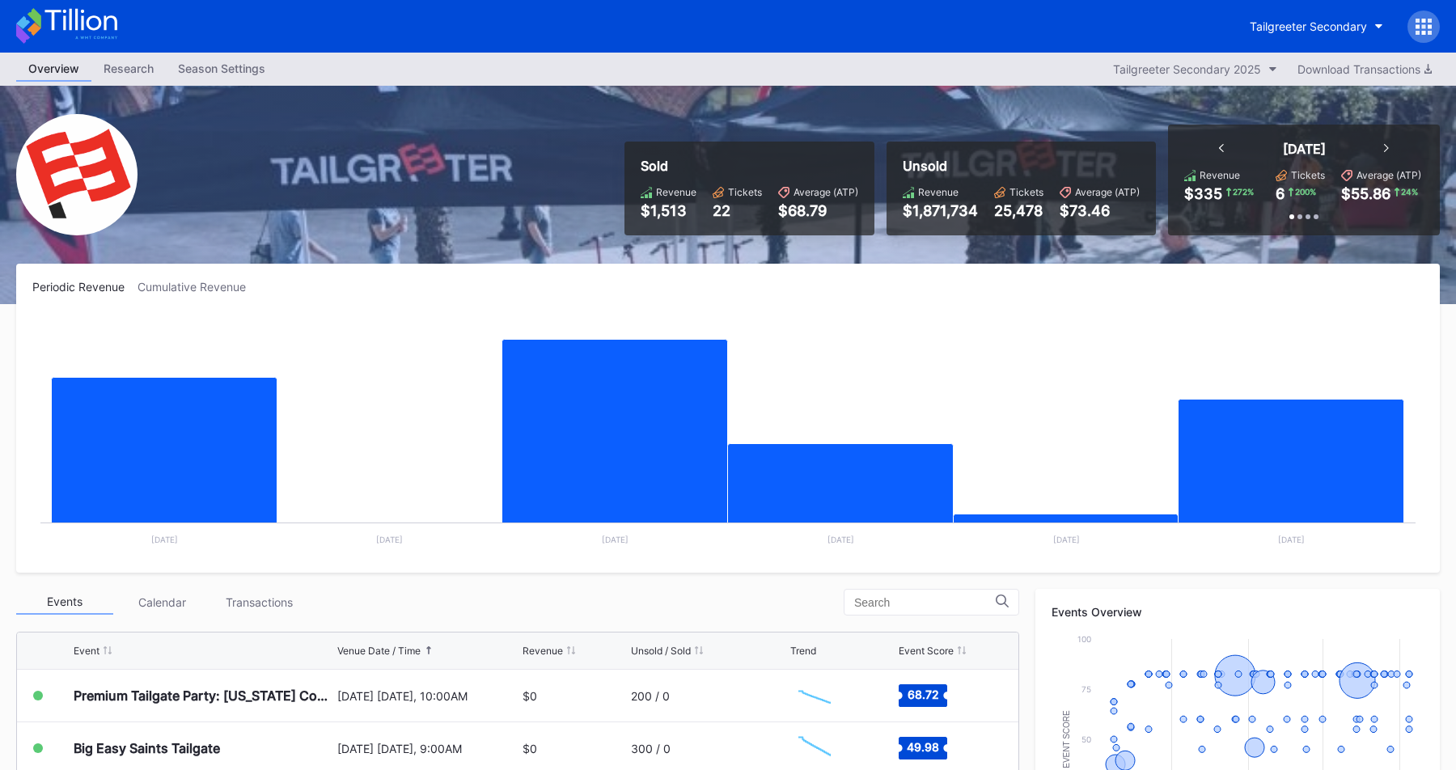
click at [455, 188] on div "Sold Revenue $1,513 Tickets 22 Average (ATP) $68.79 Unsold Revenue $1,871,734 T…" at bounding box center [728, 195] width 1456 height 218
click at [468, 202] on div "Sold Revenue $1,513 Tickets 22 Average (ATP) $68.79 Unsold Revenue $1,871,734 T…" at bounding box center [728, 195] width 1456 height 218
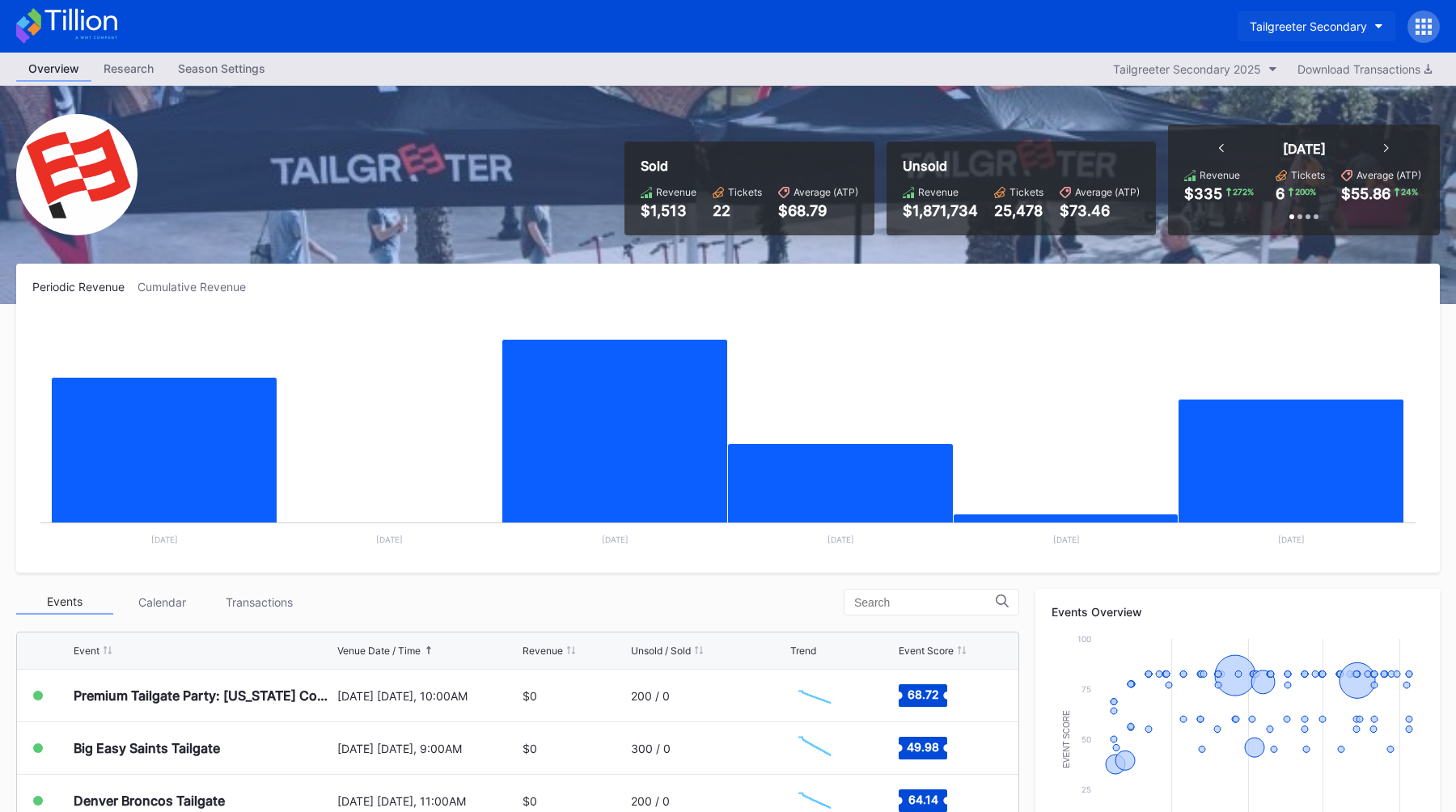
click at [1276, 27] on div "Tailgreeter Secondary" at bounding box center [1308, 26] width 117 height 14
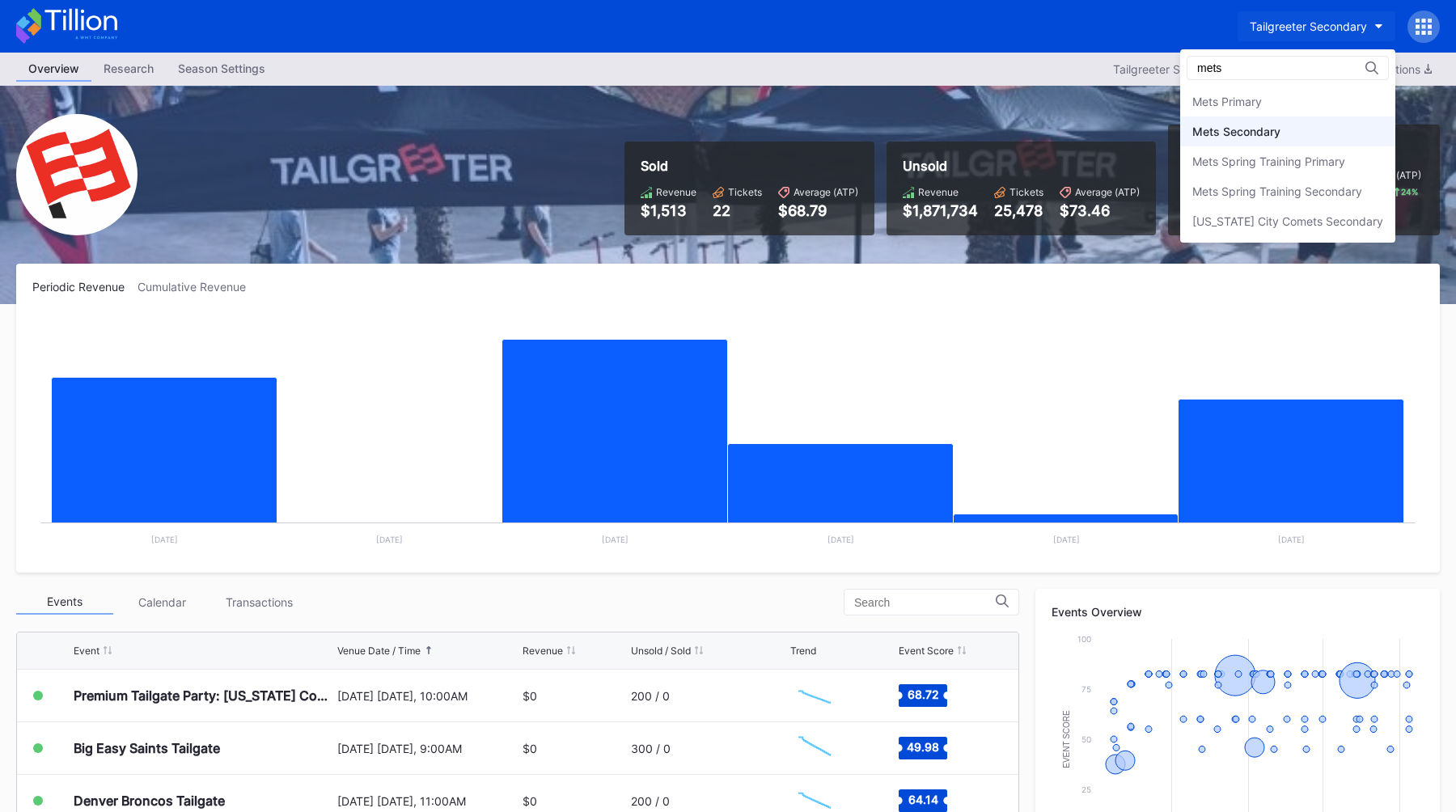
type input "mets"
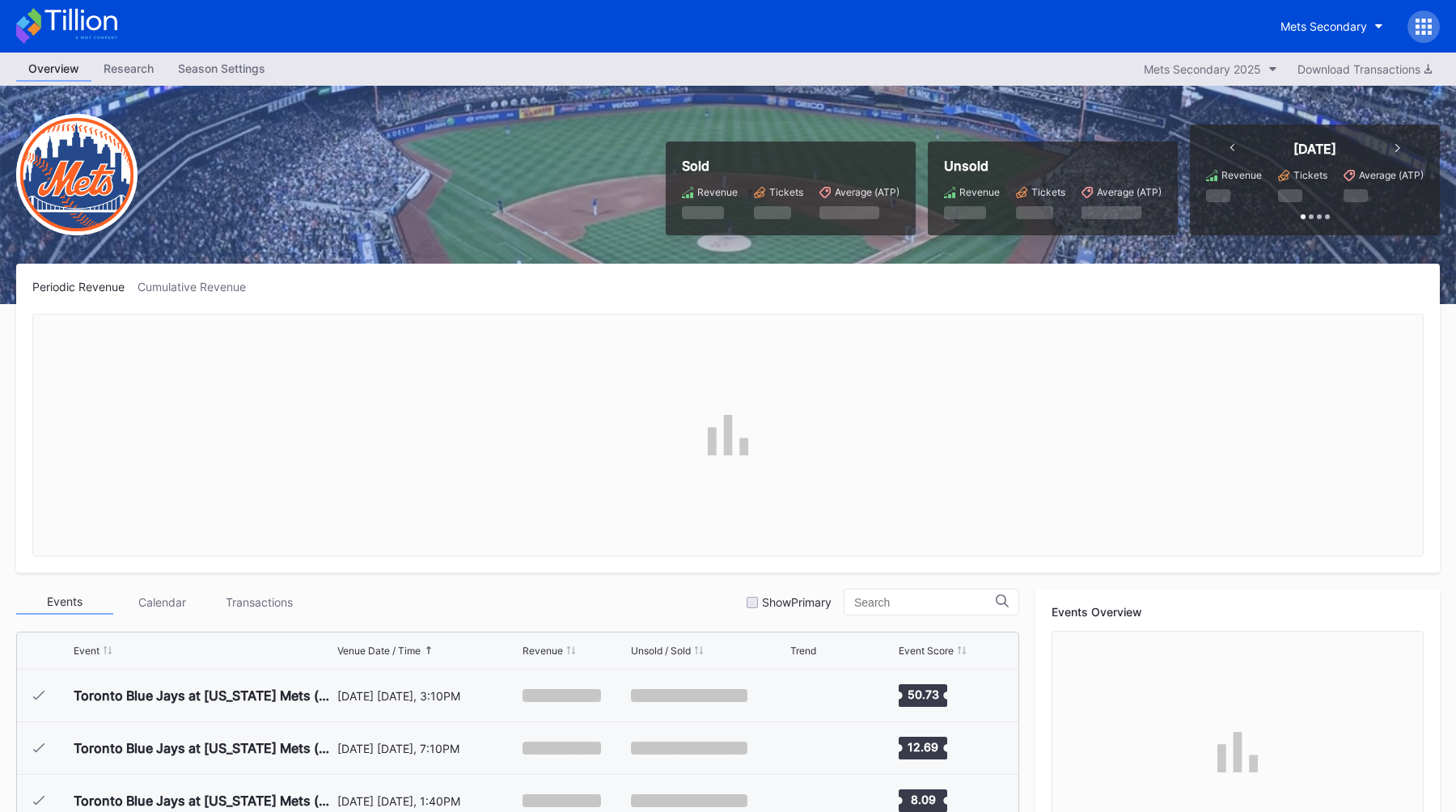
scroll to position [3676, 0]
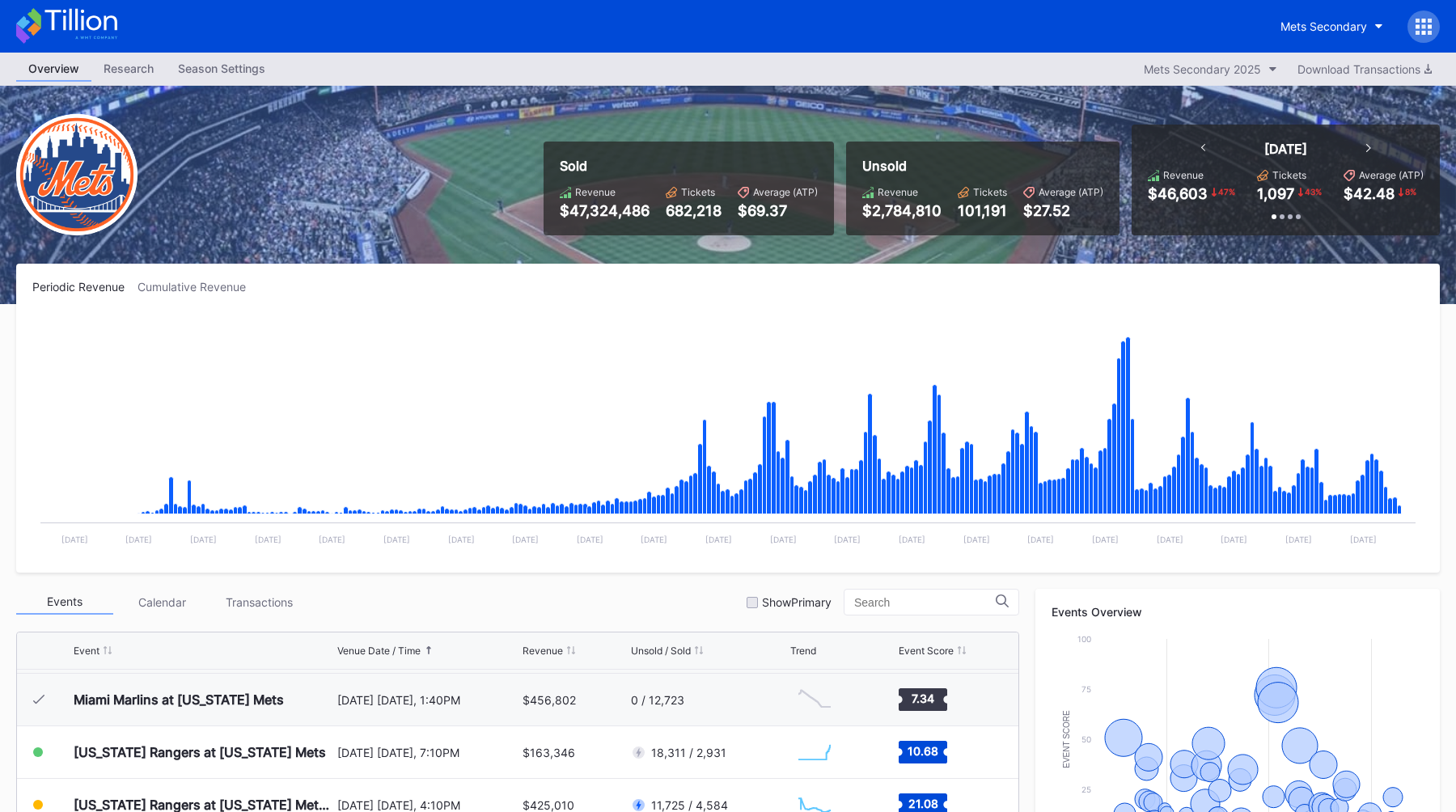
click at [848, 260] on div "Sold Revenue $47,324,486 Tickets 682,218 Average (ATP) $69.37 Unsold Revenue $2…" at bounding box center [728, 195] width 1456 height 218
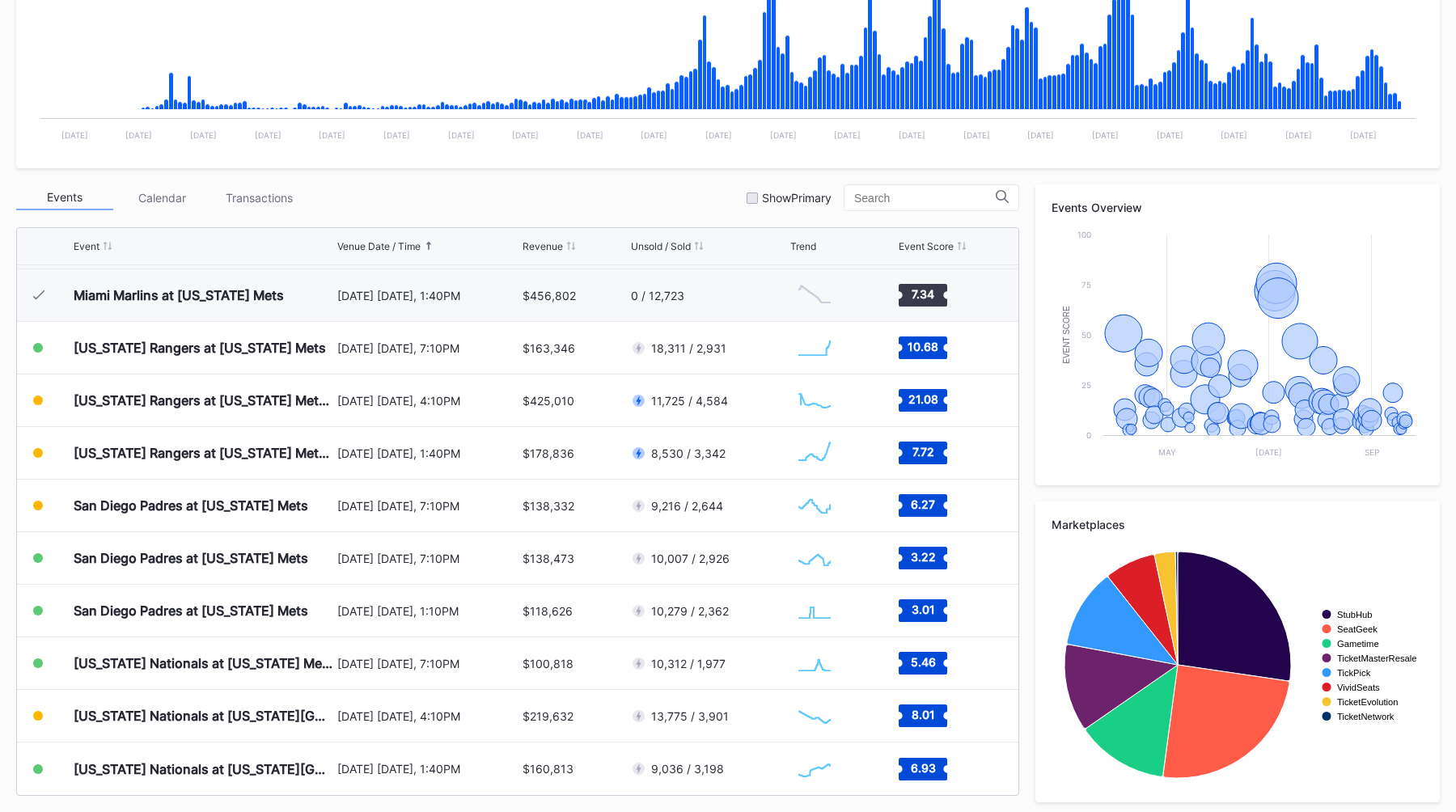
scroll to position [411, 0]
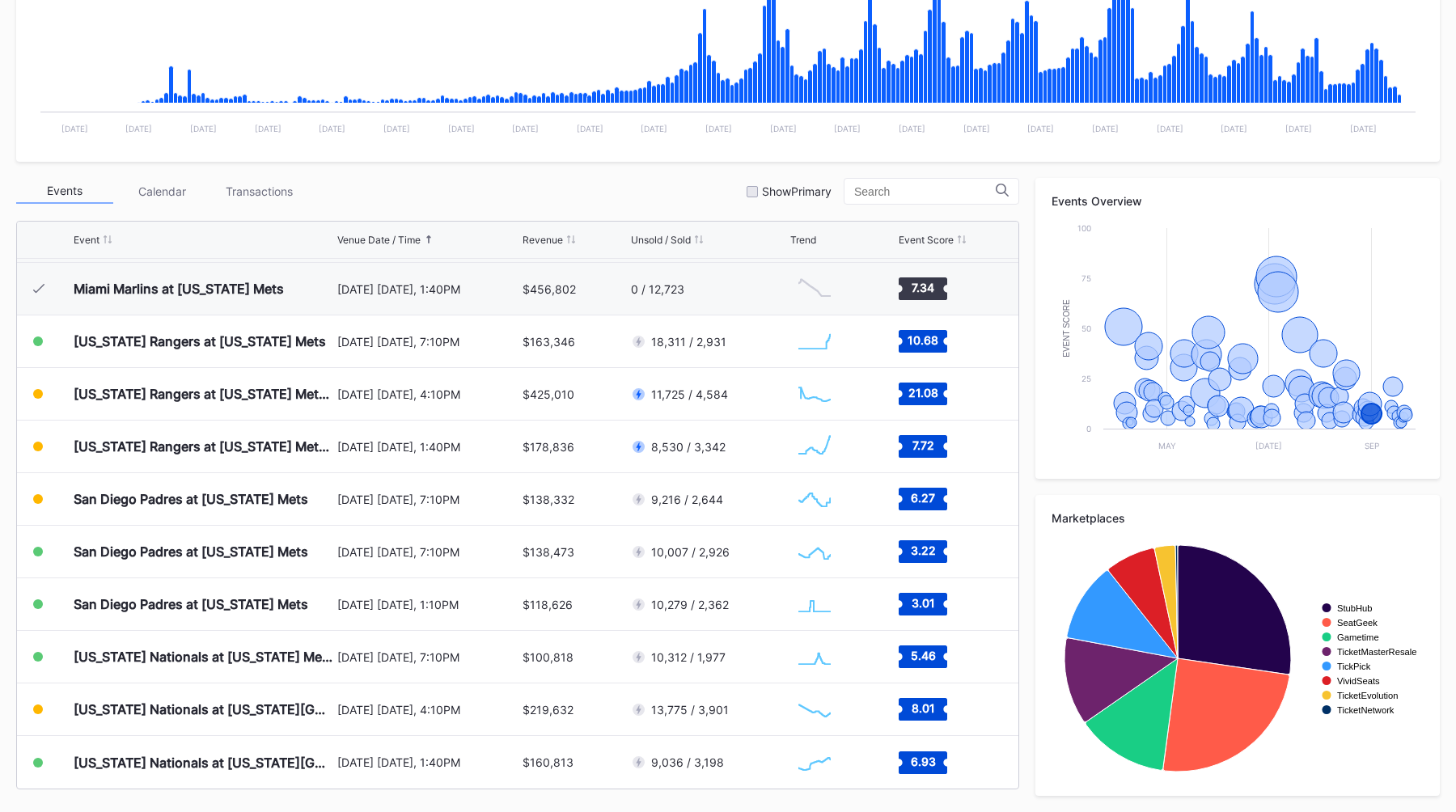
click at [611, 192] on div "Events Calendar Transactions Show Primary" at bounding box center [517, 191] width 1003 height 27
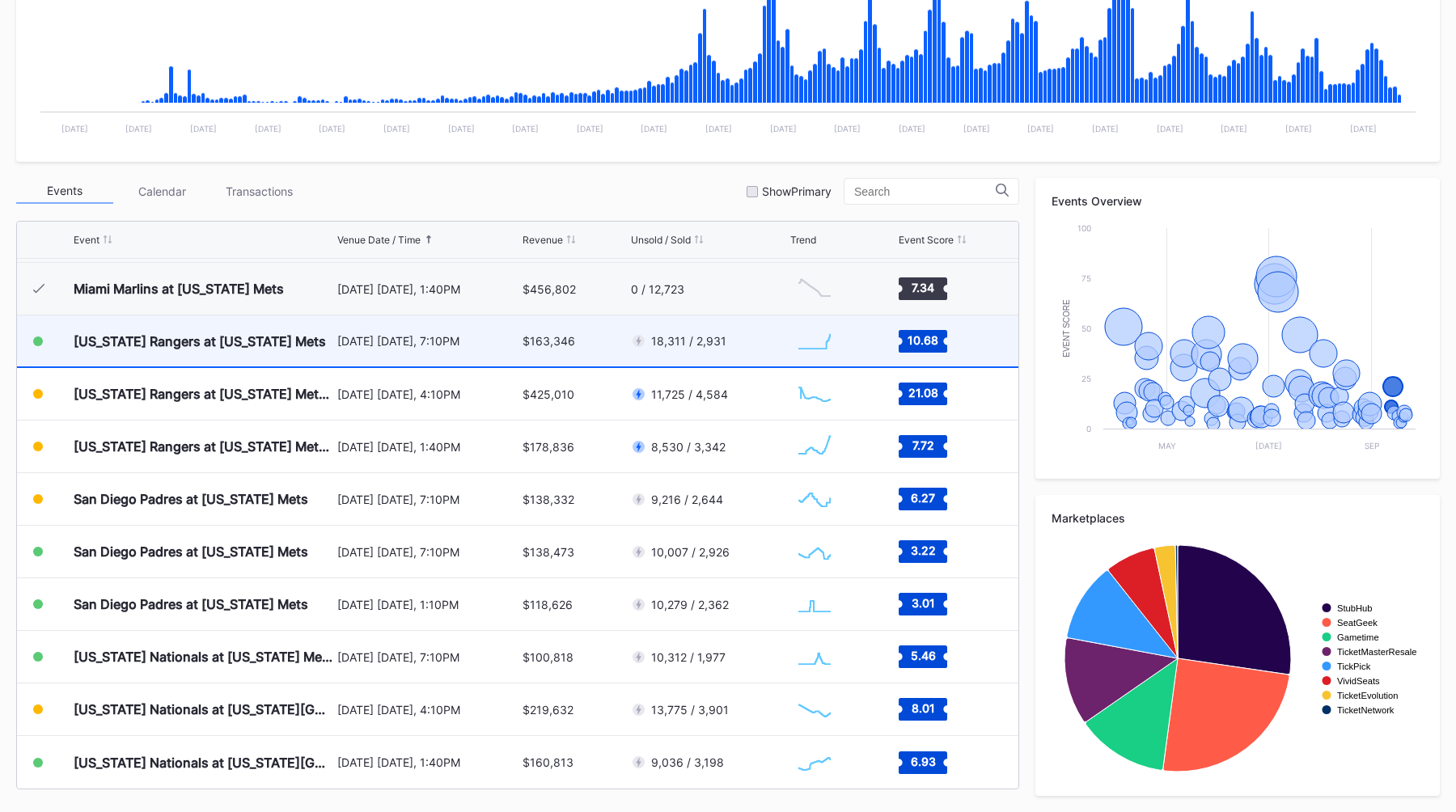
click at [594, 357] on div "$163,346" at bounding box center [574, 340] width 104 height 51
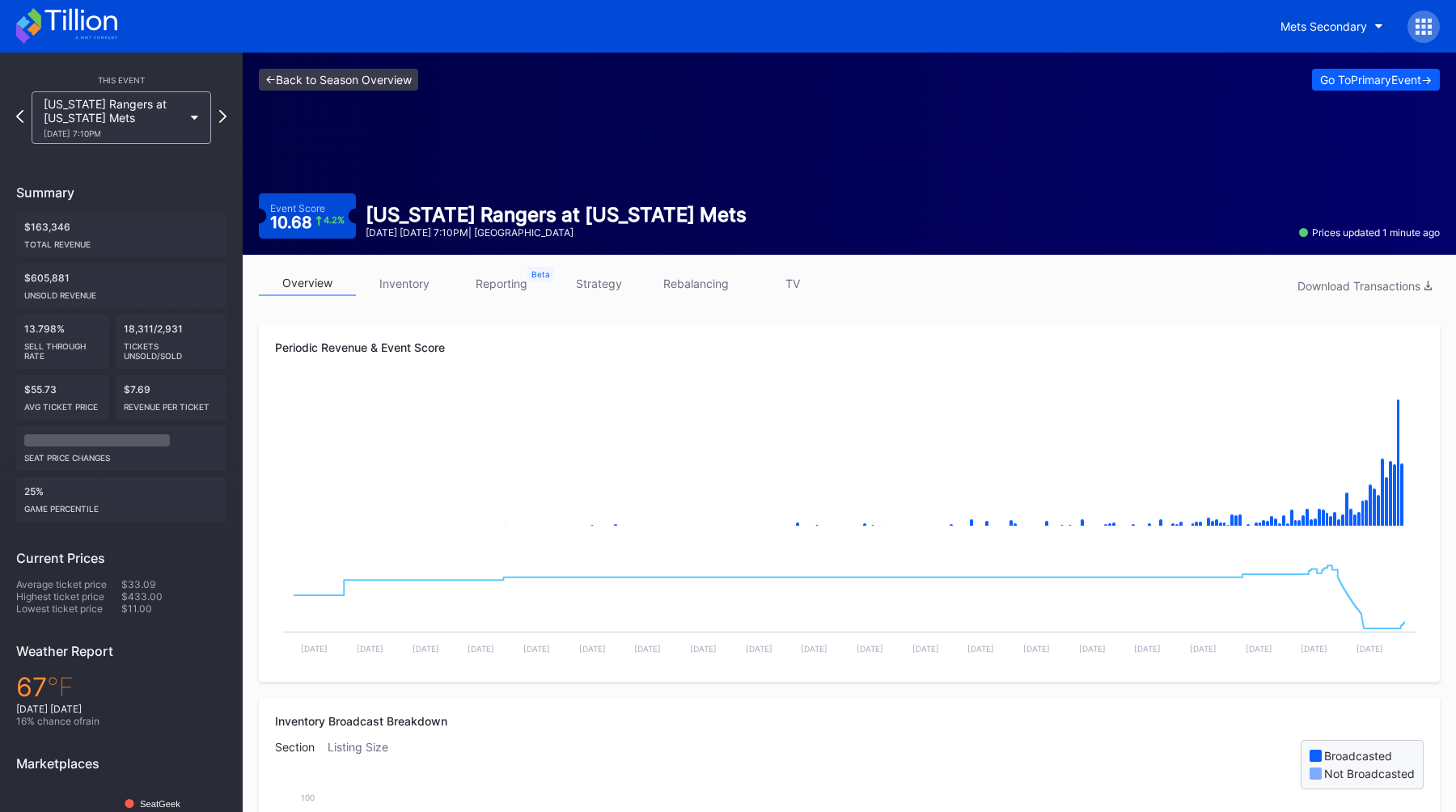
click at [371, 79] on link "<- Back to Season Overview" at bounding box center [338, 80] width 159 height 22
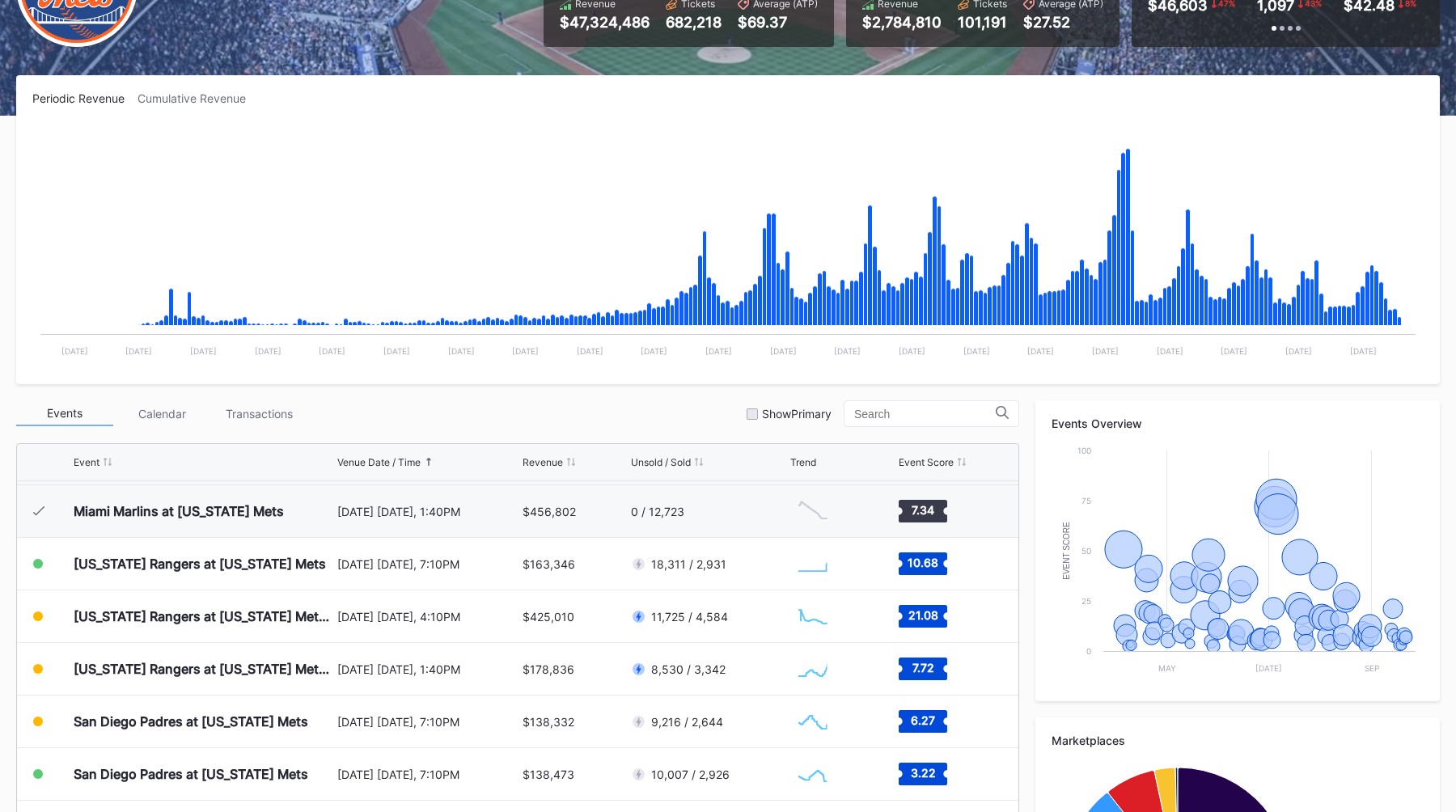
scroll to position [411, 0]
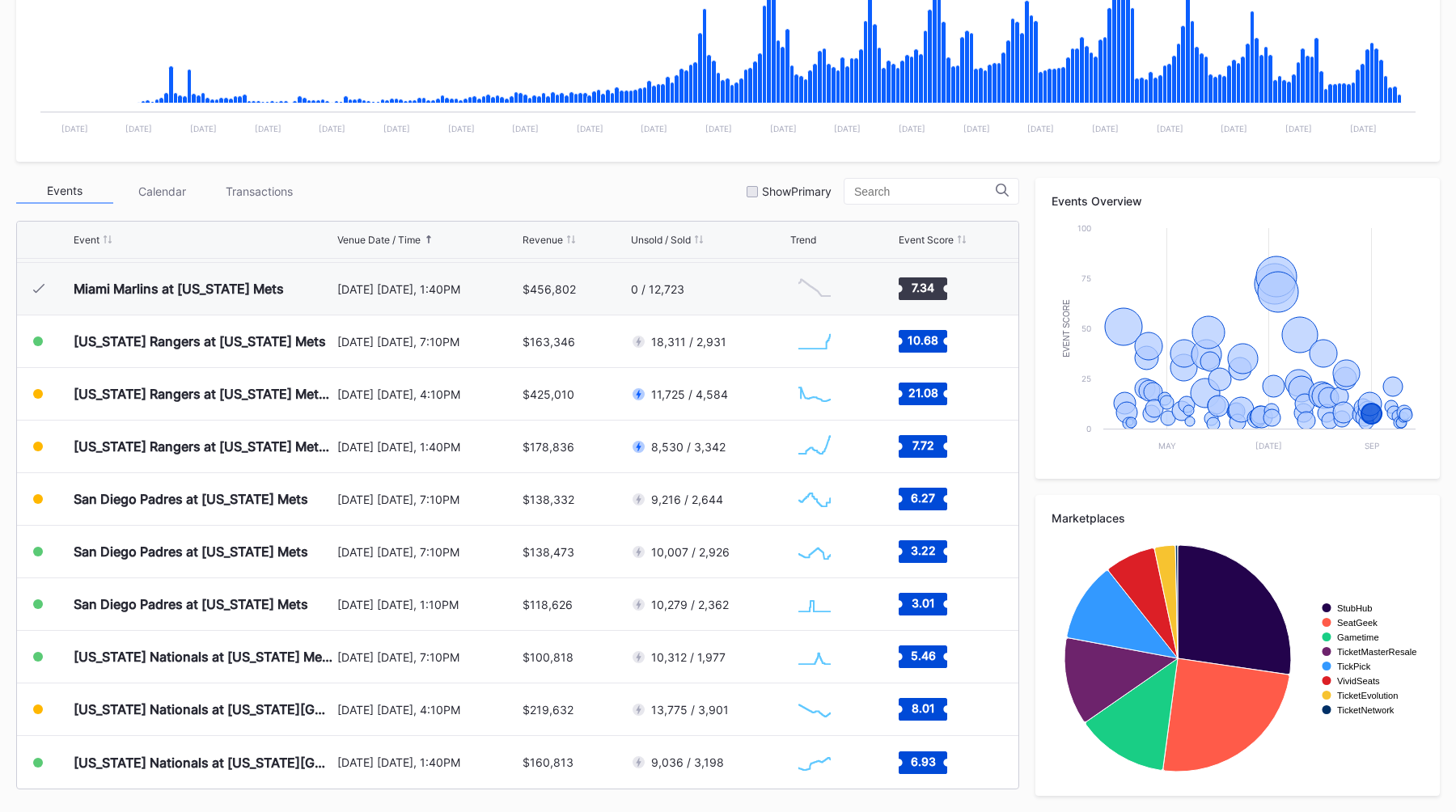
click at [606, 197] on div "Events Calendar Transactions Show Primary" at bounding box center [517, 191] width 1003 height 27
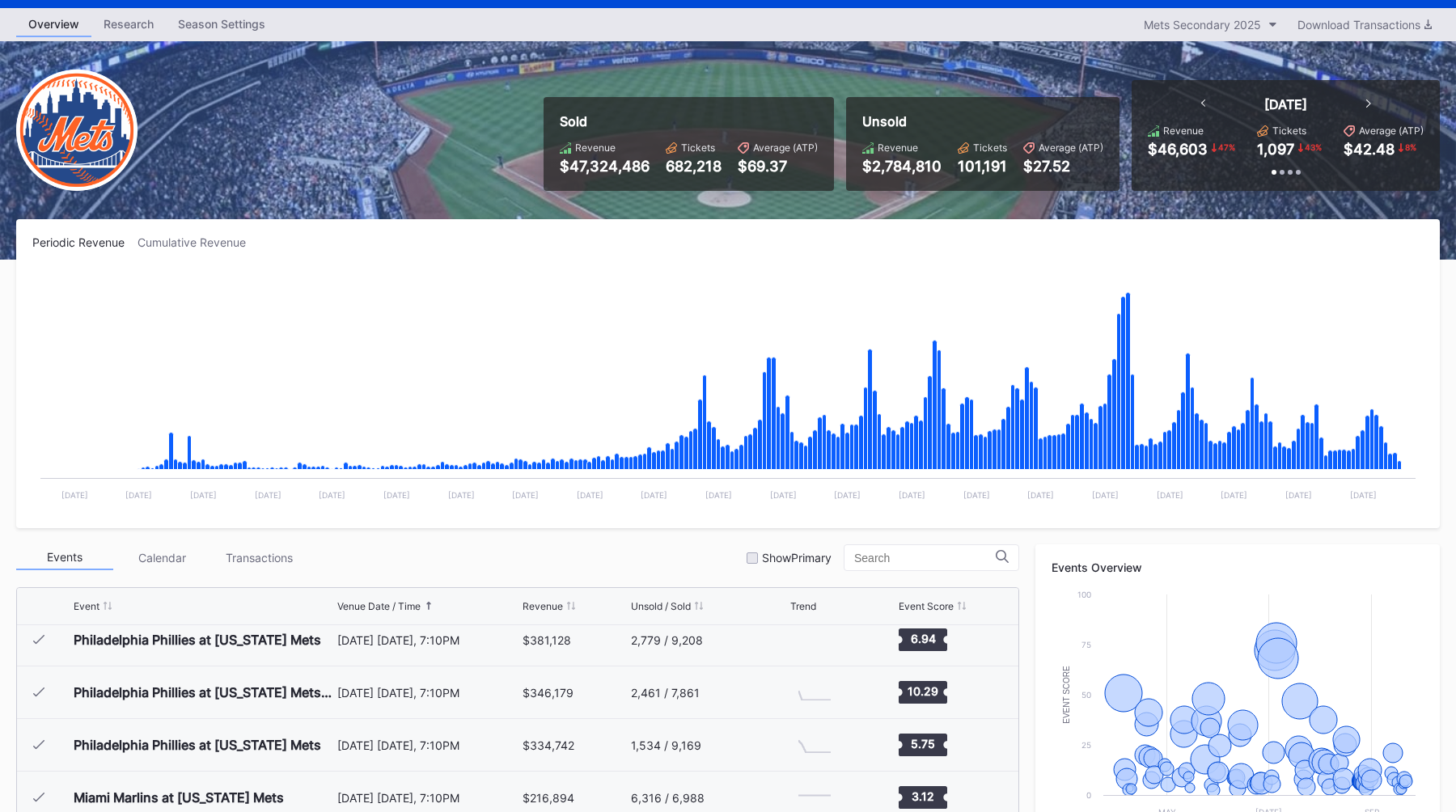
scroll to position [0, 0]
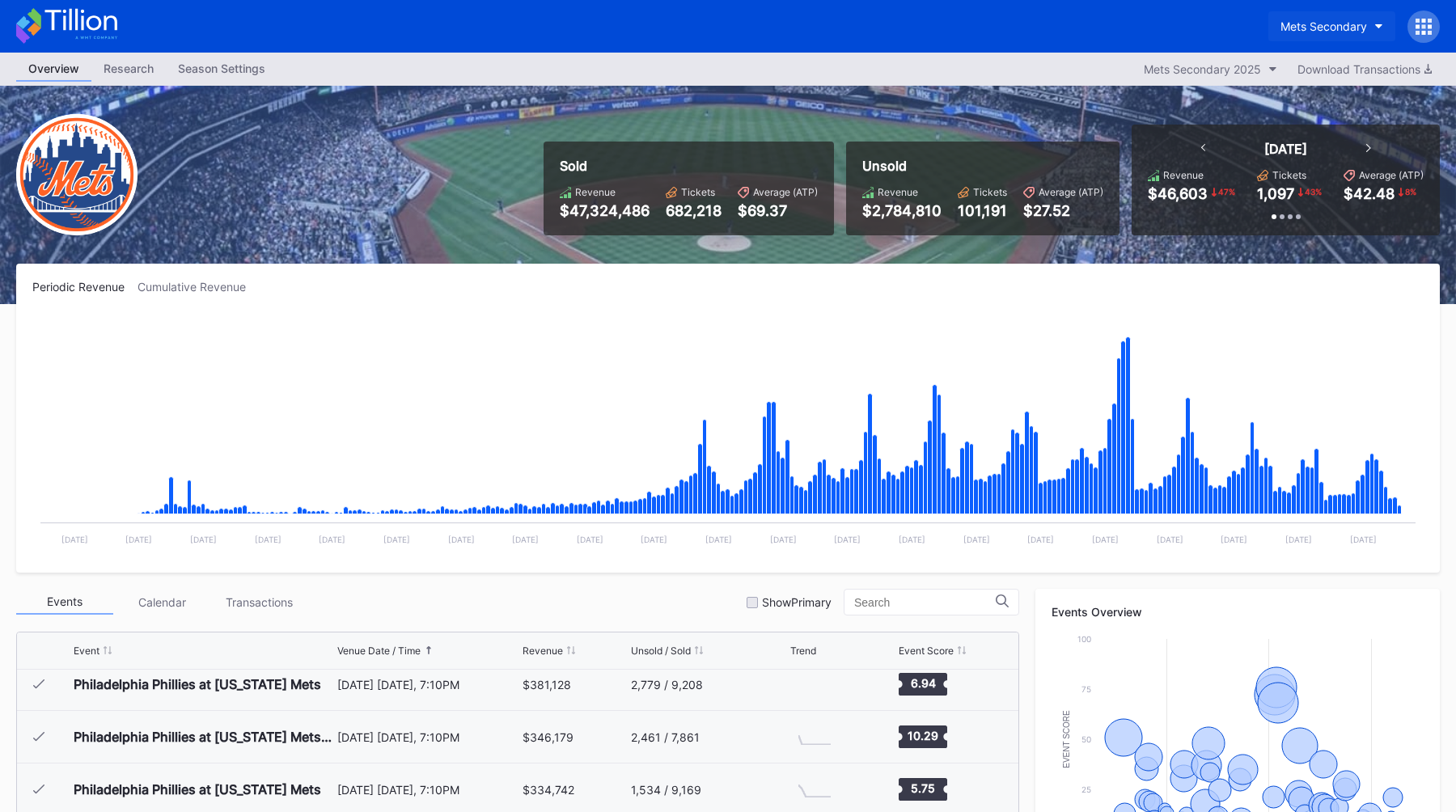
click at [1319, 27] on div "Mets Secondary" at bounding box center [1323, 26] width 87 height 14
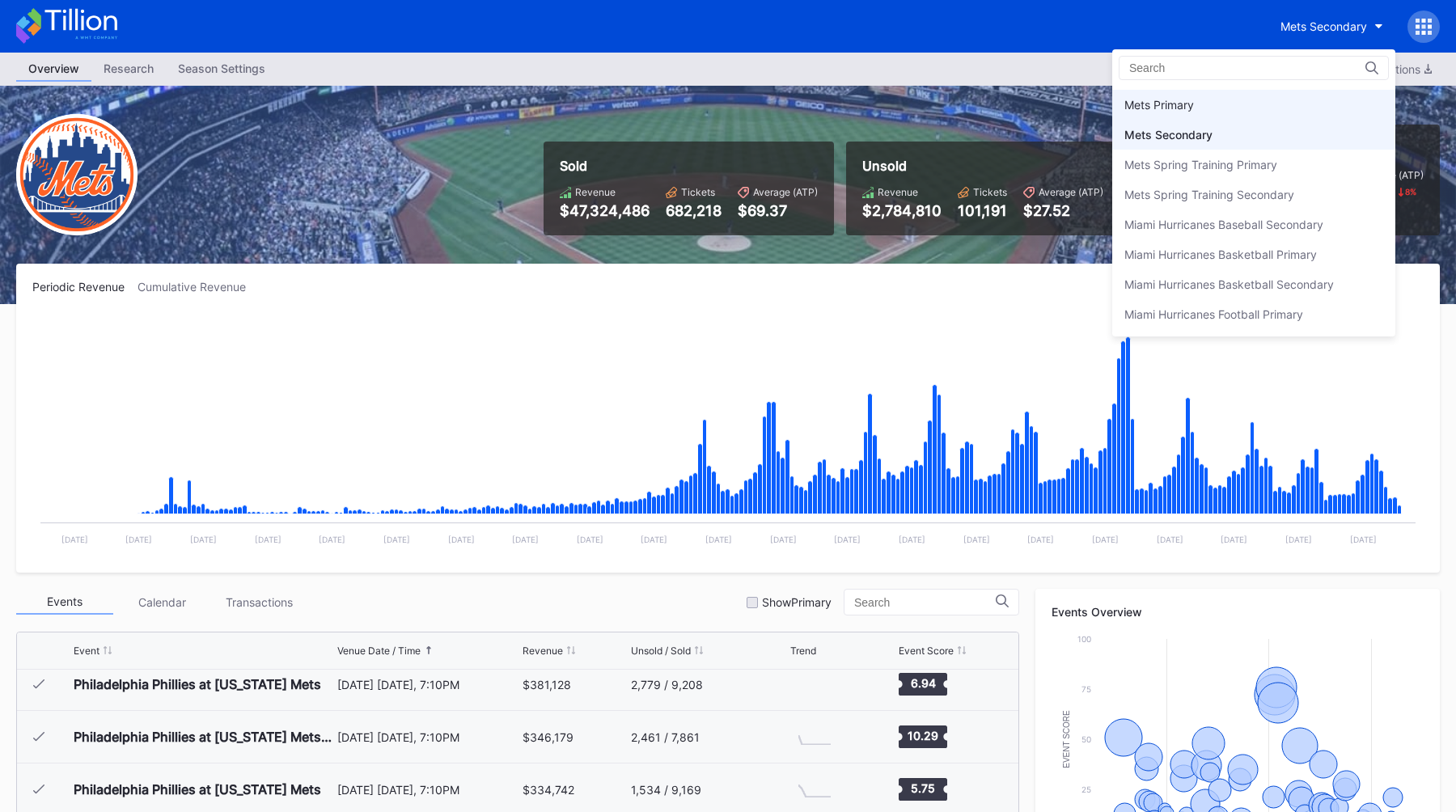
scroll to position [2506, 0]
click at [1223, 104] on div "Mets Primary" at bounding box center [1253, 110] width 283 height 30
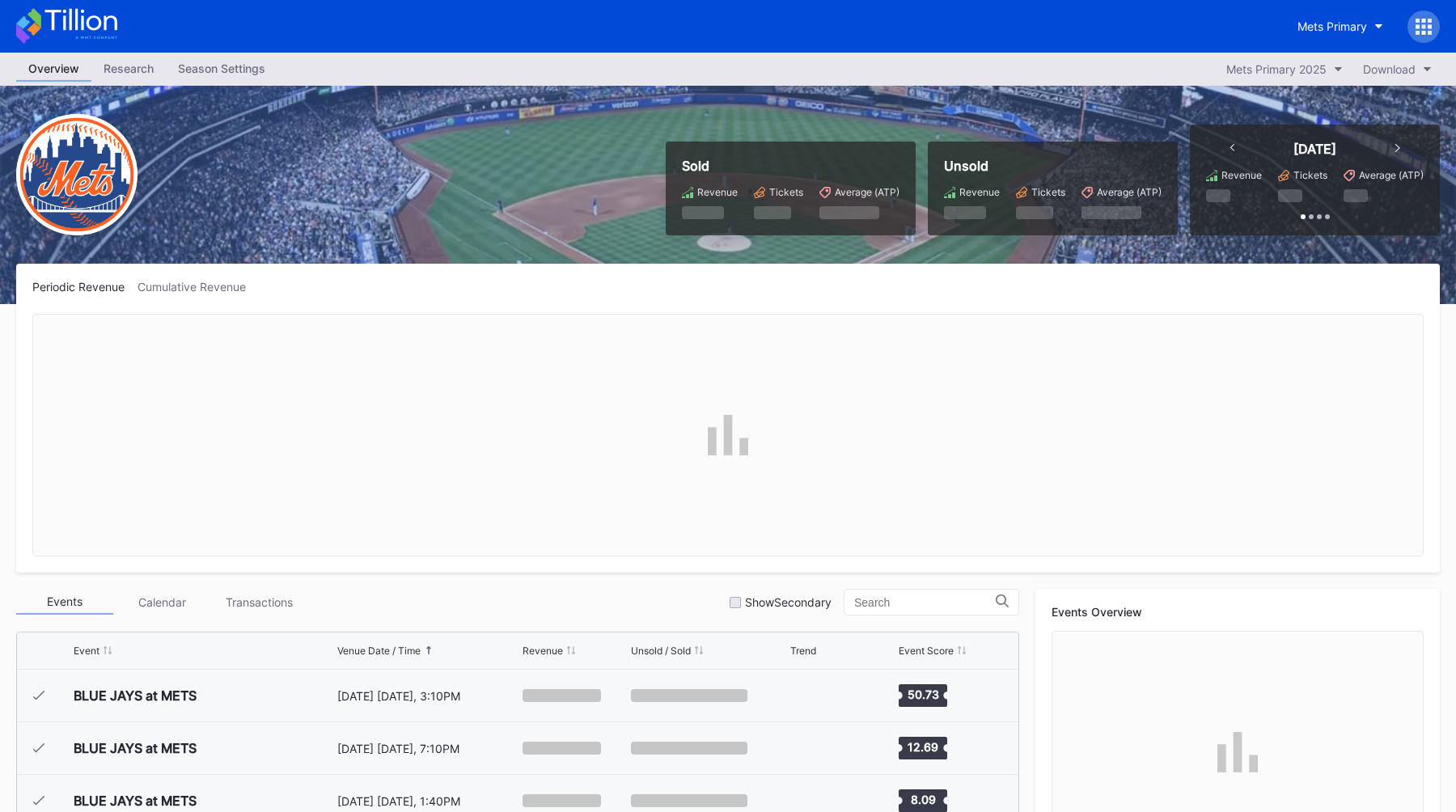
scroll to position [3676, 0]
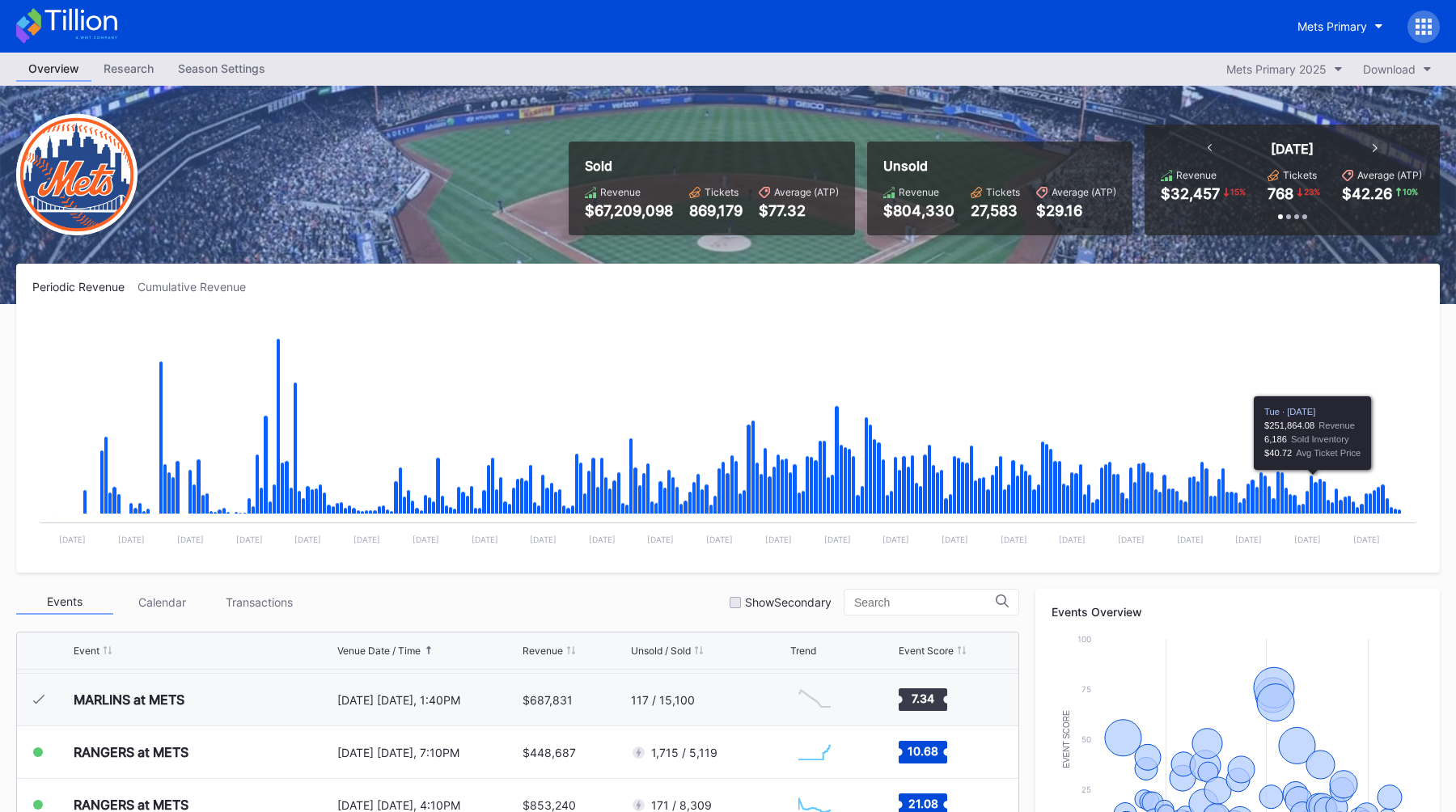
click at [789, 87] on div "Sold Revenue $67,209,098 Tickets 869,179 Average (ATP) $77.32 Unsold Revenue $8…" at bounding box center [728, 195] width 1456 height 218
click at [868, 91] on div "Sold Revenue $67,209,098 Tickets 869,179 Average (ATP) $77.32 Unsold Revenue $8…" at bounding box center [728, 195] width 1456 height 218
click at [1300, 9] on div "Mets Primary" at bounding box center [728, 26] width 1456 height 53
click at [1331, 23] on div "Mets Primary" at bounding box center [1332, 26] width 70 height 14
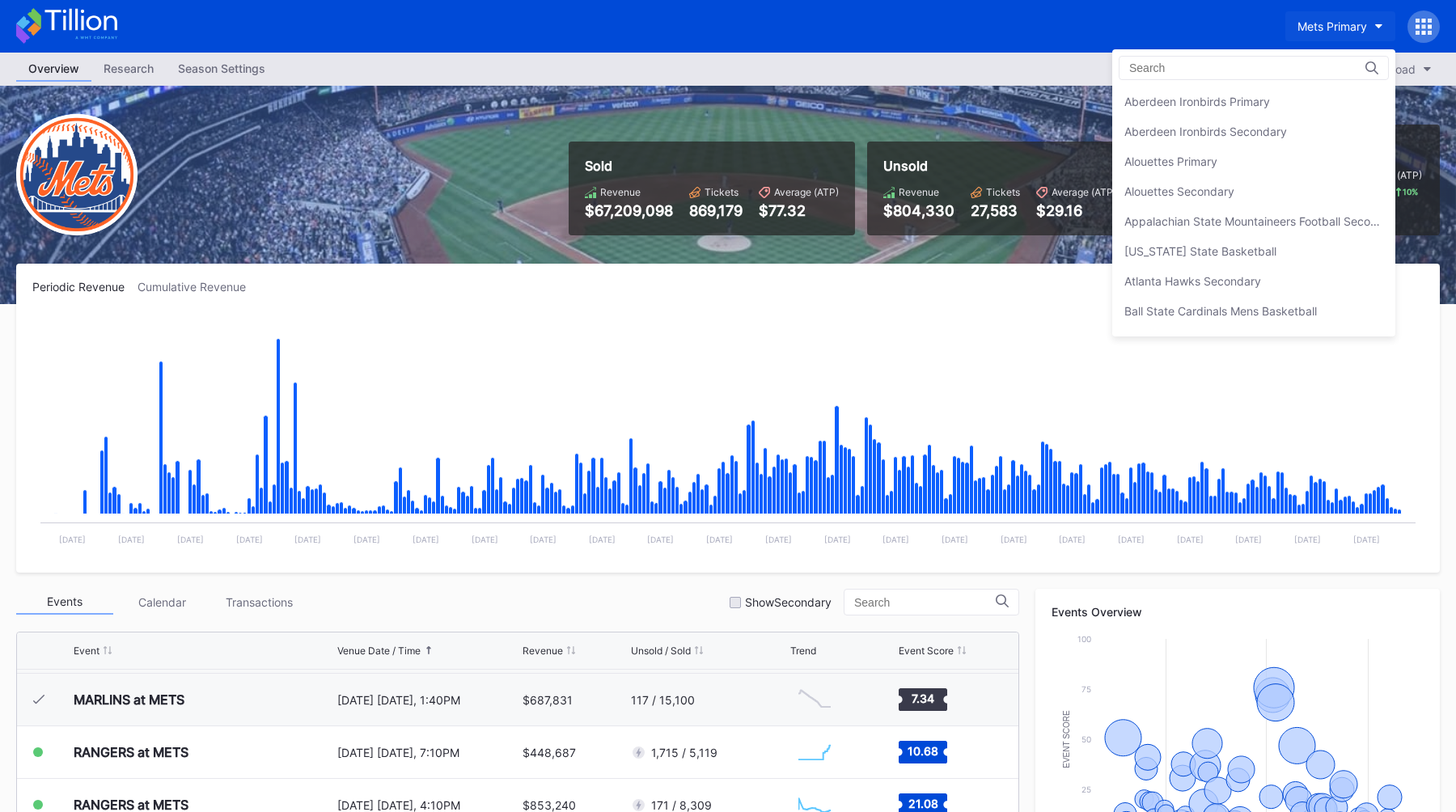
scroll to position [2514, 0]
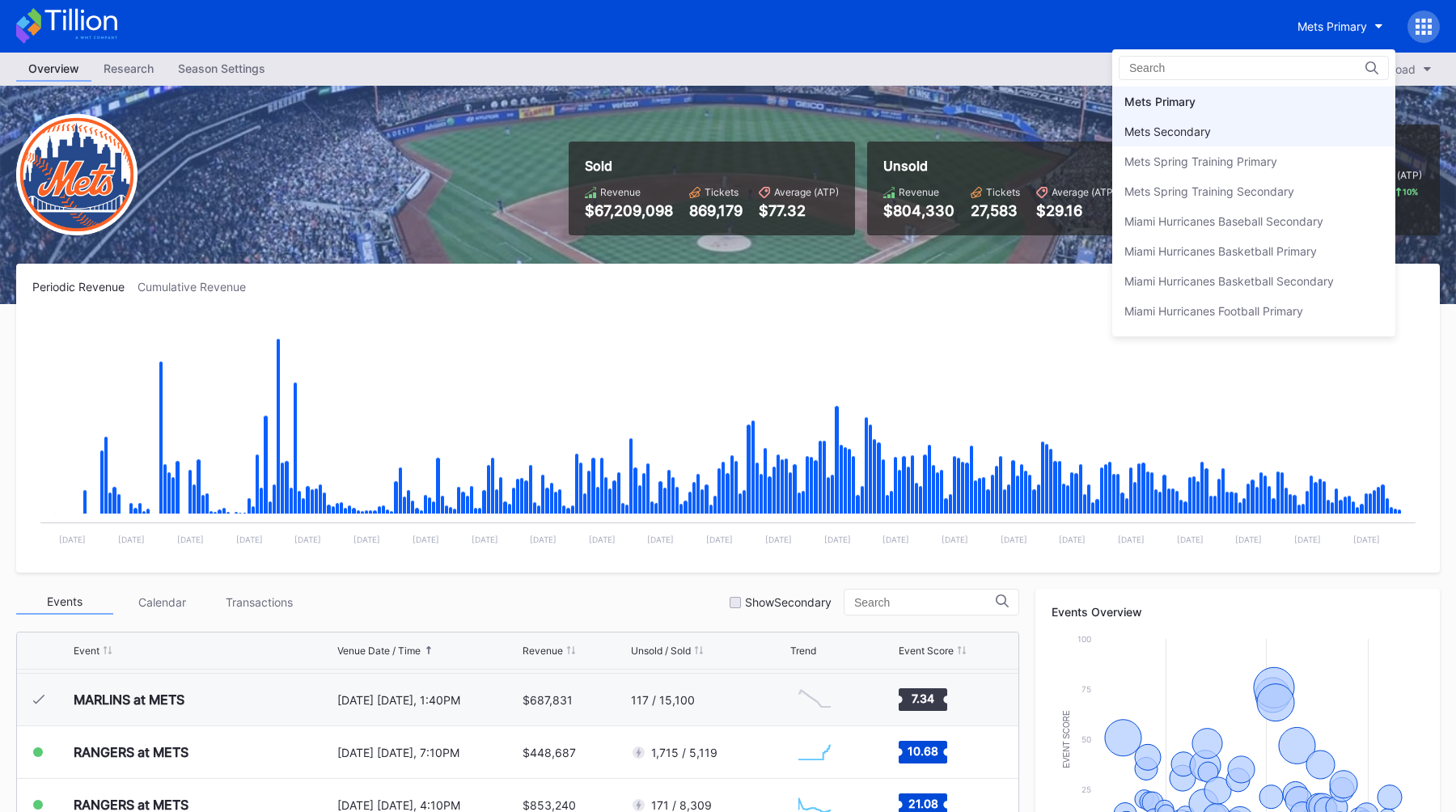
click at [1233, 138] on div "Mets Secondary" at bounding box center [1253, 131] width 283 height 30
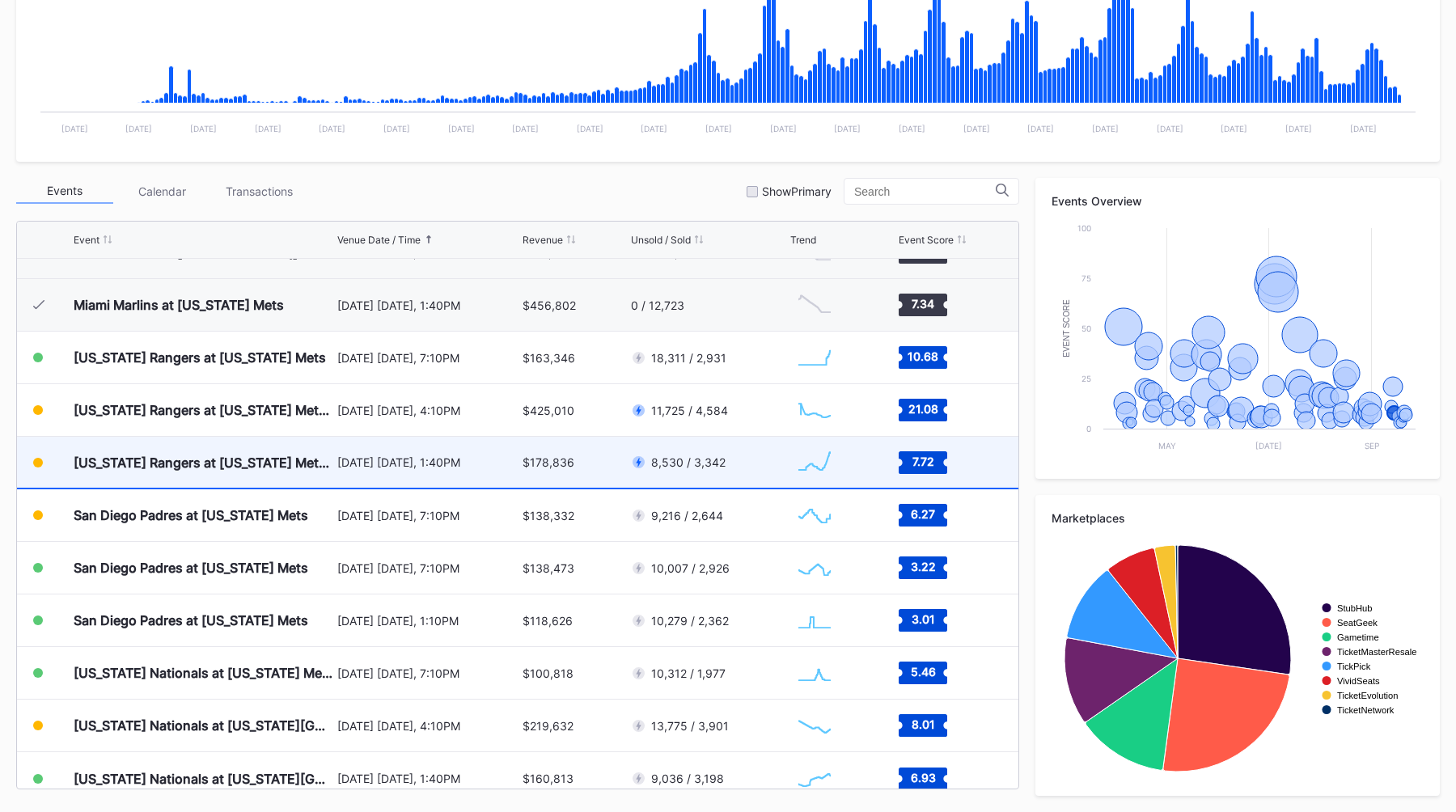
scroll to position [3676, 0]
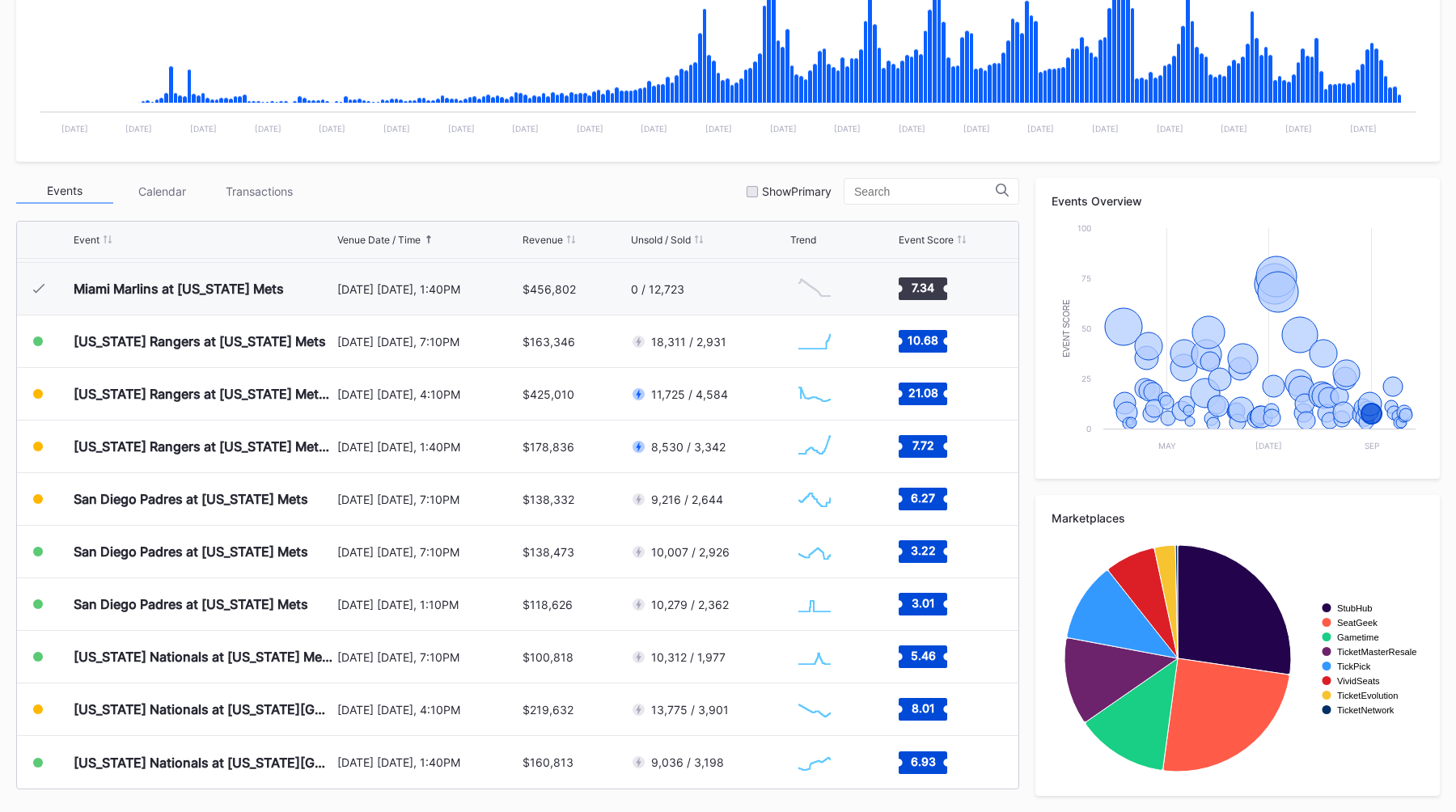
click at [628, 181] on div "Events Calendar Transactions Show Primary" at bounding box center [517, 191] width 1003 height 27
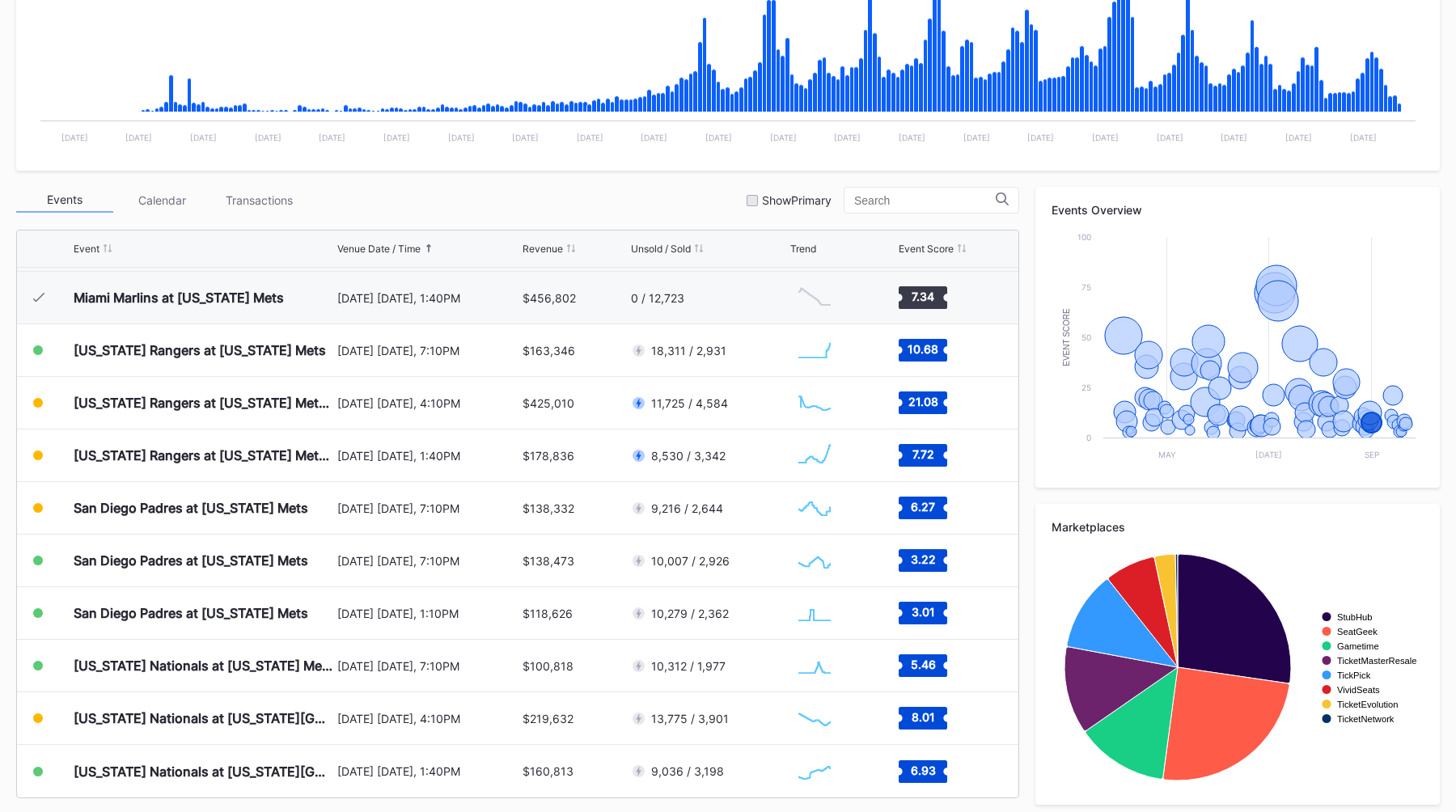
scroll to position [411, 0]
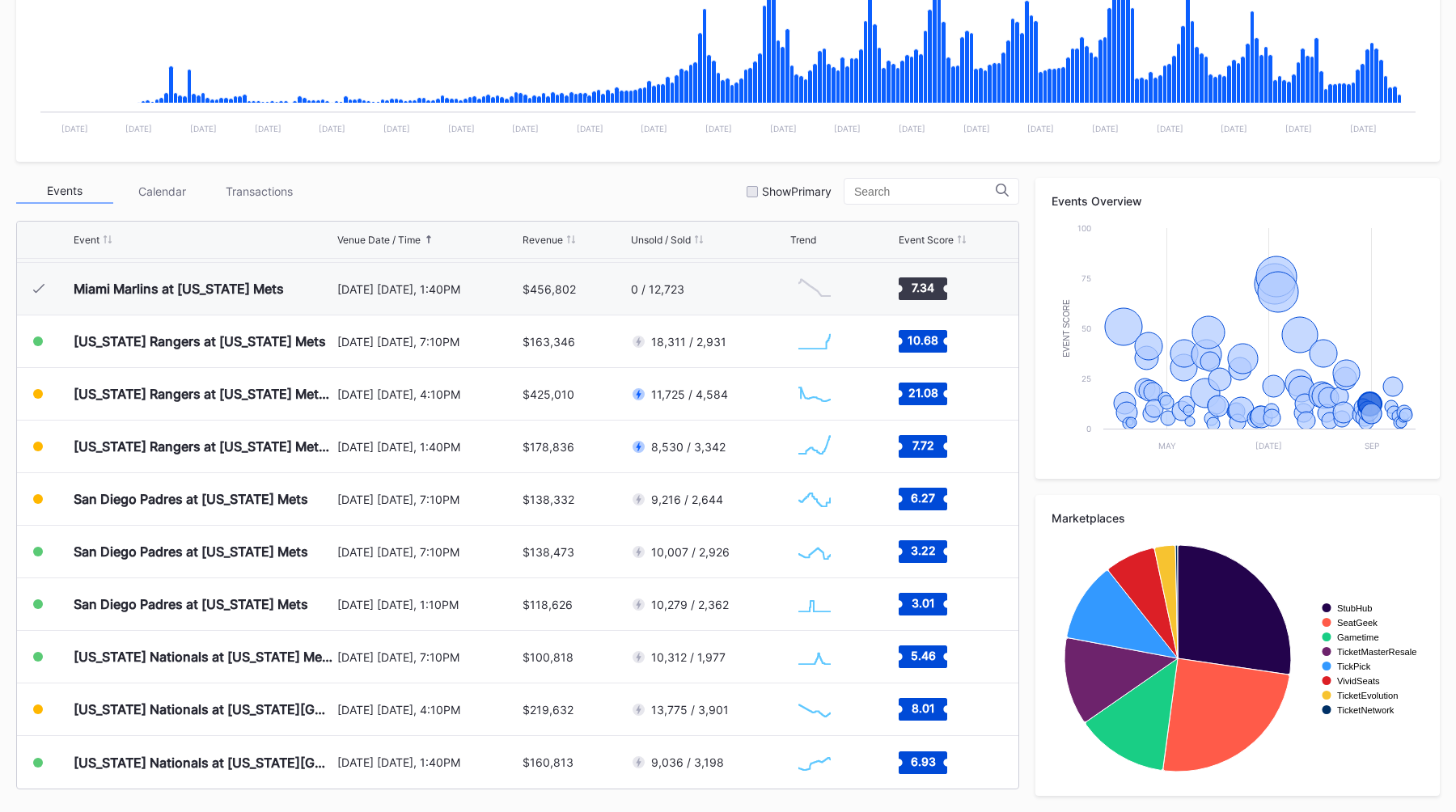
click at [647, 193] on div "Events Calendar Transactions Show Primary" at bounding box center [517, 191] width 1003 height 27
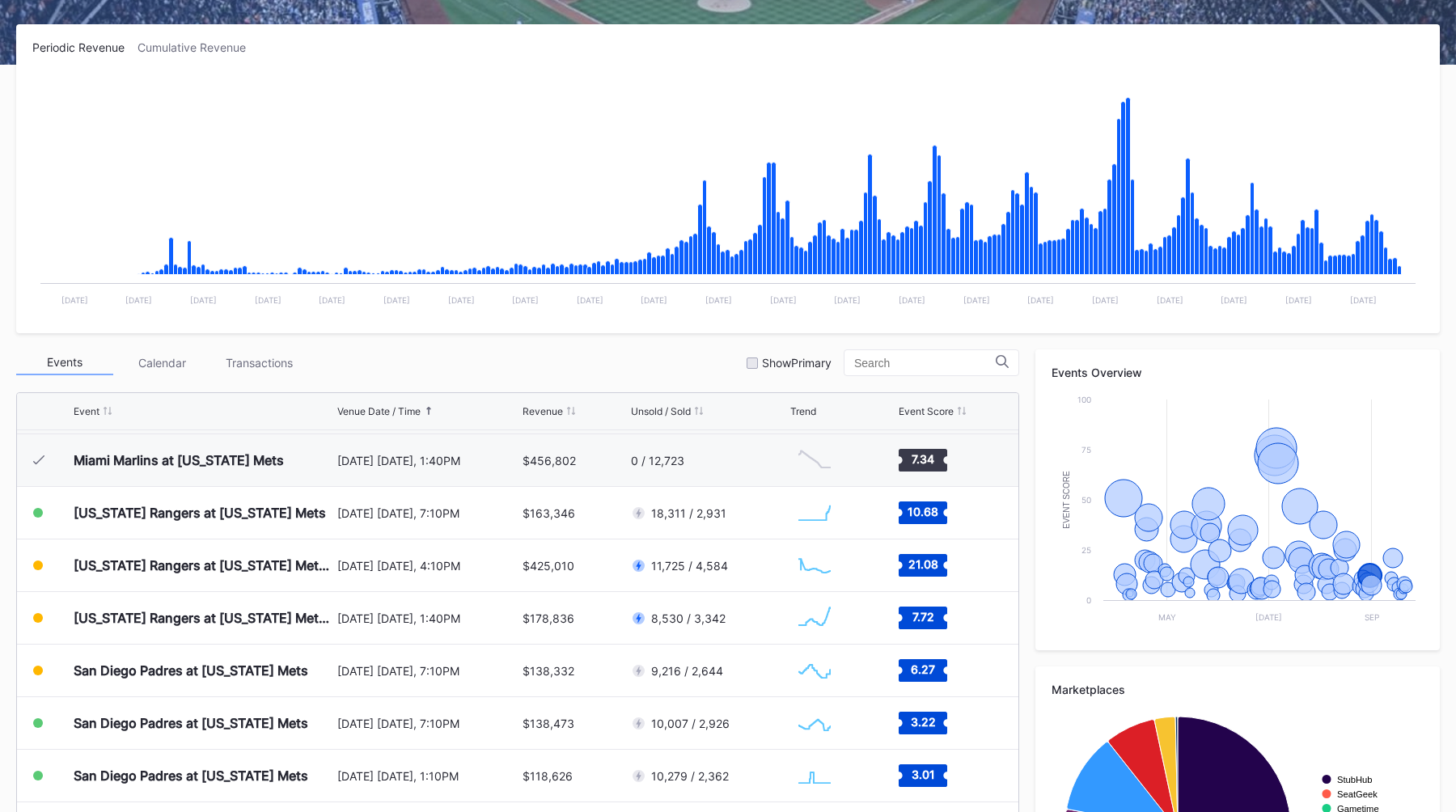
scroll to position [0, 0]
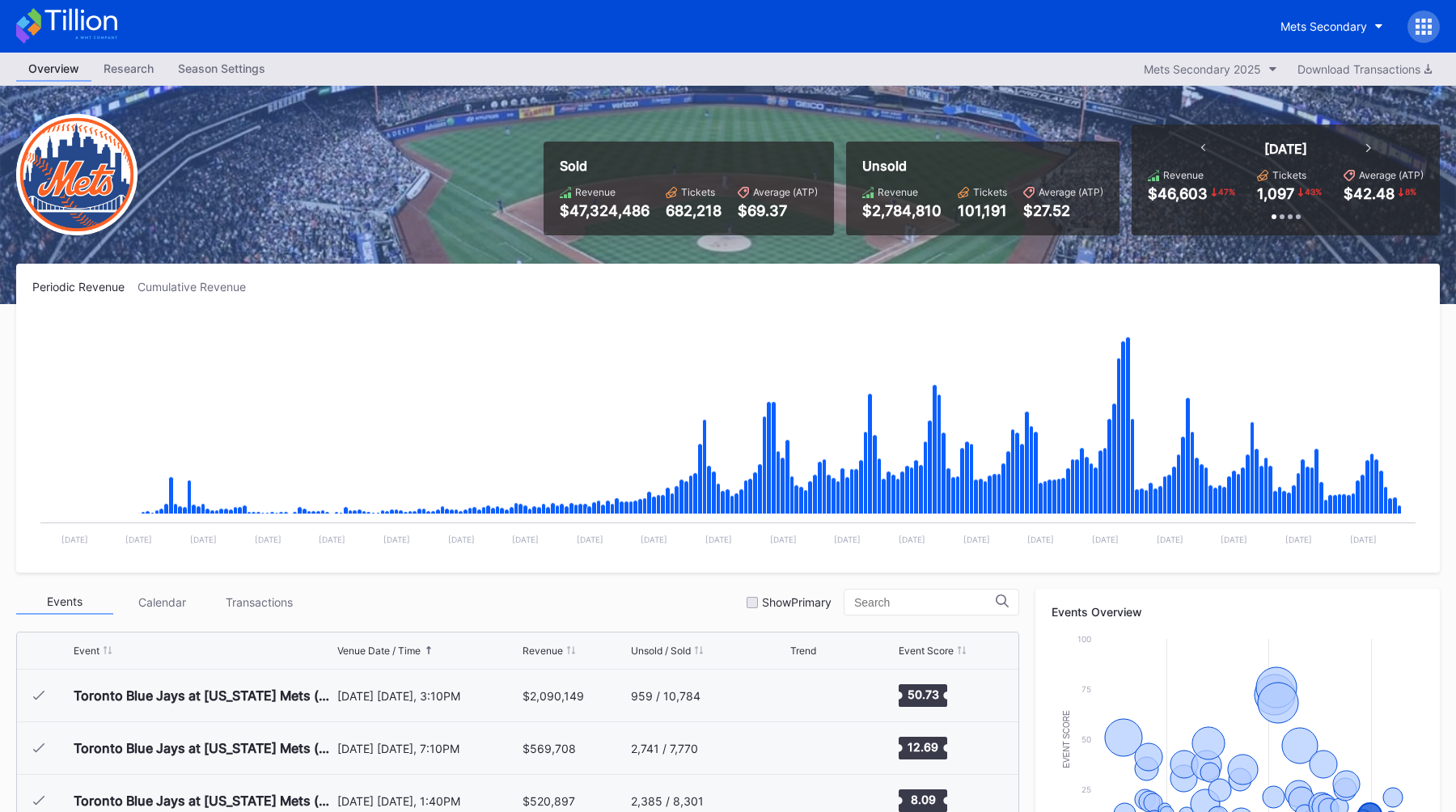
scroll to position [3676, 0]
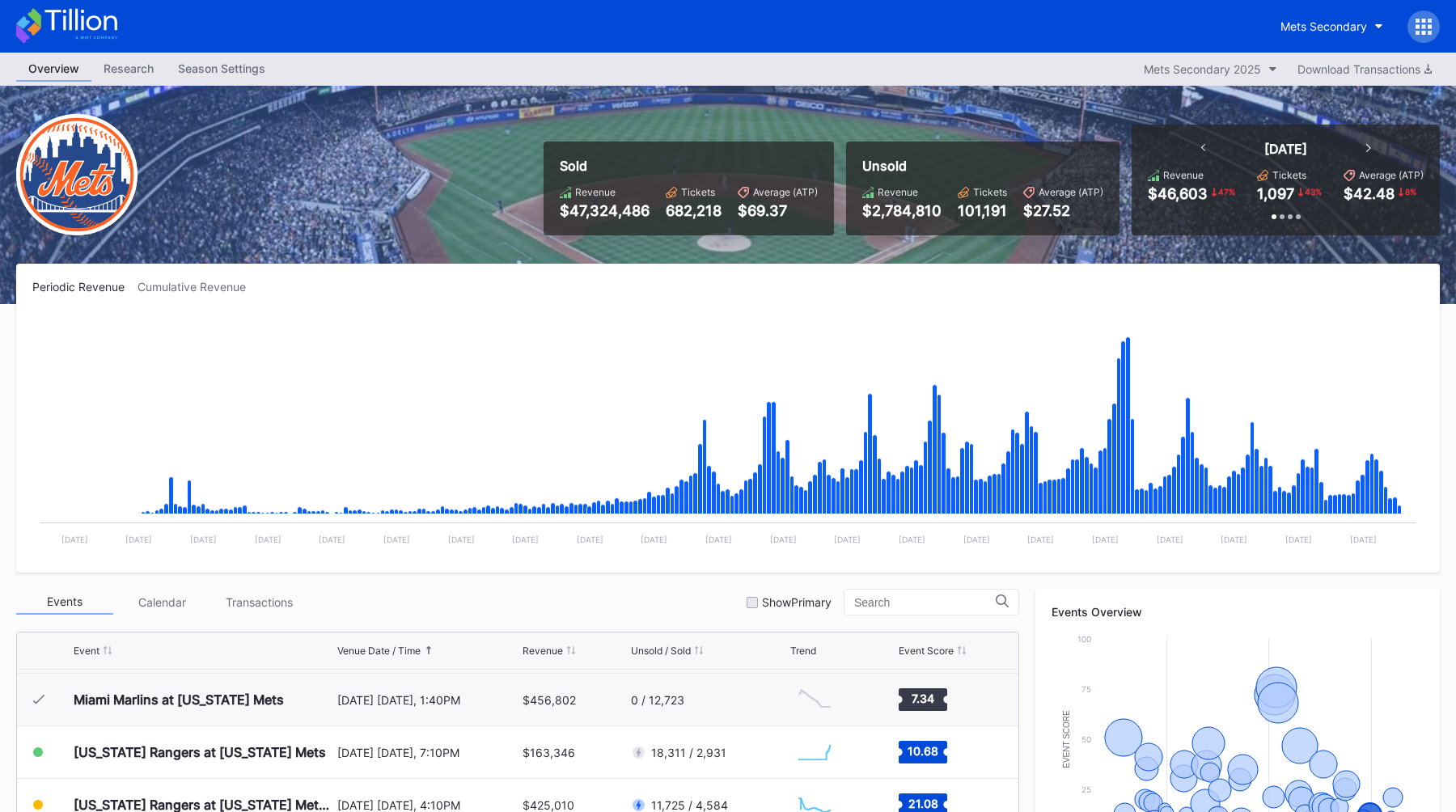
click at [903, 208] on div "$2,784,810" at bounding box center [901, 210] width 79 height 17
click at [1369, 150] on icon at bounding box center [1368, 148] width 5 height 8
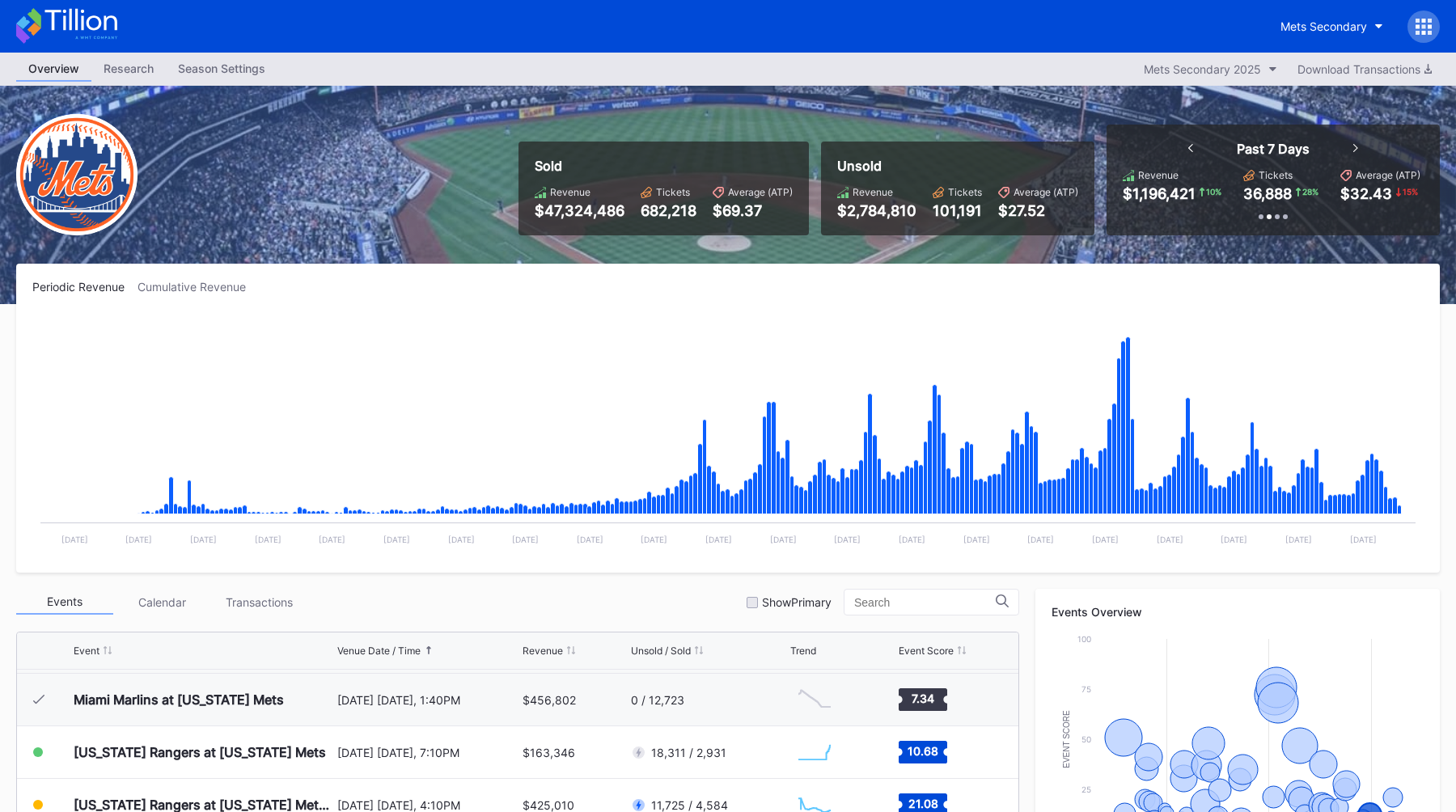
click at [1354, 147] on icon at bounding box center [1355, 148] width 5 height 8
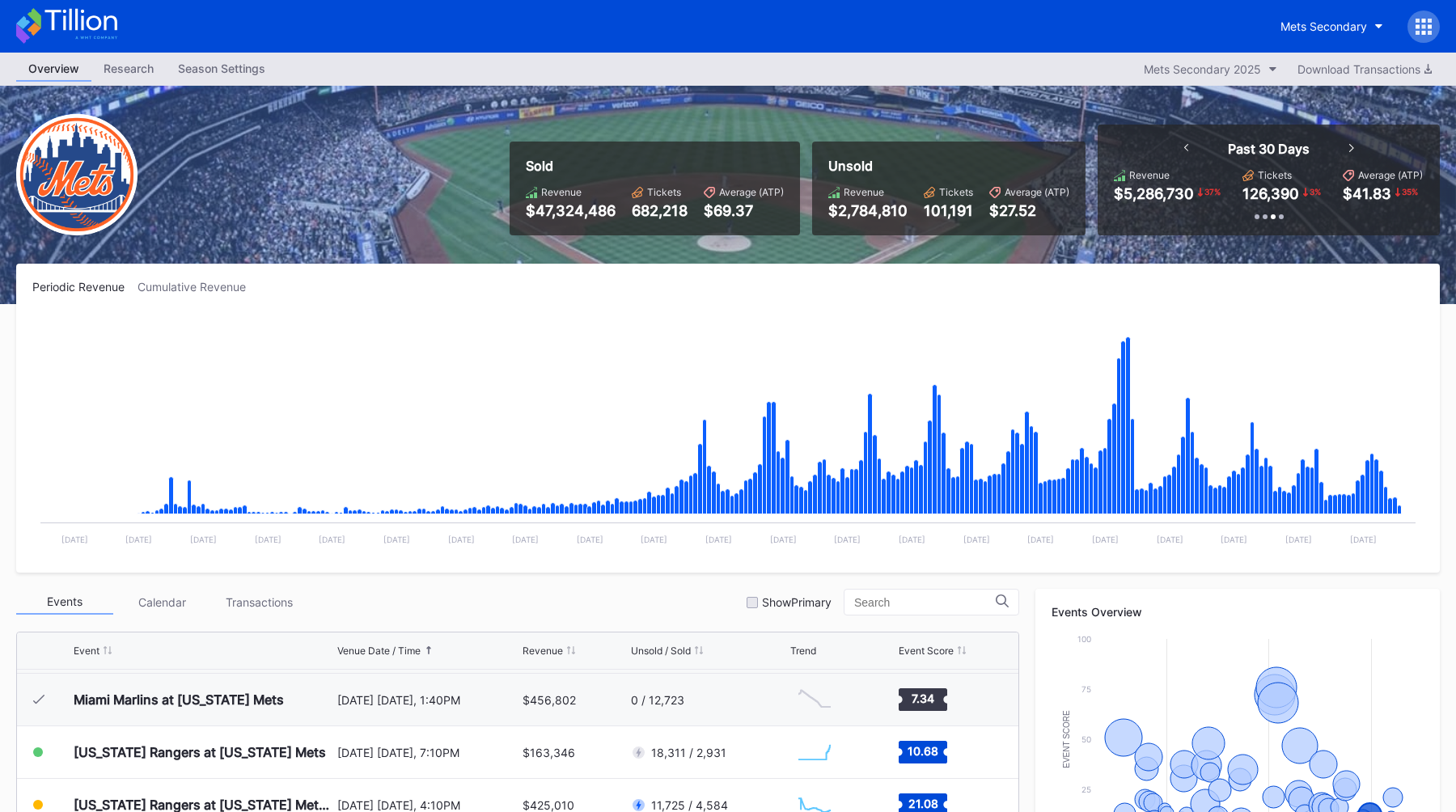
click at [1180, 147] on div "Past 30 Days" at bounding box center [1269, 149] width 202 height 16
click at [1181, 147] on div "Past 30 Days" at bounding box center [1269, 149] width 202 height 16
click at [1187, 147] on icon at bounding box center [1186, 148] width 5 height 8
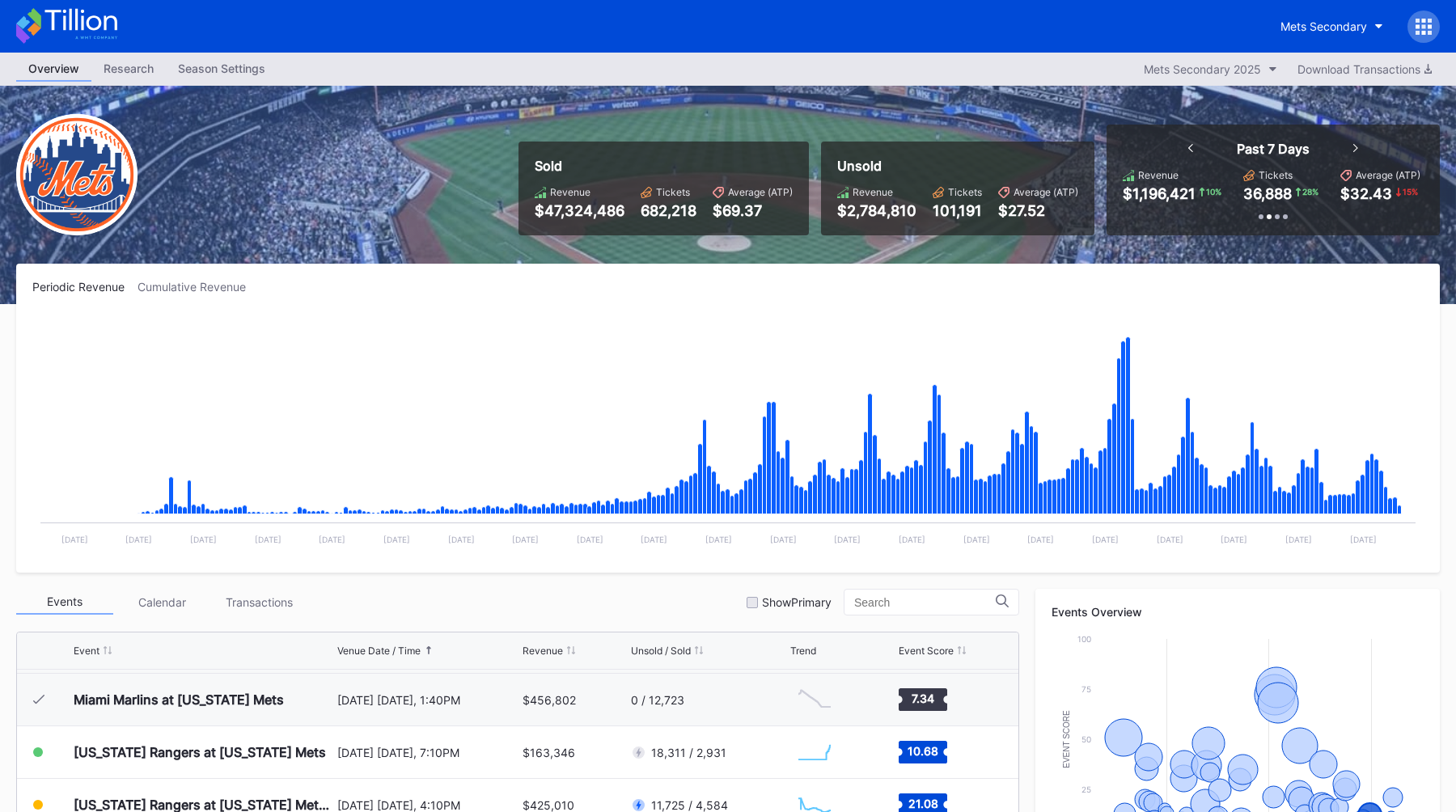
click at [1188, 147] on icon at bounding box center [1190, 148] width 5 height 8
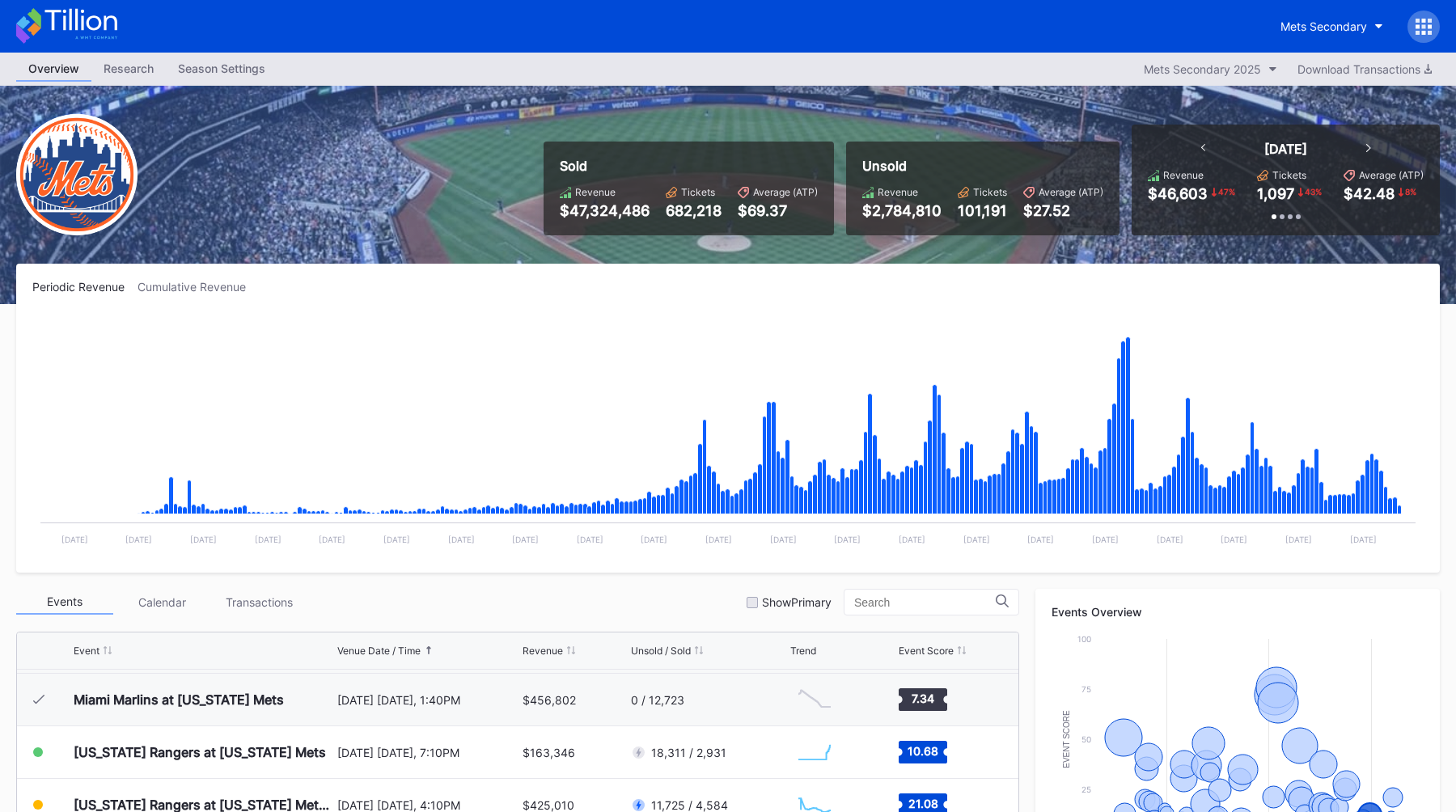
click at [979, 118] on div "Sold Revenue $47,324,486 Tickets 682,218 Average (ATP) $69.37 Unsold Revenue $2…" at bounding box center [728, 195] width 1456 height 218
